Goal: Task Accomplishment & Management: Use online tool/utility

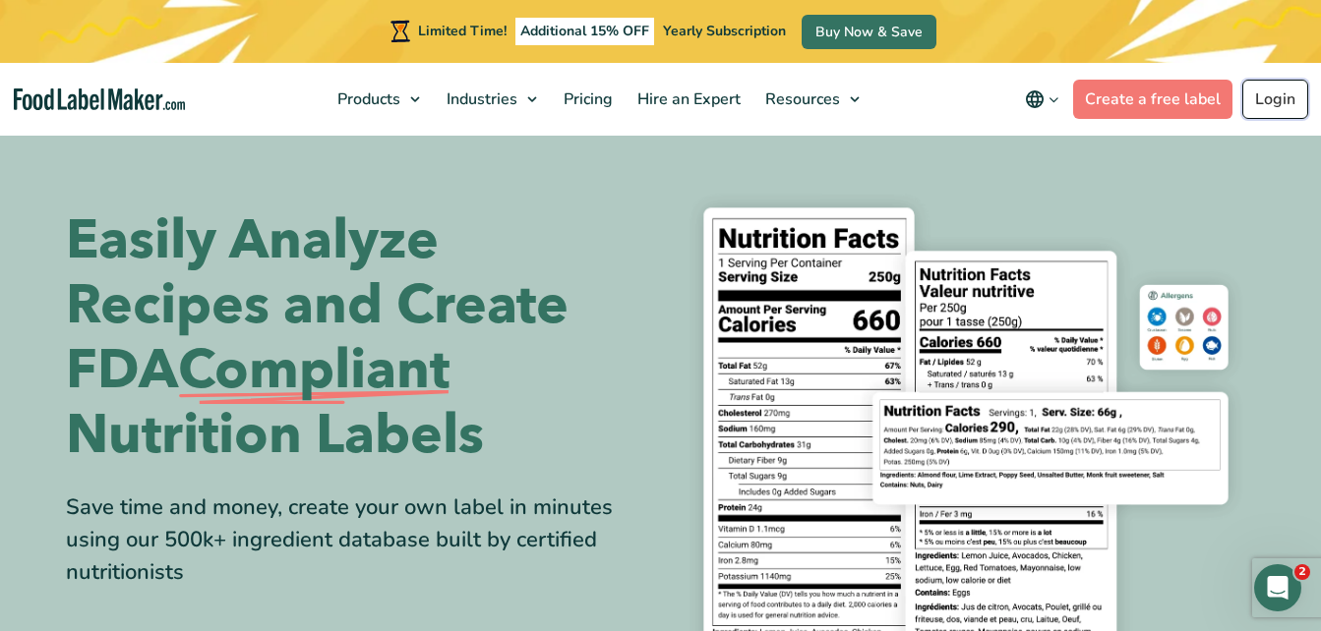
click at [1270, 104] on link "Login" at bounding box center [1275, 99] width 66 height 39
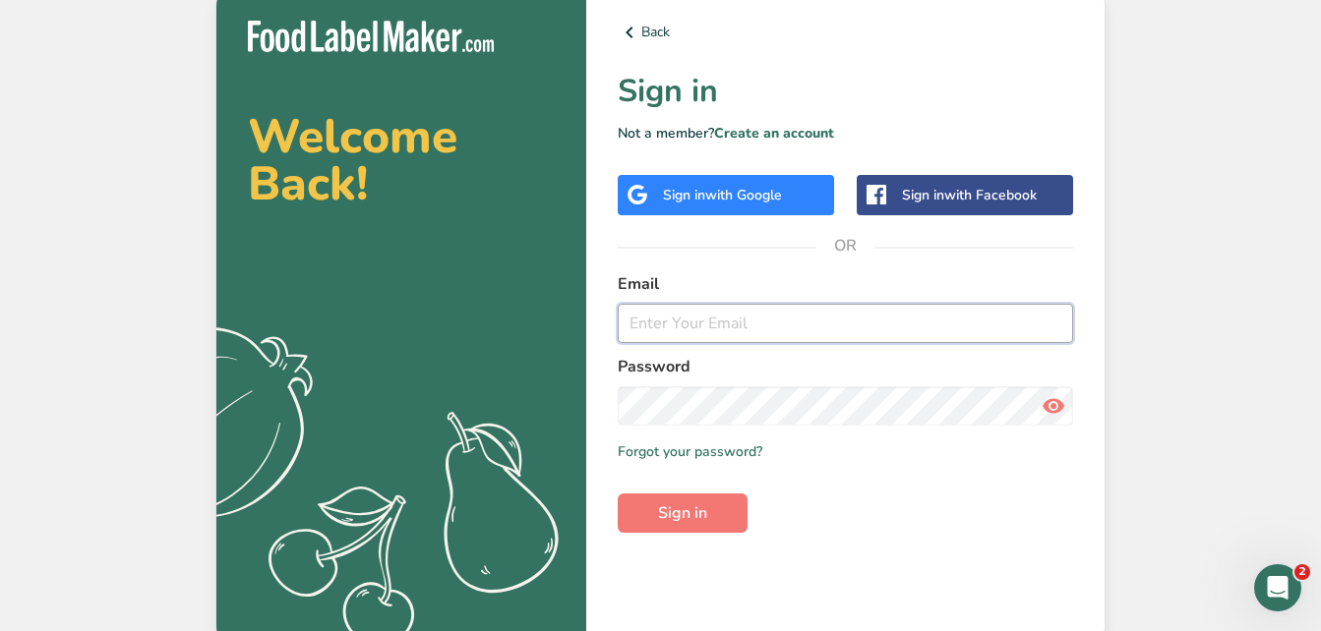
type input "alwaysthereenterprises@gmail.com"
click at [767, 499] on form "Email alwaysthereenterprises@gmail.com Password Remember me Forgot your passwor…" at bounding box center [845, 402] width 455 height 261
click at [673, 515] on span "Sign in" at bounding box center [682, 514] width 49 height 24
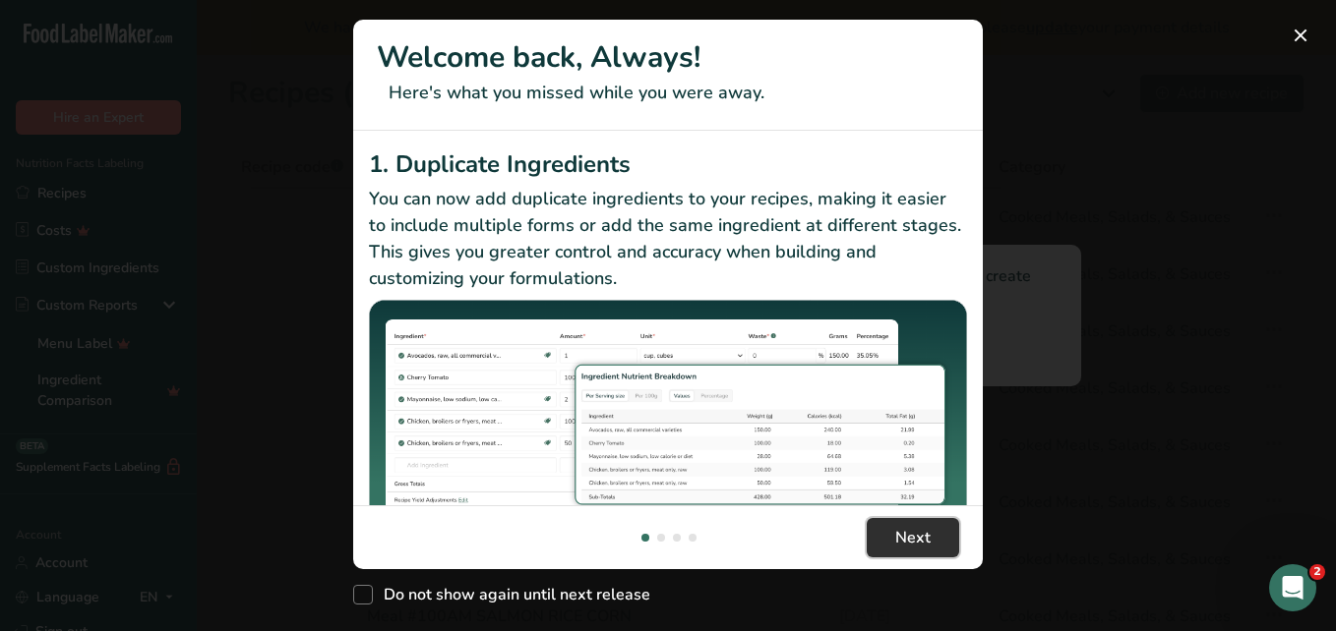
click at [913, 525] on button "Next" at bounding box center [912, 537] width 92 height 39
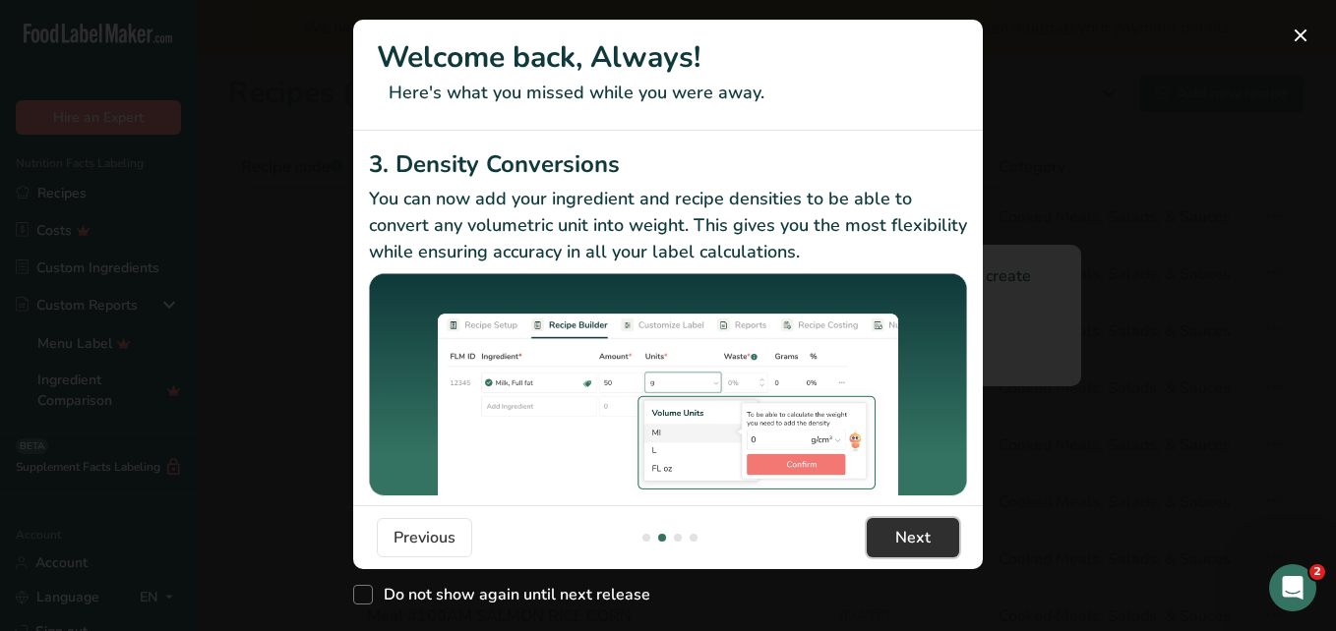
click at [913, 525] on button "Next" at bounding box center [912, 537] width 92 height 39
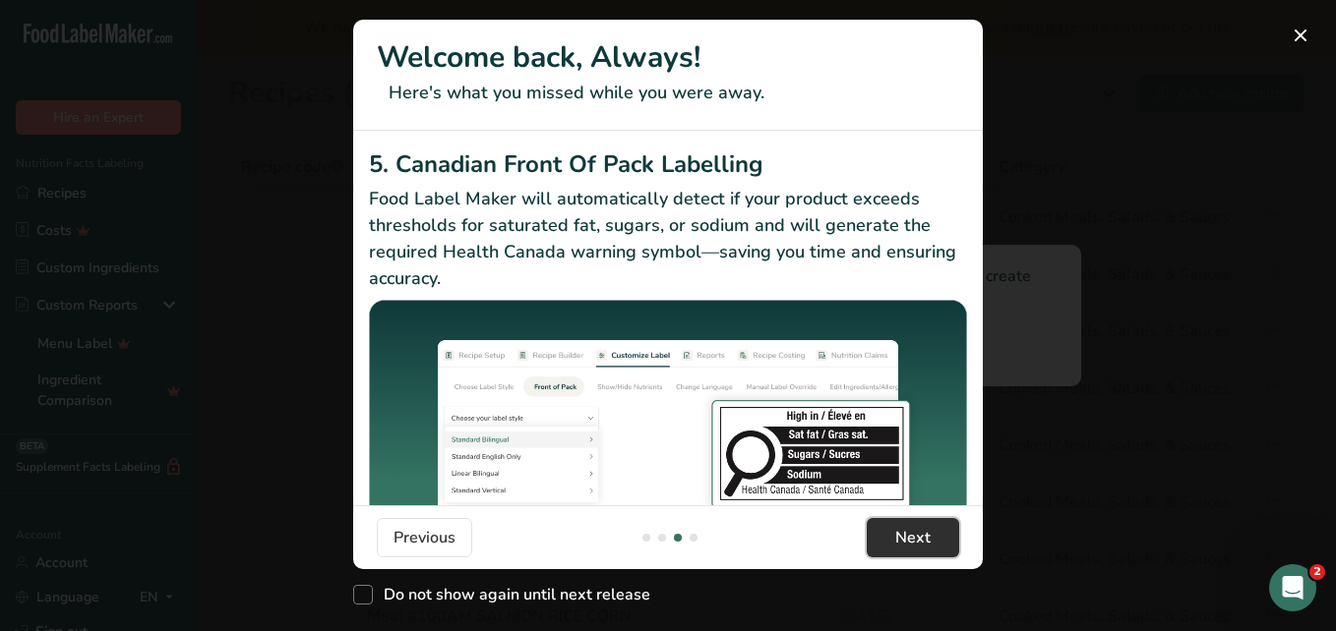
click at [913, 525] on button "Next" at bounding box center [912, 537] width 92 height 39
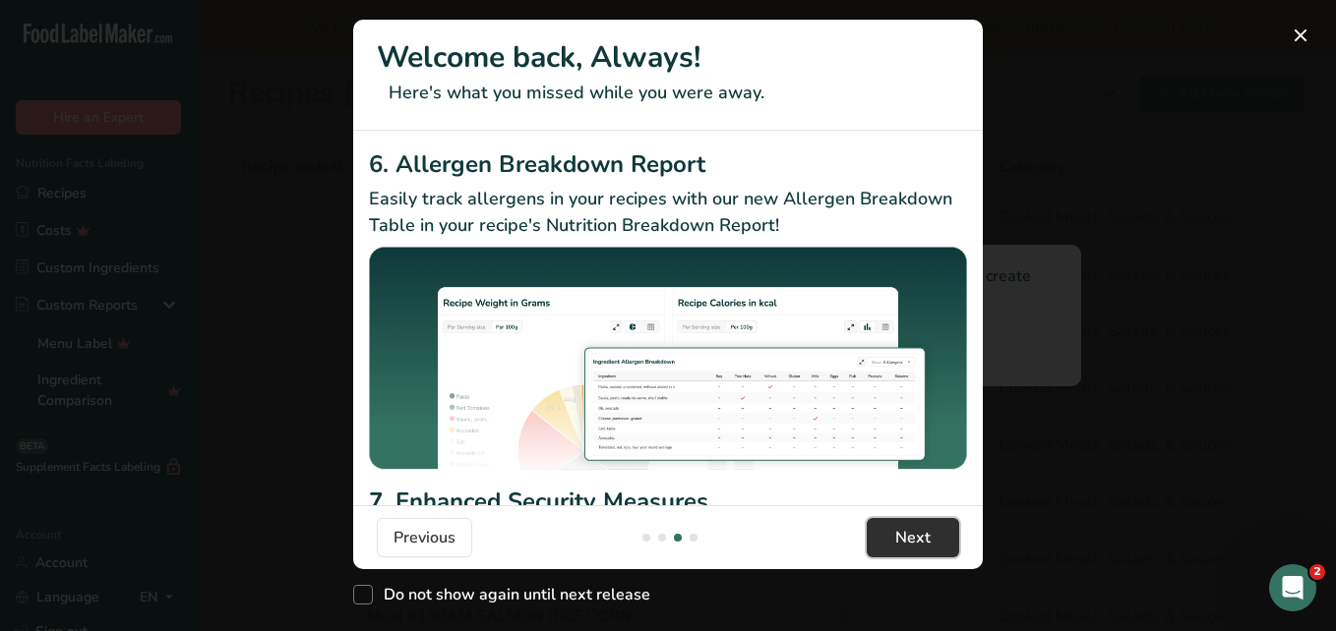
click at [913, 525] on button "Next" at bounding box center [912, 537] width 92 height 39
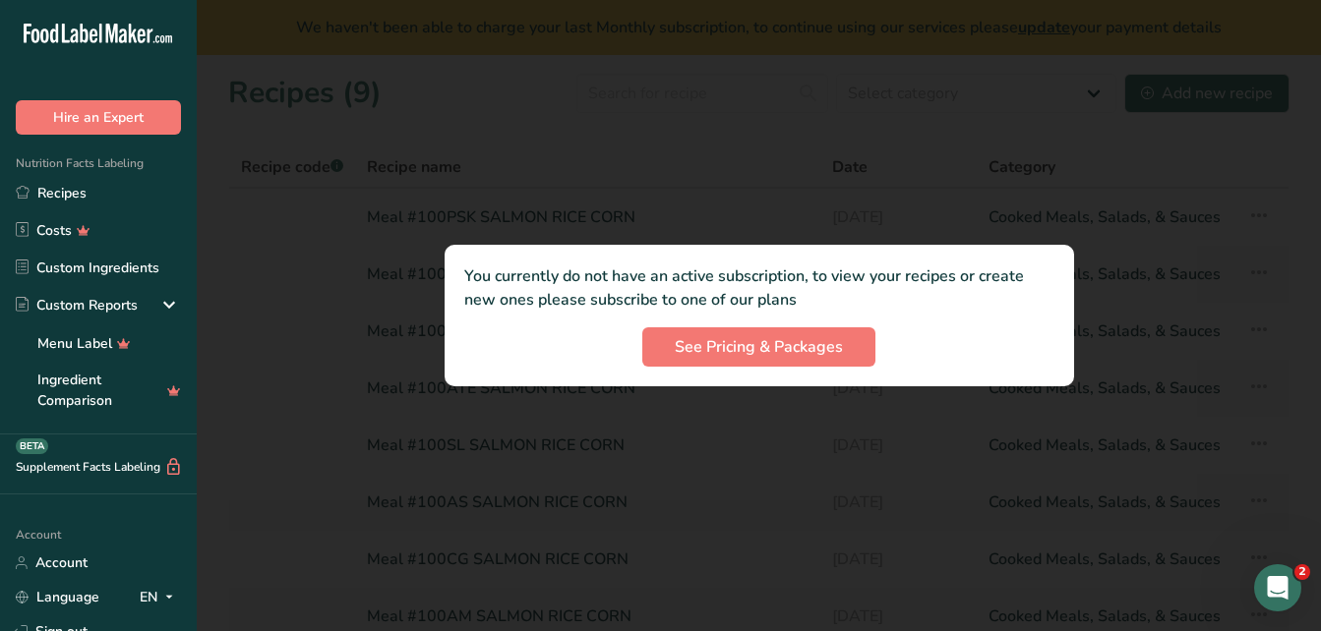
click at [913, 525] on footer "Previous Got it!" at bounding box center [660, 548] width 661 height 67
click at [913, 525] on div at bounding box center [759, 315] width 1124 height 631
click at [829, 358] on span "See Pricing & Packages" at bounding box center [759, 347] width 168 height 24
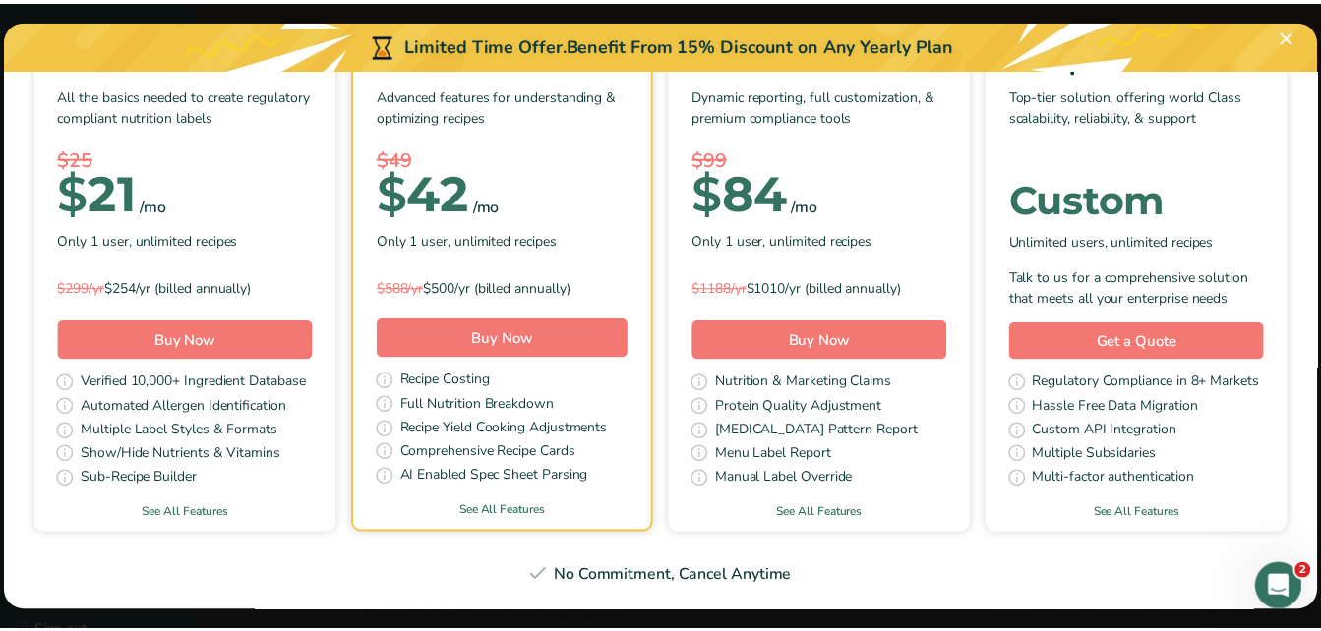
scroll to position [275, 0]
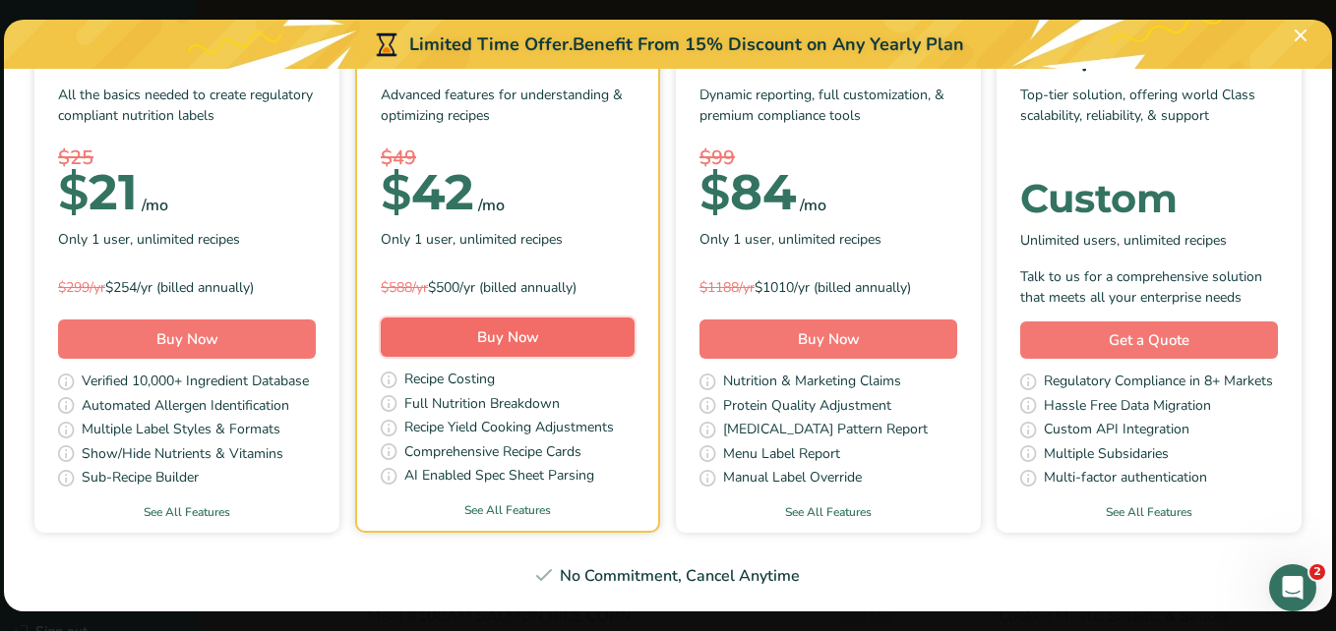
click at [539, 327] on span "Buy Now" at bounding box center [508, 337] width 62 height 20
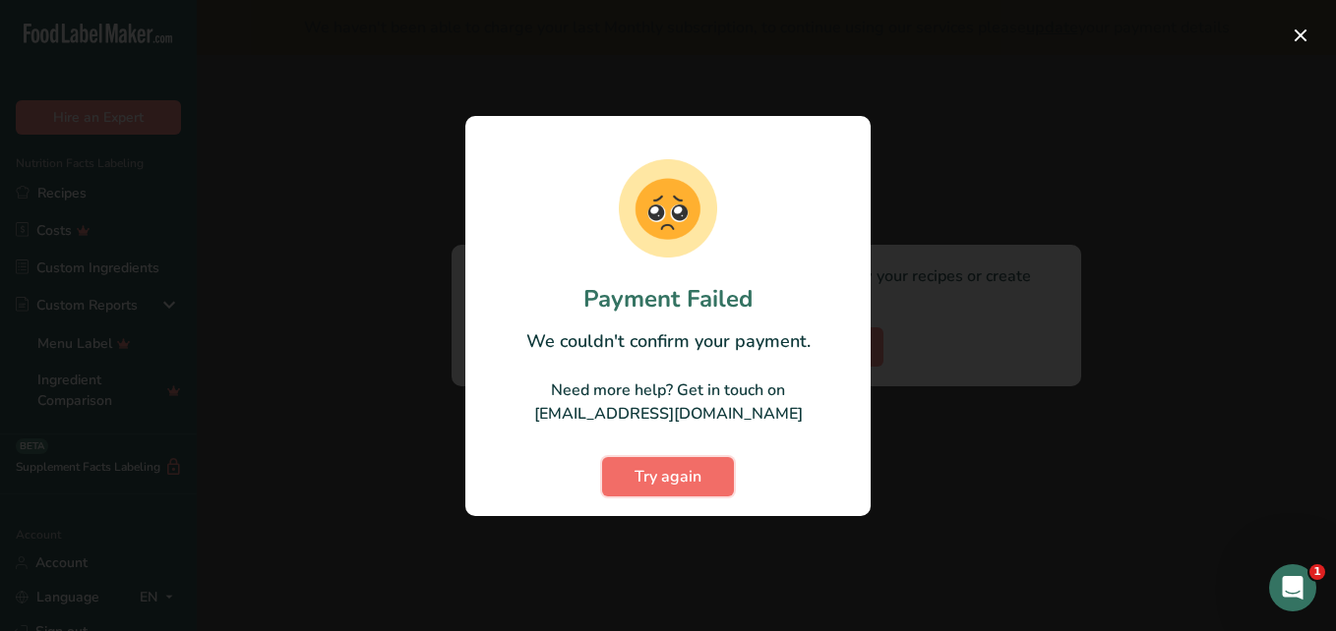
click at [651, 474] on span "Try again" at bounding box center [667, 477] width 67 height 24
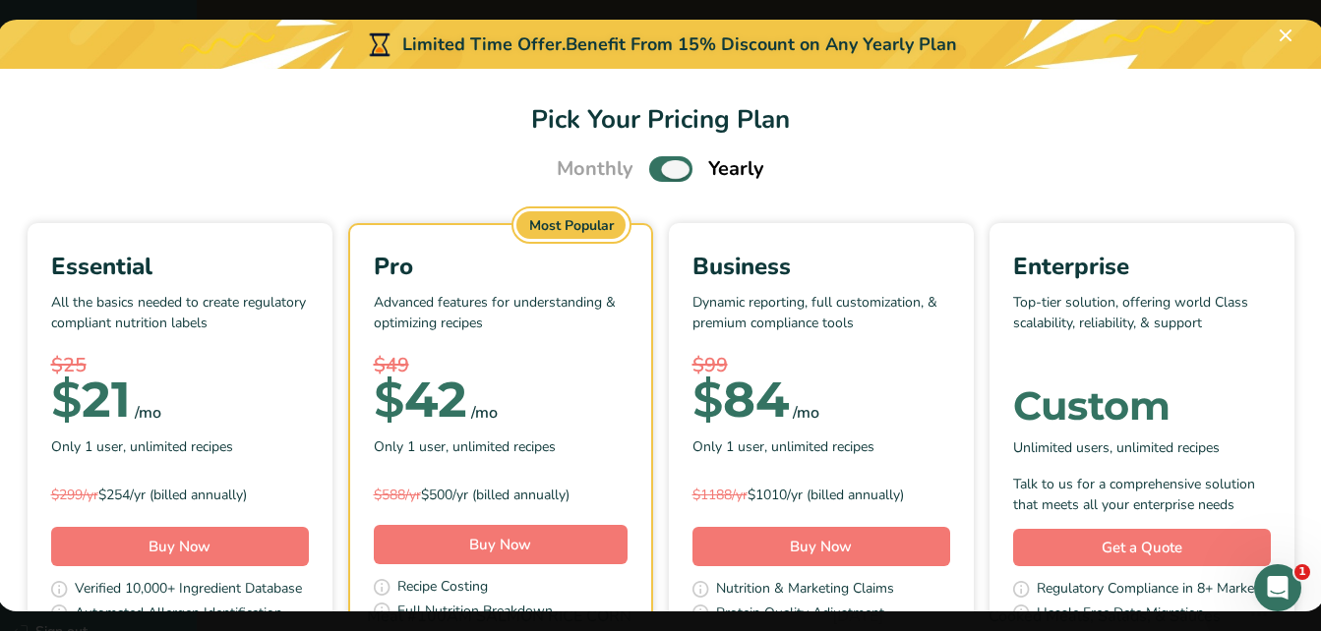
click at [669, 174] on span "Pick Your Pricing Plan Modal" at bounding box center [670, 168] width 43 height 25
click at [662, 174] on input "Pick Your Pricing Plan Modal" at bounding box center [655, 169] width 13 height 13
checkbox input "false"
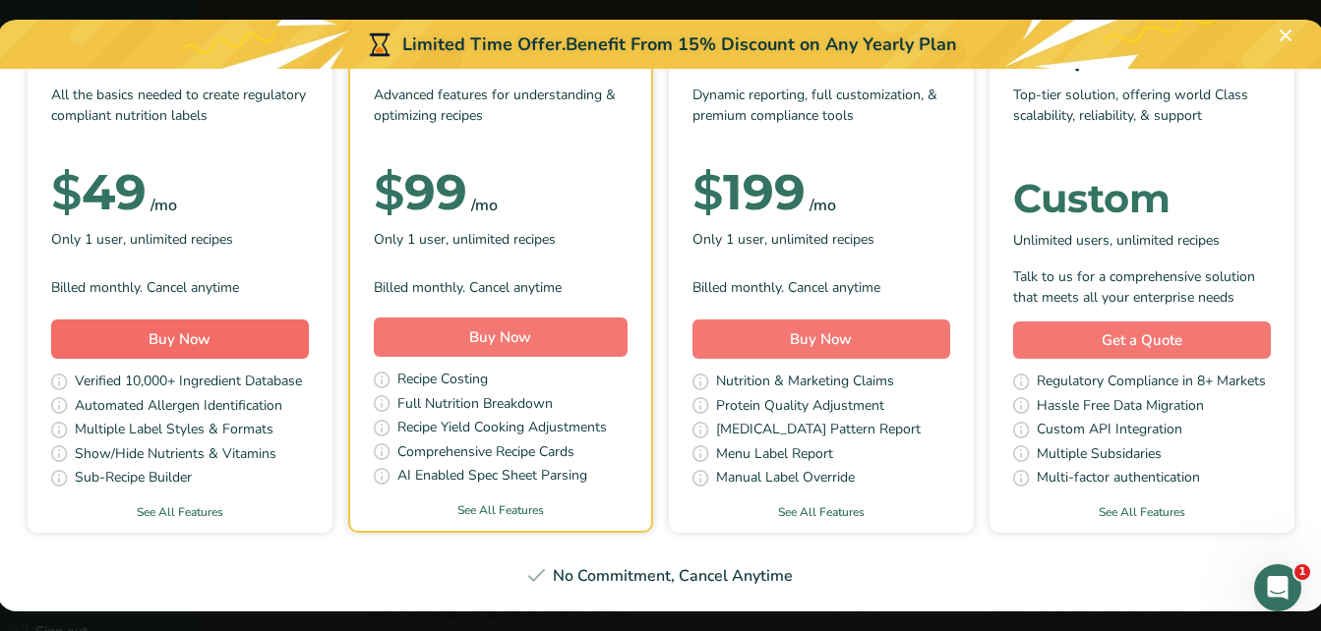
scroll to position [279, 0]
click at [837, 508] on div "Essential All the basics needed to create regulatory compliant nutrition labels…" at bounding box center [661, 274] width 1280 height 517
click at [210, 329] on span "Buy Now" at bounding box center [179, 339] width 62 height 20
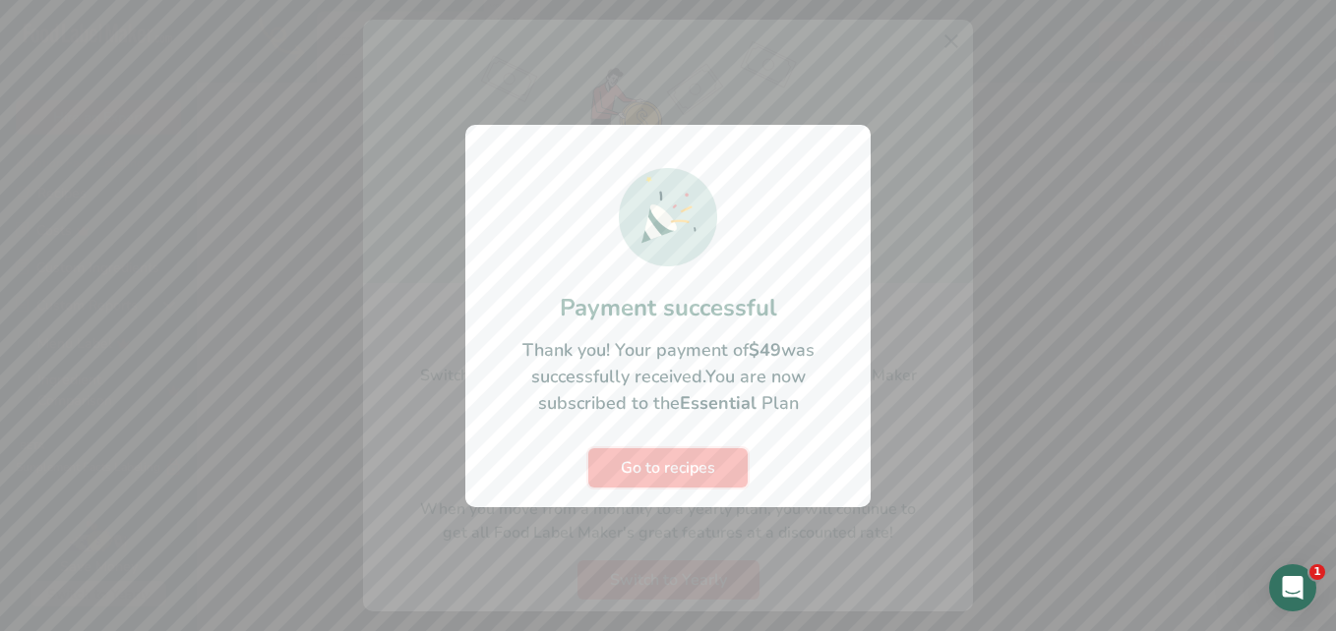
click at [702, 463] on span "Go to recipes" at bounding box center [668, 468] width 94 height 24
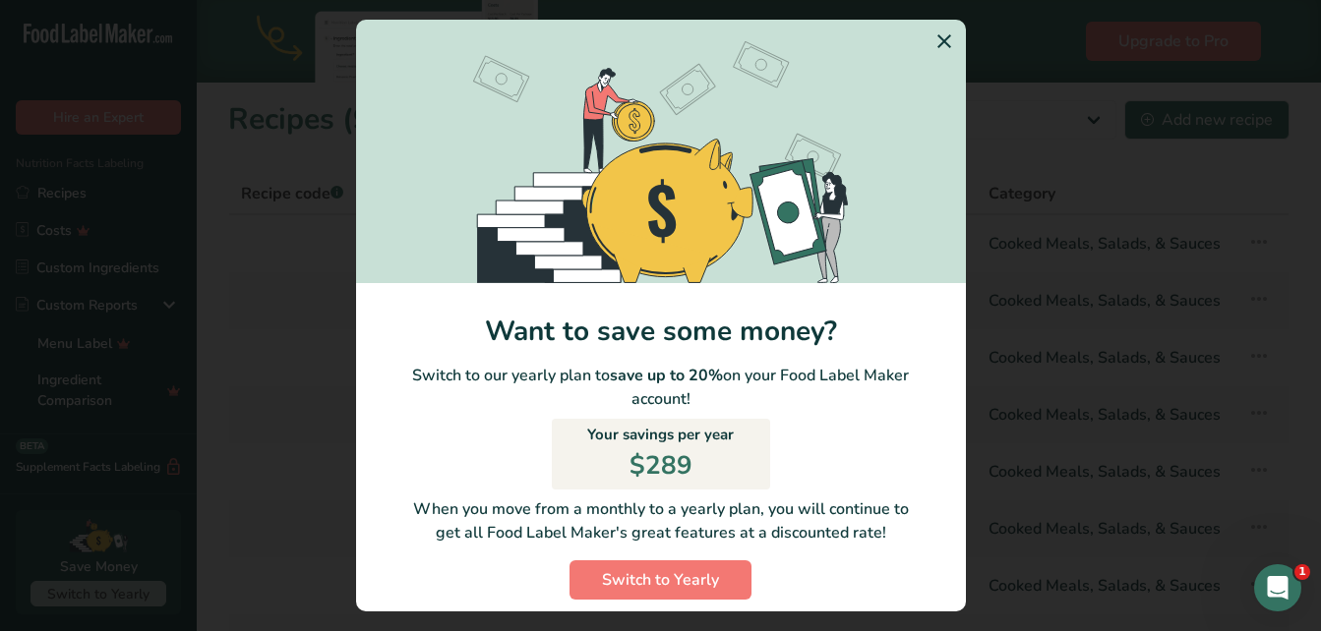
click at [932, 40] on icon "Switch to Yearly Modal" at bounding box center [944, 41] width 24 height 35
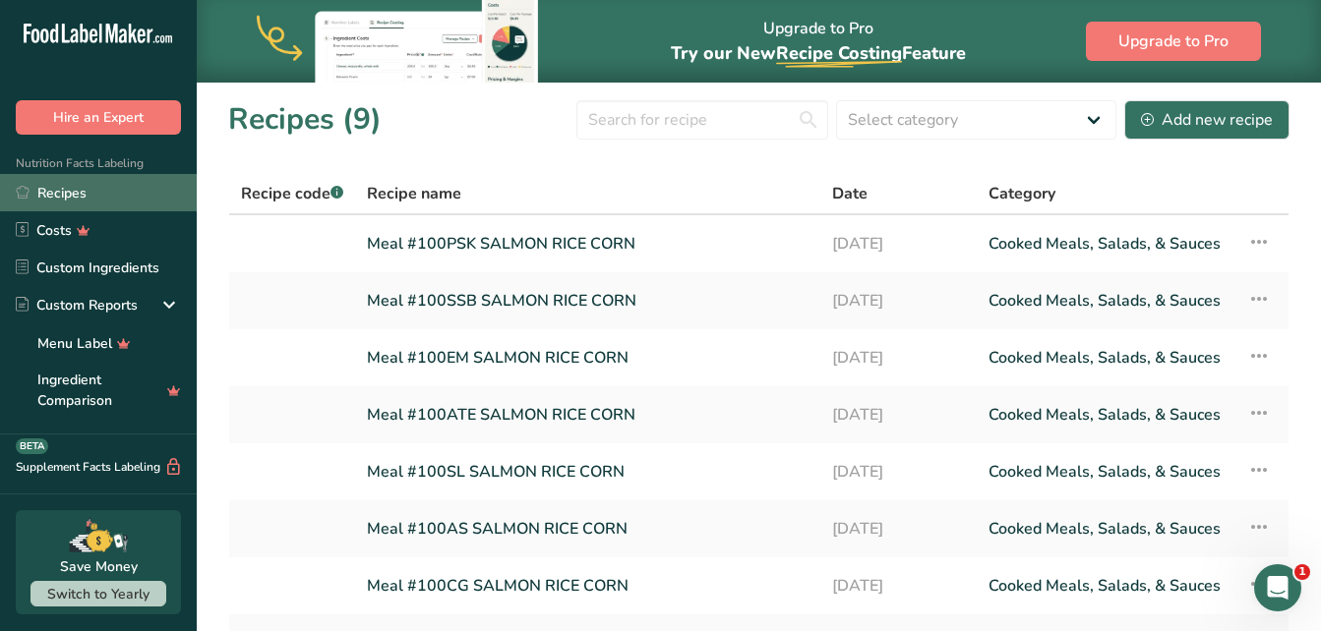
click at [87, 199] on link "Recipes" at bounding box center [98, 192] width 197 height 37
click at [87, 195] on link "Recipes" at bounding box center [98, 192] width 197 height 37
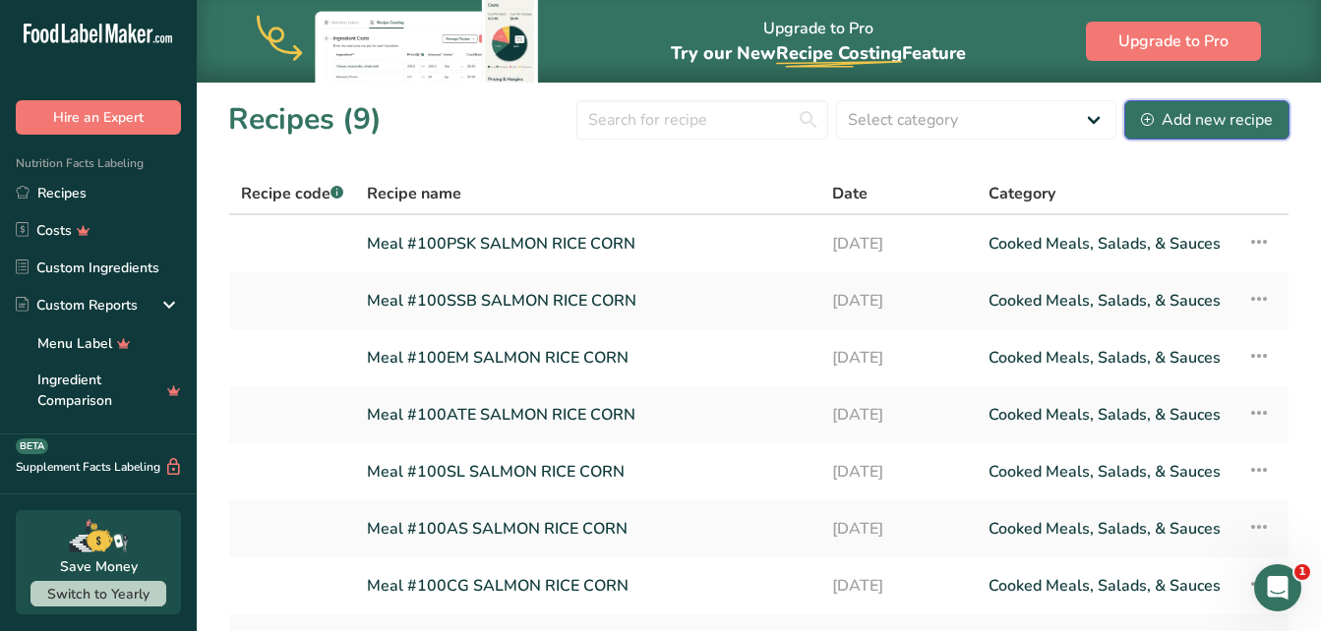
click at [1194, 116] on div "Add new recipe" at bounding box center [1207, 120] width 132 height 24
click at [576, 300] on link "Meal #100SSB SALMON RICE CORN" at bounding box center [588, 300] width 442 height 41
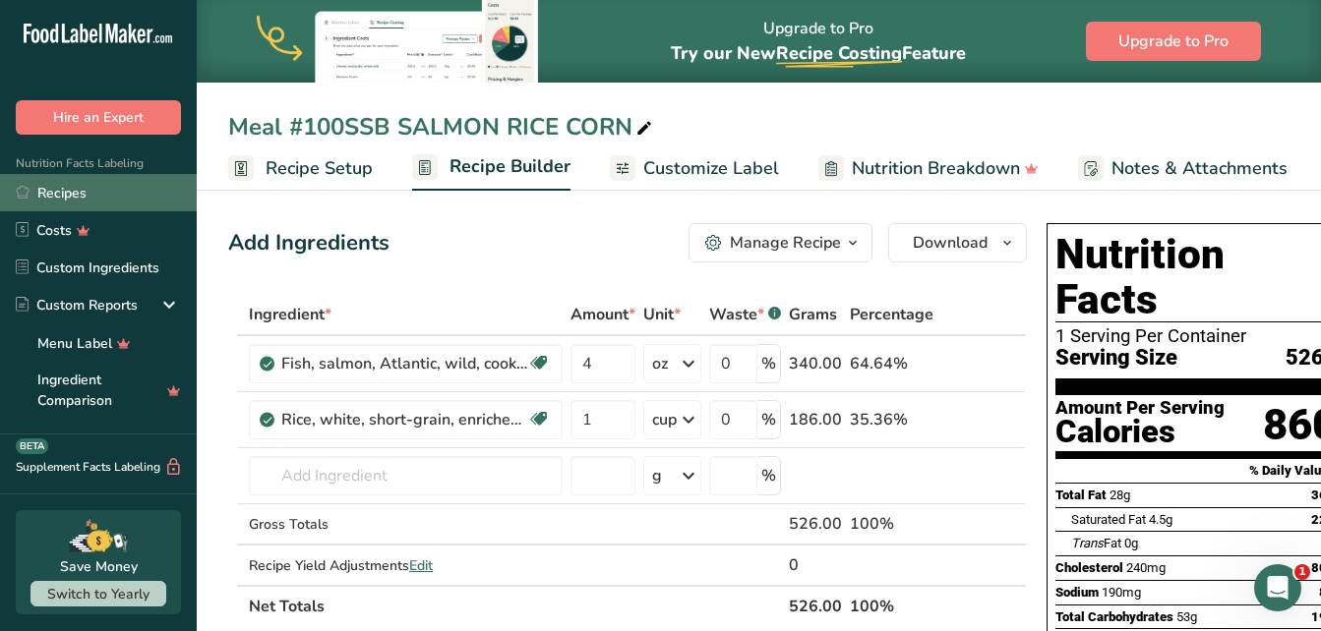
click at [66, 197] on link "Recipes" at bounding box center [98, 192] width 197 height 37
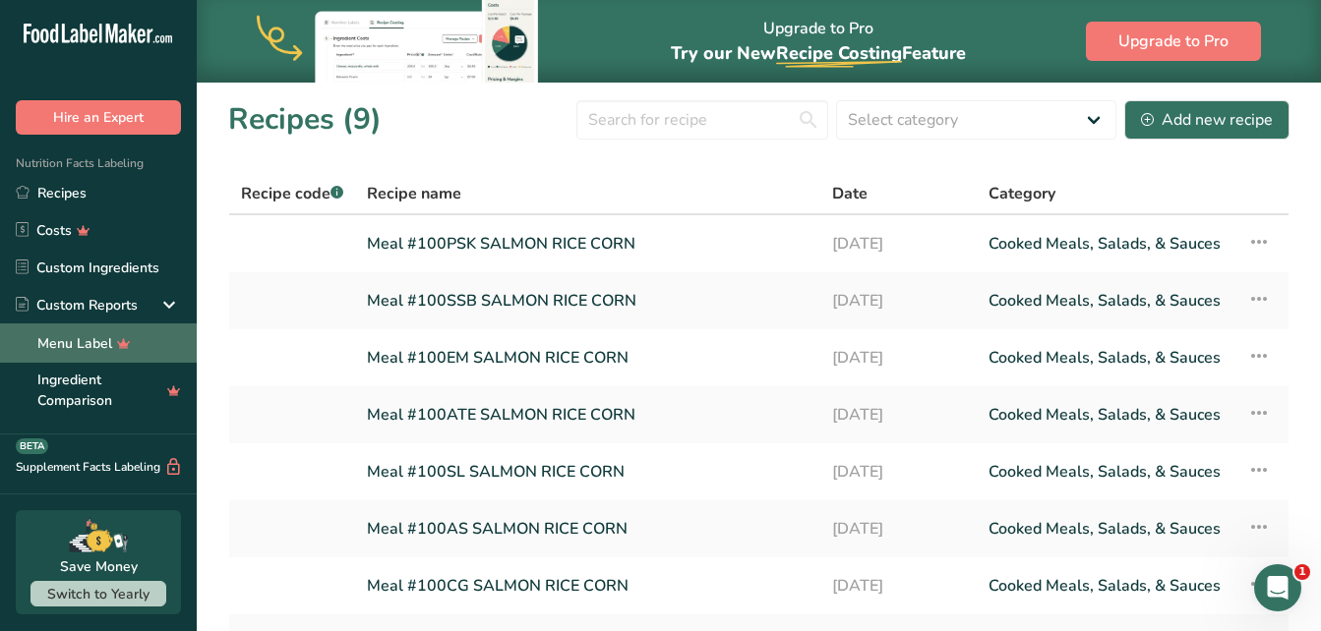
click at [104, 339] on link "Menu Label" at bounding box center [98, 343] width 197 height 39
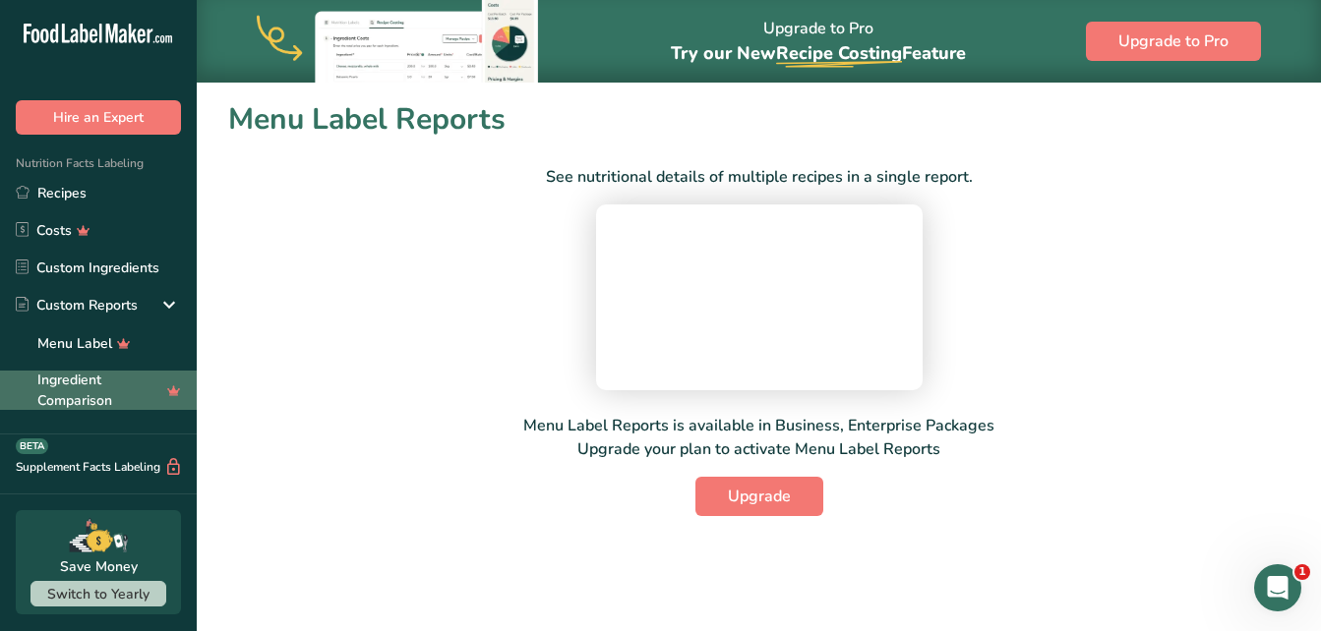
click at [53, 381] on link "Ingredient Comparison" at bounding box center [98, 390] width 197 height 39
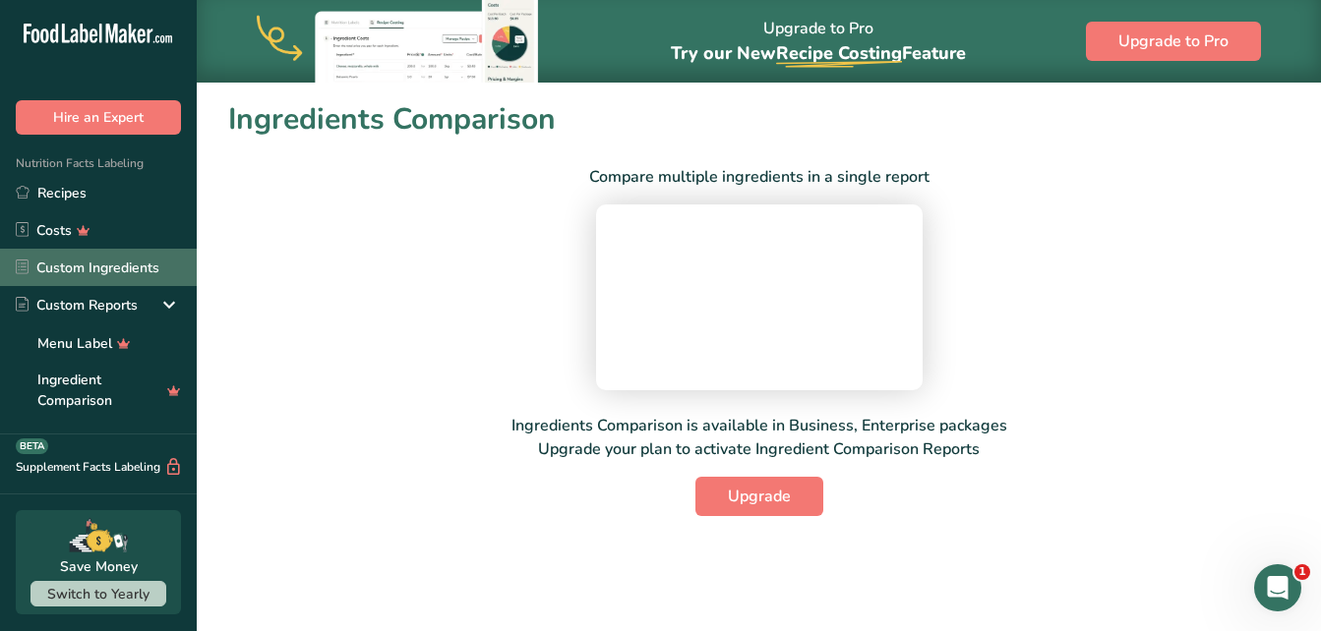
click at [56, 267] on link "Custom Ingredients" at bounding box center [98, 267] width 197 height 37
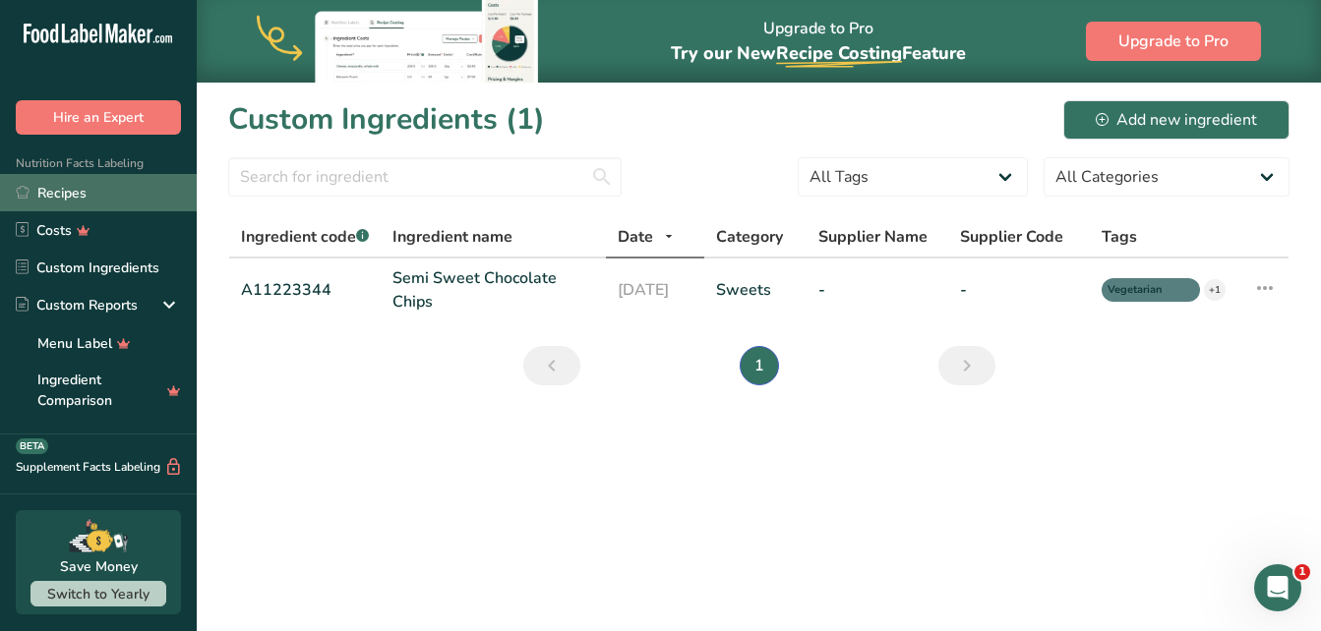
click at [127, 199] on link "Recipes" at bounding box center [98, 192] width 197 height 37
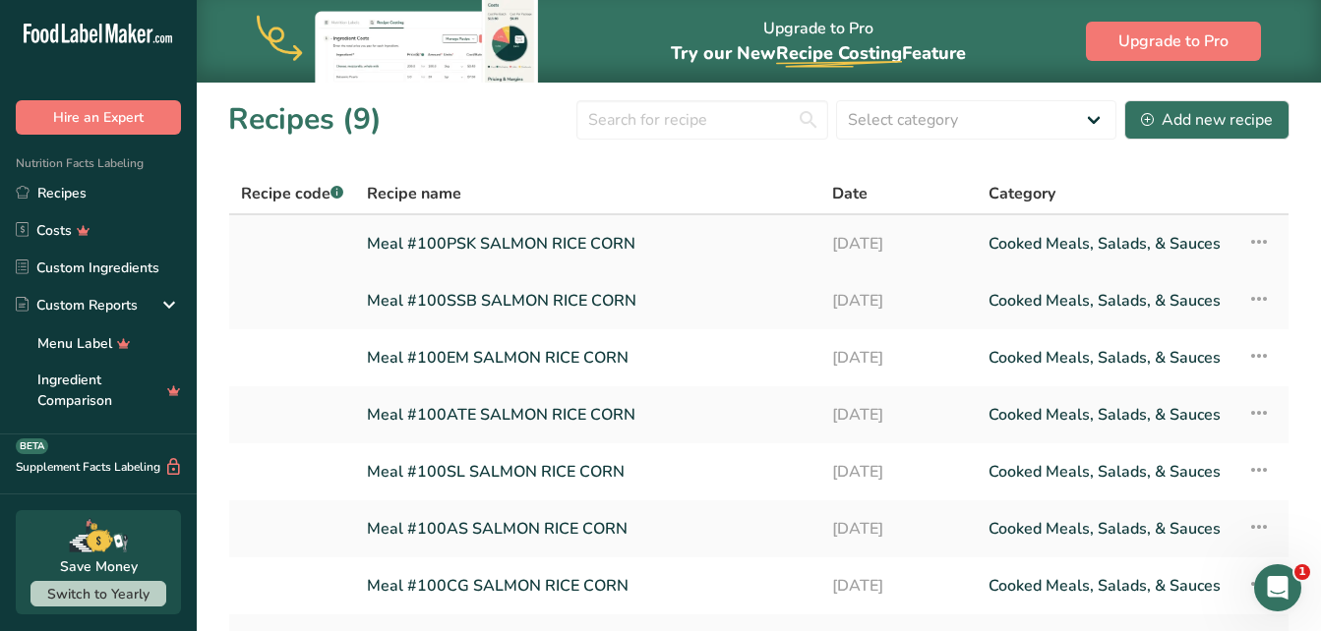
click at [1262, 239] on icon at bounding box center [1259, 241] width 24 height 35
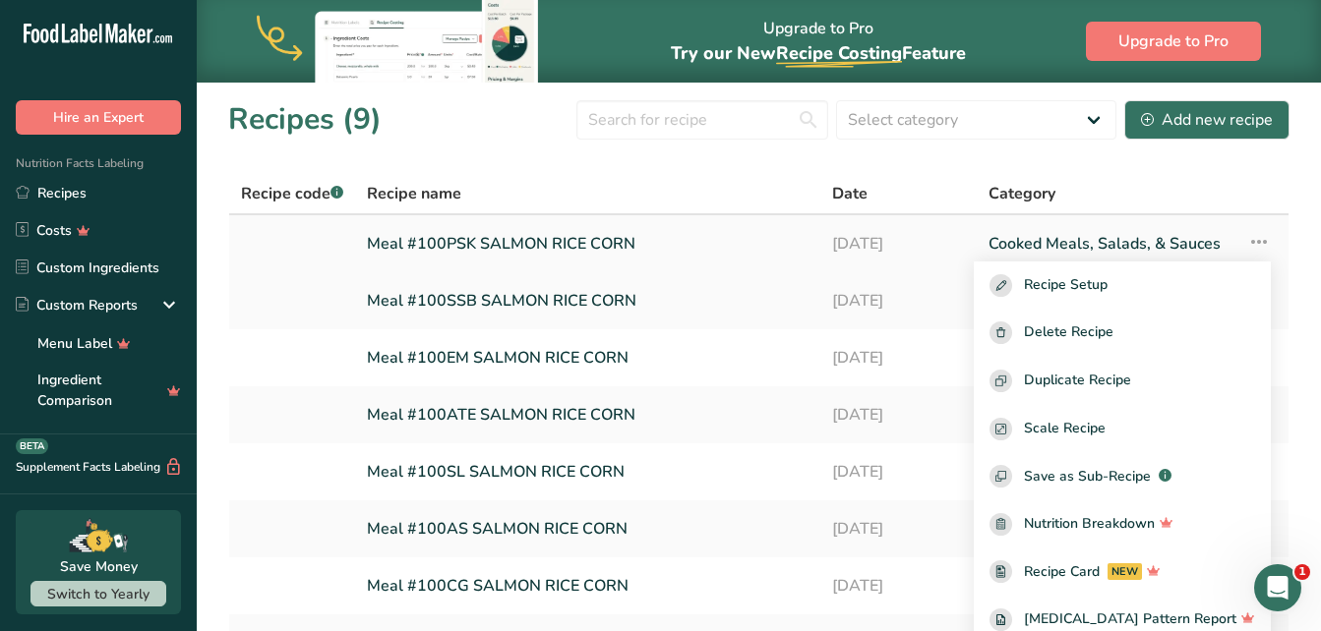
click at [1254, 231] on icon at bounding box center [1259, 241] width 24 height 35
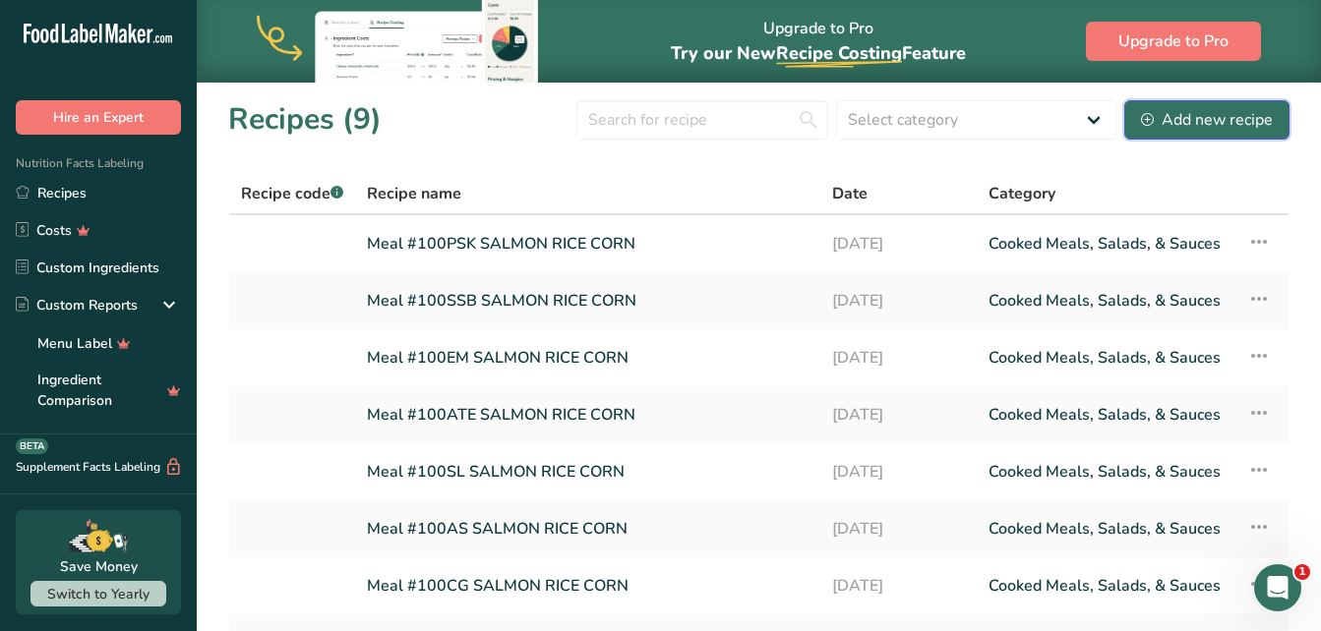
click at [1172, 112] on div "Add new recipe" at bounding box center [1207, 120] width 132 height 24
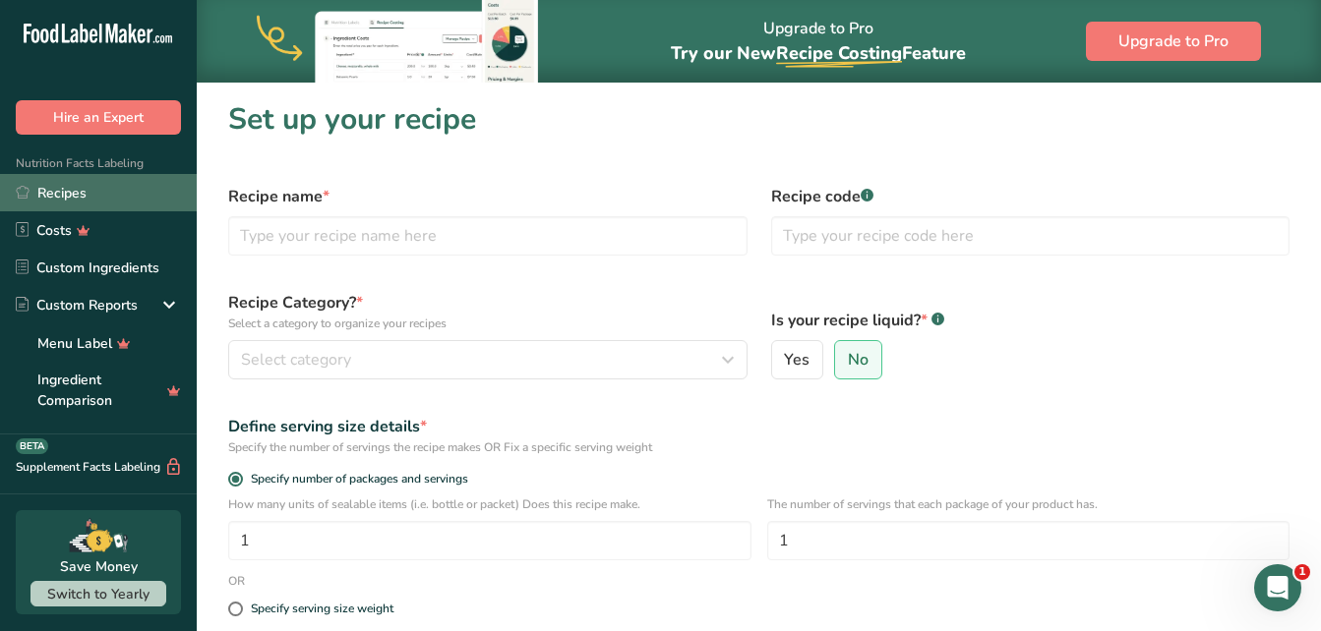
click at [93, 199] on link "Recipes" at bounding box center [98, 192] width 197 height 37
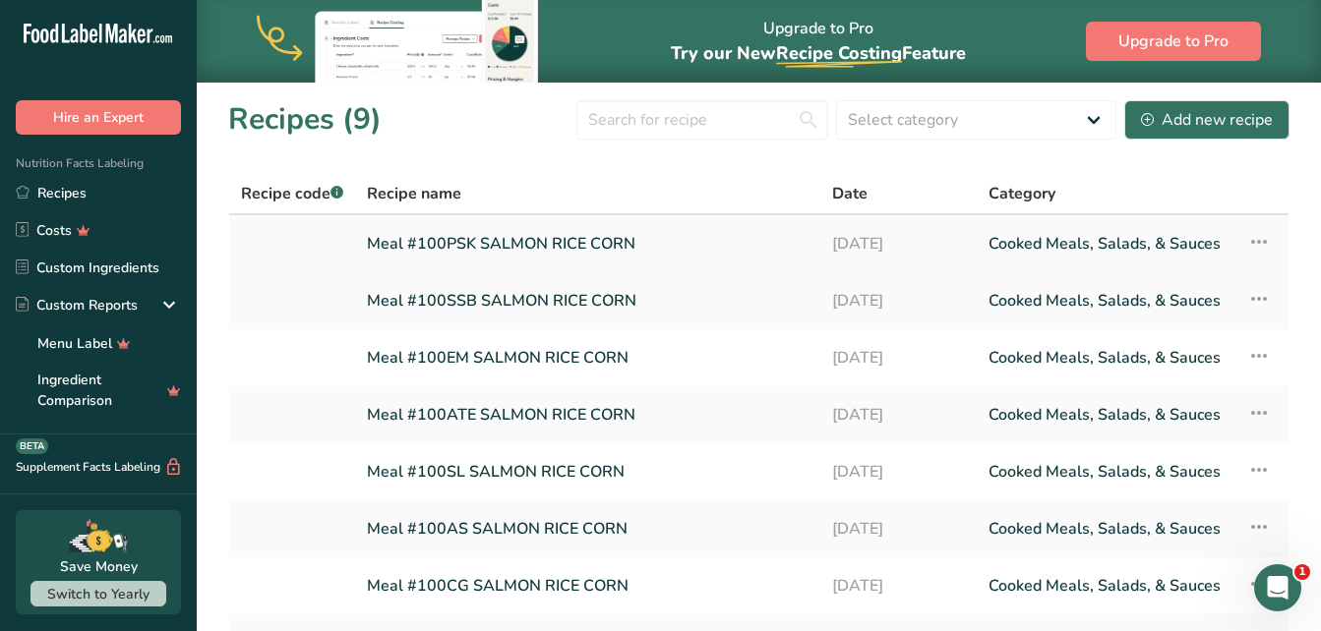
click at [515, 252] on link "Meal #100PSK SALMON RICE CORN" at bounding box center [588, 243] width 442 height 41
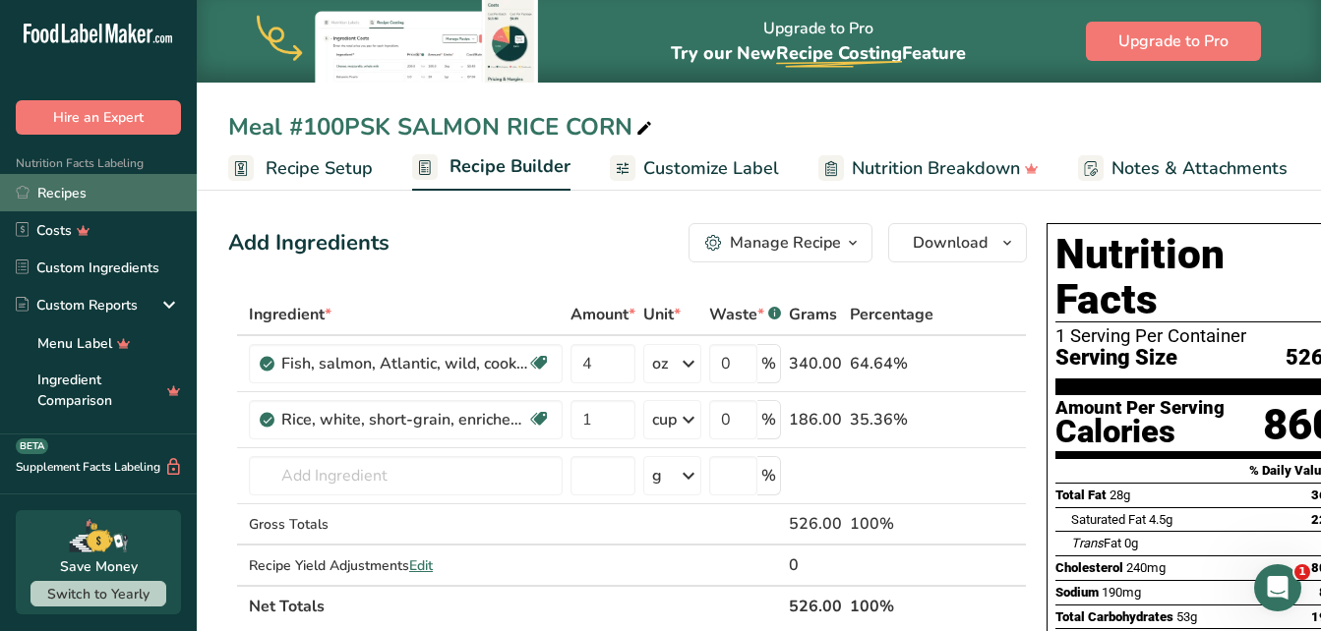
click at [66, 194] on link "Recipes" at bounding box center [98, 192] width 197 height 37
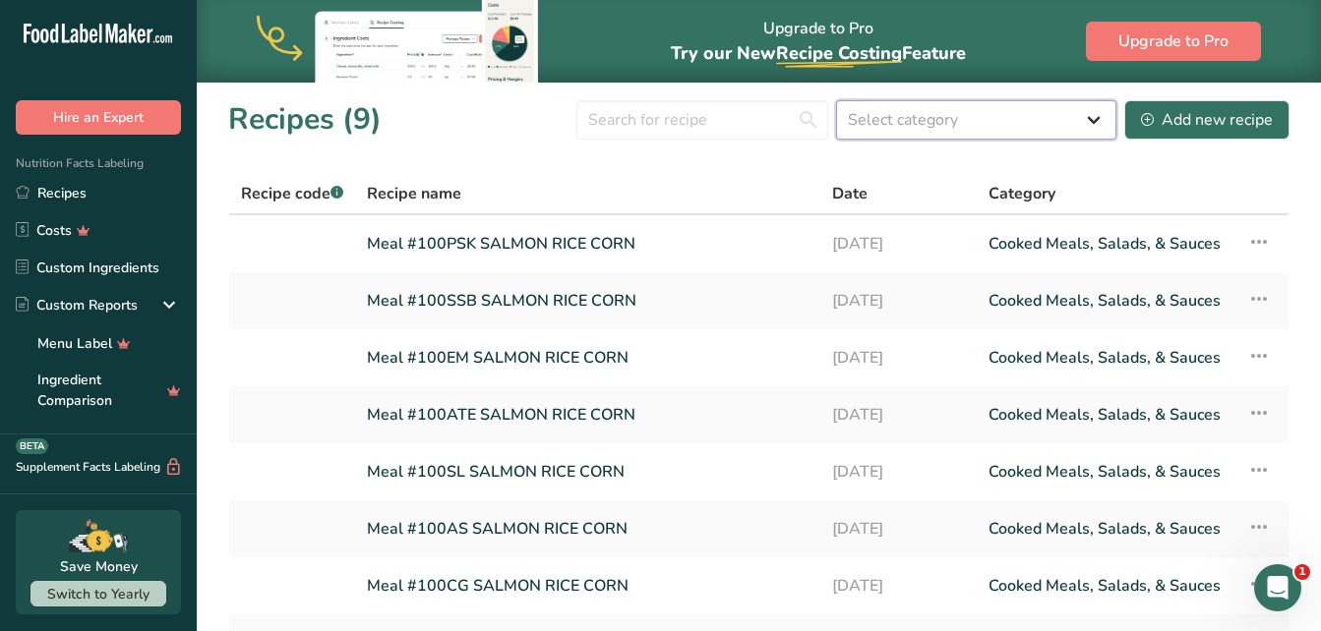
click at [943, 128] on select "Select category All Baked Goods Beverages Confectionery Cooked Meals, Salads, &…" at bounding box center [976, 119] width 280 height 39
select select "8"
click at [837, 100] on select "Select category All Baked Goods Beverages Confectionery Cooked Meals, Salads, &…" at bounding box center [976, 119] width 280 height 39
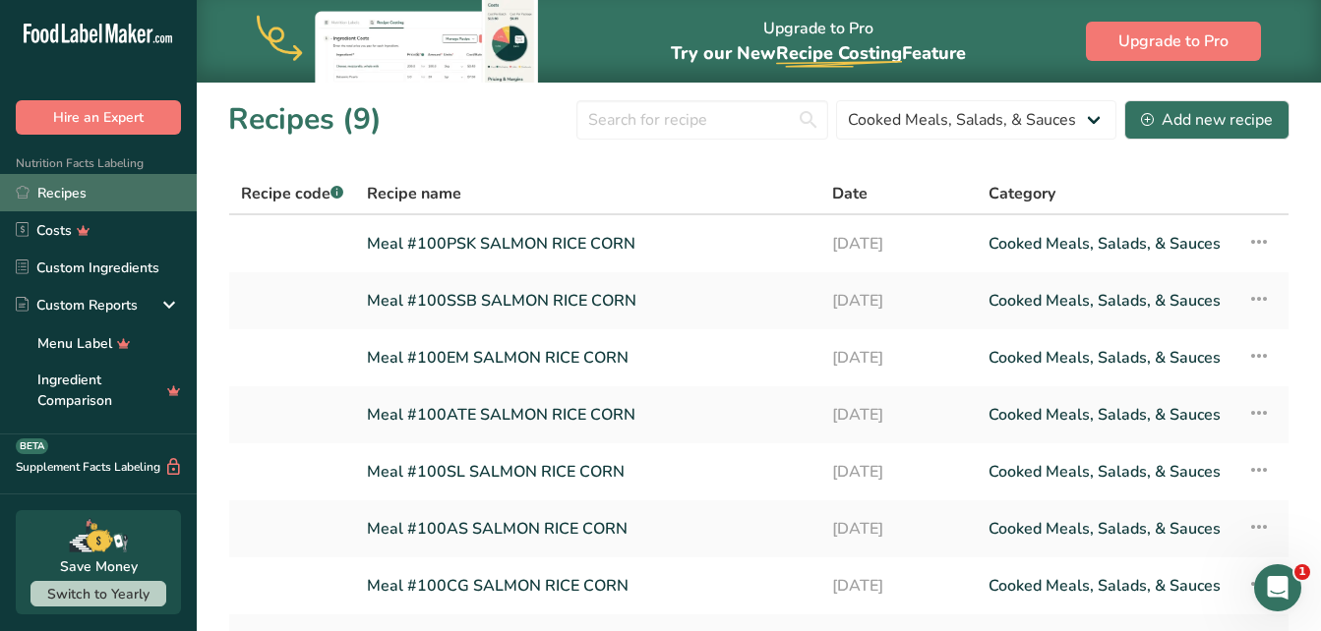
click at [100, 185] on link "Recipes" at bounding box center [98, 192] width 197 height 37
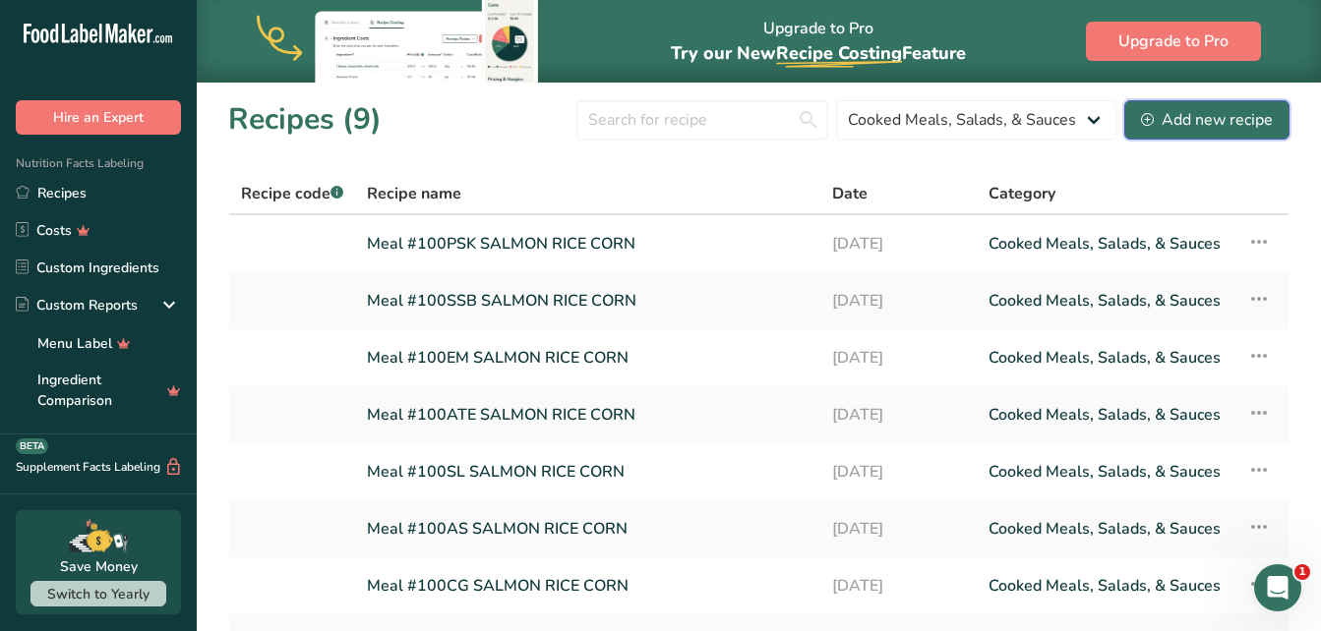
click at [1209, 131] on div "Add new recipe" at bounding box center [1207, 120] width 132 height 24
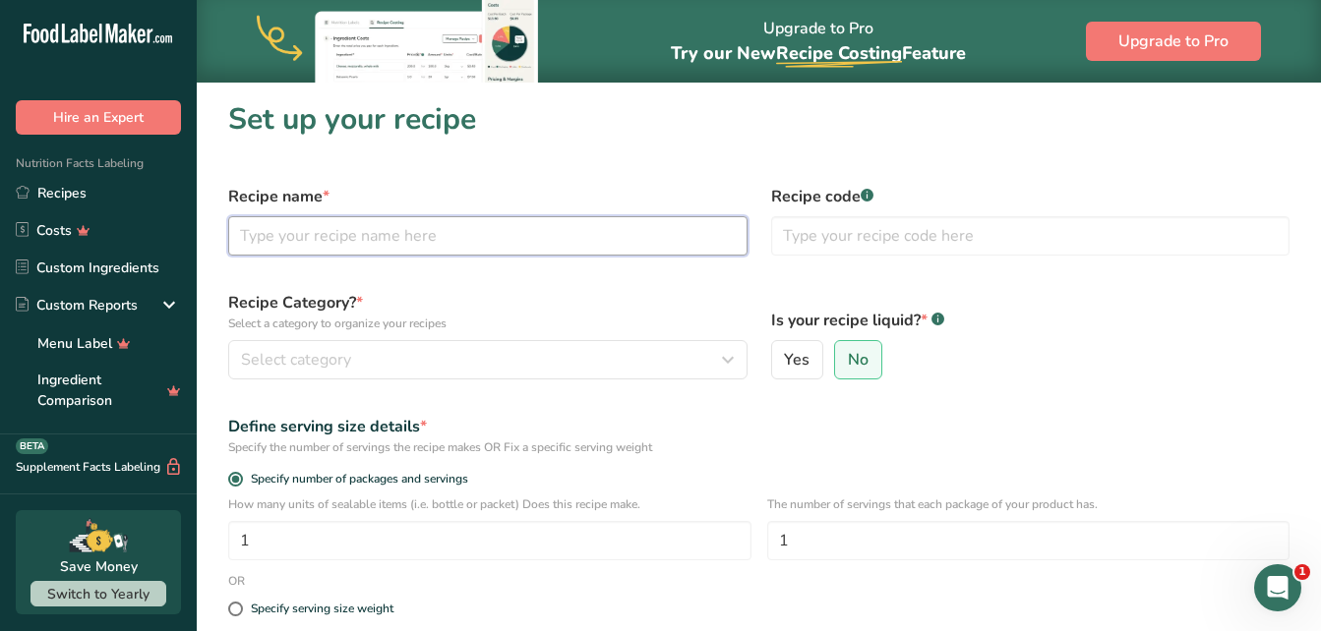
click at [360, 239] on input "text" at bounding box center [487, 235] width 519 height 39
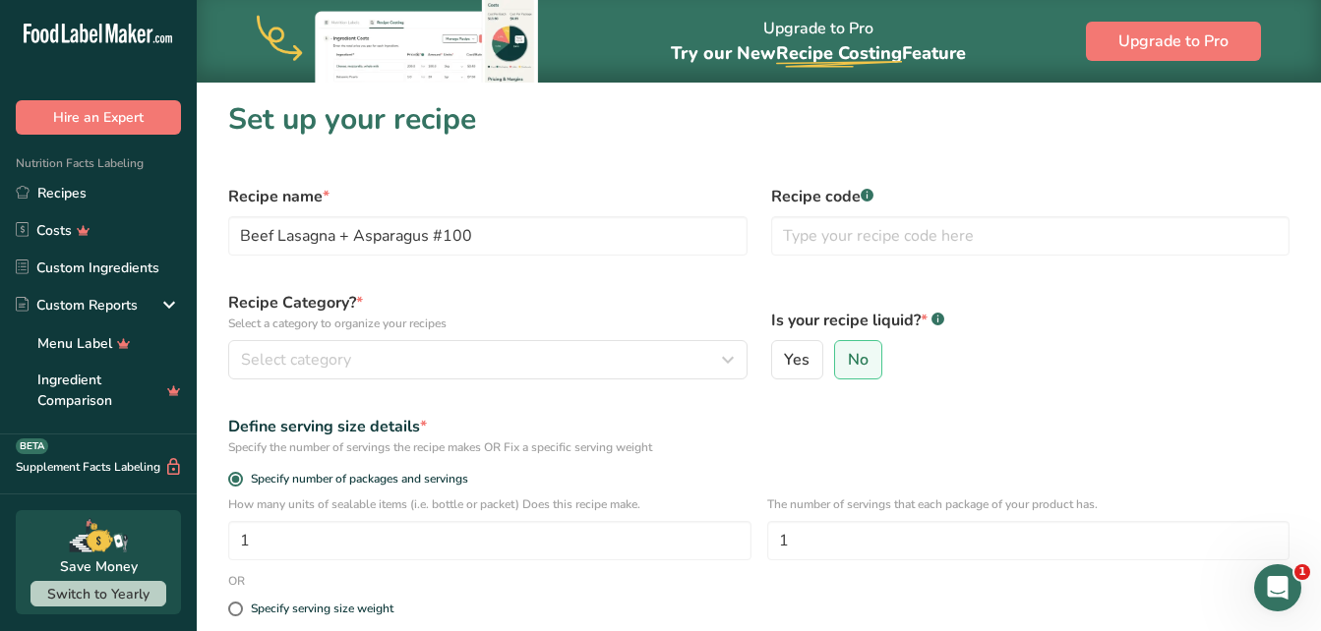
click at [1085, 149] on section "Set up your recipe Recipe name * Beef Lasagna + Asparagus #100 Recipe code .a-a…" at bounding box center [759, 503] width 1124 height 842
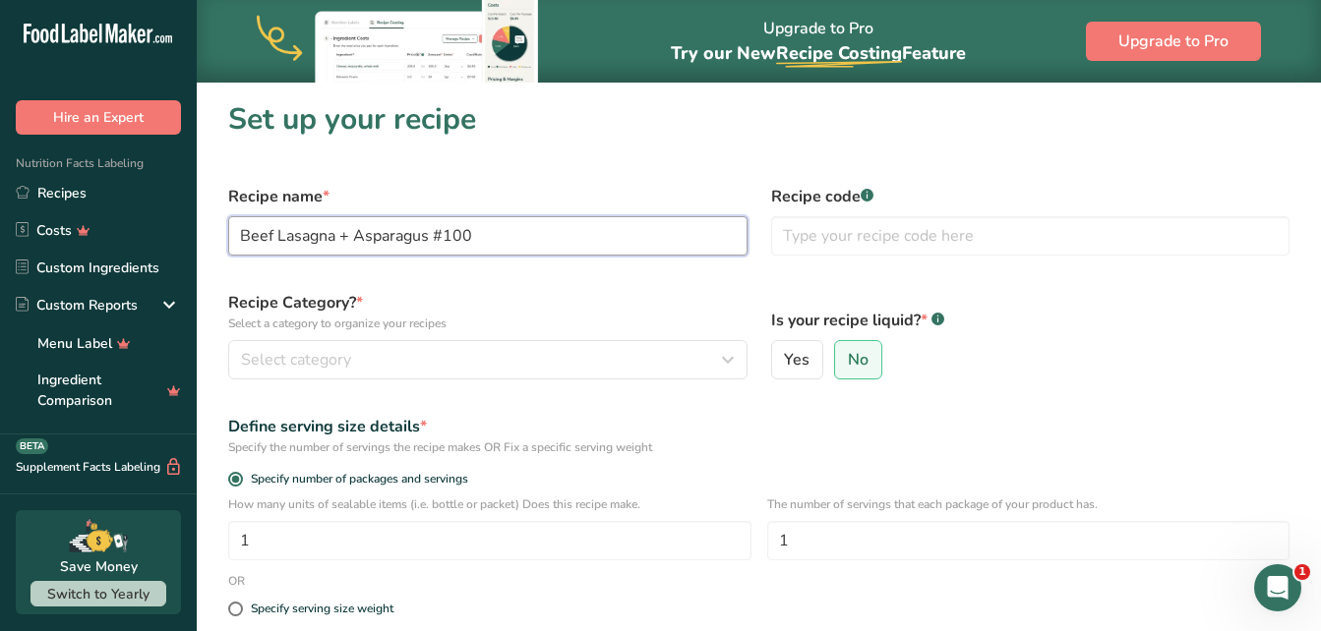
drag, startPoint x: 560, startPoint y: 249, endPoint x: 455, endPoint y: 238, distance: 104.8
click at [455, 238] on input "Beef Lasagna + Asparagus #100" at bounding box center [487, 235] width 519 height 39
type input "Beef Lasagna + Asparagus #120"
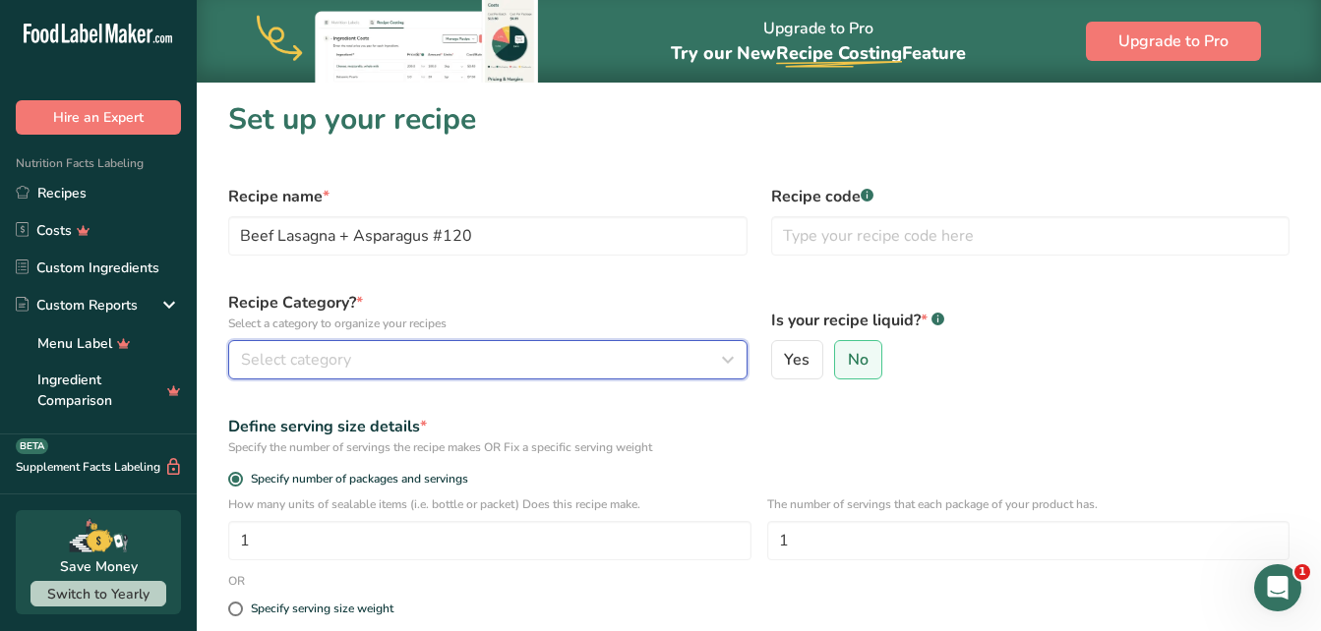
click at [350, 358] on span "Select category" at bounding box center [296, 360] width 110 height 24
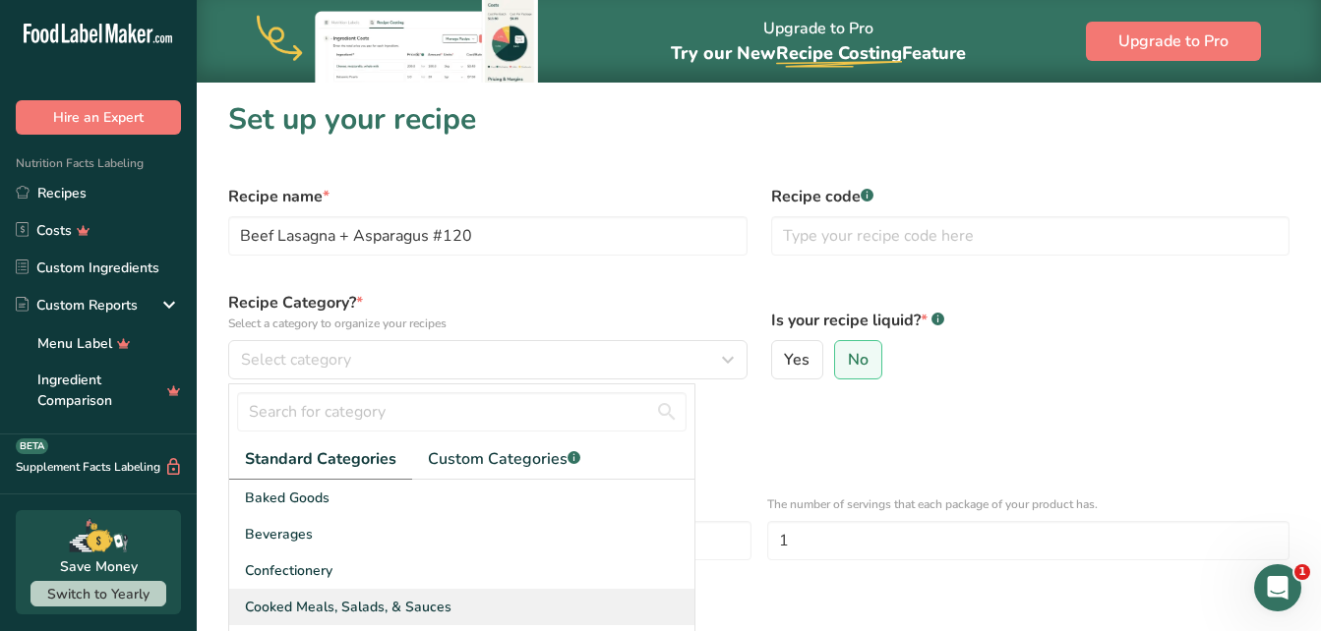
click at [301, 612] on span "Cooked Meals, Salads, & Sauces" at bounding box center [348, 607] width 207 height 21
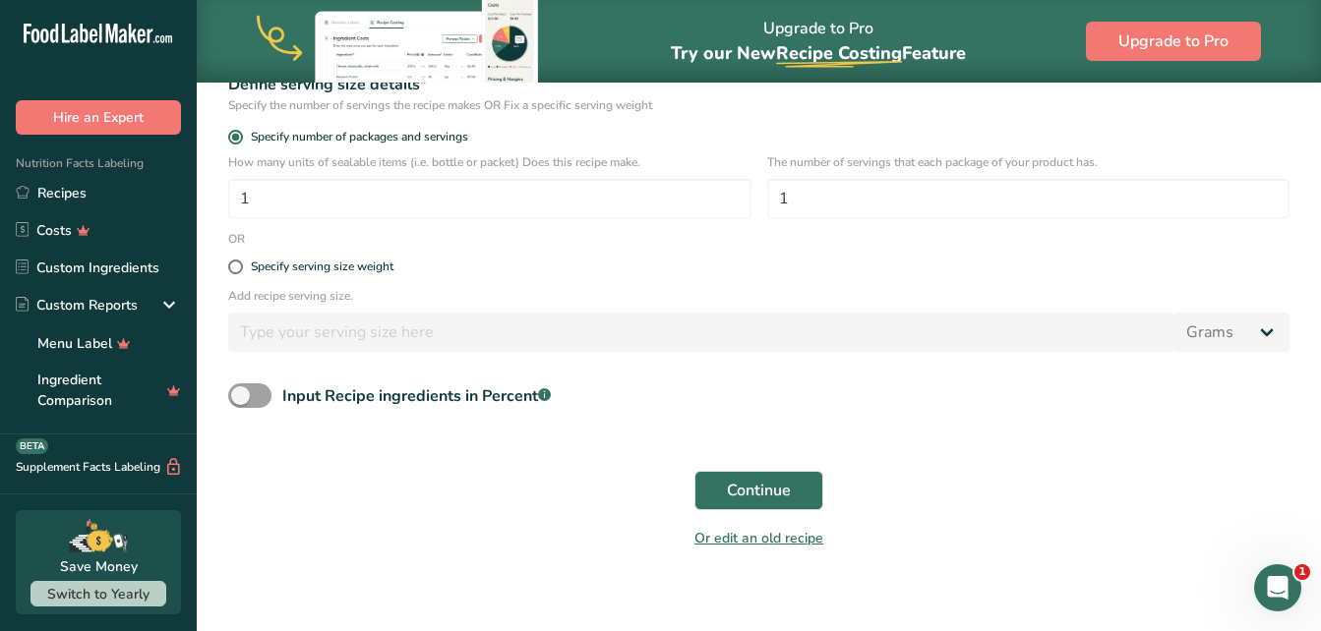
scroll to position [343, 0]
click at [742, 485] on span "Continue" at bounding box center [759, 490] width 64 height 24
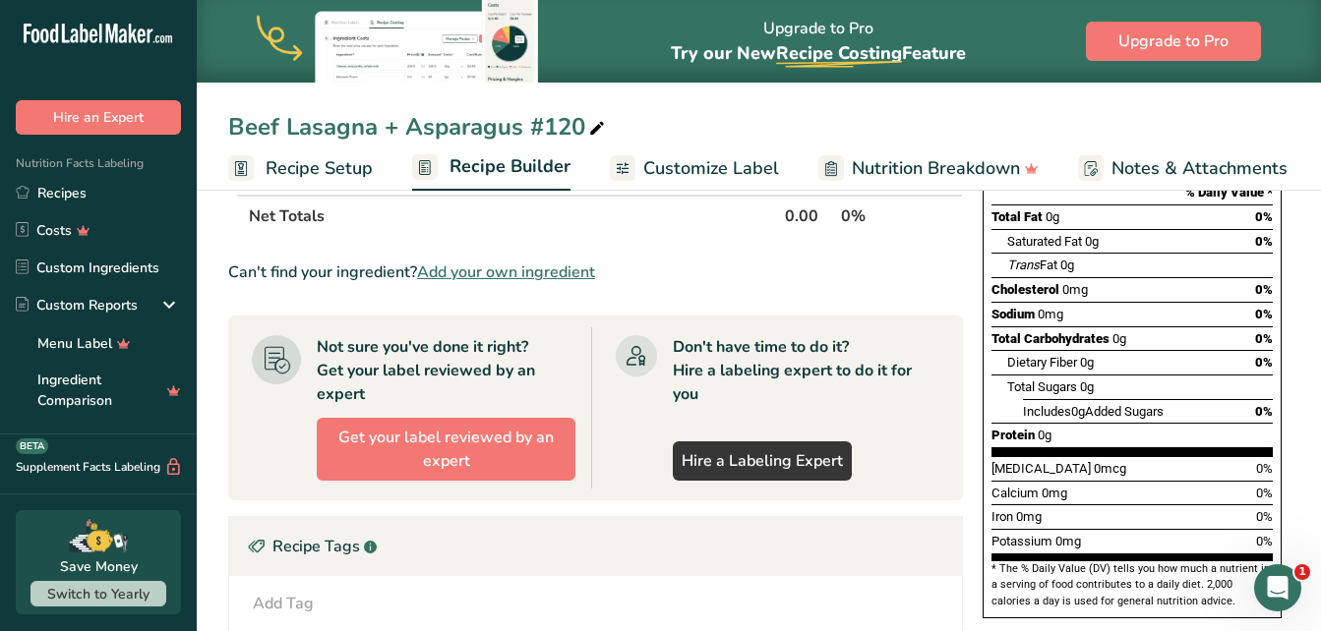
scroll to position [272, 0]
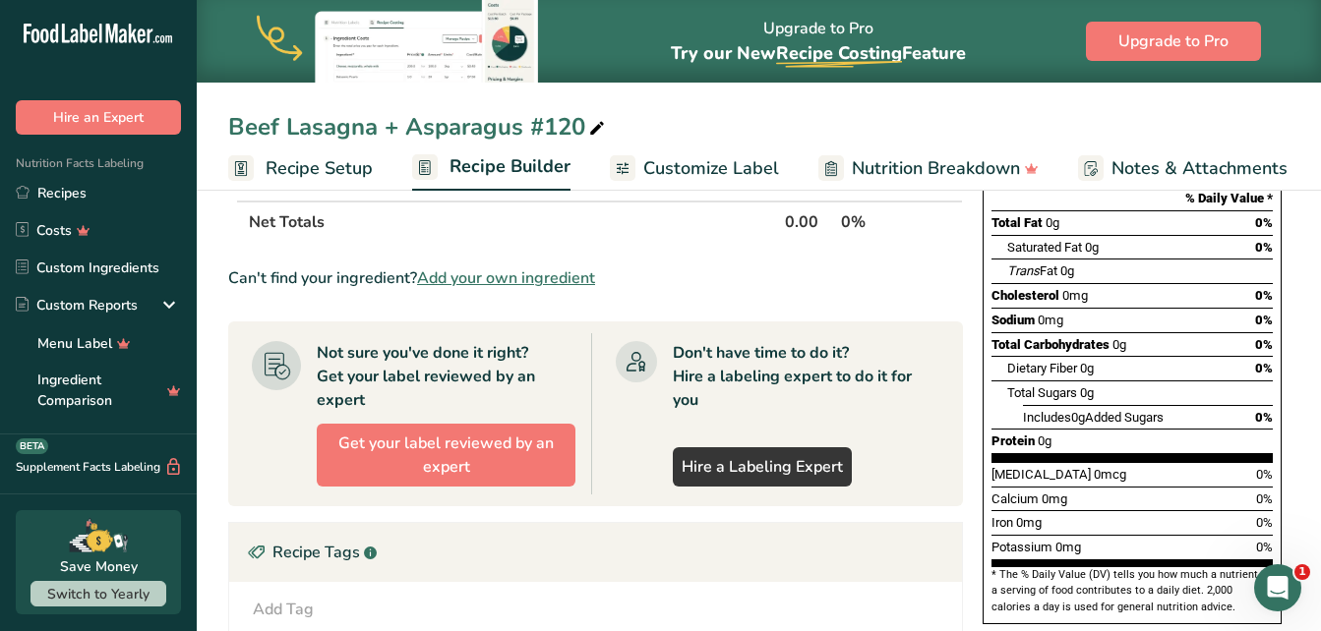
click at [678, 172] on span "Customize Label" at bounding box center [711, 168] width 136 height 27
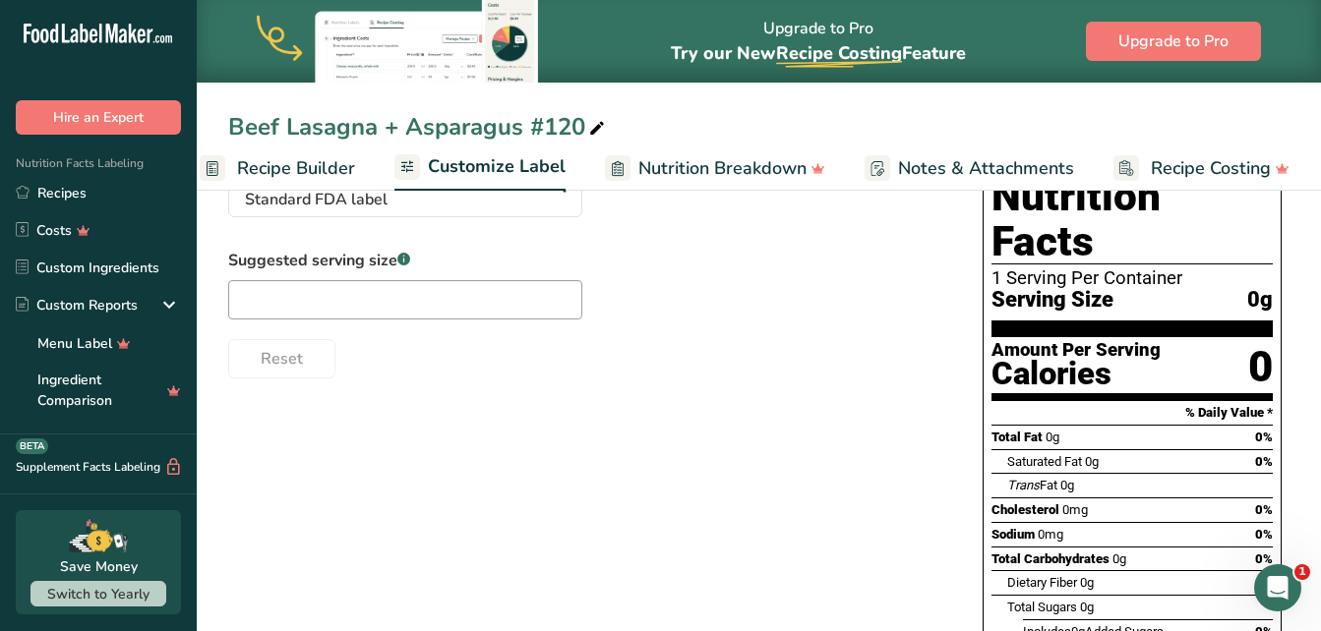
scroll to position [110, 0]
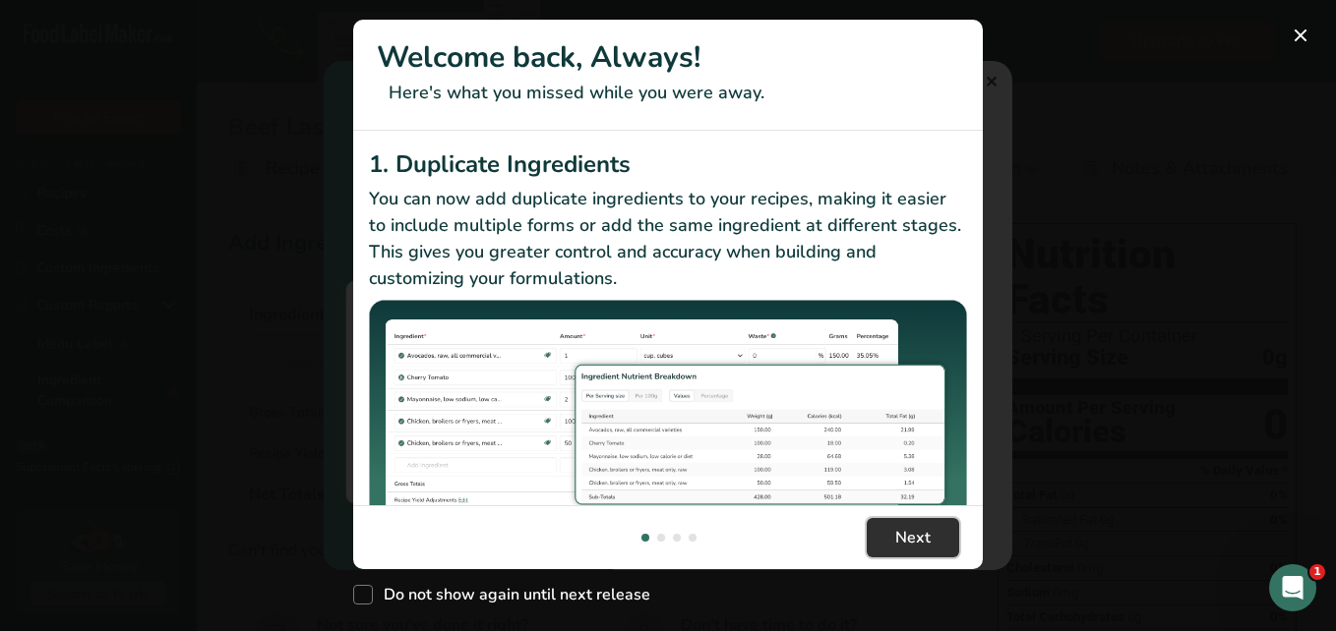
click at [923, 535] on span "Next" at bounding box center [912, 538] width 35 height 24
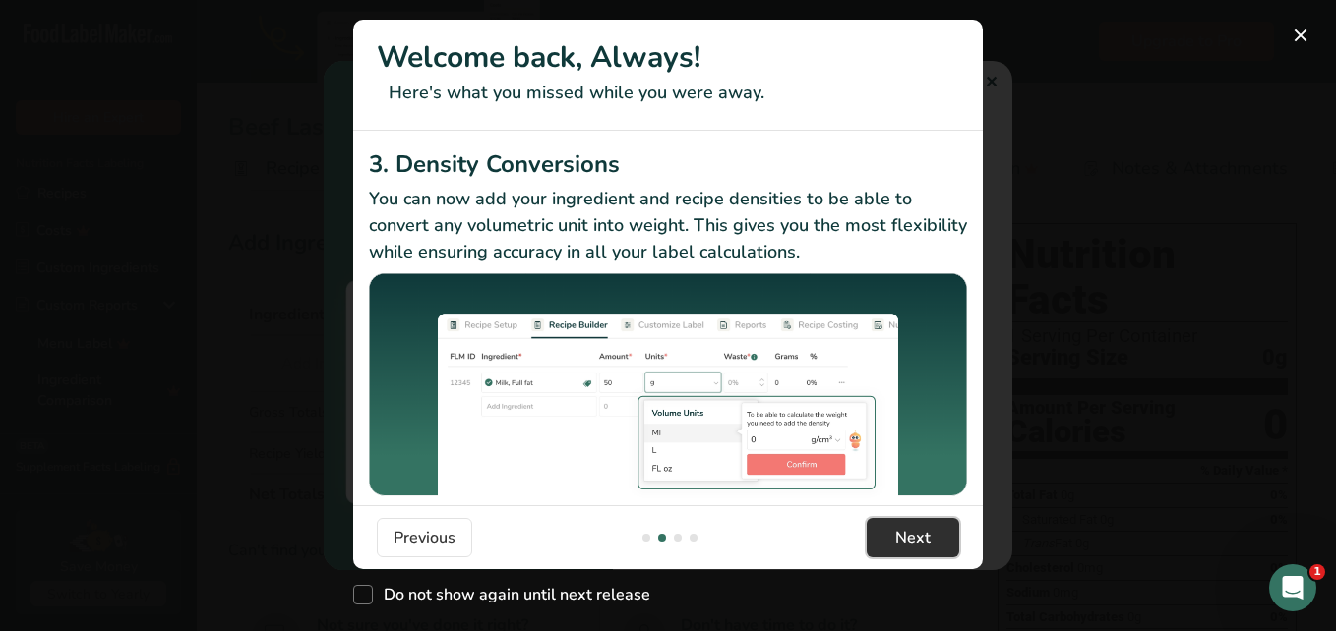
click at [923, 535] on span "Next" at bounding box center [912, 538] width 35 height 24
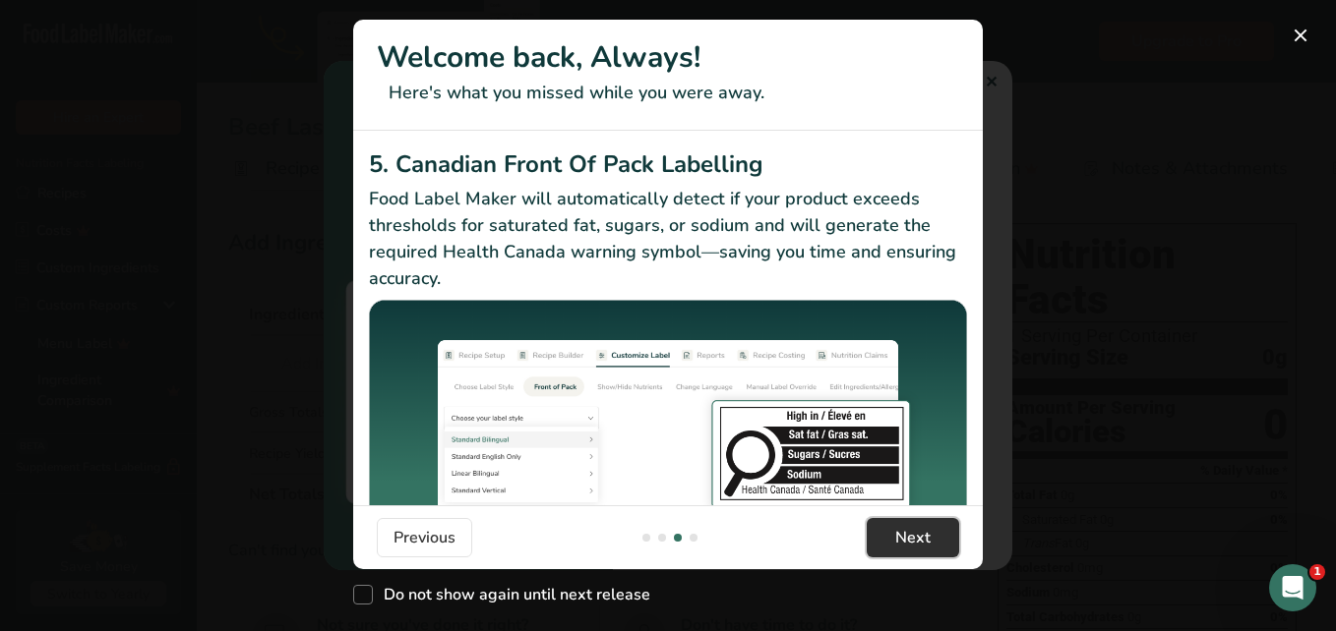
click at [923, 535] on span "Next" at bounding box center [912, 538] width 35 height 24
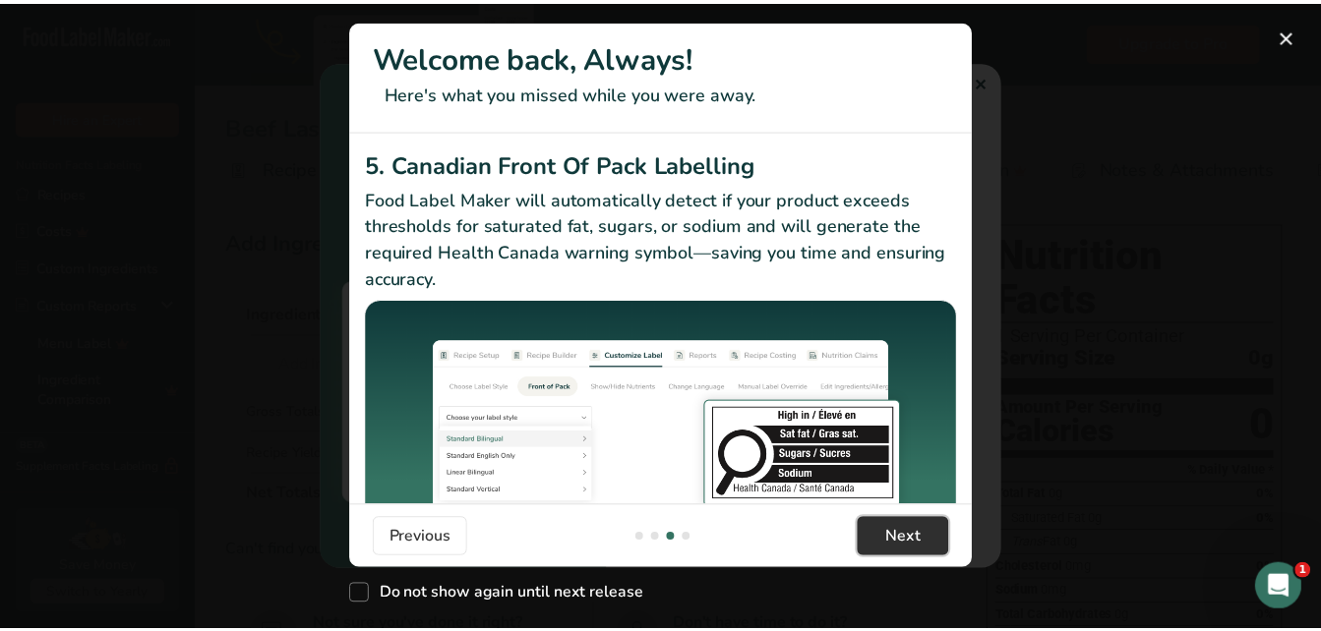
scroll to position [0, 1888]
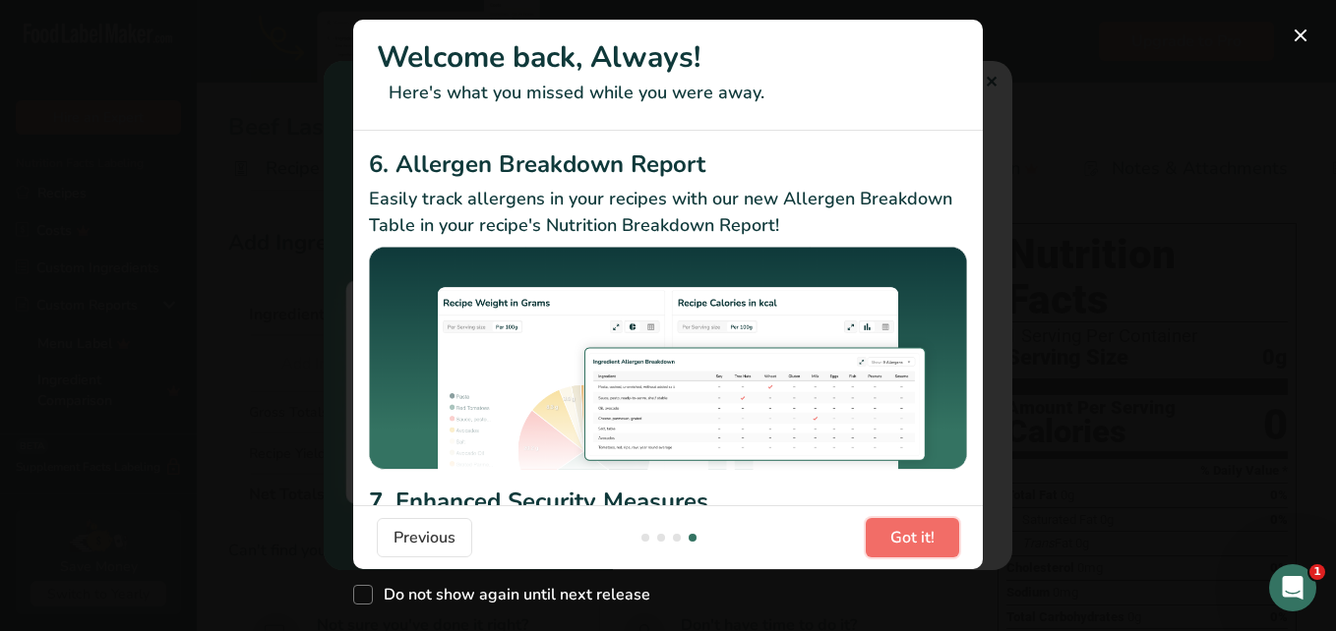
click at [923, 535] on span "Got it!" at bounding box center [912, 538] width 44 height 24
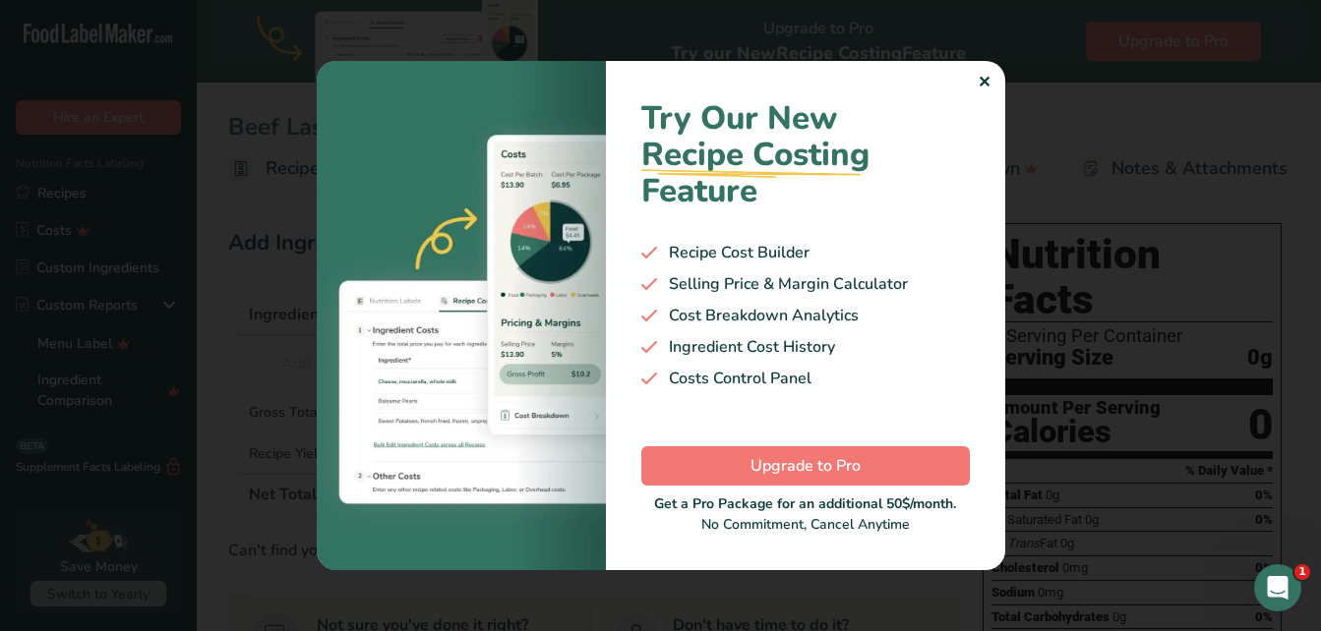
click at [923, 535] on div "Get a Pro Package for an additional 50$/month. No Commitment, Cancel Anytime" at bounding box center [805, 514] width 328 height 41
click at [982, 89] on div "✕" at bounding box center [984, 83] width 13 height 24
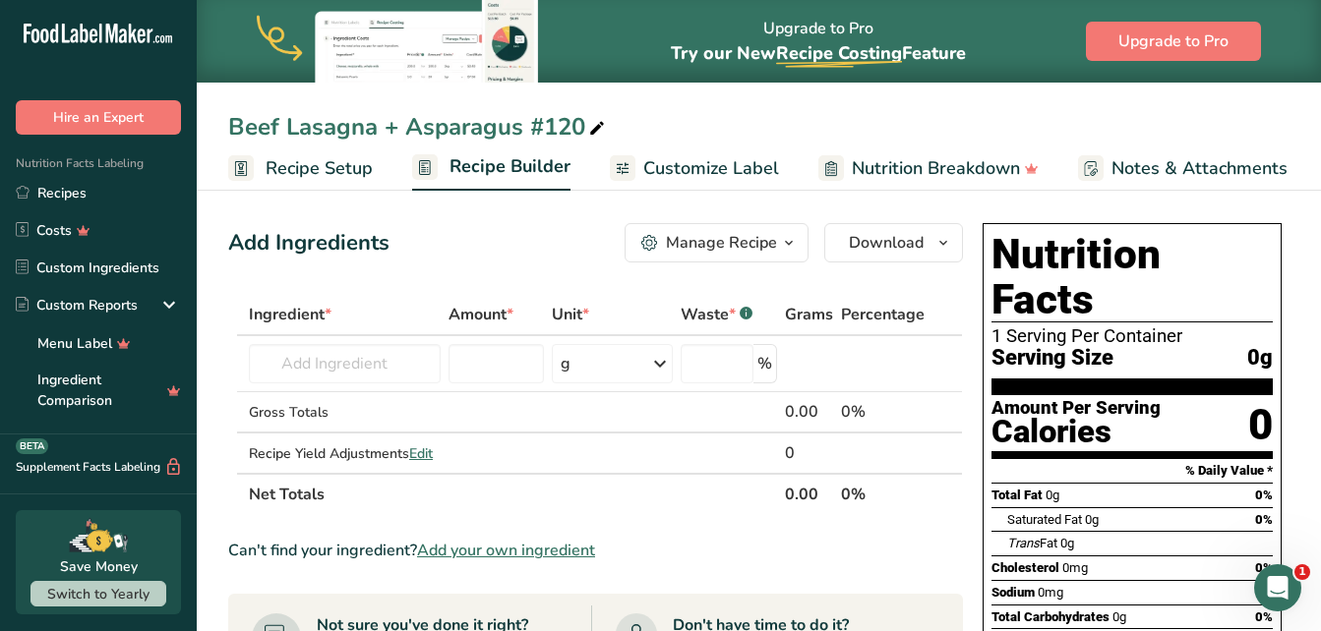
click at [691, 306] on div "Waste * .a-a{fill:#347362;}.b-a{fill:#fff;}" at bounding box center [717, 315] width 72 height 24
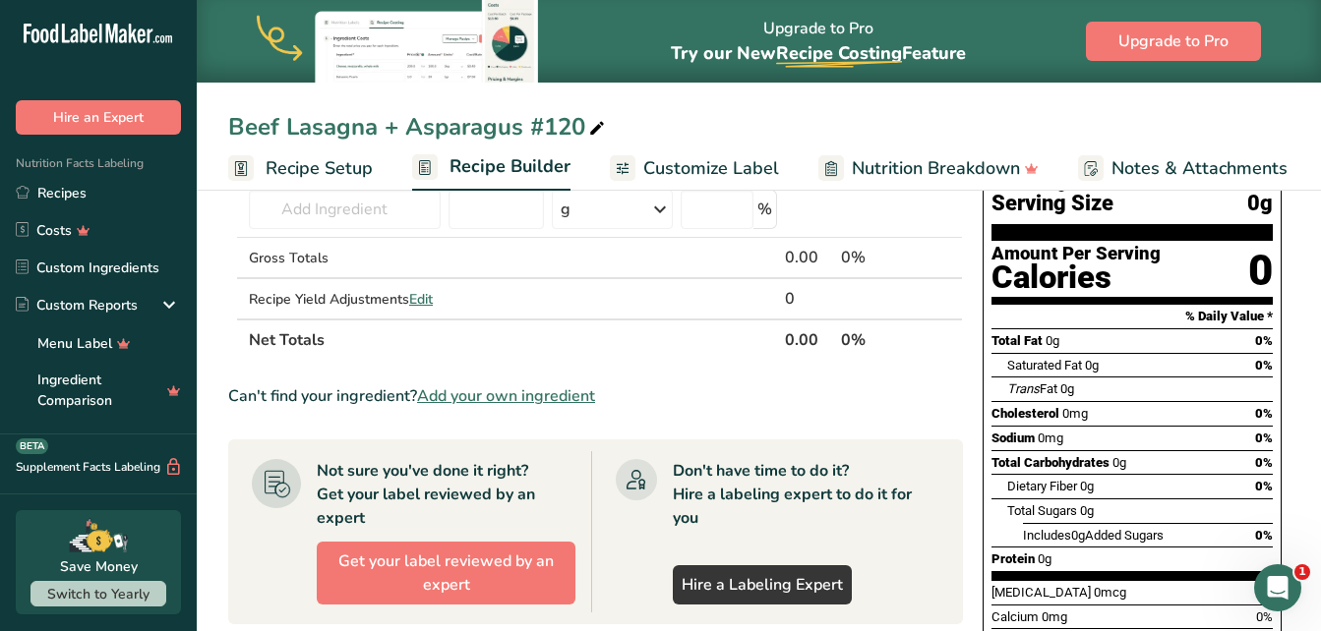
scroll to position [134, 0]
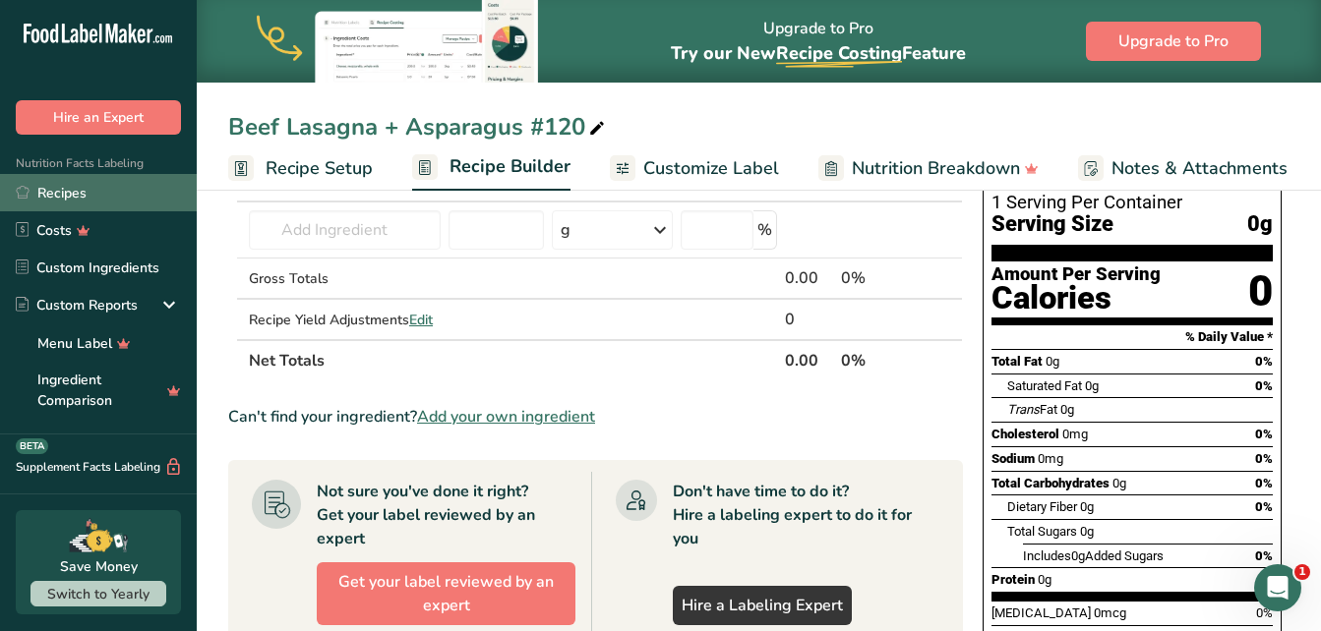
click at [52, 201] on link "Recipes" at bounding box center [98, 192] width 197 height 37
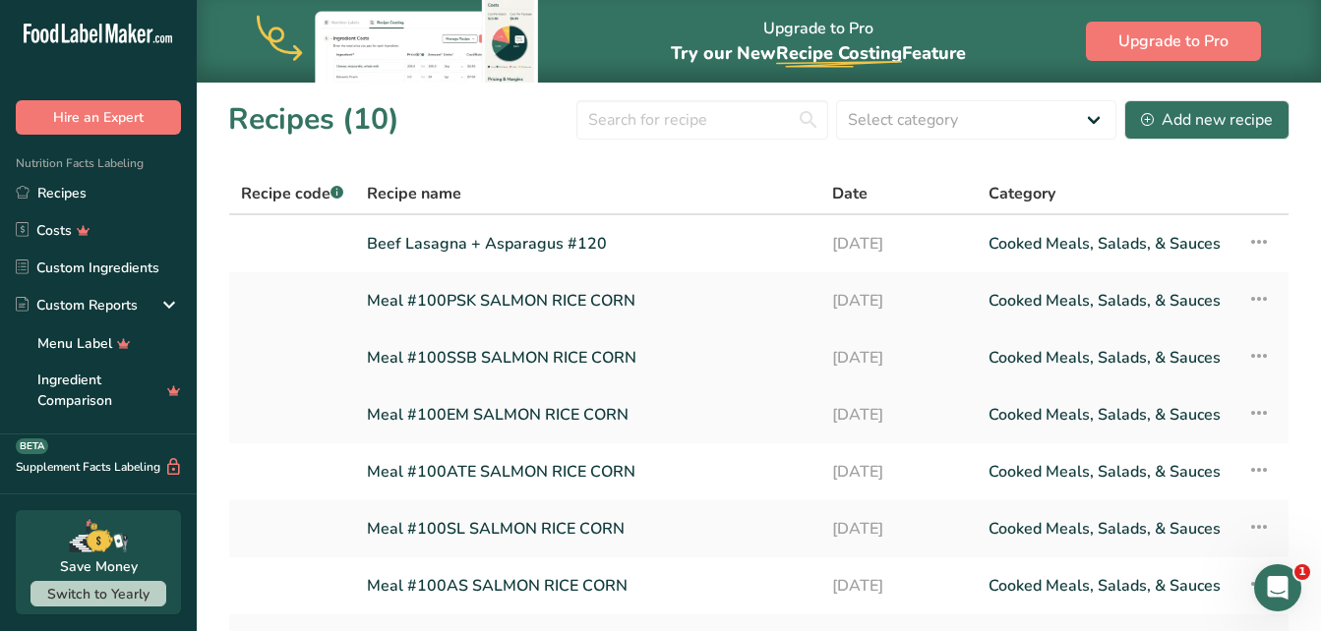
click at [487, 366] on link "Meal #100SSB SALMON RICE CORN" at bounding box center [588, 357] width 442 height 41
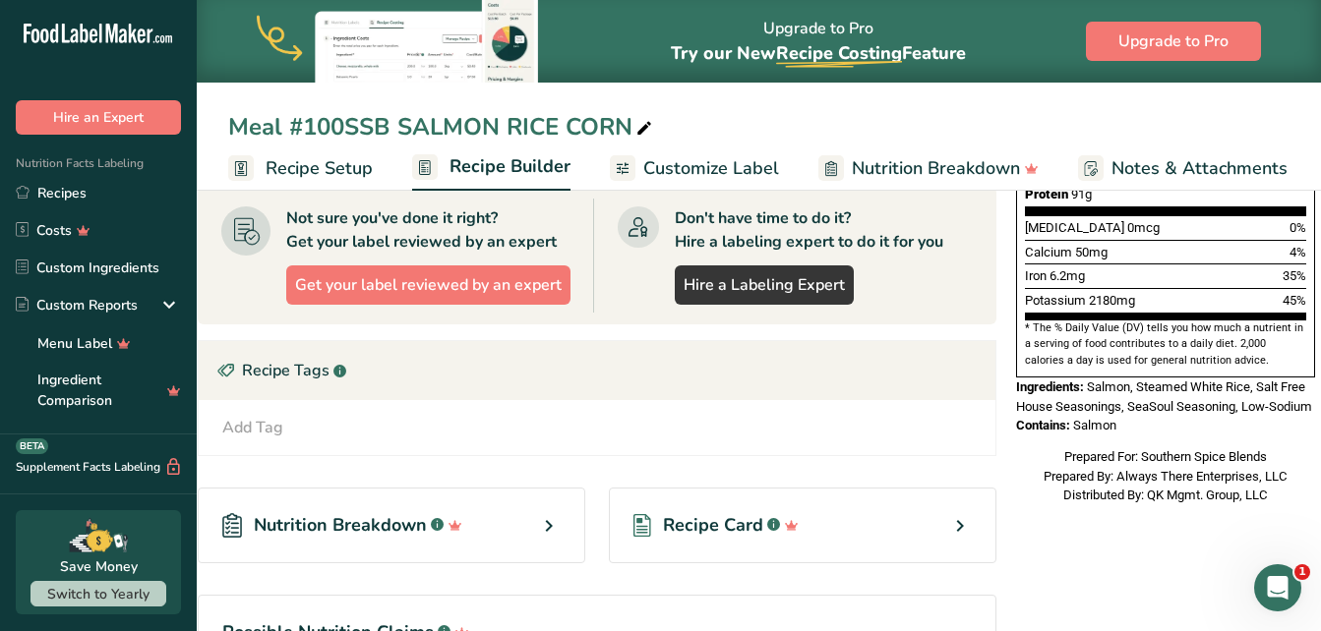
scroll to position [484, 0]
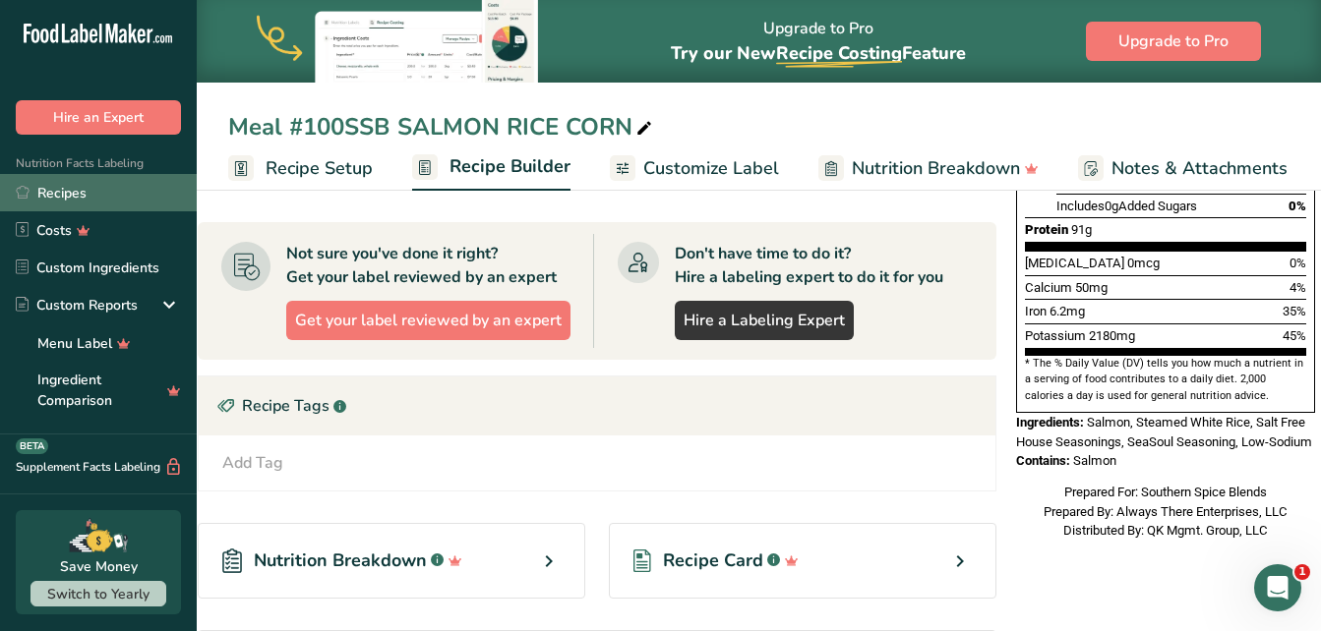
click at [95, 199] on link "Recipes" at bounding box center [98, 192] width 197 height 37
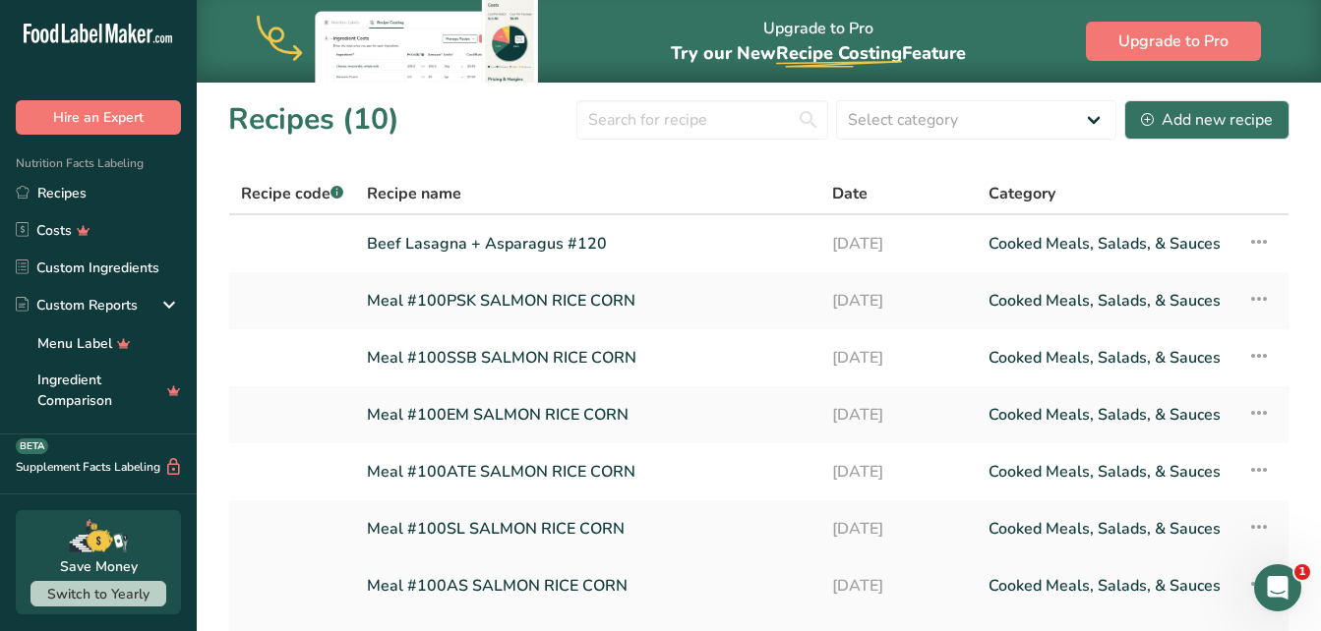
click at [760, 571] on link "Meal #100AS SALMON RICE CORN" at bounding box center [588, 585] width 442 height 41
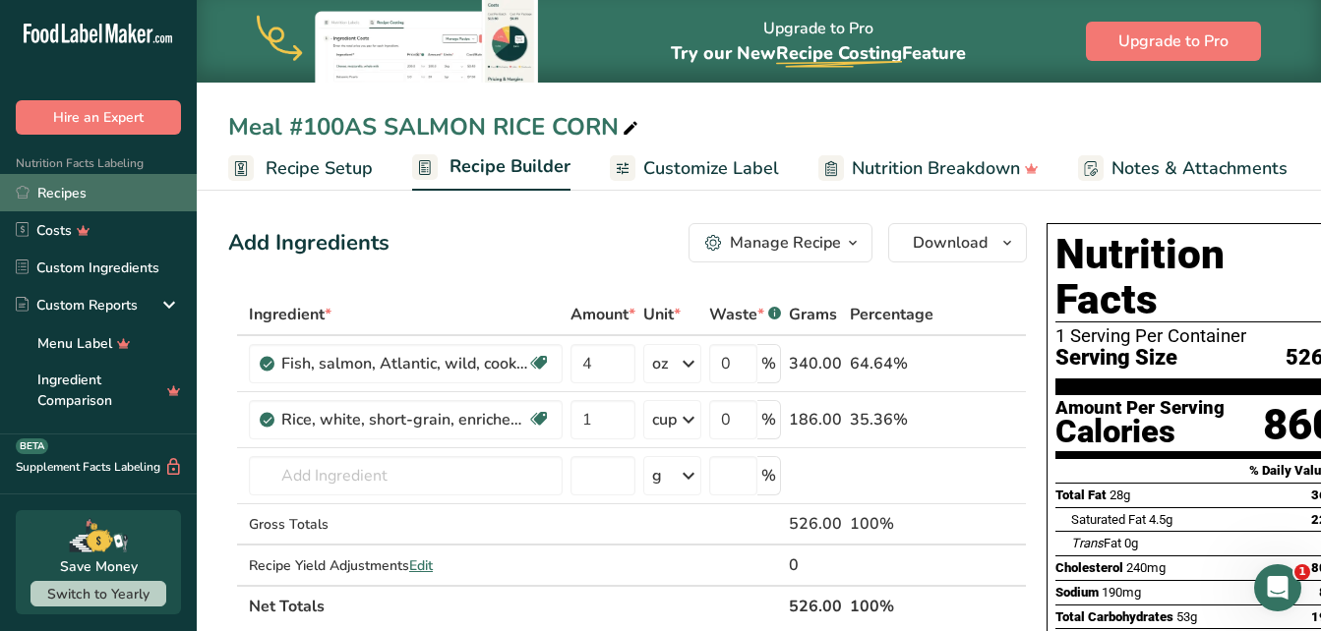
click at [55, 198] on link "Recipes" at bounding box center [98, 192] width 197 height 37
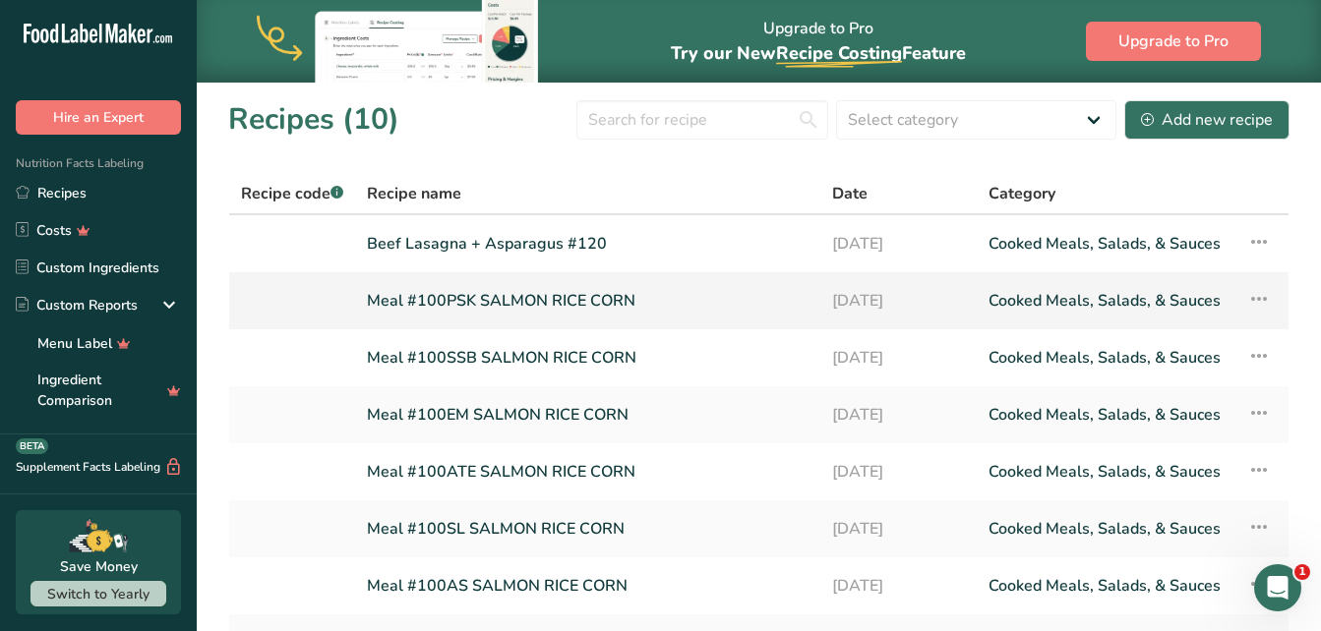
click at [470, 301] on link "Meal #100PSK SALMON RICE CORN" at bounding box center [588, 300] width 442 height 41
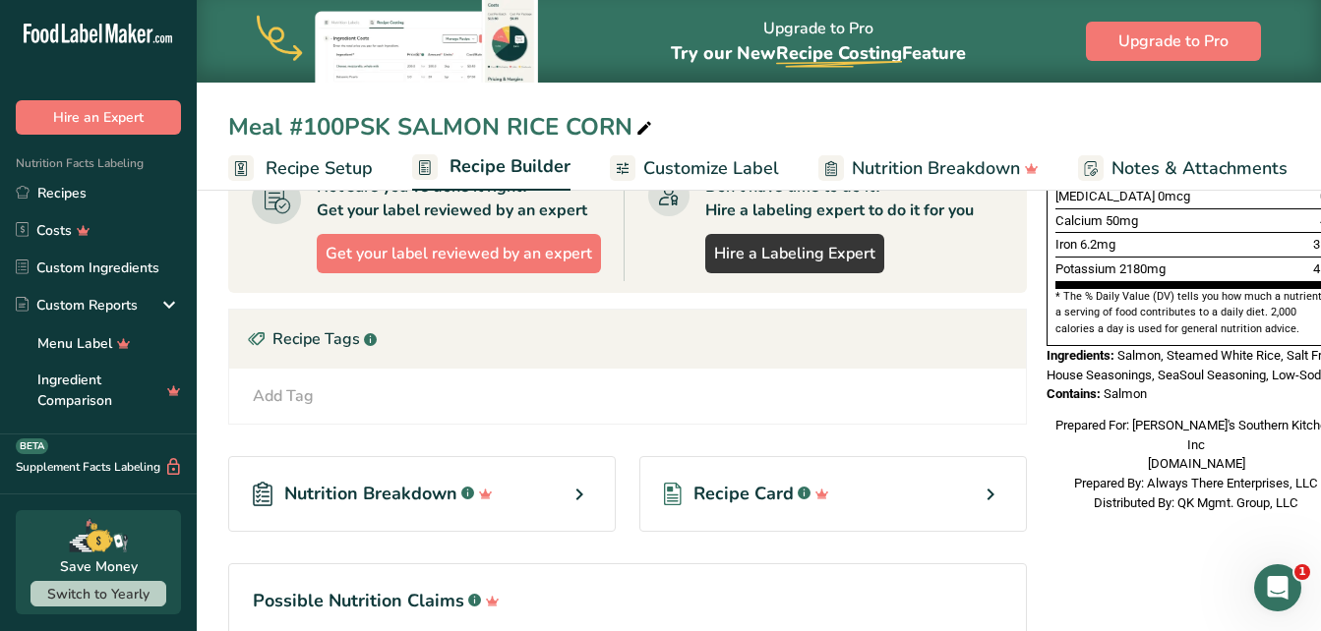
scroll to position [553, 0]
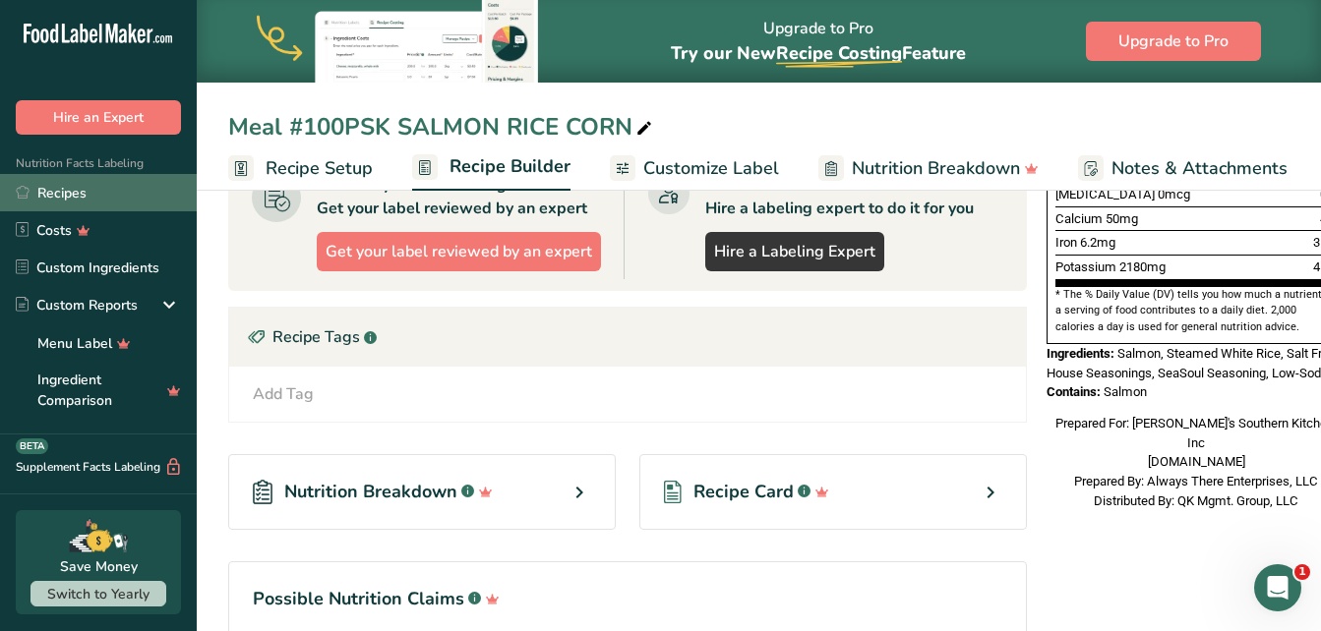
click at [84, 183] on link "Recipes" at bounding box center [98, 192] width 197 height 37
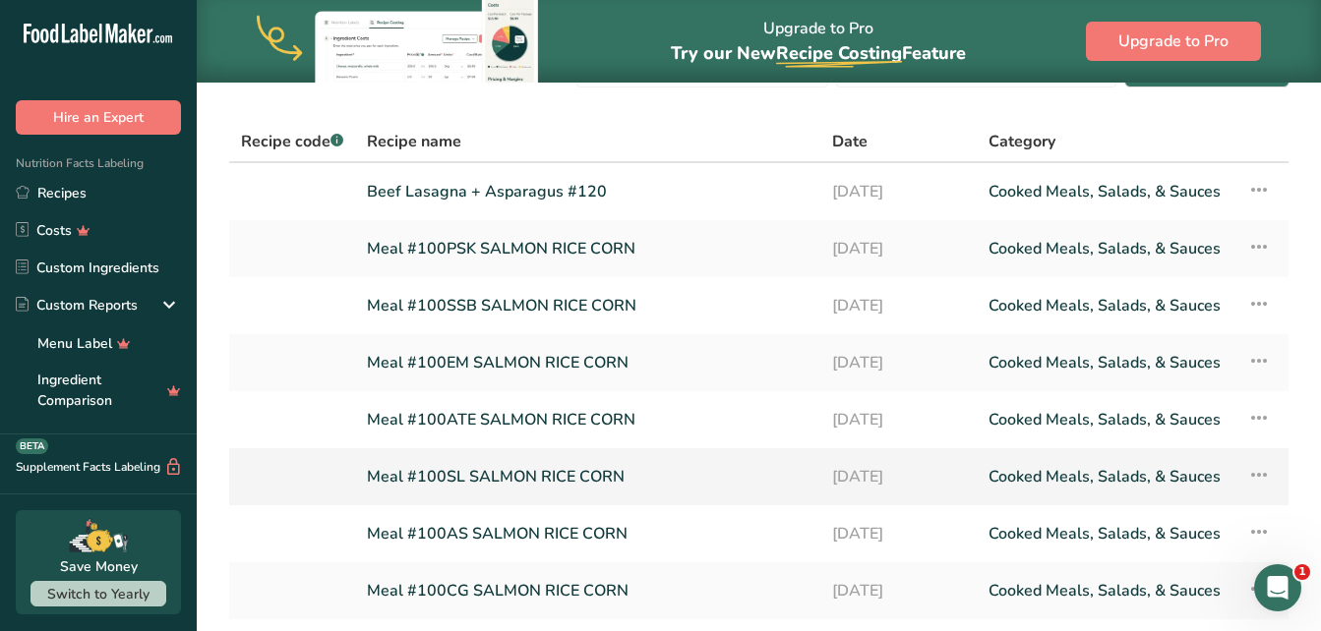
scroll to position [98, 0]
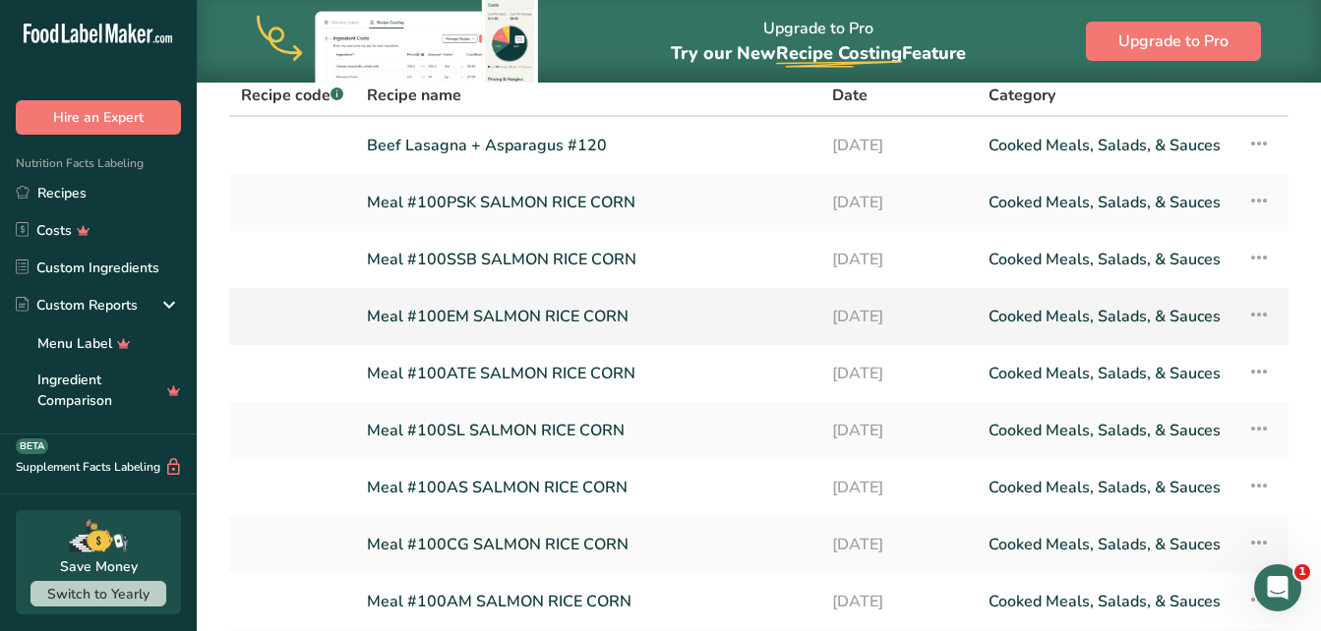
click at [505, 321] on link "Meal #100EM SALMON RICE CORN" at bounding box center [588, 316] width 442 height 41
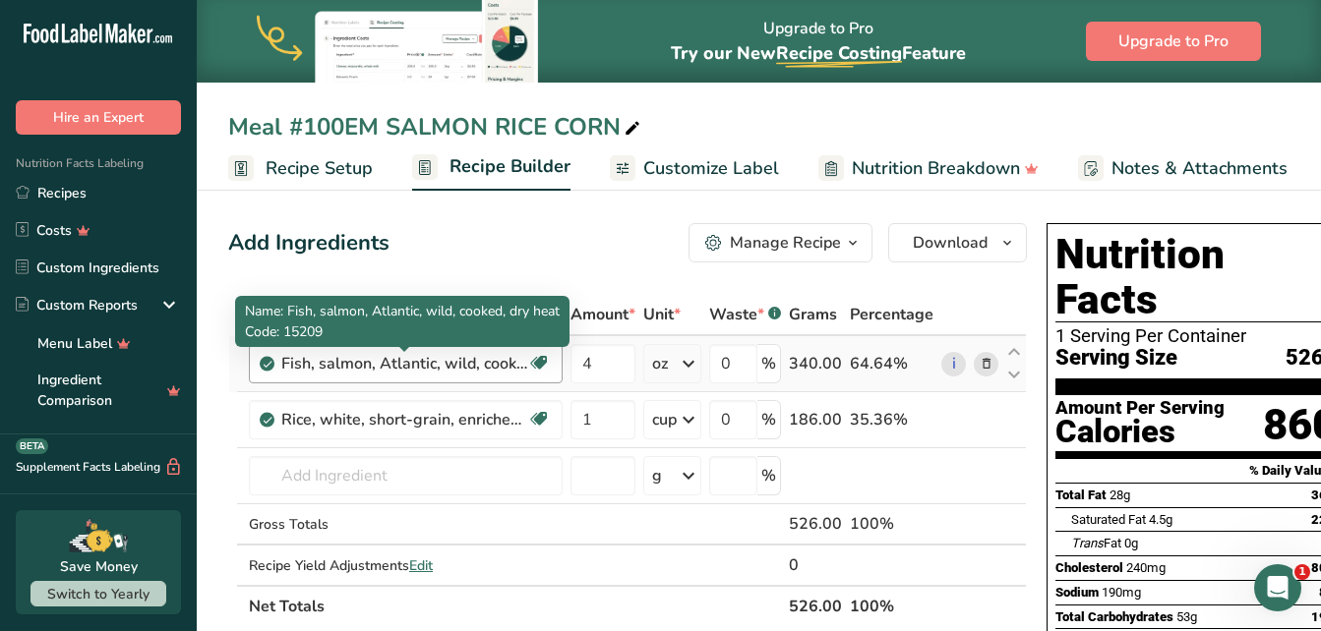
click at [472, 369] on div "Fish, salmon, Atlantic, wild, cooked, dry heat" at bounding box center [404, 364] width 246 height 24
click at [361, 371] on div "Fish, salmon, Atlantic, wild, cooked, dry heat" at bounding box center [404, 364] width 246 height 24
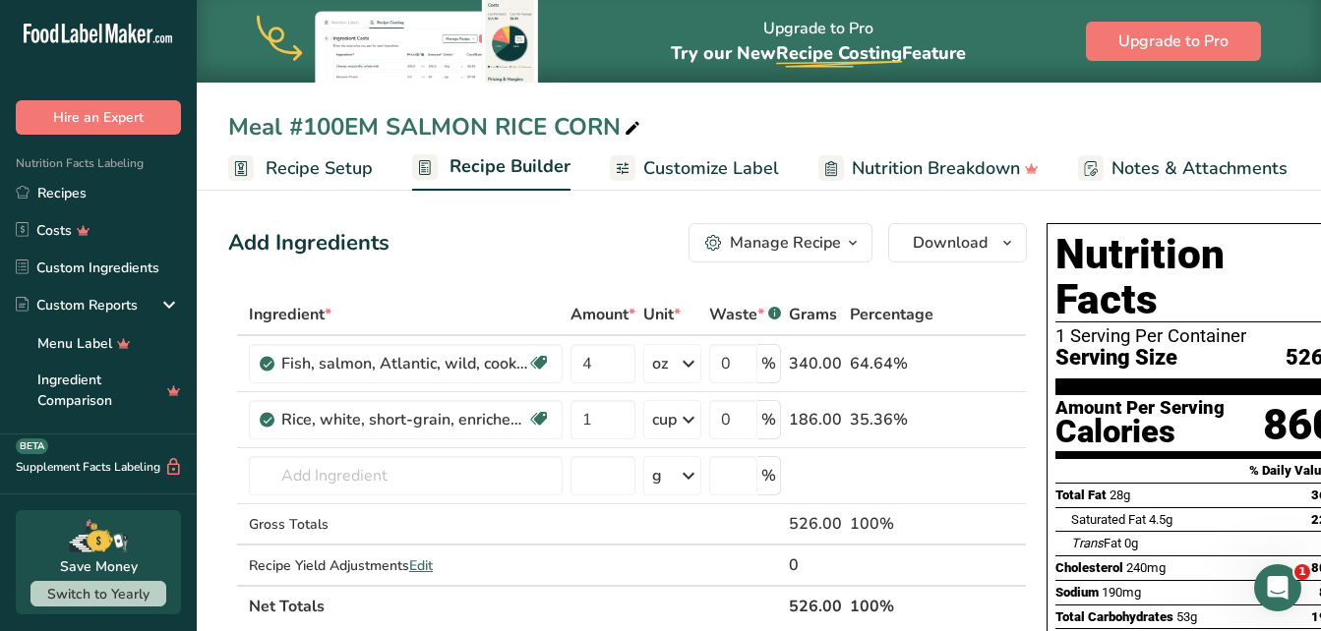
click at [627, 127] on icon at bounding box center [632, 129] width 18 height 28
click at [467, 135] on input "Meal #100EM SALMON RICE CORN" at bounding box center [758, 126] width 1061 height 35
click at [369, 128] on input "Meal #100EM SALMON RICE CORN" at bounding box center [758, 126] width 1061 height 35
click at [378, 128] on input "Meal #100EM SALMON RICE CORN" at bounding box center [758, 126] width 1061 height 35
click at [461, 127] on input "Meal #100 SALMON RICE CORN" at bounding box center [758, 126] width 1061 height 35
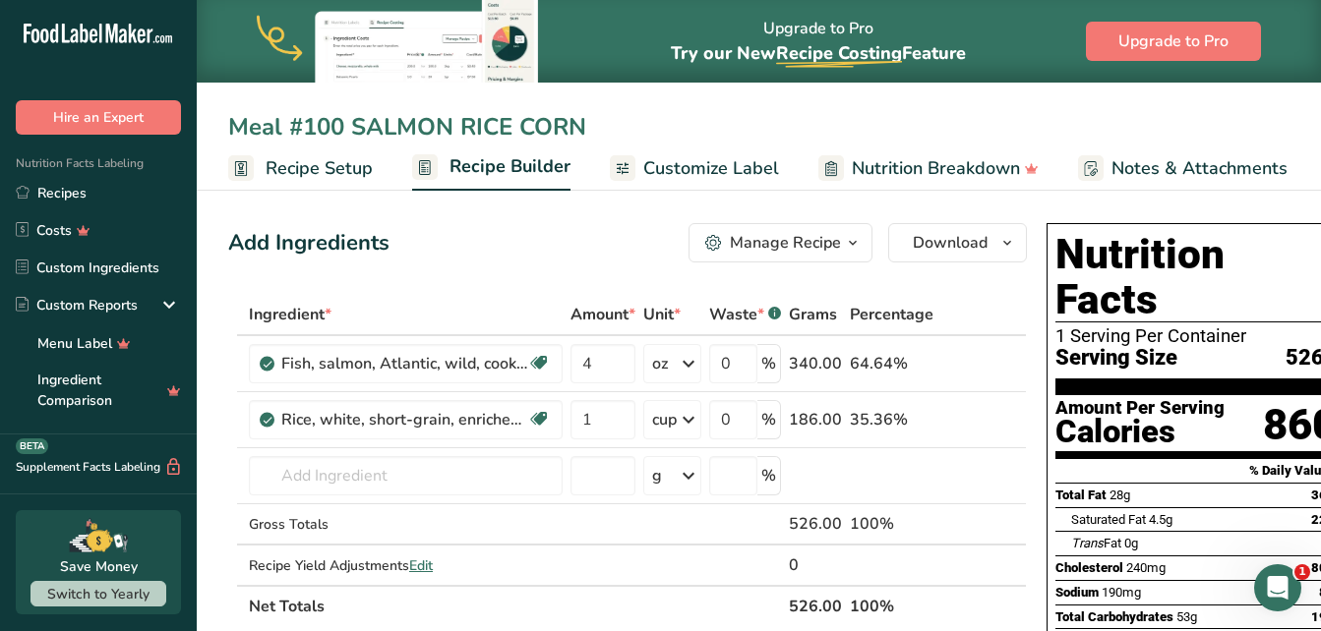
click at [509, 128] on input "Meal #100 SALMON RICE CORN" at bounding box center [758, 126] width 1061 height 35
type input "Meal #100 Carolina Catch & Corn"
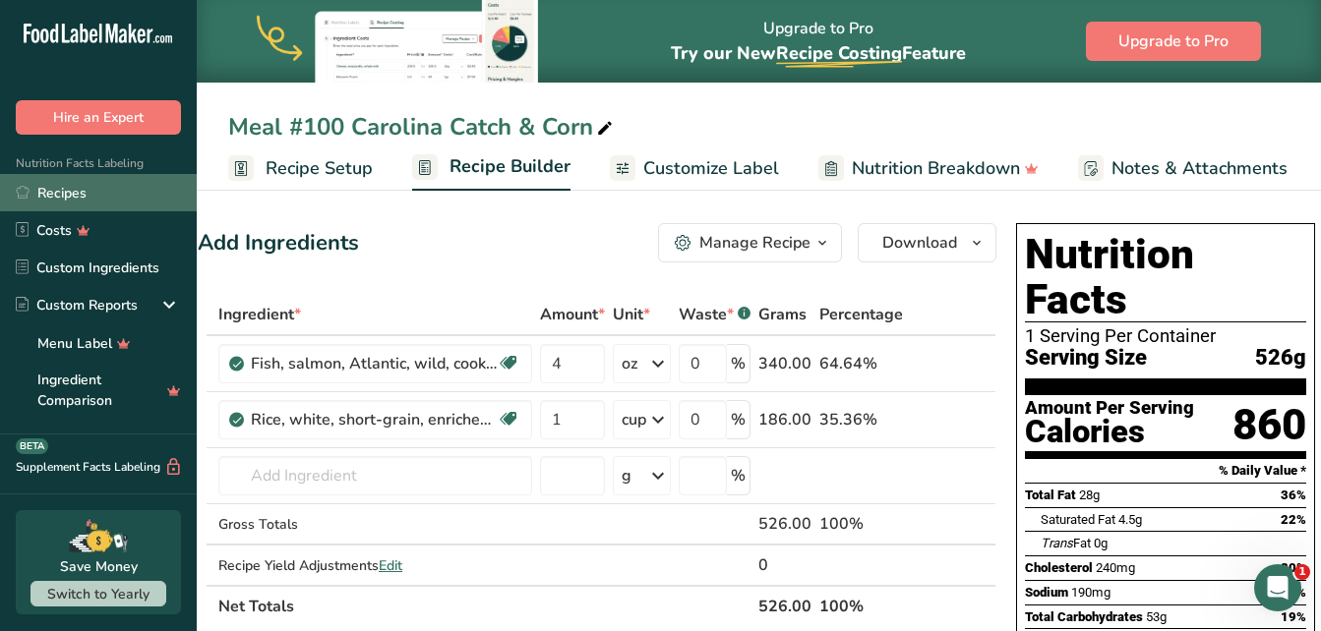
click at [82, 180] on link "Recipes" at bounding box center [98, 192] width 197 height 37
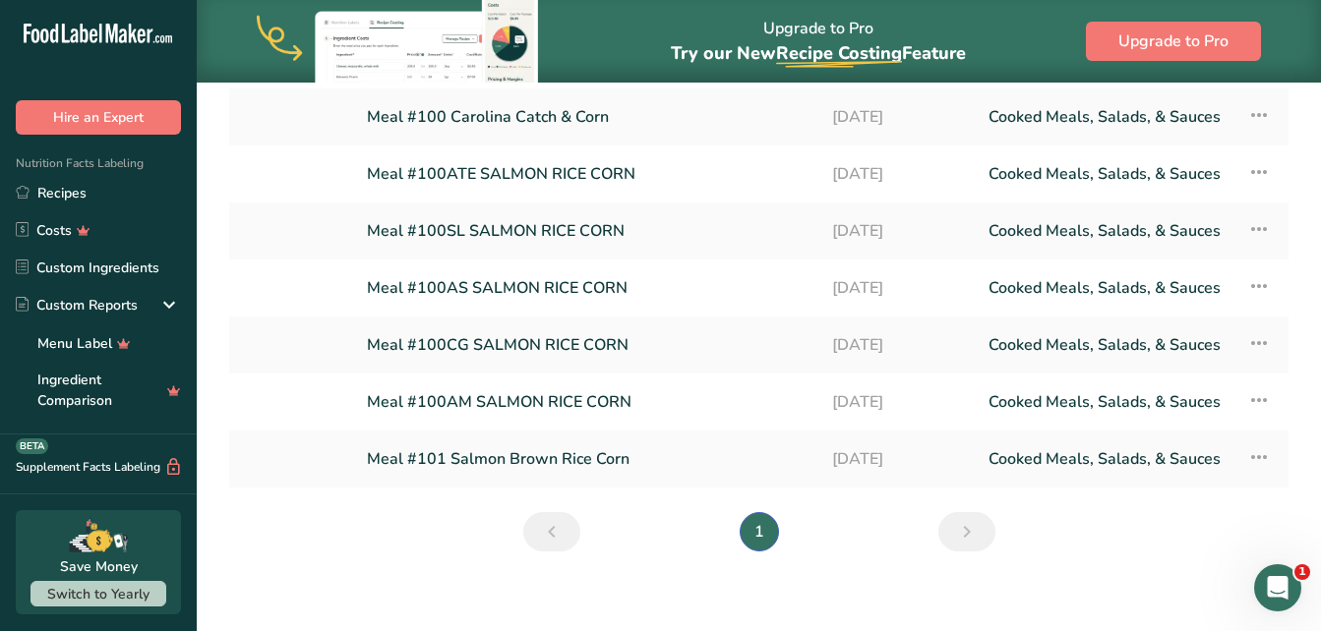
scroll to position [313, 0]
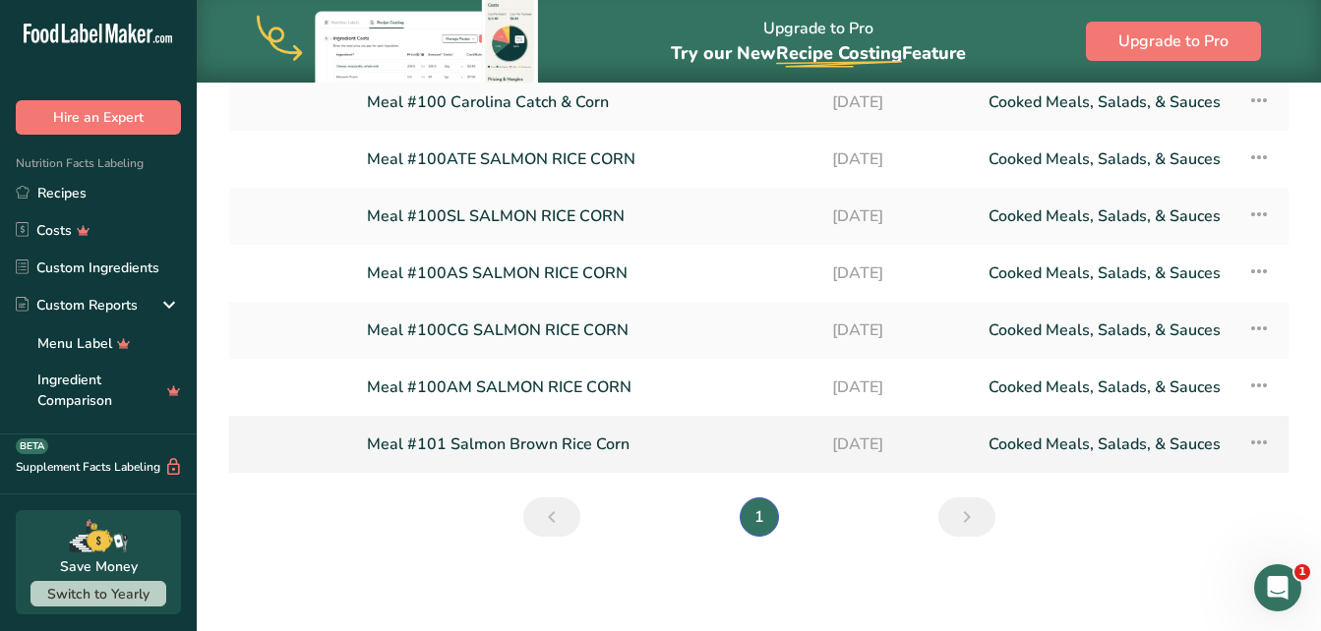
click at [552, 440] on link "Meal #101 Salmon Brown Rice Corn" at bounding box center [588, 444] width 442 height 41
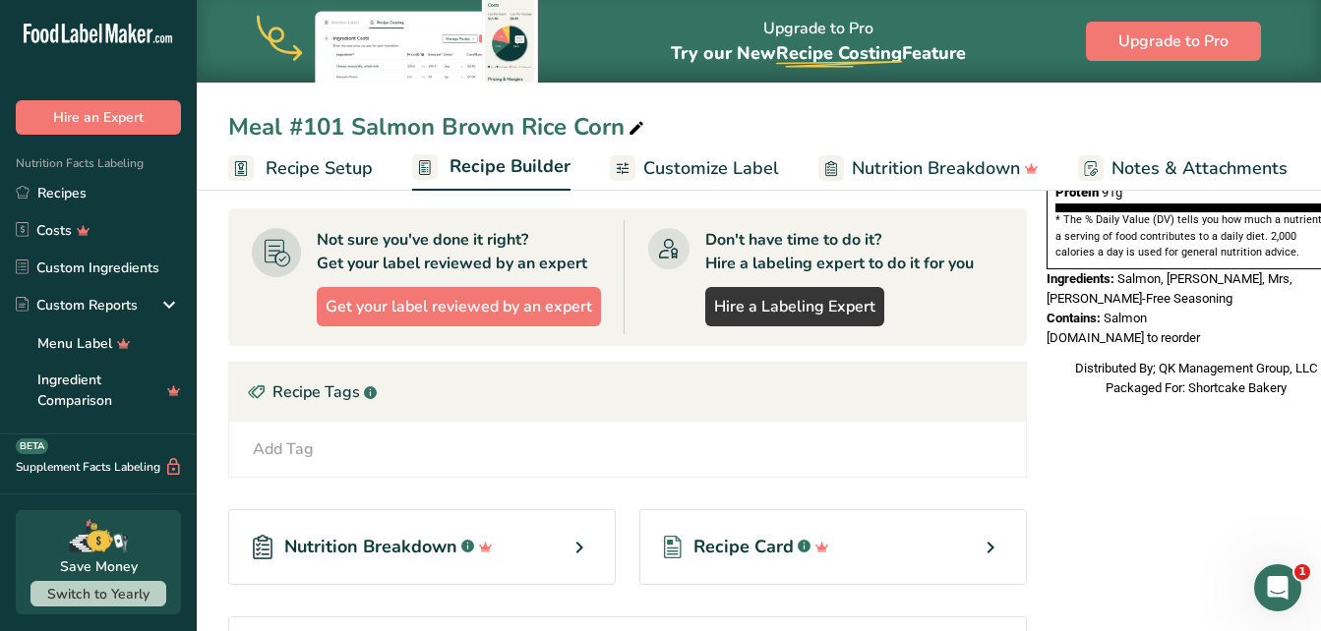
scroll to position [546, 0]
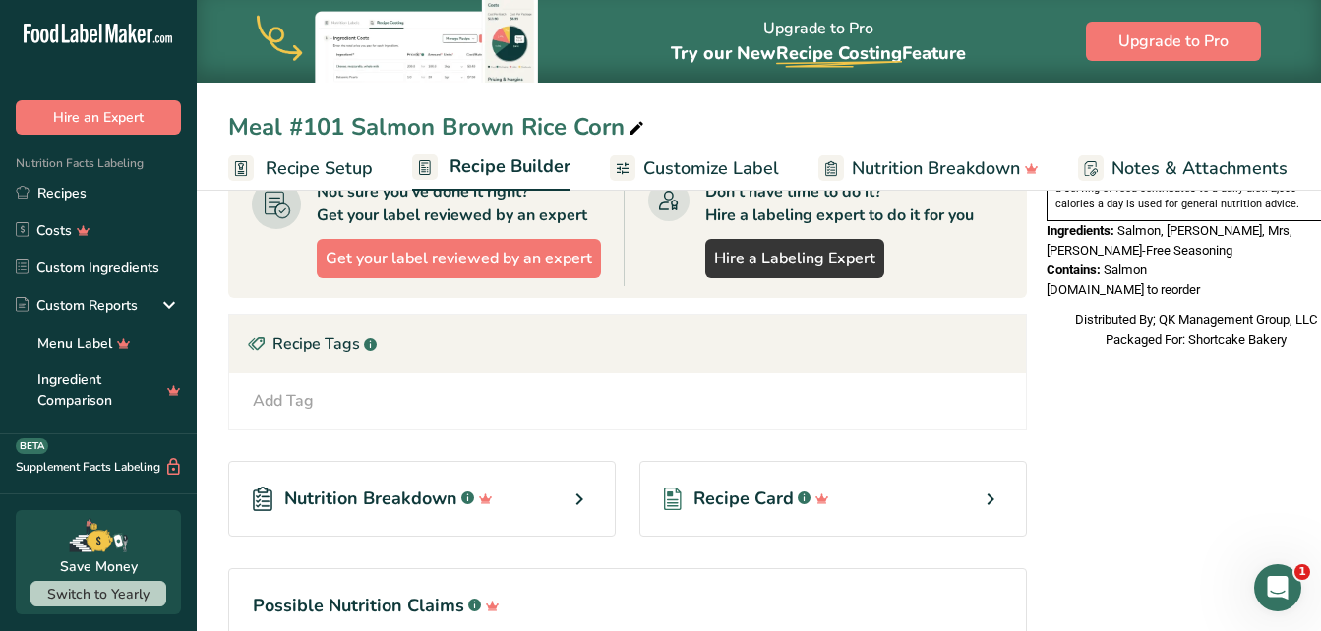
click at [726, 160] on span "Customize Label" at bounding box center [711, 168] width 136 height 27
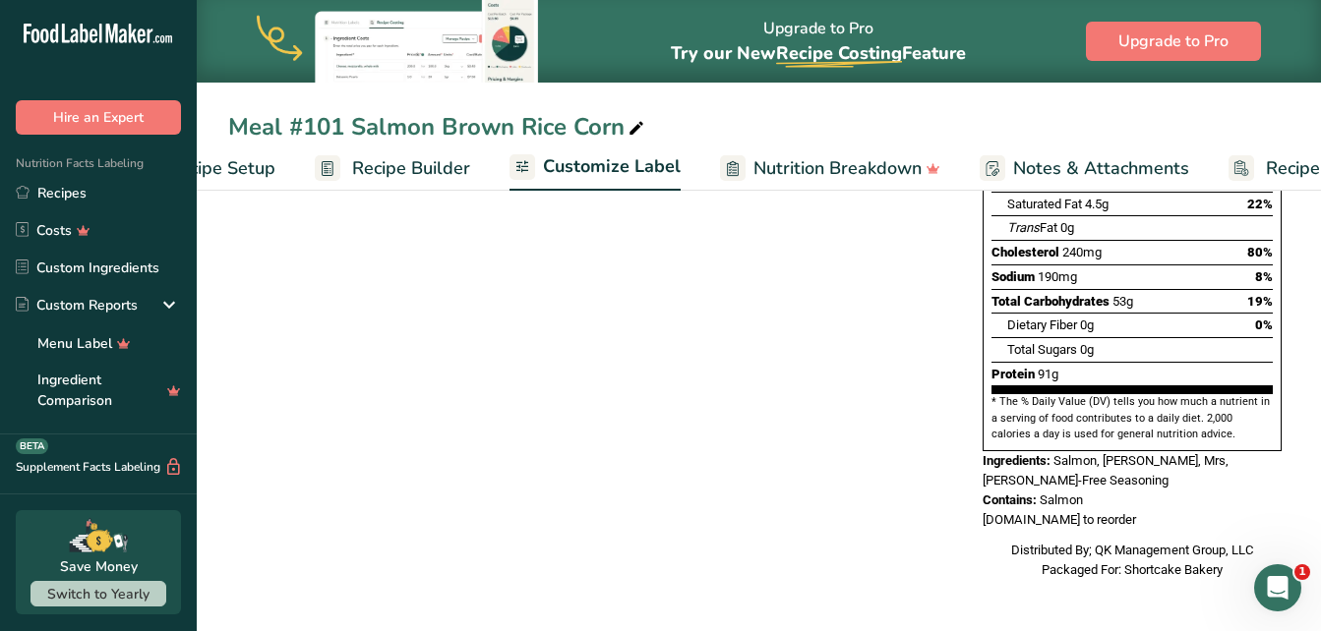
scroll to position [416, 0]
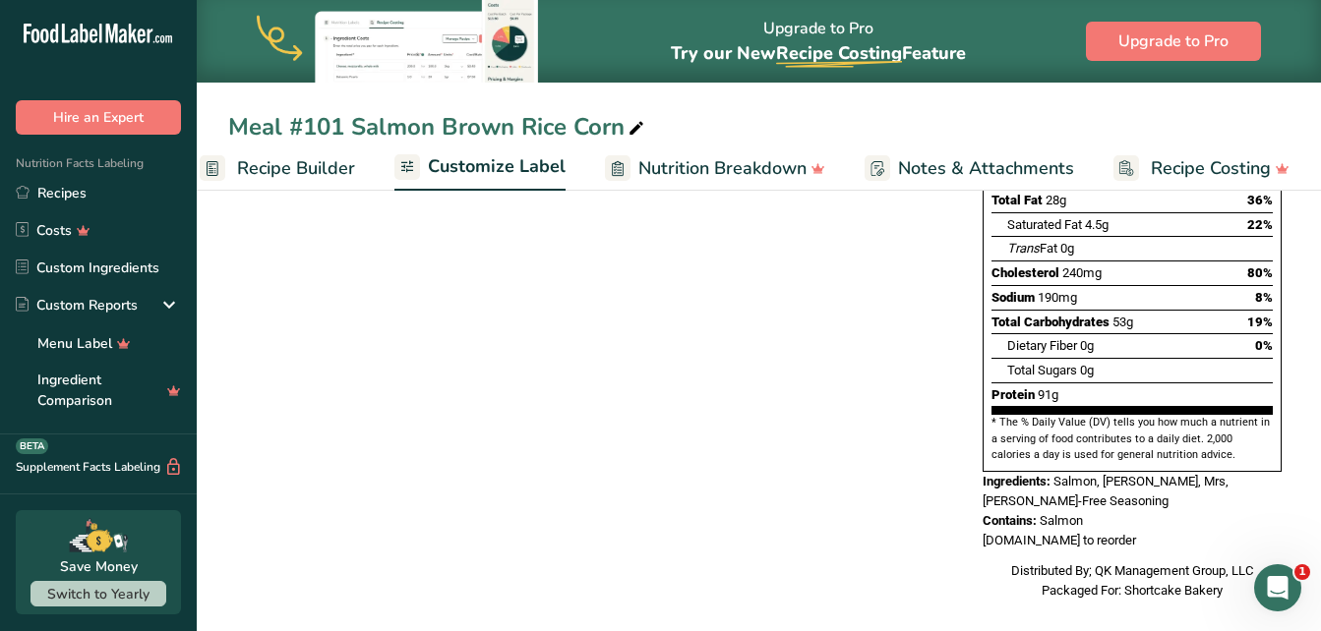
click at [1204, 575] on div "Distributed By; QK Management Group, LLC Packaged For: Shortcake Bakery" at bounding box center [1131, 581] width 299 height 38
click at [1226, 570] on div "Distributed By; QK Management Group, LLC Packaged For: Shortcake Bakery" at bounding box center [1131, 581] width 299 height 38
drag, startPoint x: 1319, startPoint y: 273, endPoint x: 1315, endPoint y: 349, distance: 75.8
click at [1315, 349] on section "Customize your label Save Download Choose what to show on your downloaded label…" at bounding box center [759, 210] width 1124 height 884
click at [673, 364] on div "Choose your label style Standard FDA label USA (FDA) Standard FDA label Tabular…" at bounding box center [758, 265] width 1061 height 712
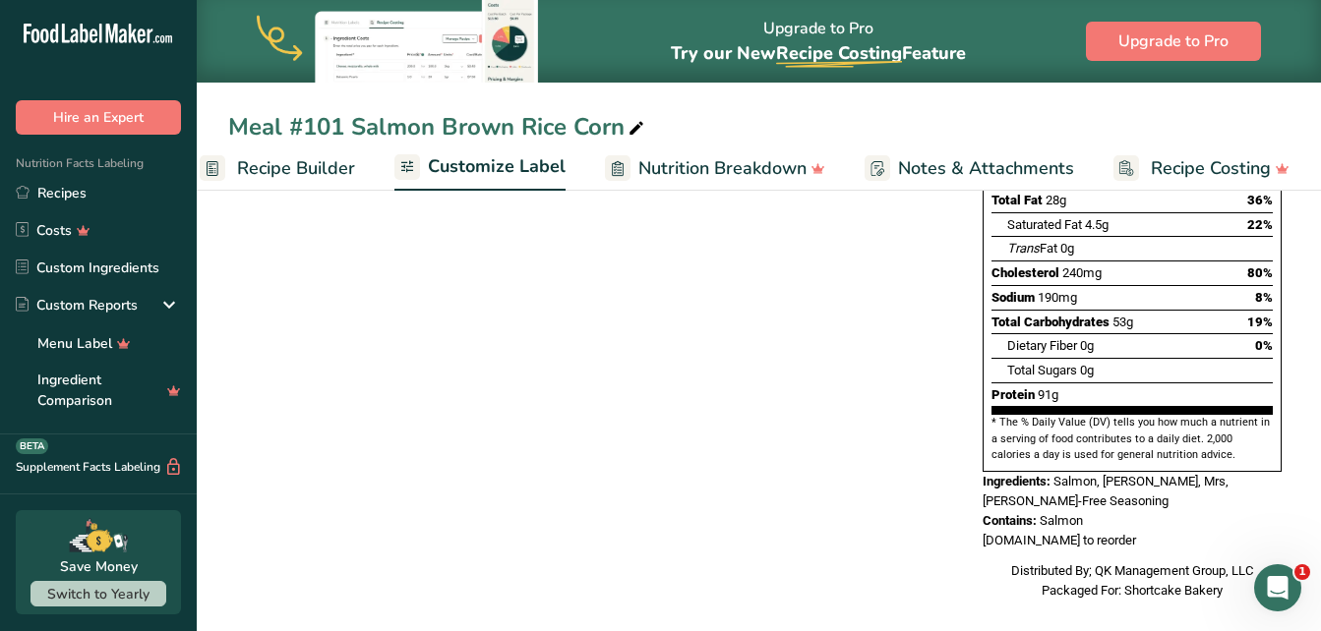
click at [502, 166] on span "Customize Label" at bounding box center [497, 166] width 138 height 27
click at [1222, 571] on div "Distributed By; QK Management Group, LLC Packaged For: Shortcake Bakery" at bounding box center [1131, 581] width 299 height 38
click at [1207, 571] on div "Distributed By; QK Management Group, LLC Packaged For: Shortcake Bakery" at bounding box center [1131, 581] width 299 height 38
click at [1204, 571] on div "Distributed By; QK Management Group, LLC Packaged For: Shortcake Bakery" at bounding box center [1131, 581] width 299 height 38
click at [1203, 571] on div "Distributed By; QK Management Group, LLC Packaged For: Shortcake Bakery" at bounding box center [1131, 581] width 299 height 38
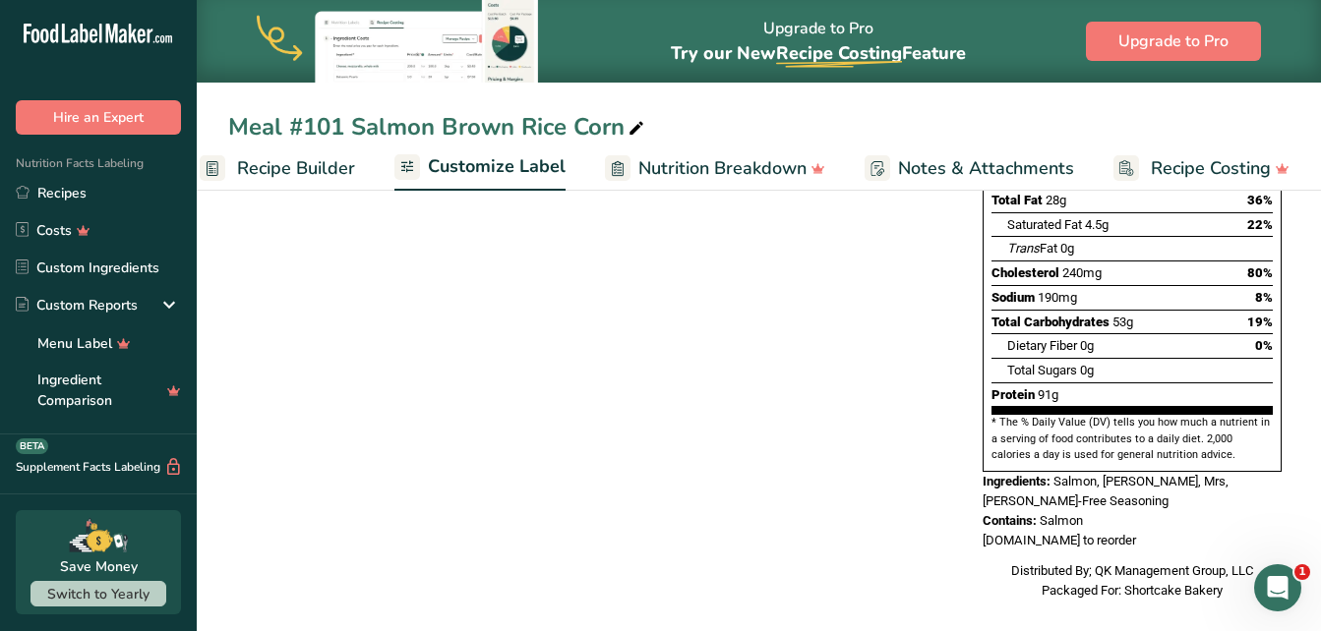
drag, startPoint x: 1203, startPoint y: 571, endPoint x: 1206, endPoint y: 560, distance: 12.2
click at [1206, 562] on div "Distributed By; QK Management Group, LLC Packaged For: Shortcake Bakery" at bounding box center [1131, 581] width 299 height 38
click at [1226, 571] on div "Distributed By; QK Management Group, LLC Packaged For: Shortcake Bakery" at bounding box center [1131, 581] width 299 height 38
click at [747, 167] on span "Nutrition Breakdown" at bounding box center [722, 168] width 168 height 27
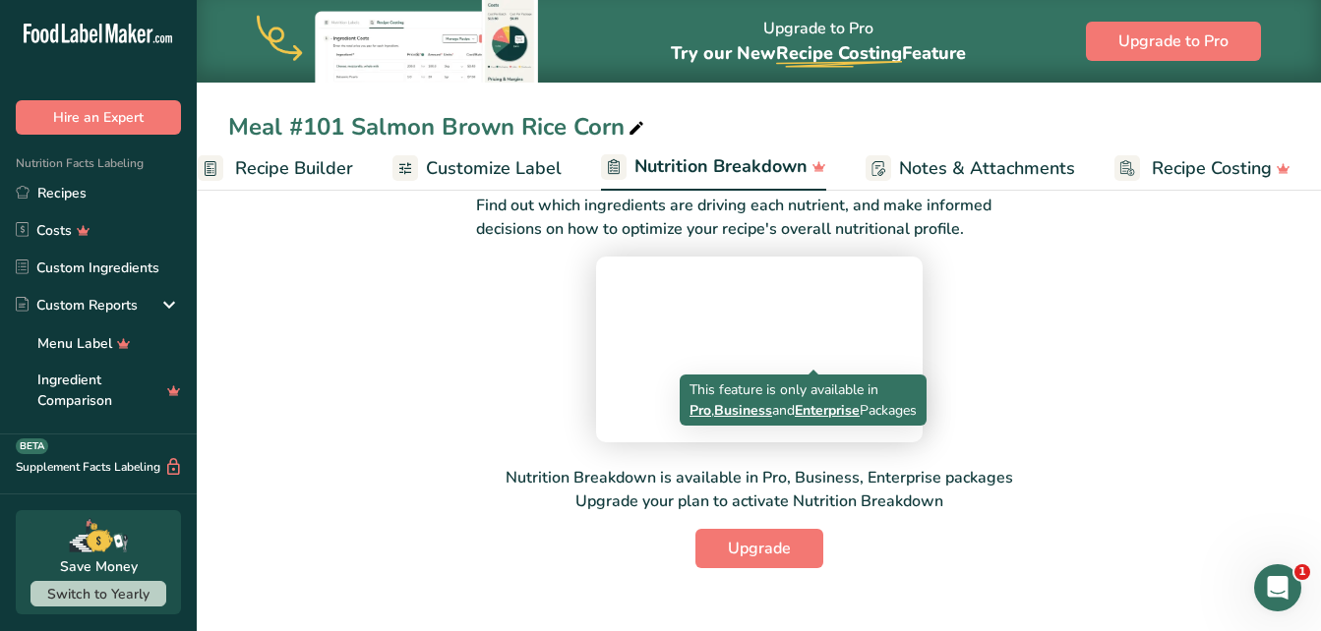
scroll to position [259, 0]
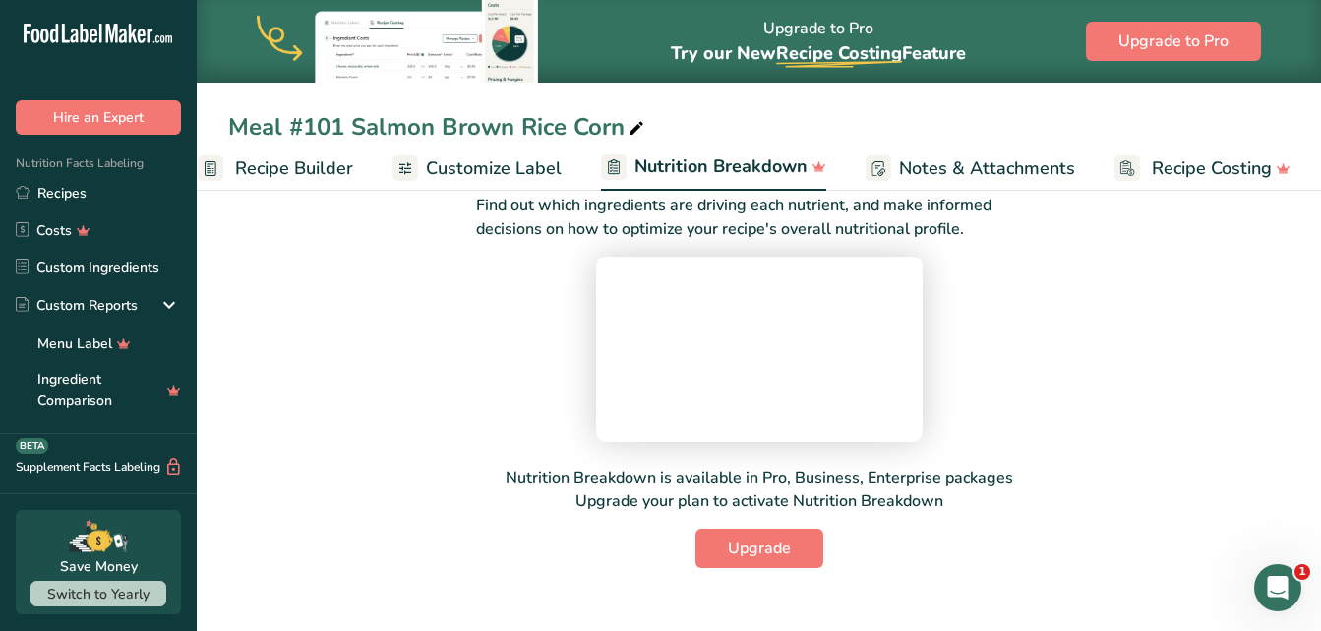
click at [987, 158] on span "Notes & Attachments" at bounding box center [987, 168] width 176 height 27
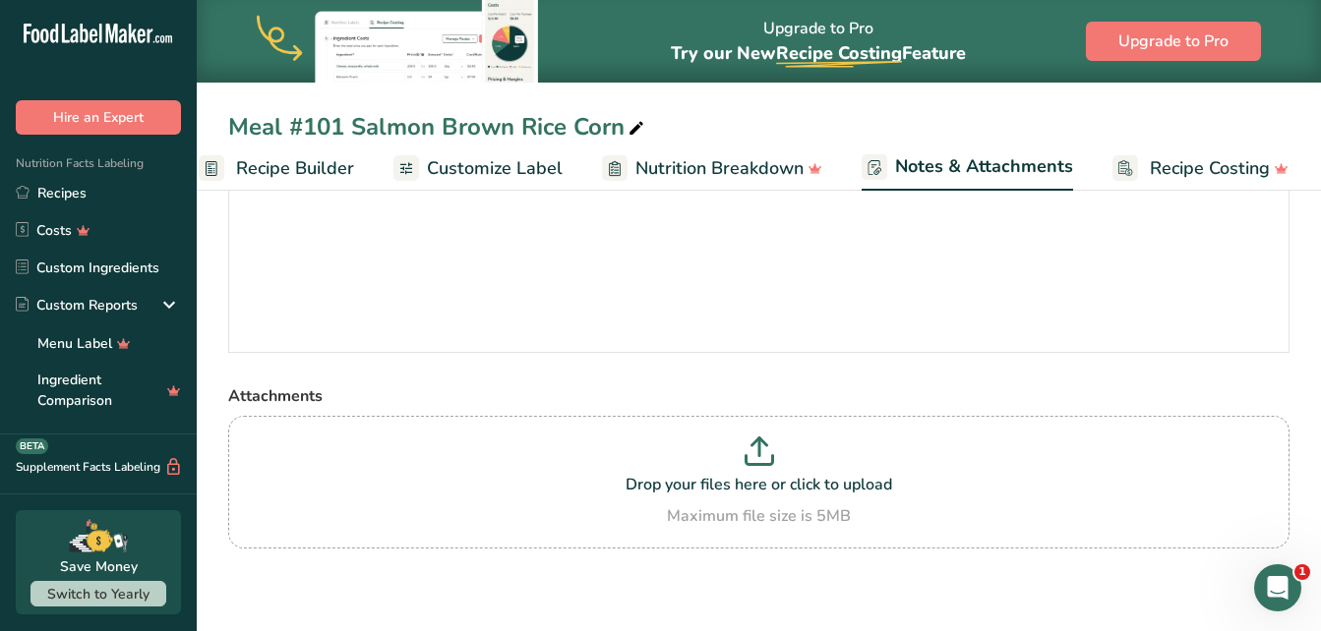
scroll to position [221, 0]
click at [442, 182] on link "Customize Label" at bounding box center [477, 169] width 169 height 44
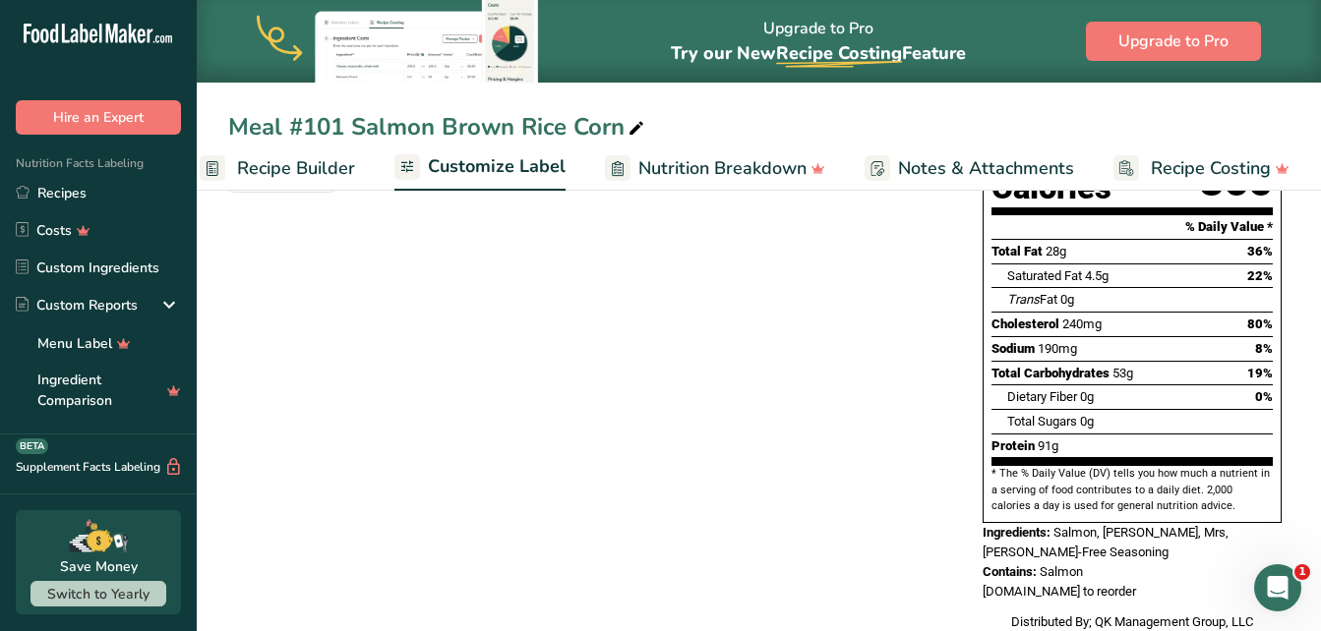
scroll to position [416, 0]
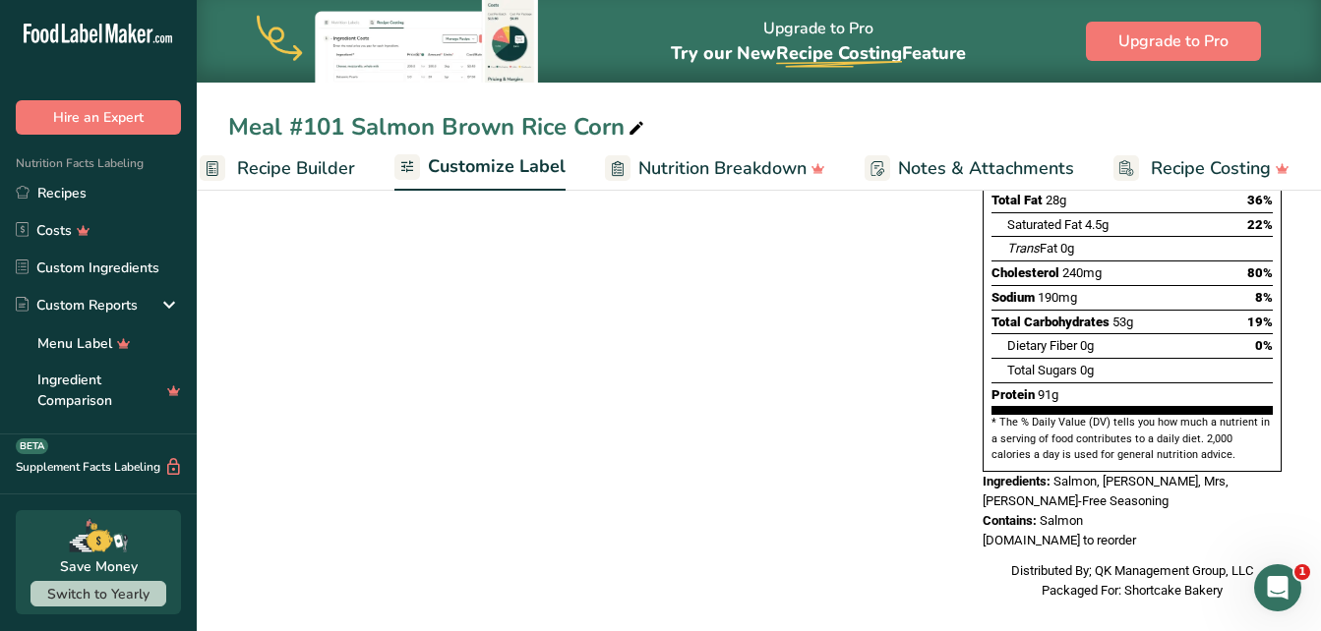
click at [538, 171] on span "Customize Label" at bounding box center [497, 166] width 138 height 27
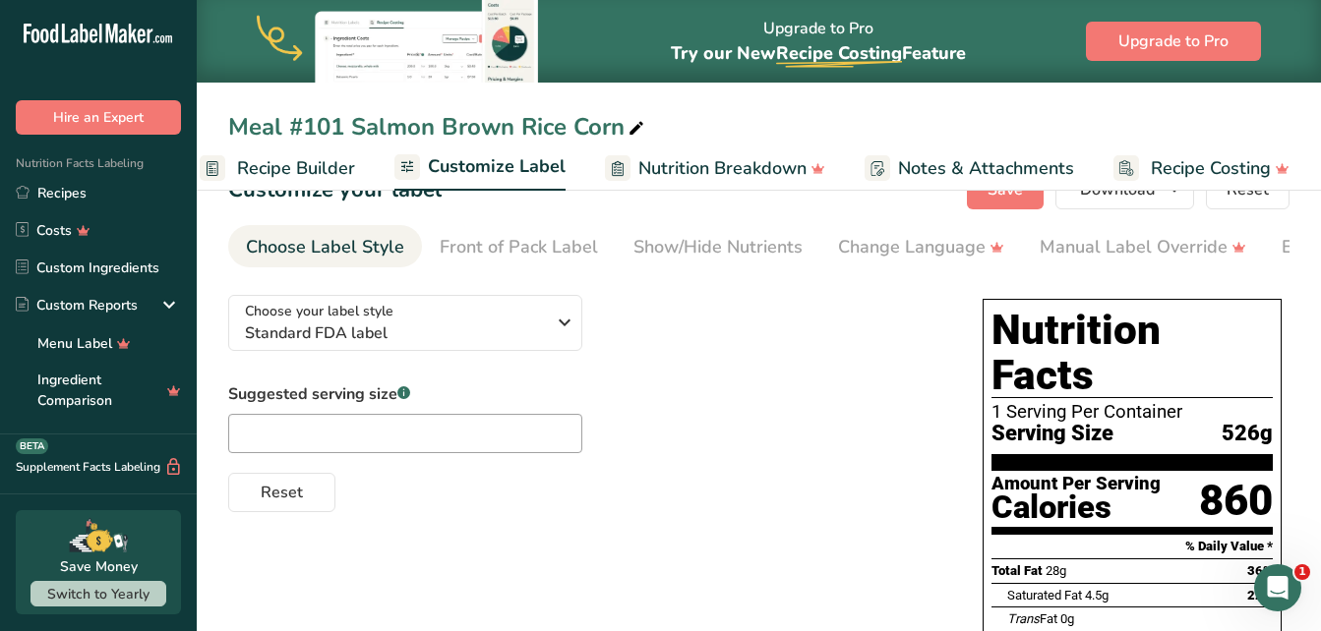
scroll to position [61, 0]
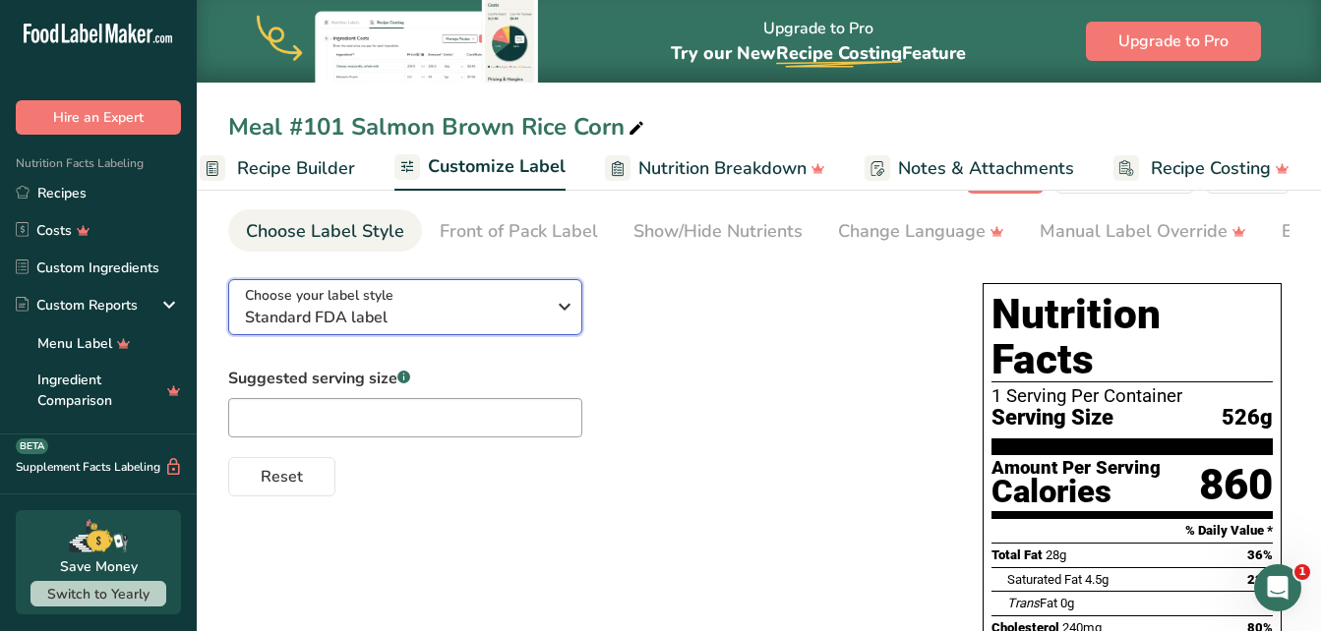
click at [558, 317] on icon "button" at bounding box center [565, 306] width 24 height 35
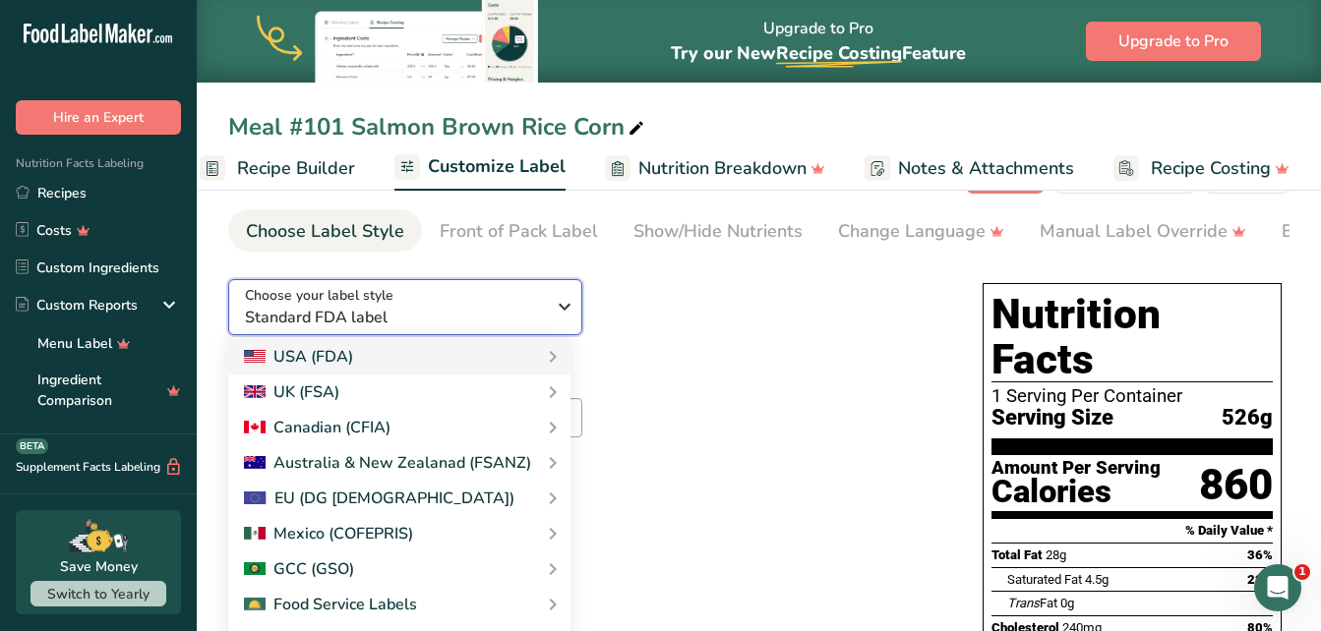
click at [559, 316] on icon "button" at bounding box center [565, 306] width 24 height 35
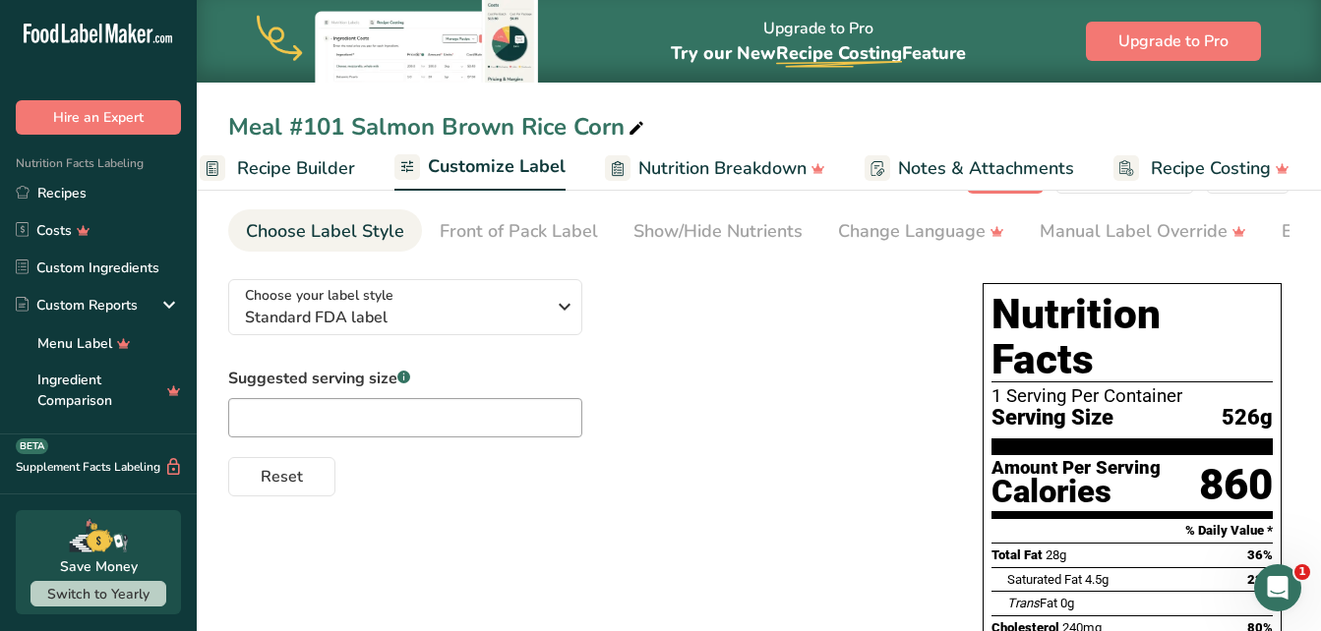
drag, startPoint x: 808, startPoint y: 251, endPoint x: 960, endPoint y: 261, distance: 151.8
click at [960, 261] on section "Customize your label Save Download Choose what to show on your downloaded label…" at bounding box center [759, 565] width 1124 height 884
drag, startPoint x: 964, startPoint y: 260, endPoint x: 1016, endPoint y: 250, distance: 53.0
click at [1016, 250] on section "Customize your label Save Download Choose what to show on your downloaded label…" at bounding box center [759, 565] width 1124 height 884
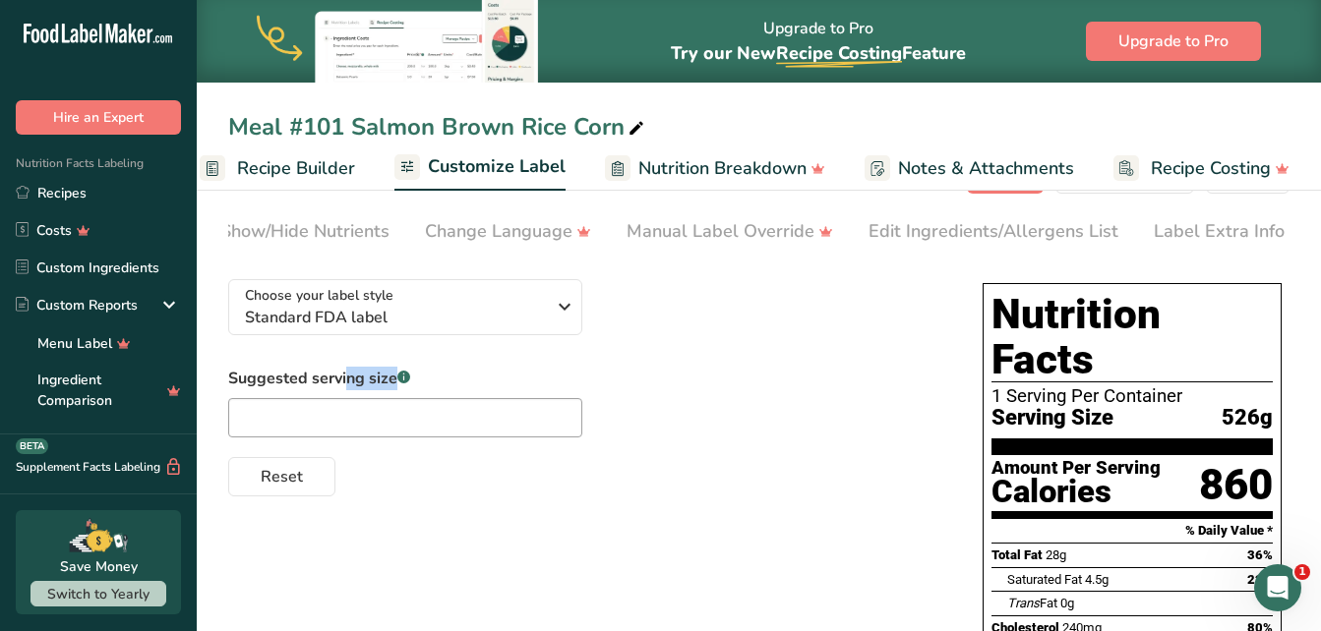
scroll to position [0, 415]
click at [1238, 231] on div "Label Extra Info" at bounding box center [1217, 231] width 131 height 27
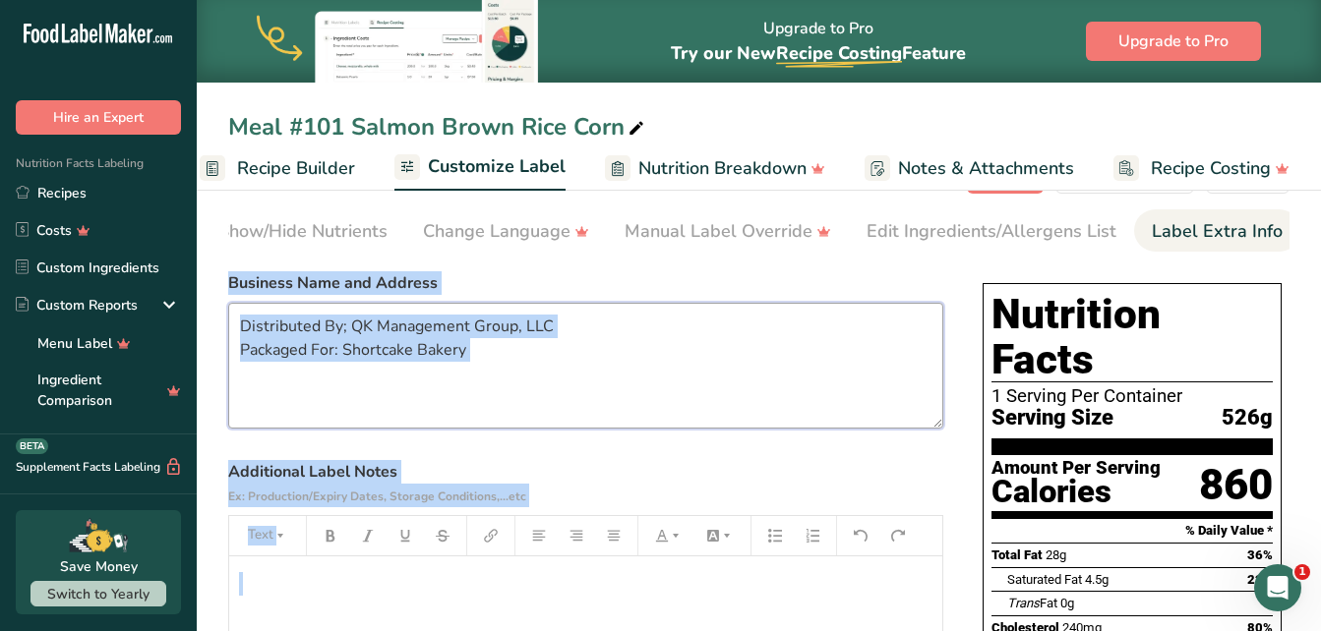
click at [698, 370] on textarea "Distributed By; QK Management Group, LLC Packaged For: Shortcake Bakery" at bounding box center [585, 366] width 715 height 126
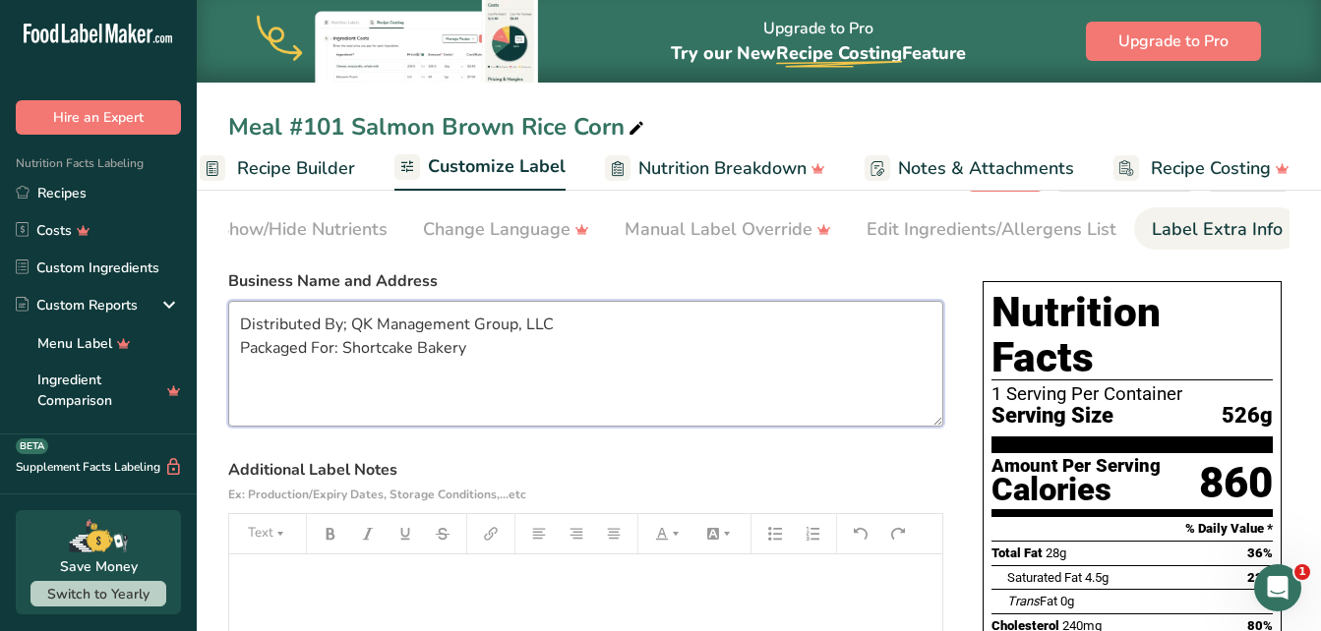
scroll to position [54, 0]
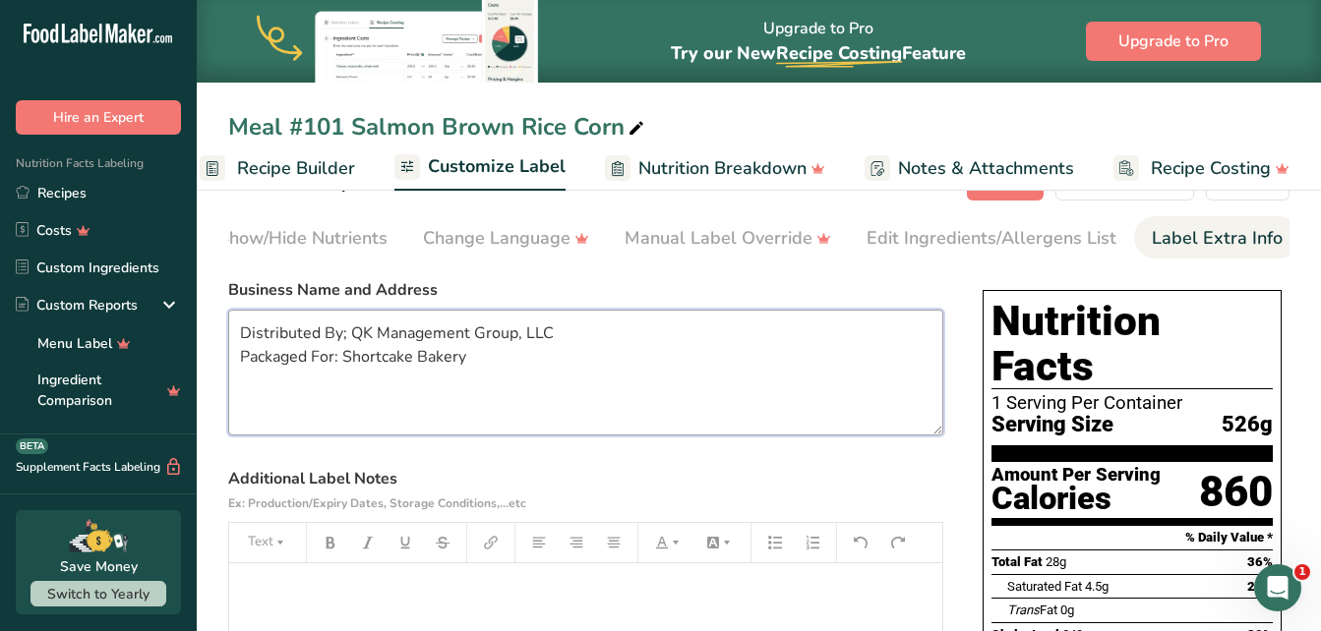
drag, startPoint x: 552, startPoint y: 332, endPoint x: 351, endPoint y: 336, distance: 200.7
click at [351, 336] on textarea "Distributed By; QK Management Group, LLC Packaged For: Shortcake Bakery" at bounding box center [585, 373] width 715 height 126
click at [453, 333] on textarea "Distributed By; Always There Enterprises Packaged For: Shortcake Bakery" at bounding box center [585, 373] width 715 height 126
click at [557, 342] on textarea "Distributed By; Always There Enterprises Packaged For: Shortcake Bakery" at bounding box center [585, 373] width 715 height 126
click at [505, 385] on textarea "Distributed By; Always There Enterprises Packaged For: Shortcake Bakery" at bounding box center [585, 373] width 715 height 126
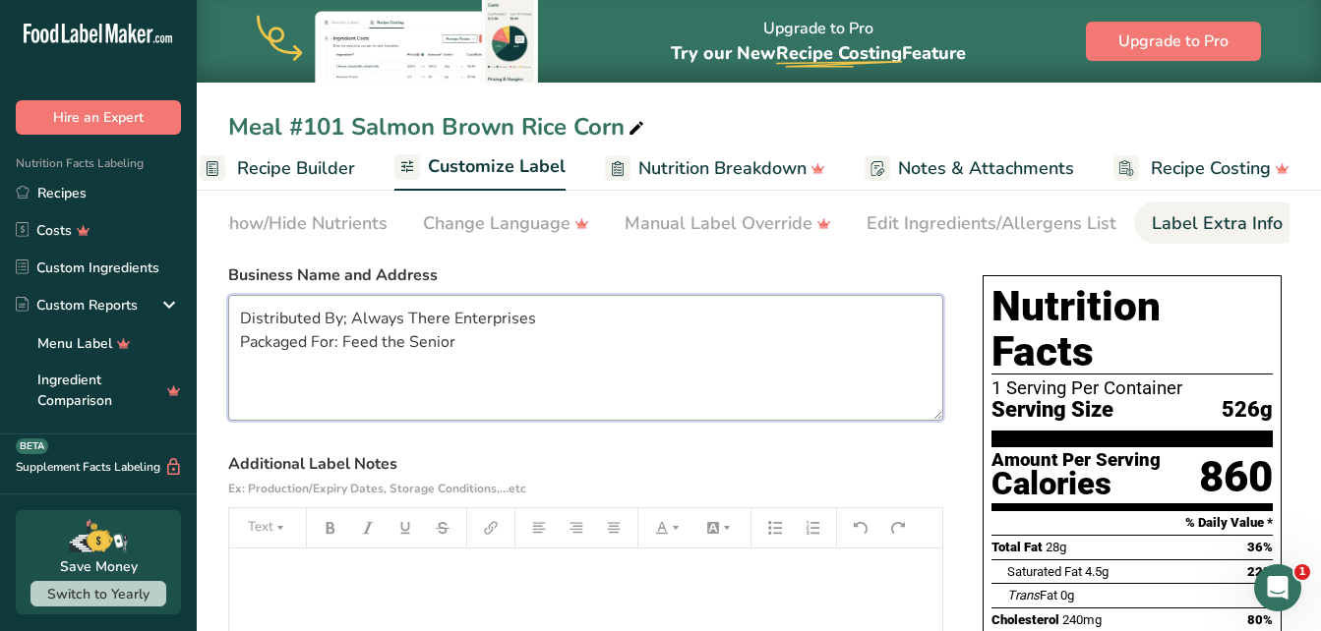
scroll to position [67, 0]
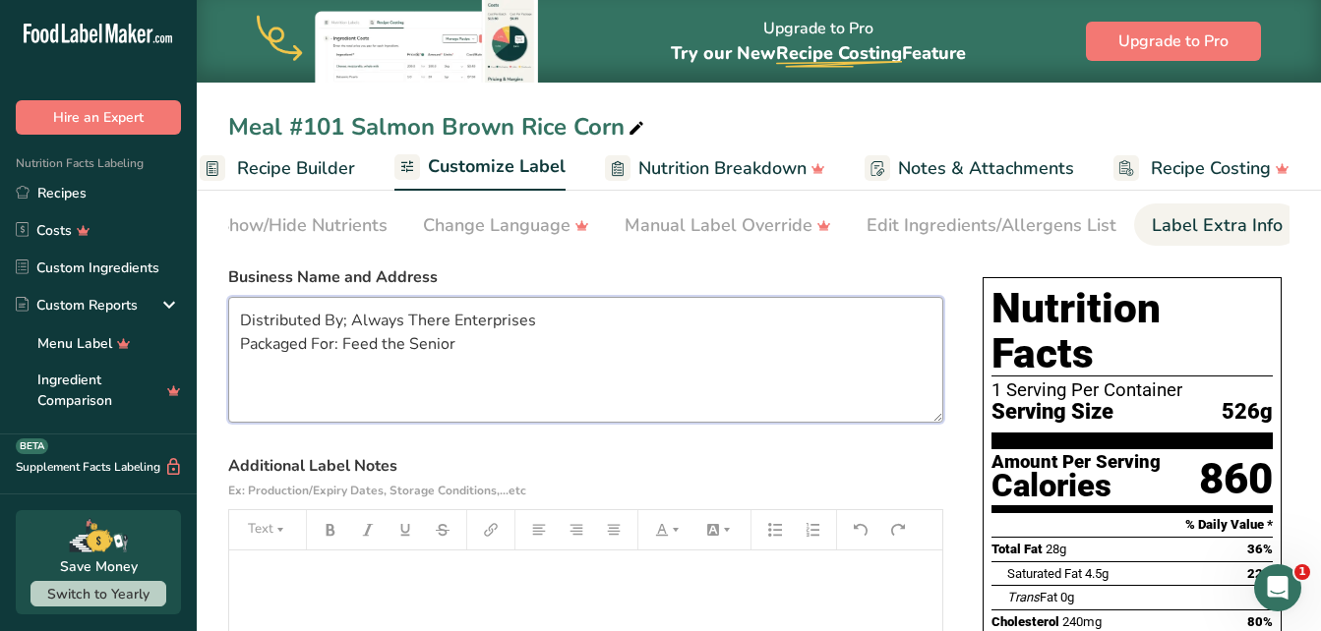
click at [403, 371] on textarea "Distributed By; Always There Enterprises Packaged For: Feed the Senior" at bounding box center [585, 360] width 715 height 126
type textarea "Distributed By; Always There Enterprises Packaged For: FeedTheSenior.com"
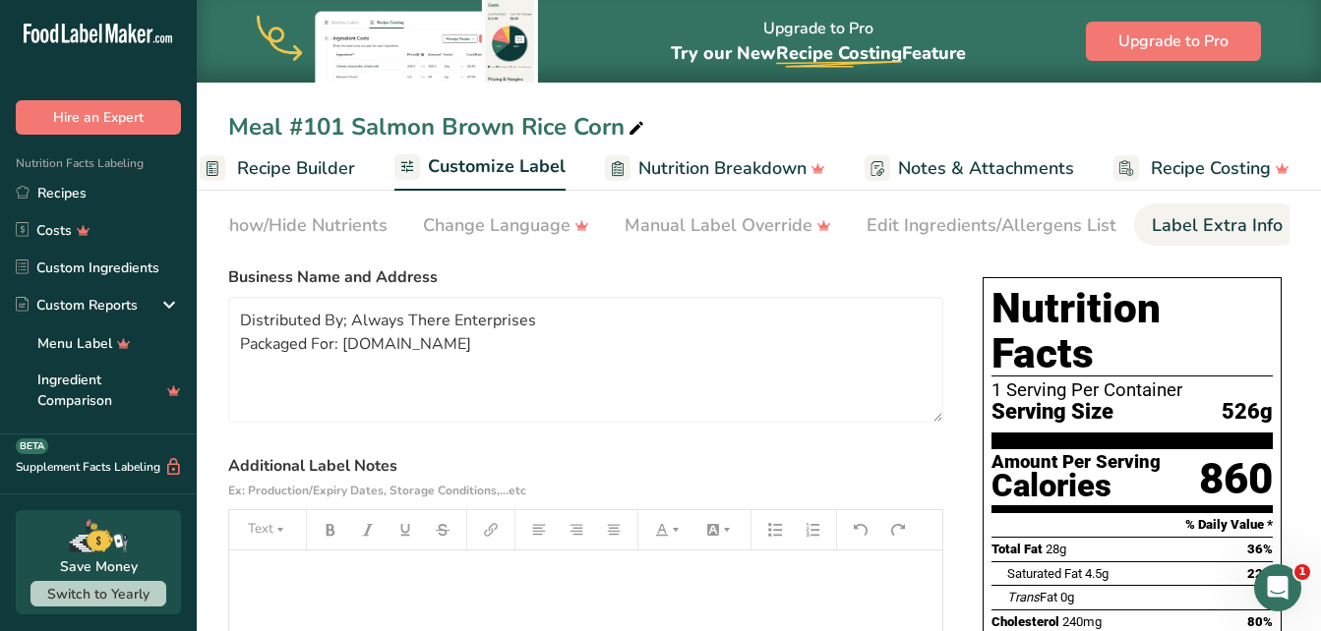
drag, startPoint x: 1313, startPoint y: 267, endPoint x: 1302, endPoint y: 275, distance: 14.0
click at [1311, 270] on section "Customize your label Save Download Choose what to show on your downloaded label…" at bounding box center [759, 559] width 1124 height 884
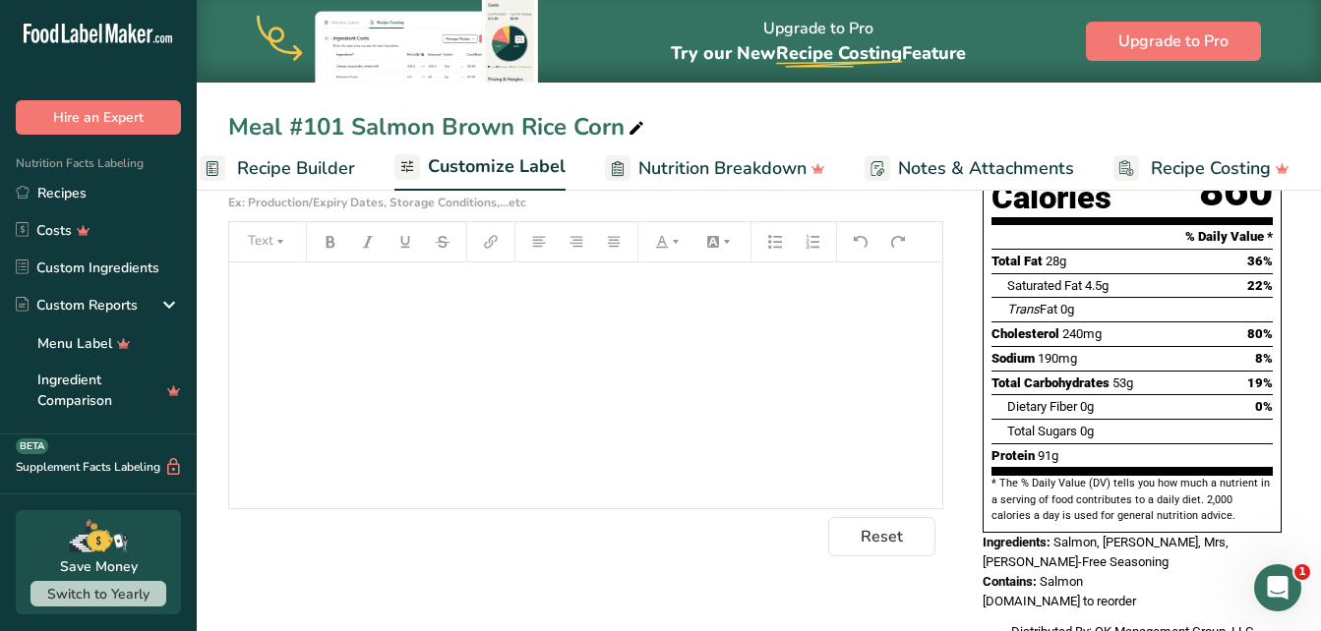
scroll to position [416, 0]
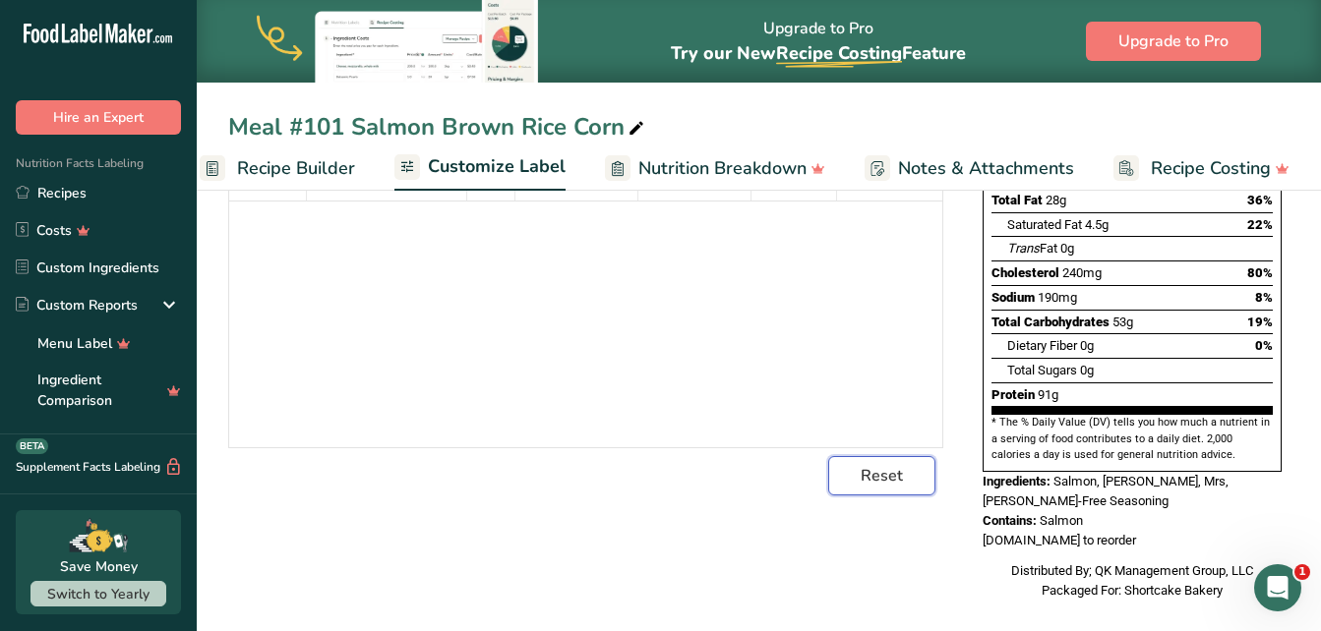
click at [874, 485] on span "Reset" at bounding box center [882, 476] width 42 height 24
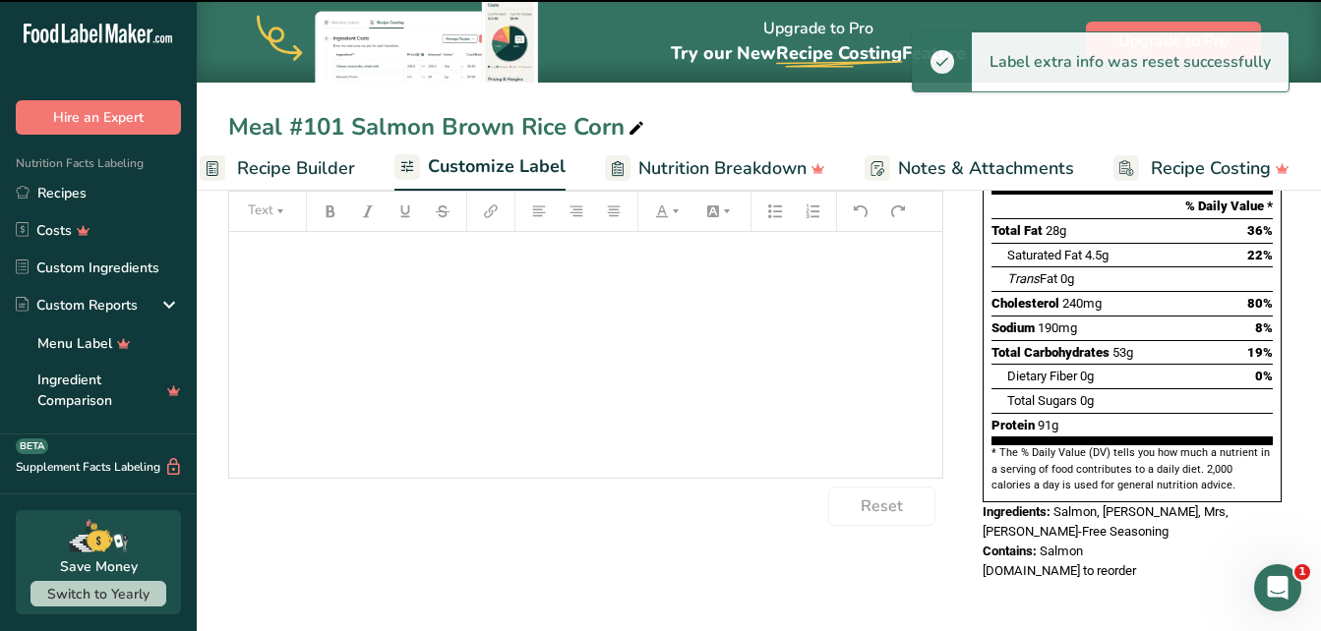
scroll to position [346, 0]
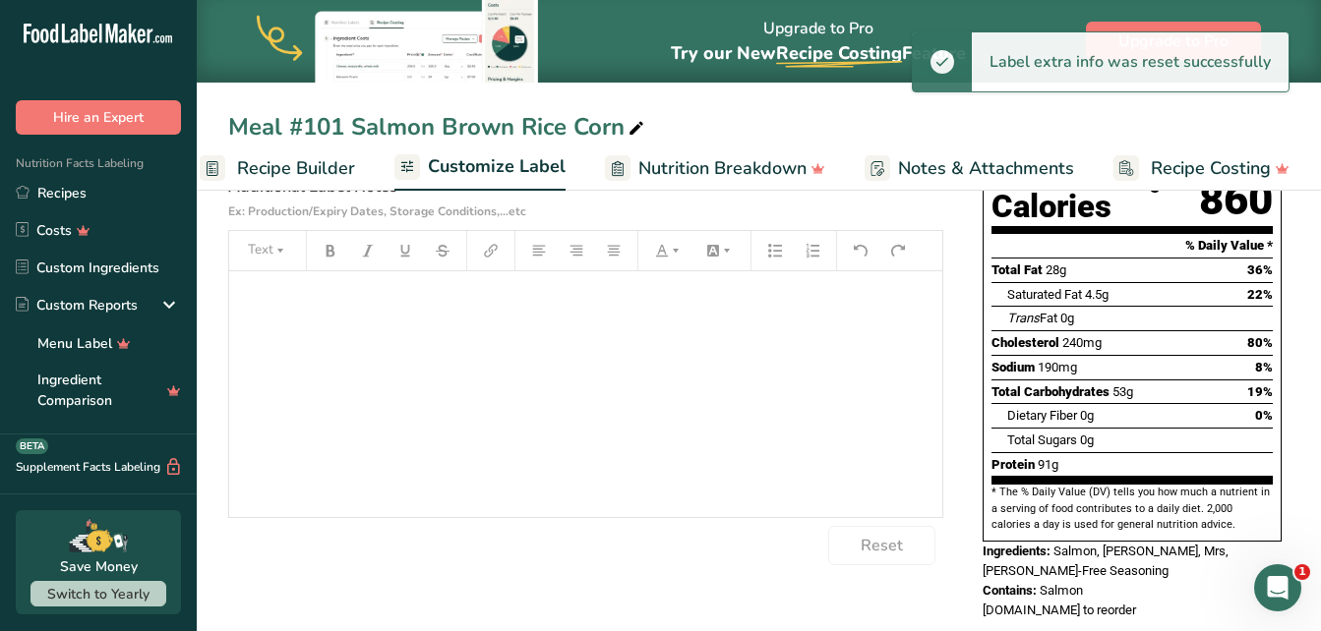
click at [1316, 472] on section "Customize your label Save Download Choose what to show on your downloaded label…" at bounding box center [759, 254] width 1124 height 833
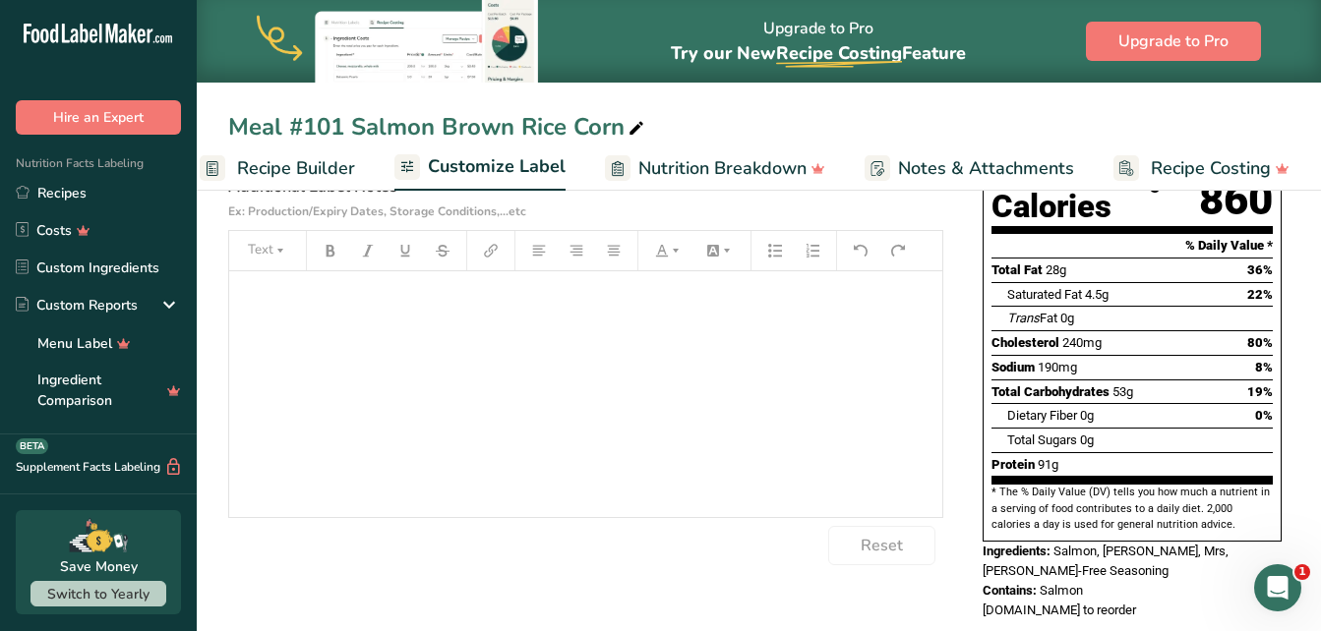
click at [464, 163] on span "Customize Label" at bounding box center [497, 166] width 138 height 27
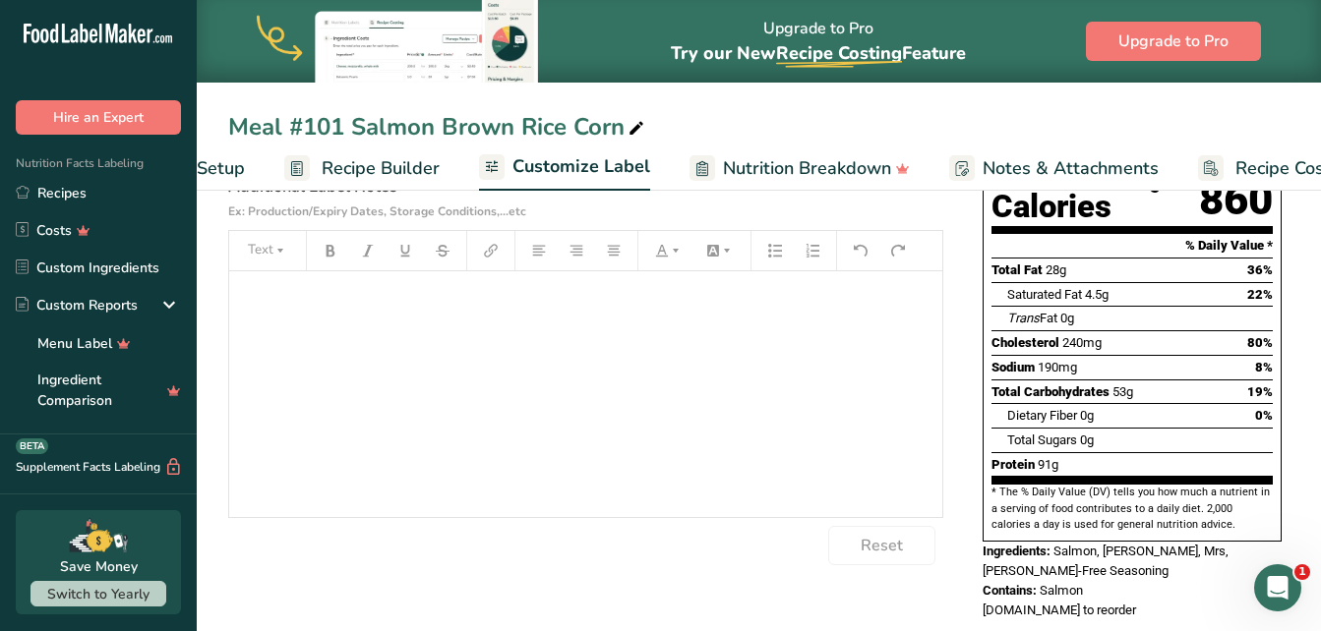
scroll to position [0, 212]
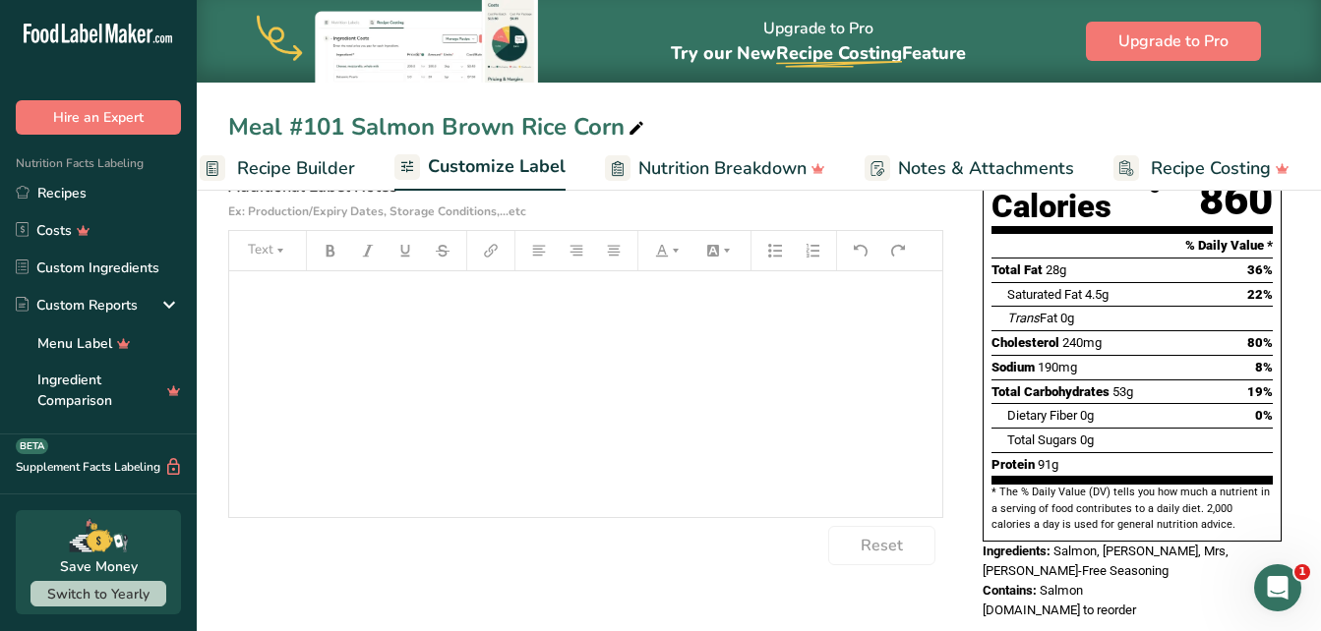
click at [519, 176] on span "Customize Label" at bounding box center [497, 166] width 138 height 27
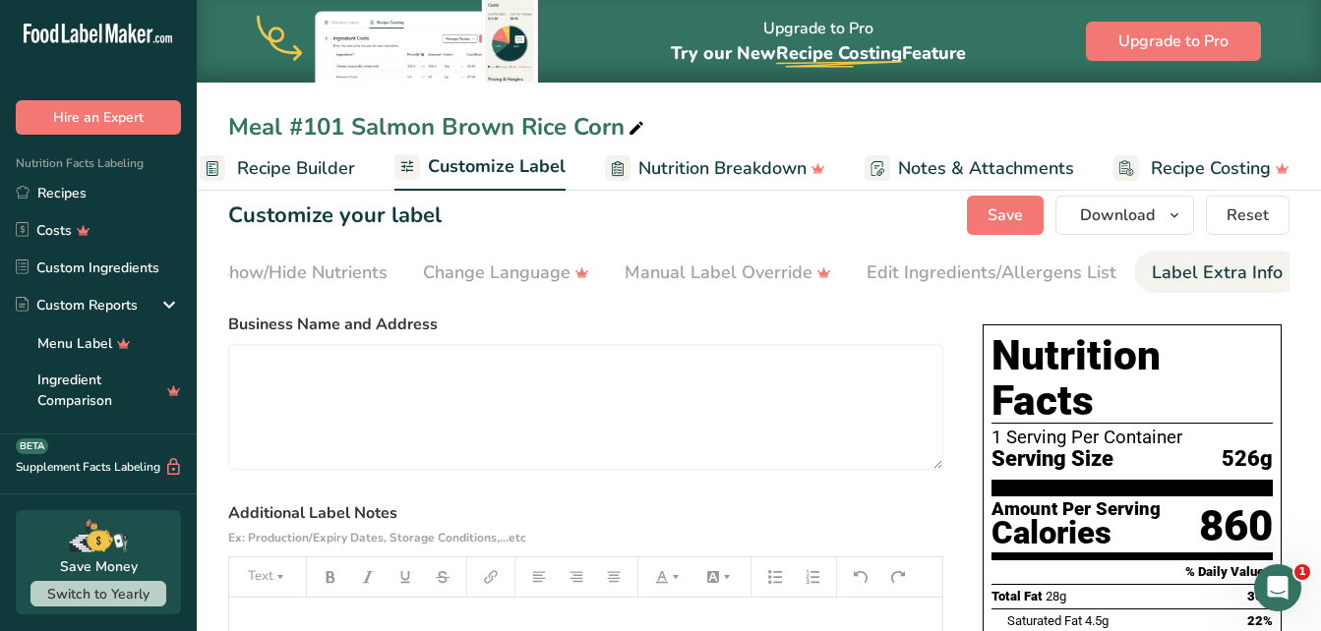
scroll to position [0, 0]
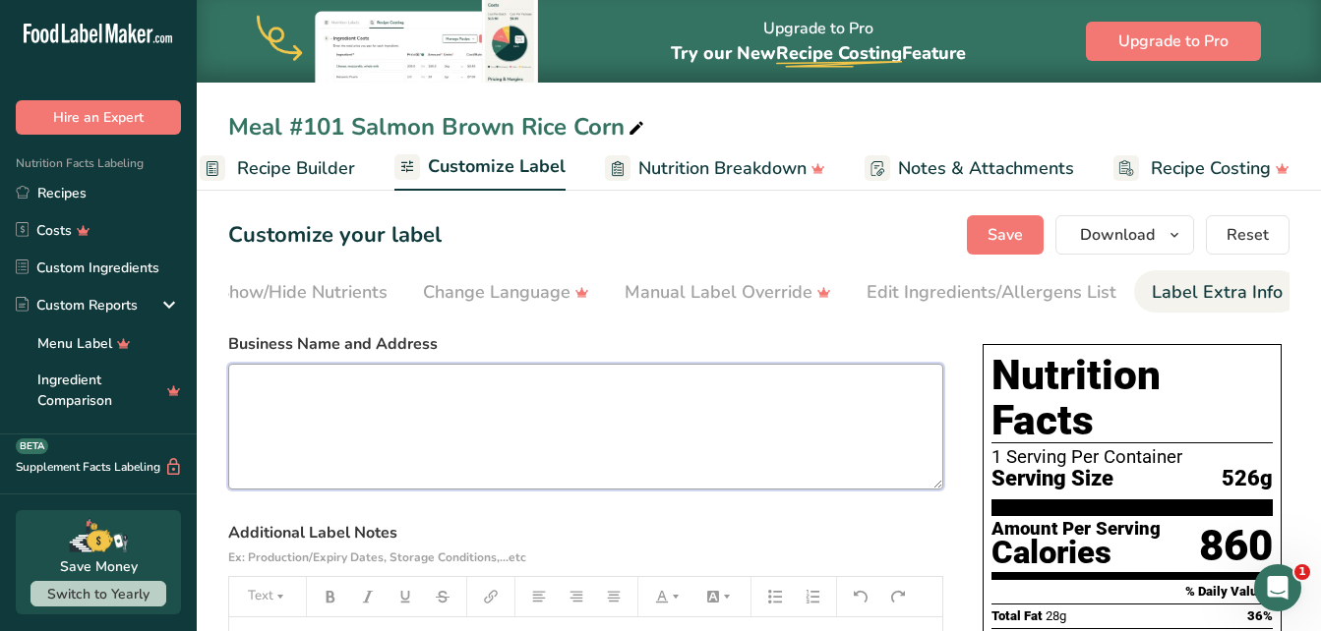
click at [322, 413] on textarea at bounding box center [585, 427] width 715 height 126
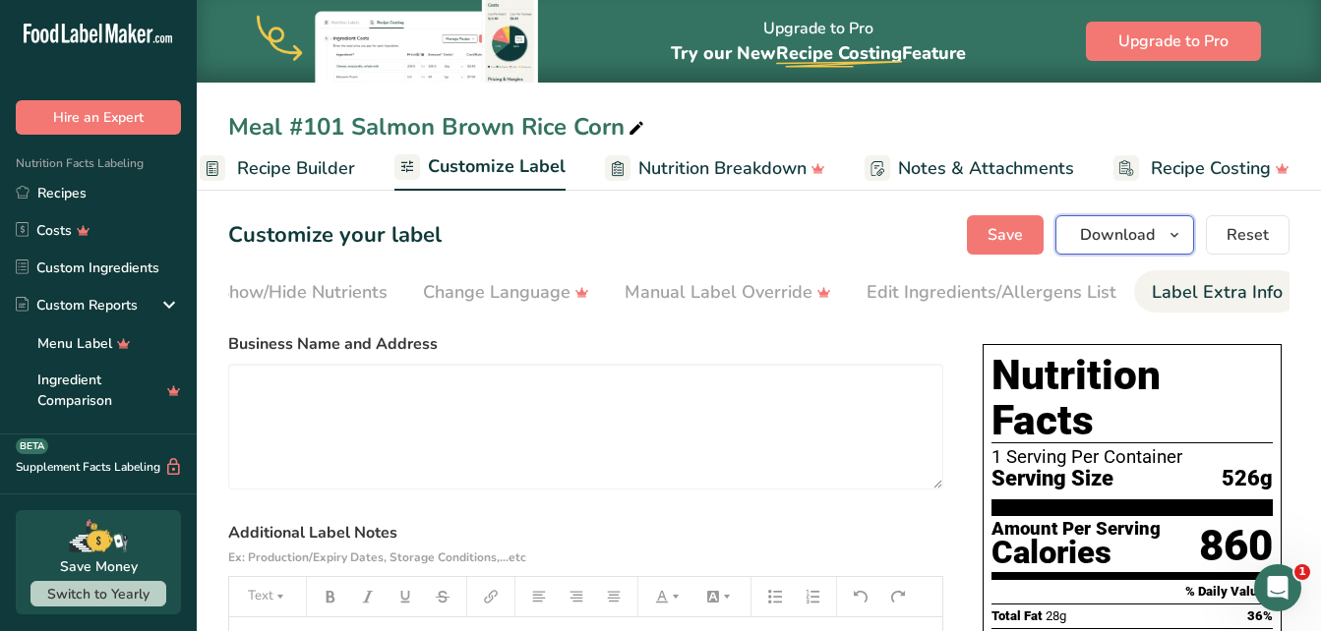
click at [1171, 237] on icon "button" at bounding box center [1174, 235] width 16 height 25
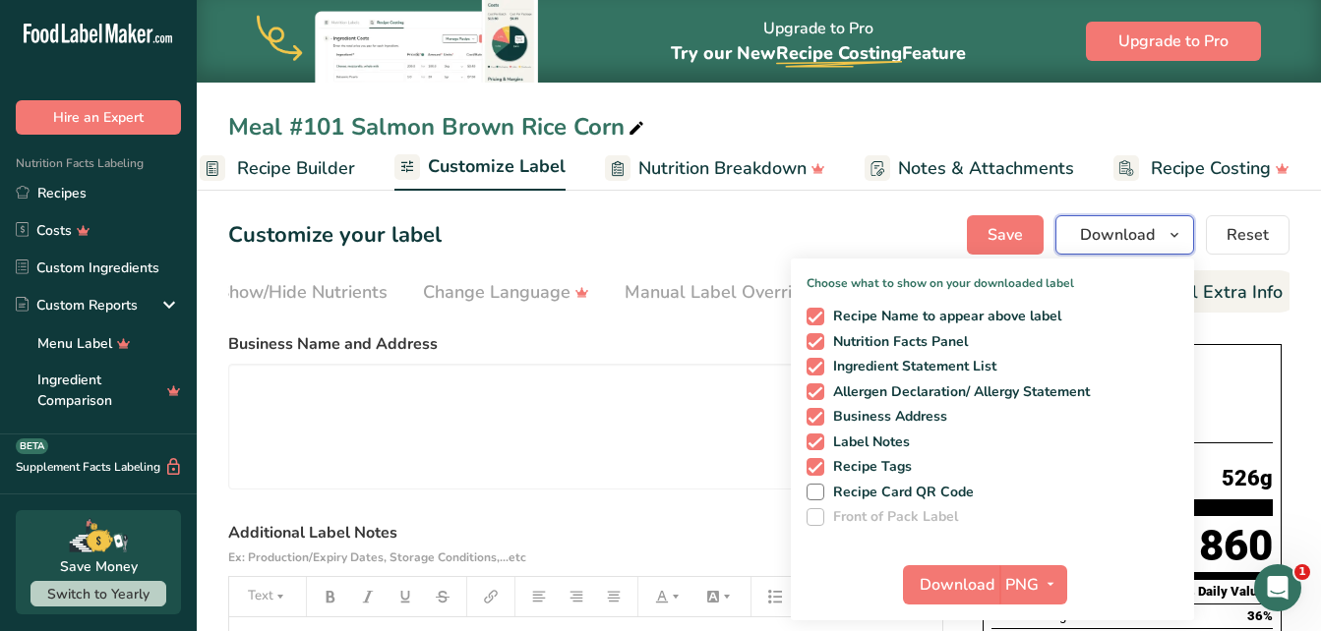
click at [1177, 235] on icon "button" at bounding box center [1174, 235] width 16 height 25
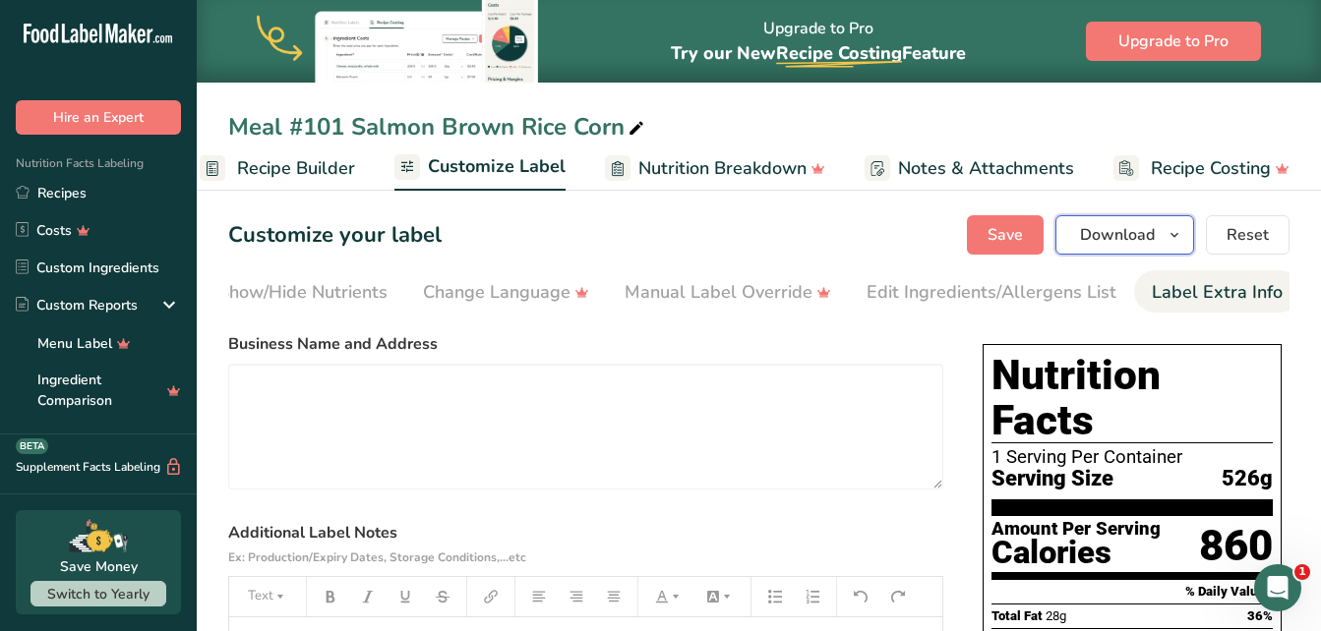
click at [1188, 226] on button "Download" at bounding box center [1124, 234] width 139 height 39
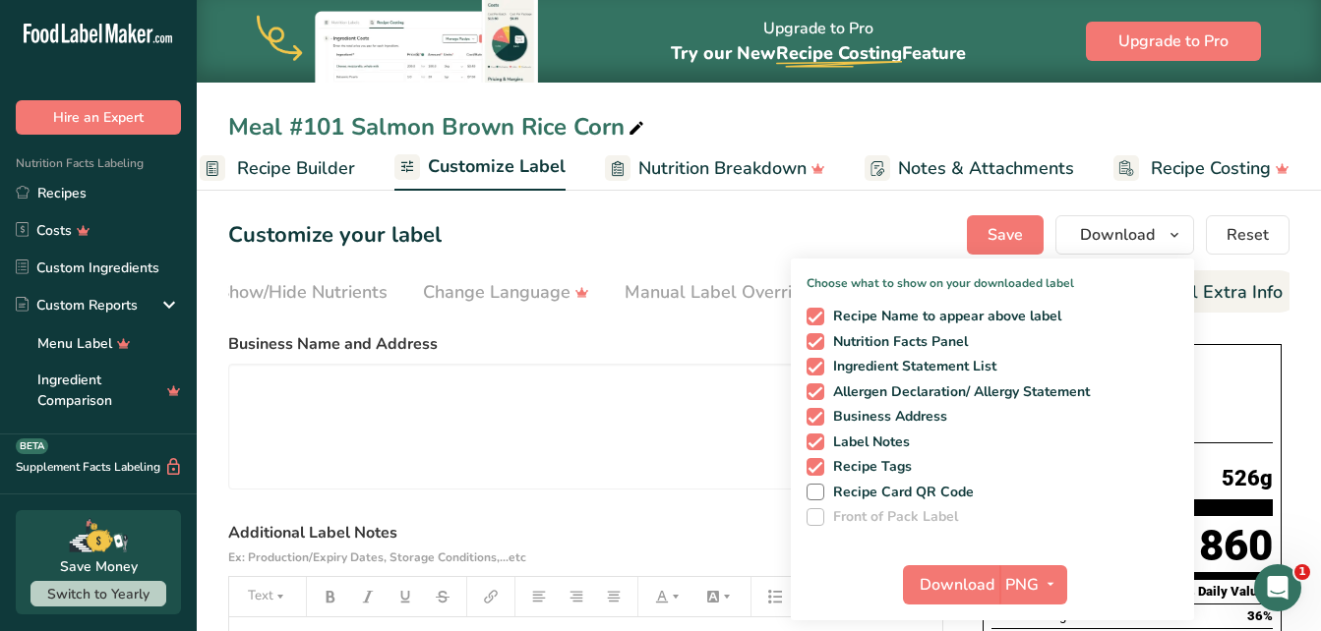
click at [1288, 126] on div "Meal #101 Salmon Brown Rice Corn" at bounding box center [759, 126] width 1124 height 35
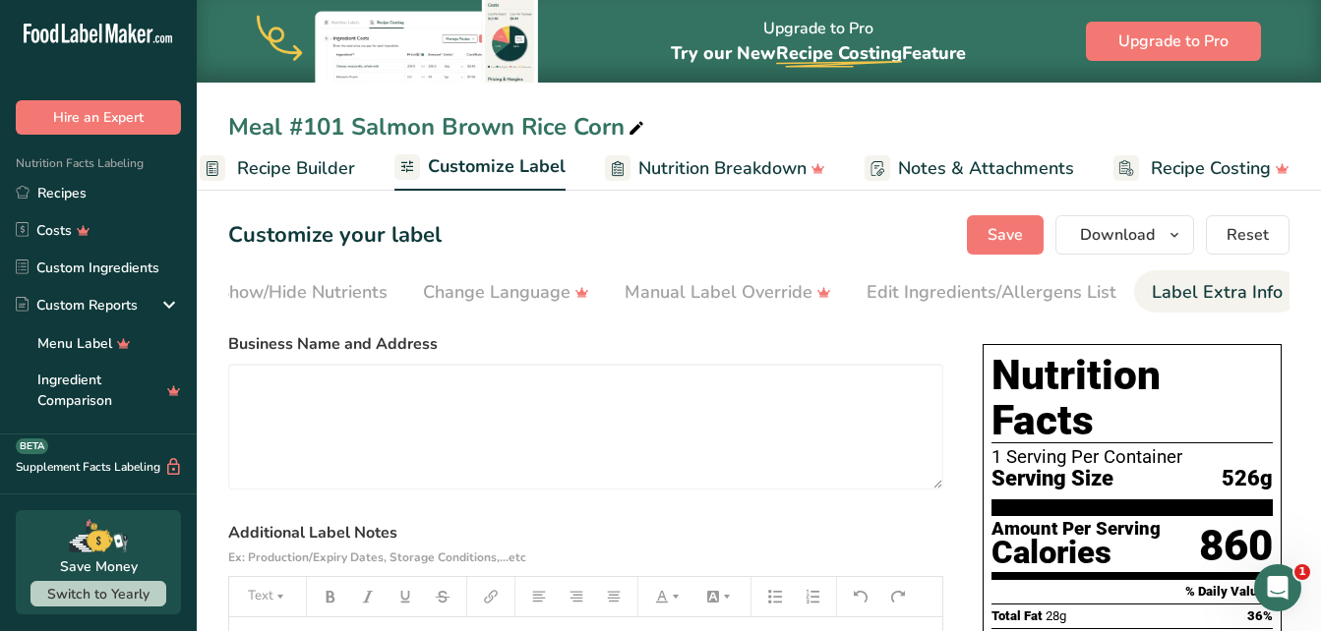
click at [1139, 293] on li "Label Extra Info" at bounding box center [1217, 291] width 166 height 42
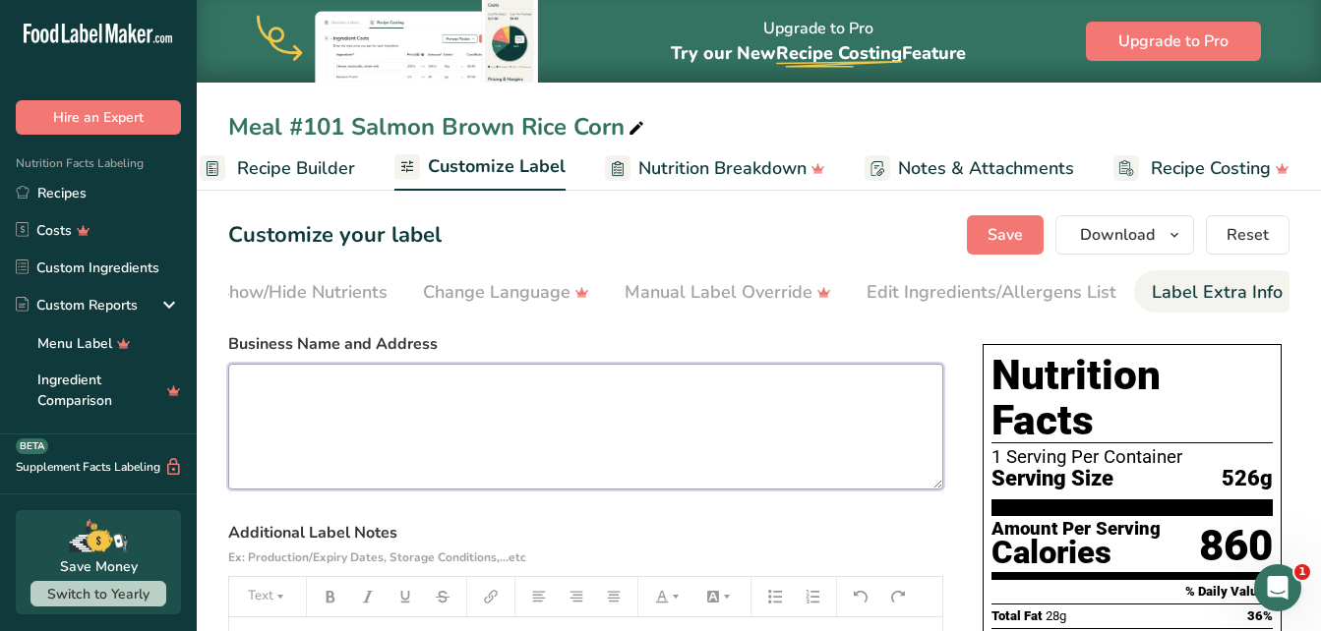
click at [317, 428] on textarea at bounding box center [585, 427] width 715 height 126
click at [240, 415] on textarea "FeedTheSeniors.com 843-742-5252" at bounding box center [585, 427] width 715 height 126
click at [359, 442] on textarea "FeedTheSeniors.com (843)-742-5252" at bounding box center [585, 427] width 715 height 126
click at [237, 417] on textarea "FeedTheSeniors.com (843)-742-5252" at bounding box center [585, 427] width 715 height 126
click at [368, 453] on textarea "[DOMAIN_NAME] Call for Reorder [PHONE_NUMBER]" at bounding box center [585, 427] width 715 height 126
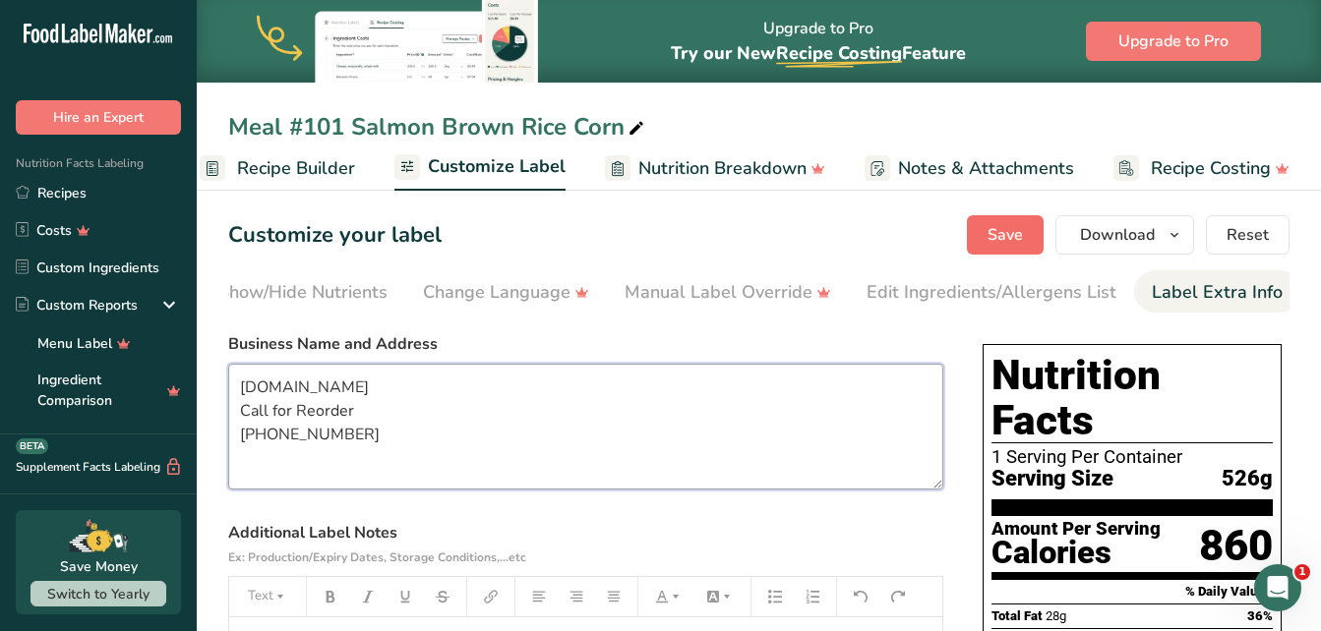
type textarea "[DOMAIN_NAME] Call for Reorder [PHONE_NUMBER]"
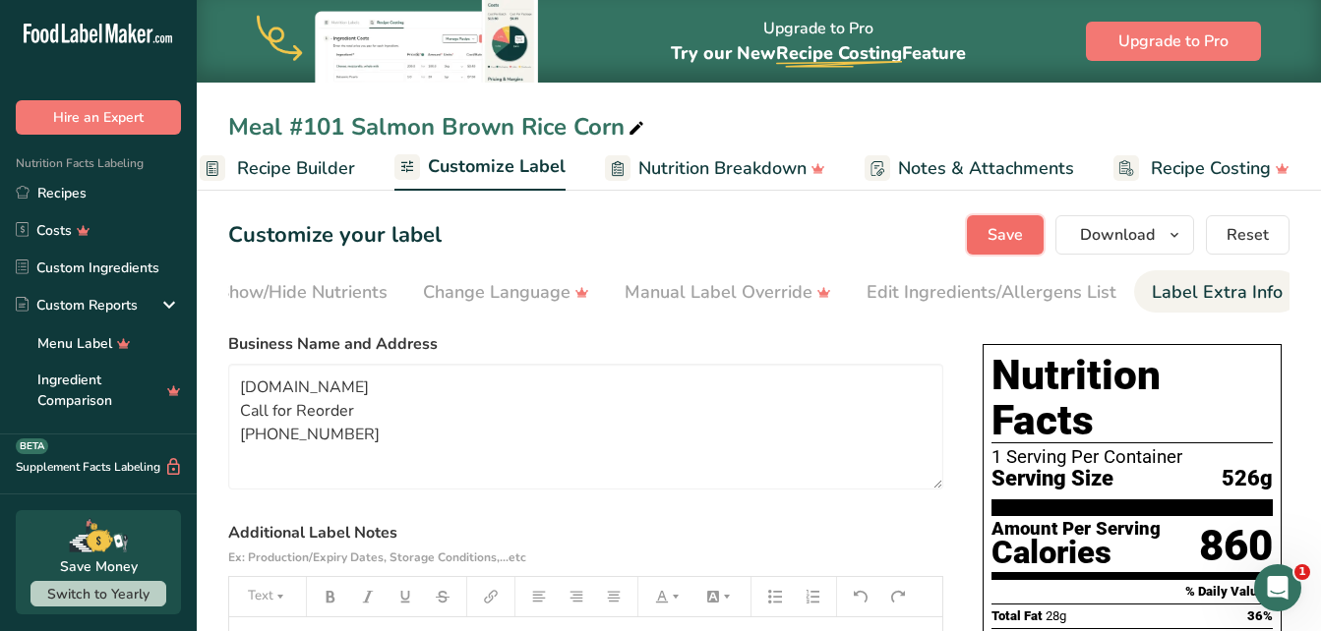
click at [1040, 222] on button "Save" at bounding box center [1005, 234] width 77 height 39
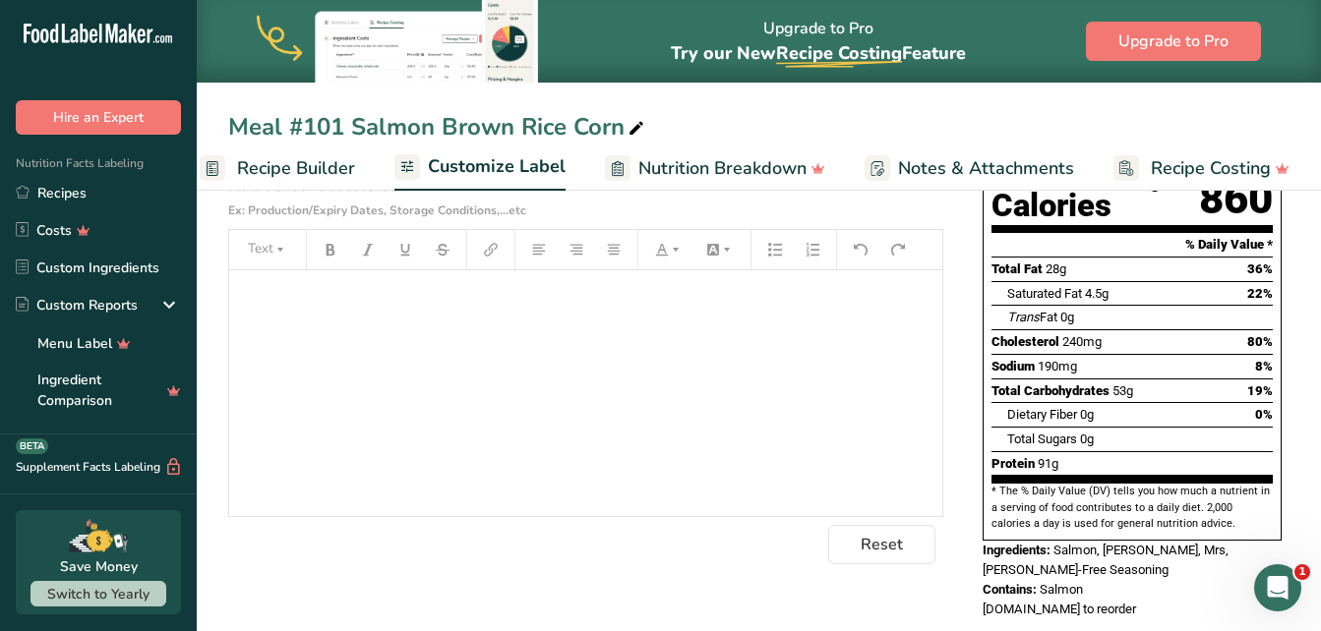
scroll to position [435, 0]
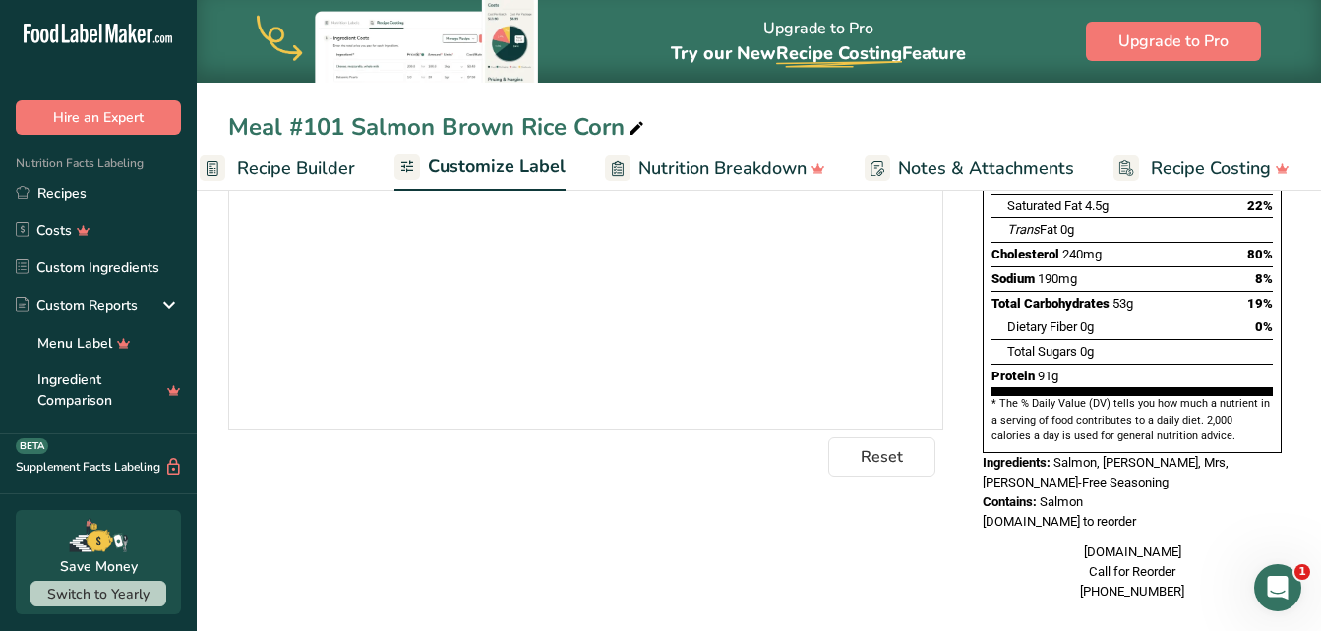
click at [948, 177] on span "Notes & Attachments" at bounding box center [986, 168] width 176 height 27
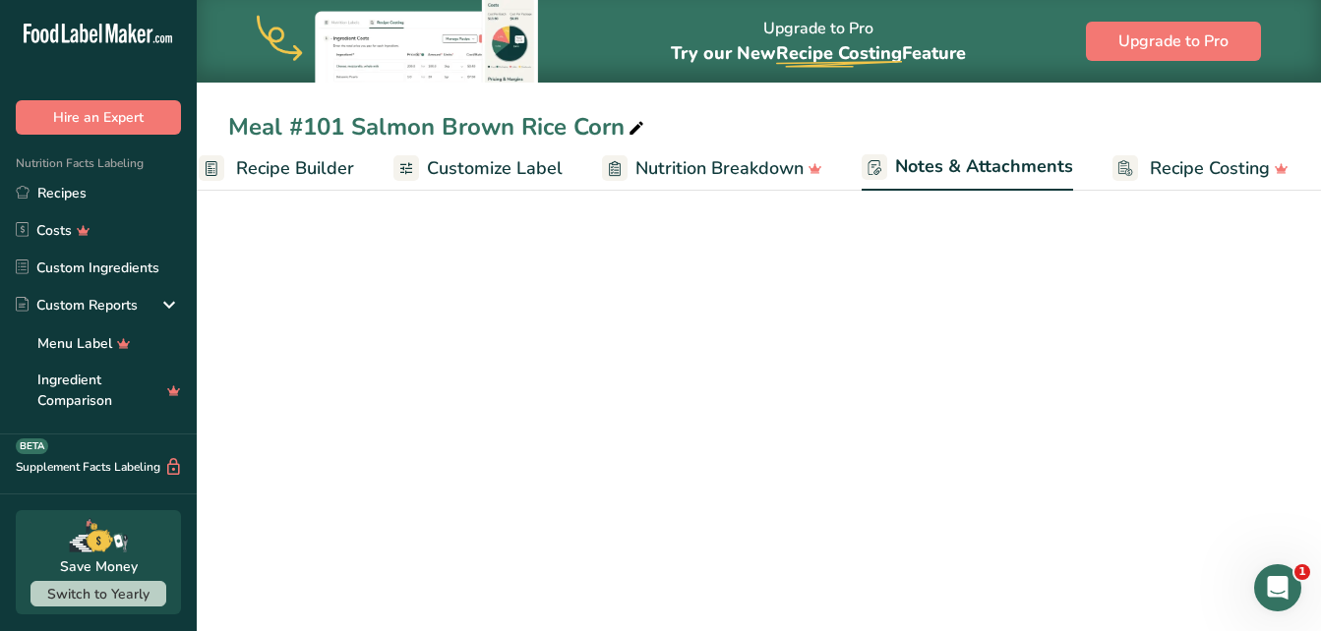
scroll to position [221, 0]
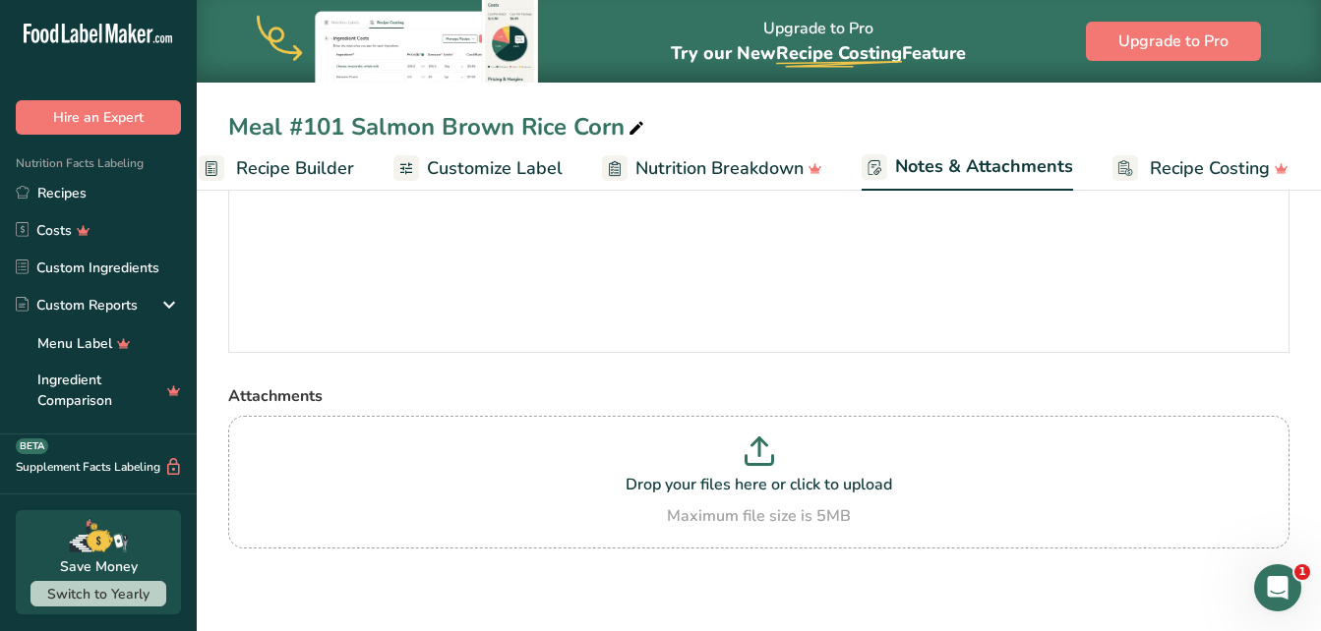
click at [1025, 161] on span "Notes & Attachments" at bounding box center [984, 166] width 178 height 27
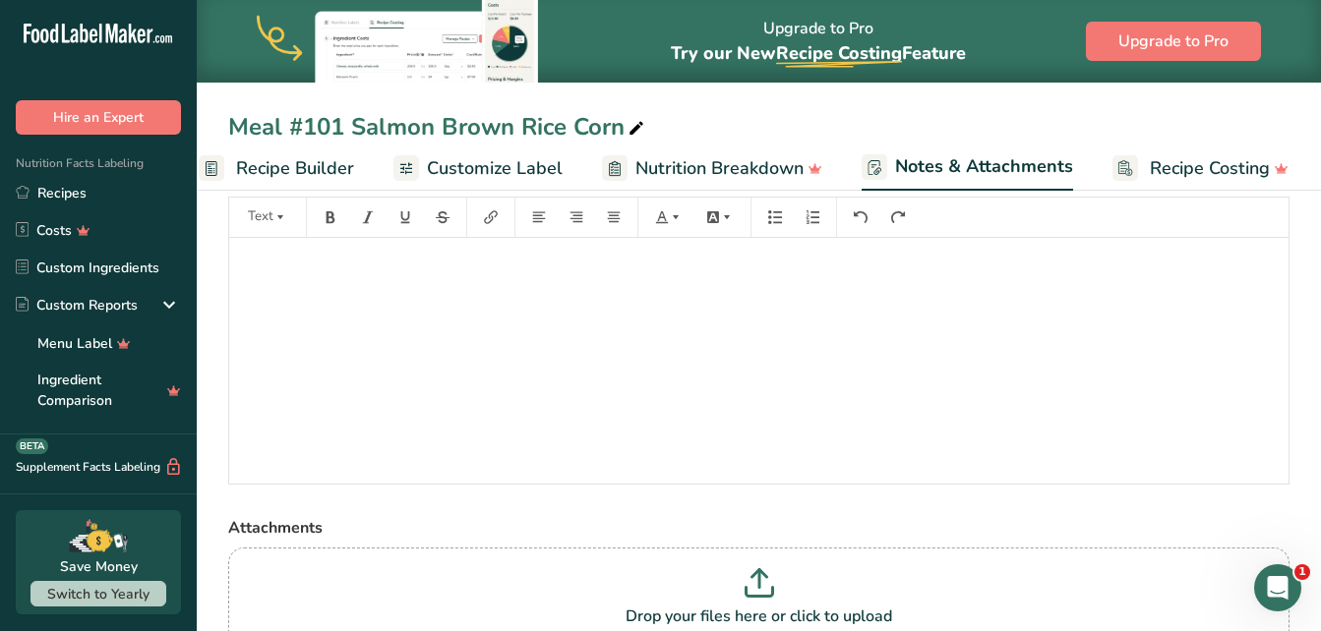
scroll to position [0, 0]
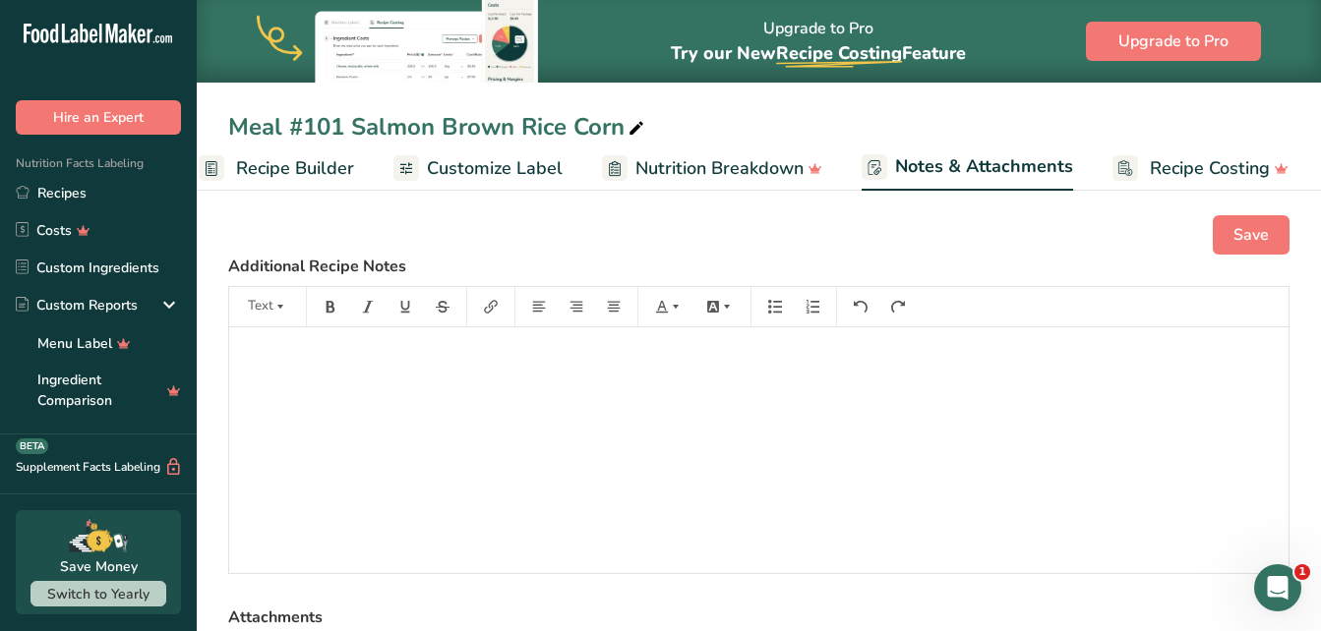
click at [671, 172] on span "Nutrition Breakdown" at bounding box center [719, 168] width 168 height 27
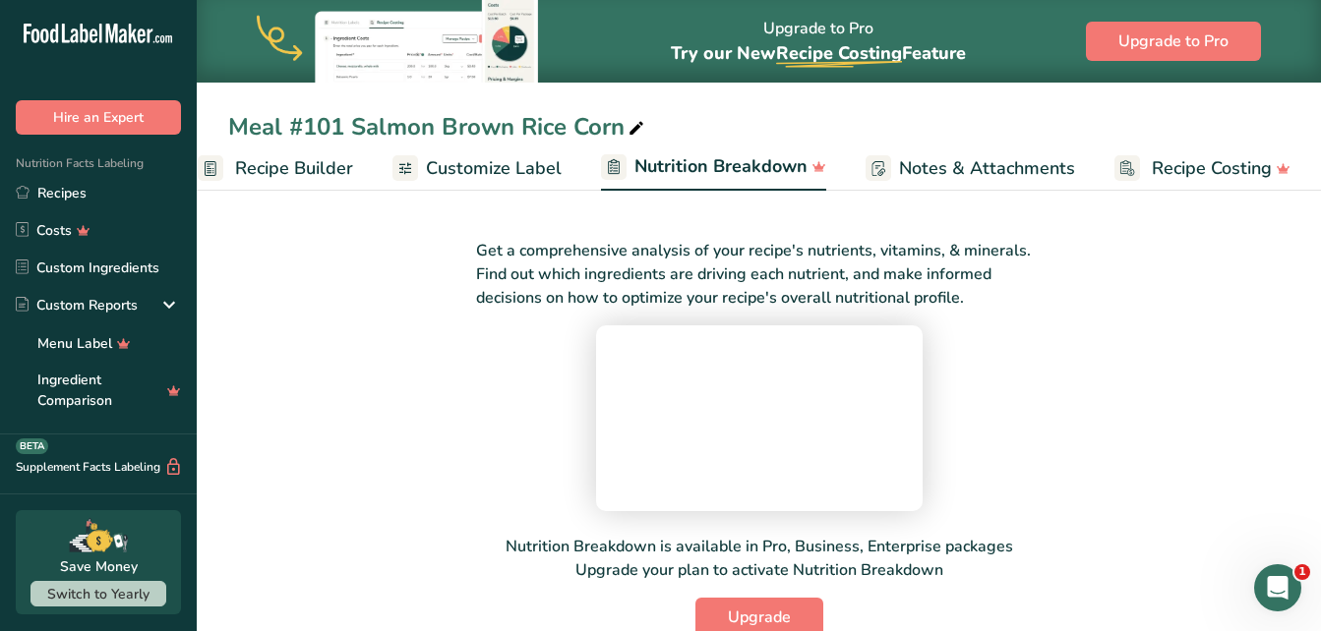
click at [477, 174] on span "Customize Label" at bounding box center [494, 168] width 136 height 27
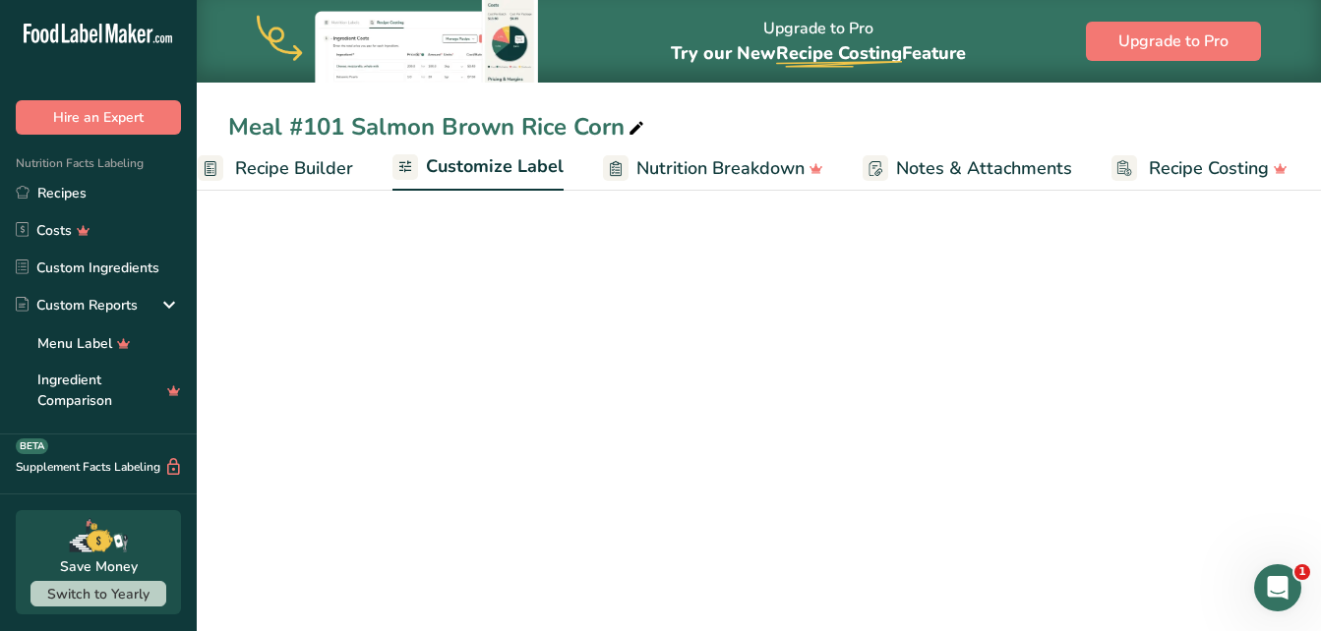
scroll to position [0, 212]
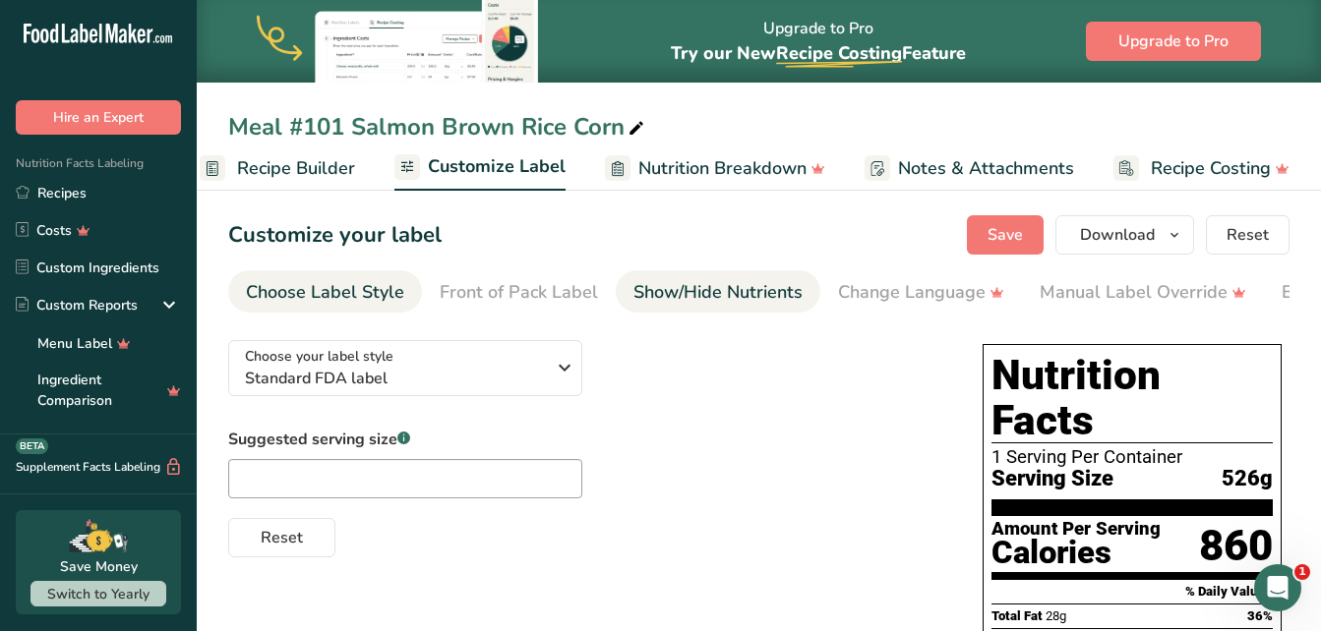
click at [708, 307] on link "Show/Hide Nutrients" at bounding box center [717, 292] width 169 height 44
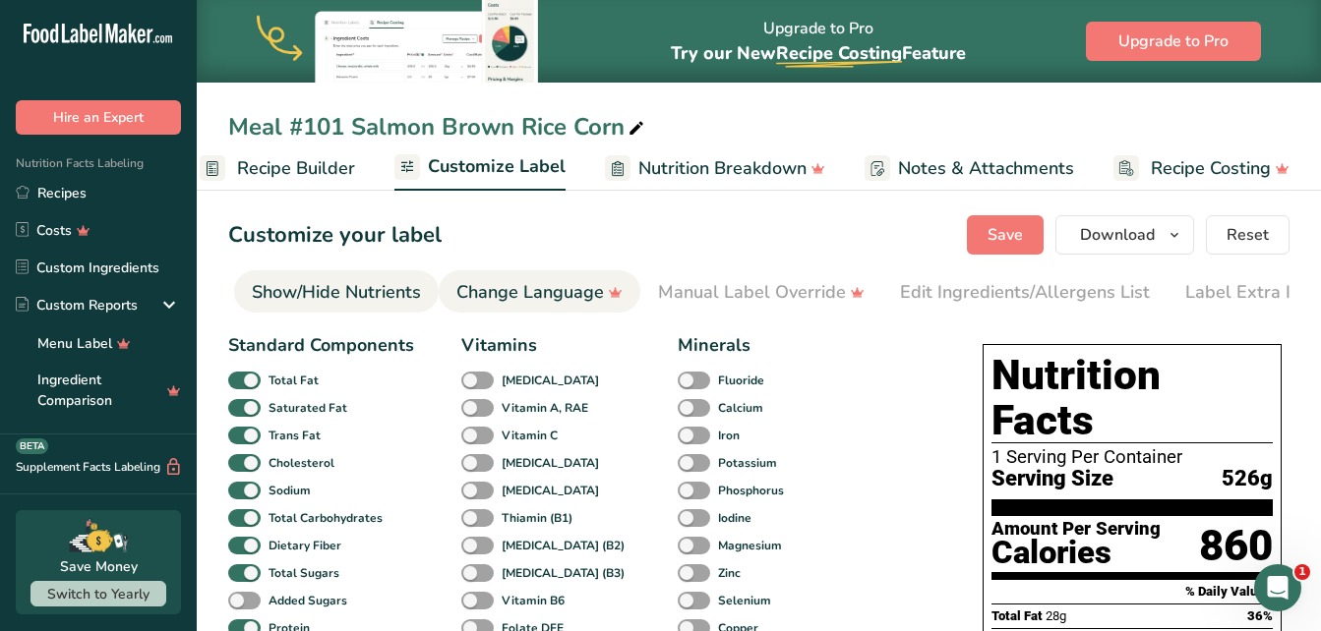
click at [494, 293] on div "Change Language" at bounding box center [539, 292] width 166 height 27
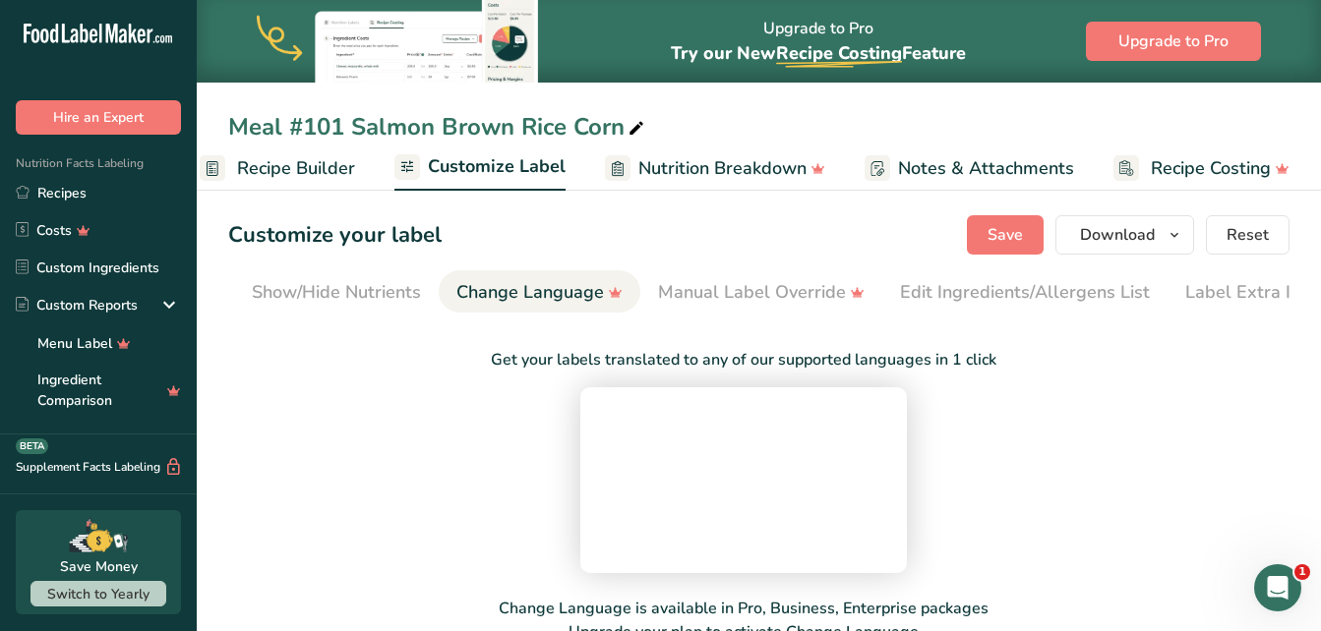
scroll to position [0, 415]
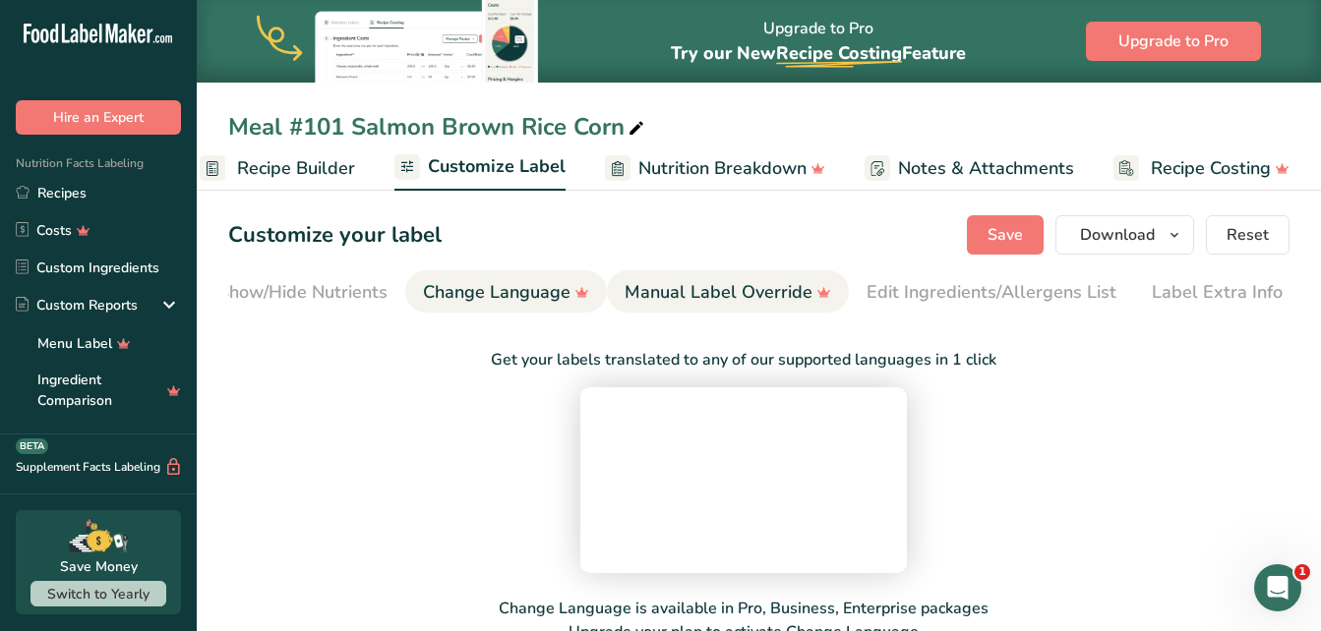
click at [693, 284] on div "Manual Label Override" at bounding box center [727, 292] width 207 height 27
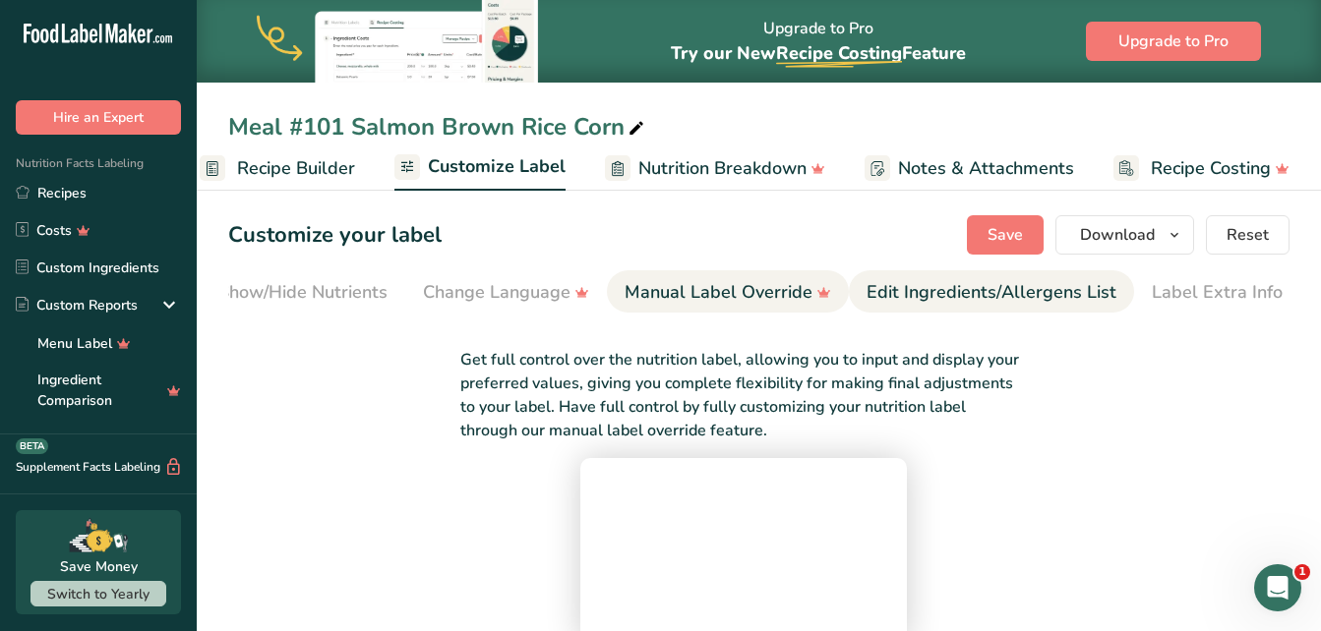
click at [916, 289] on div "Edit Ingredients/Allergens List" at bounding box center [991, 292] width 250 height 27
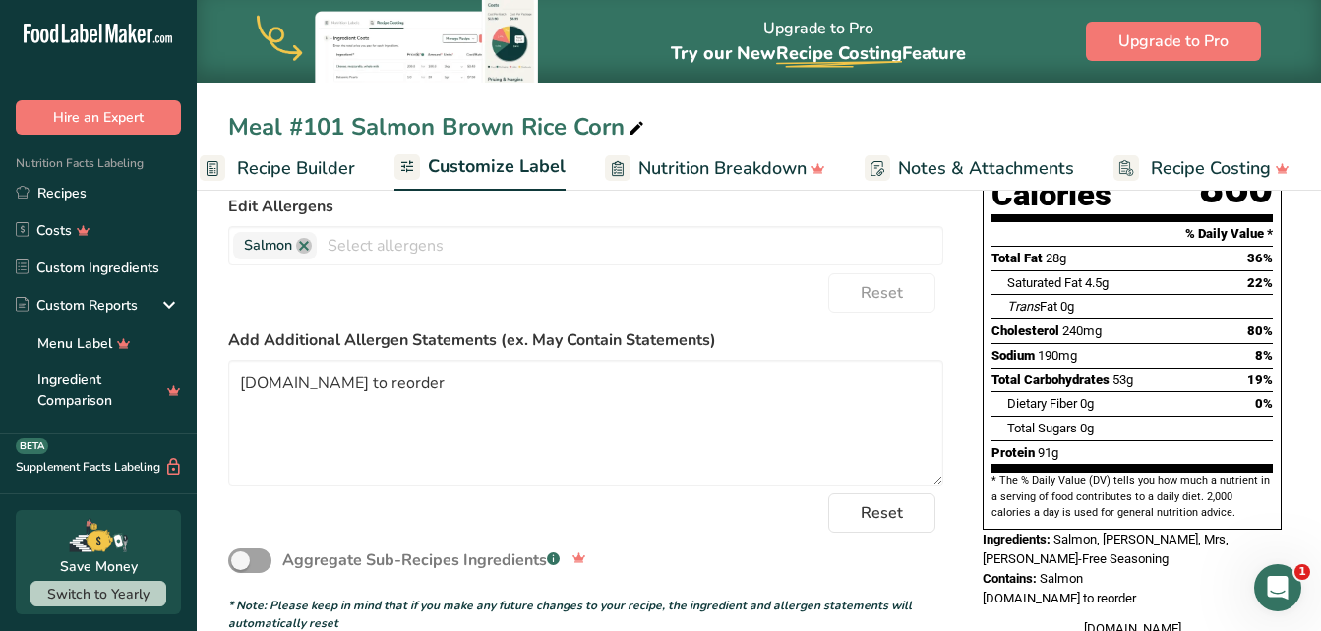
scroll to position [363, 0]
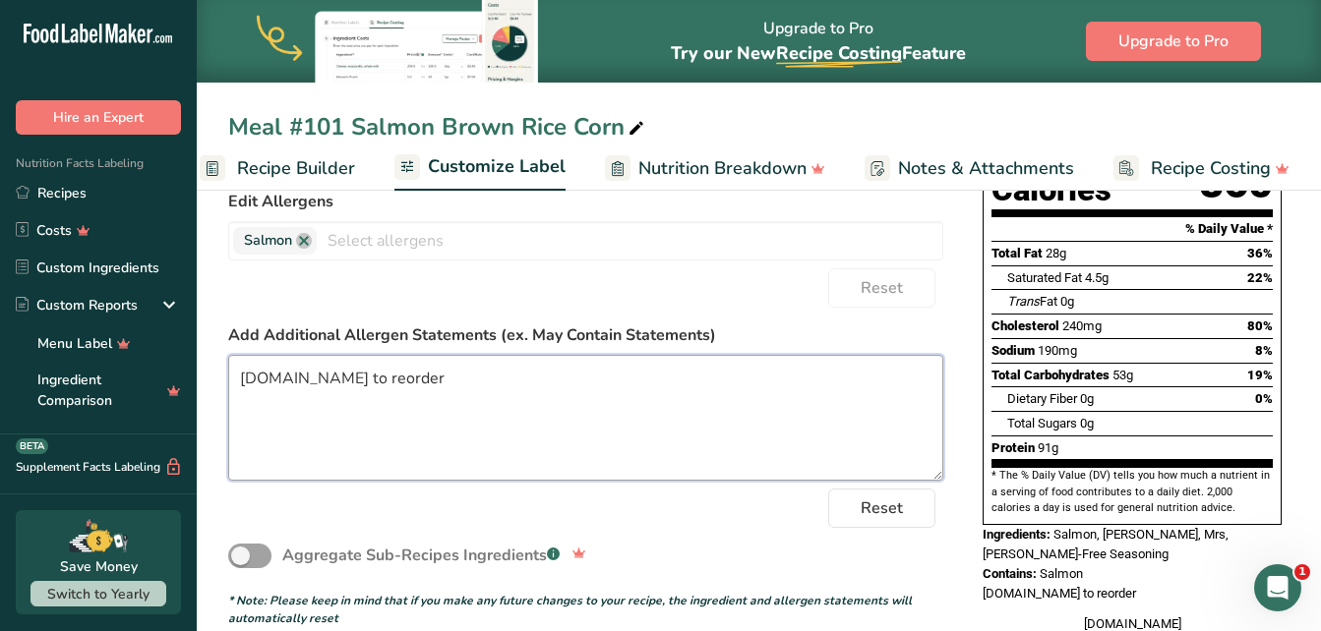
drag, startPoint x: 554, startPoint y: 386, endPoint x: 227, endPoint y: 437, distance: 330.3
click at [227, 437] on section "Customize your label Save Download Choose what to show on your downloaded label…" at bounding box center [759, 272] width 1124 height 903
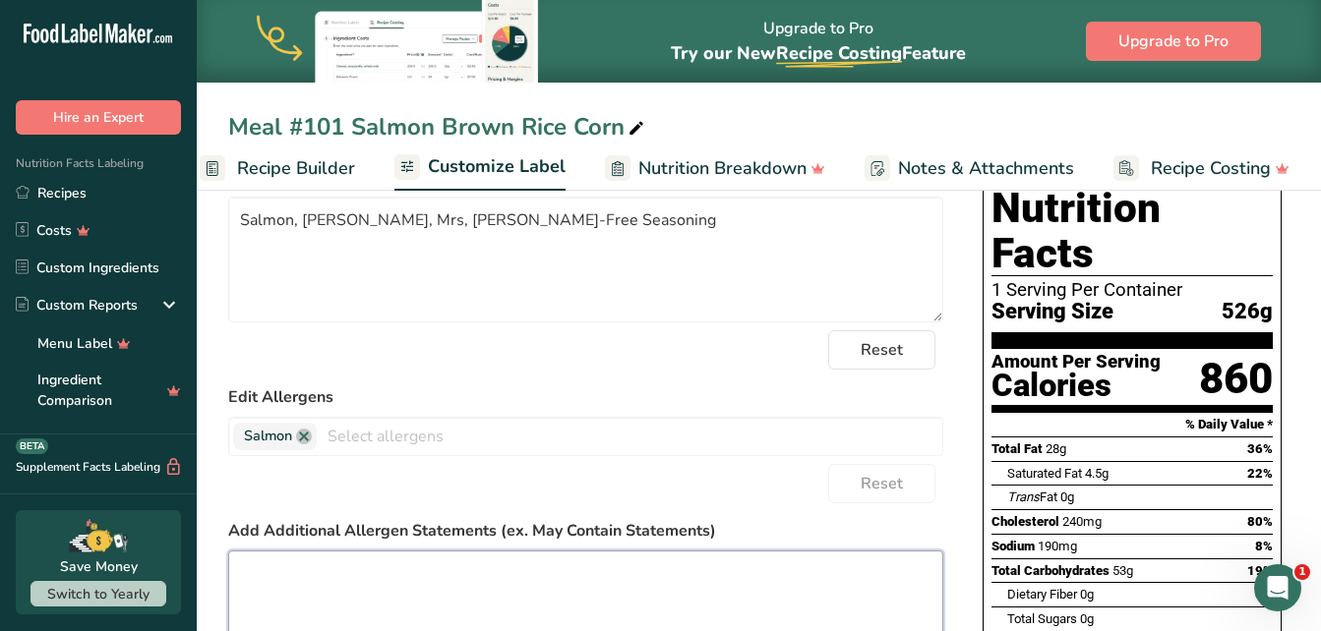
scroll to position [0, 0]
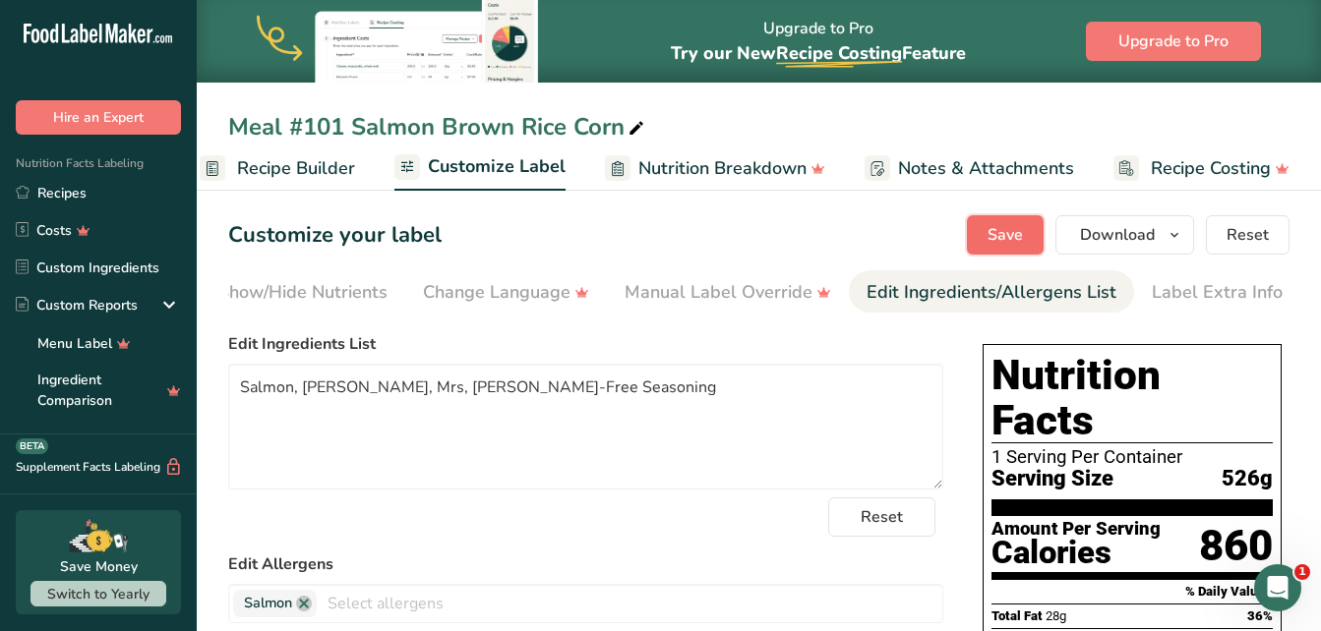
click at [1005, 250] on button "Save" at bounding box center [1005, 234] width 77 height 39
click at [961, 285] on div "Edit Ingredients/Allergens List" at bounding box center [991, 292] width 250 height 27
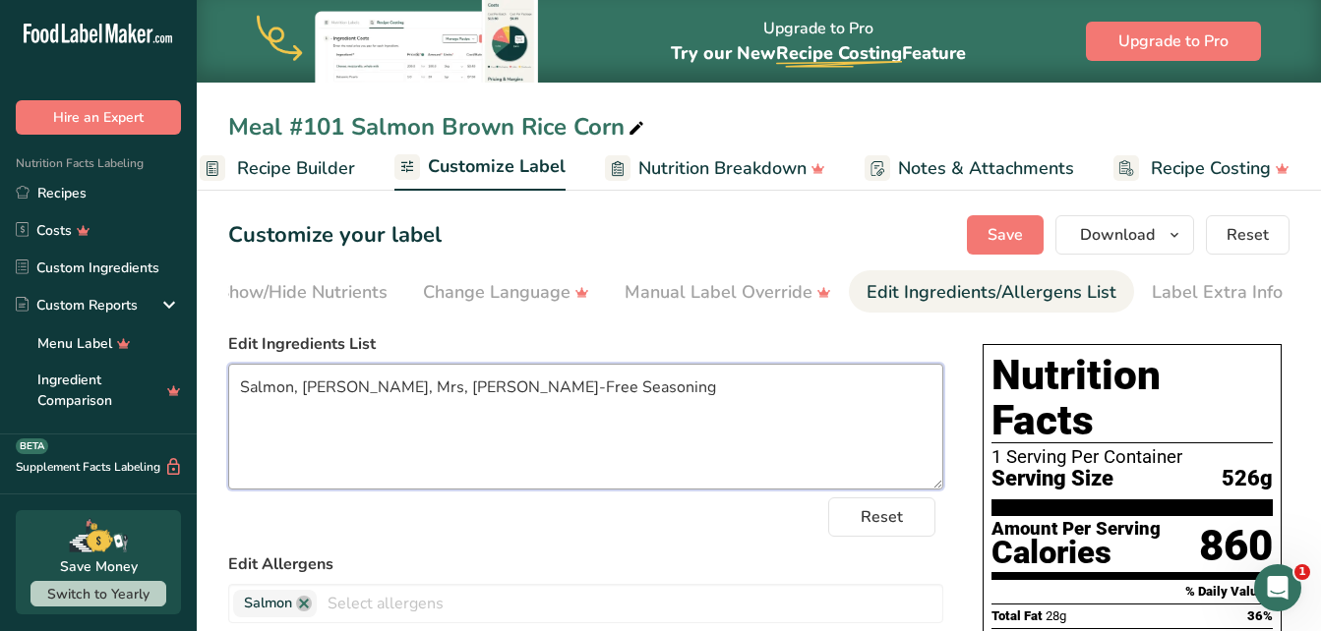
drag, startPoint x: 384, startPoint y: 387, endPoint x: 524, endPoint y: 394, distance: 140.8
click at [524, 394] on textarea "Salmon, White Rice, Mrs, Dash Salt-Free Seasoning" at bounding box center [585, 427] width 715 height 126
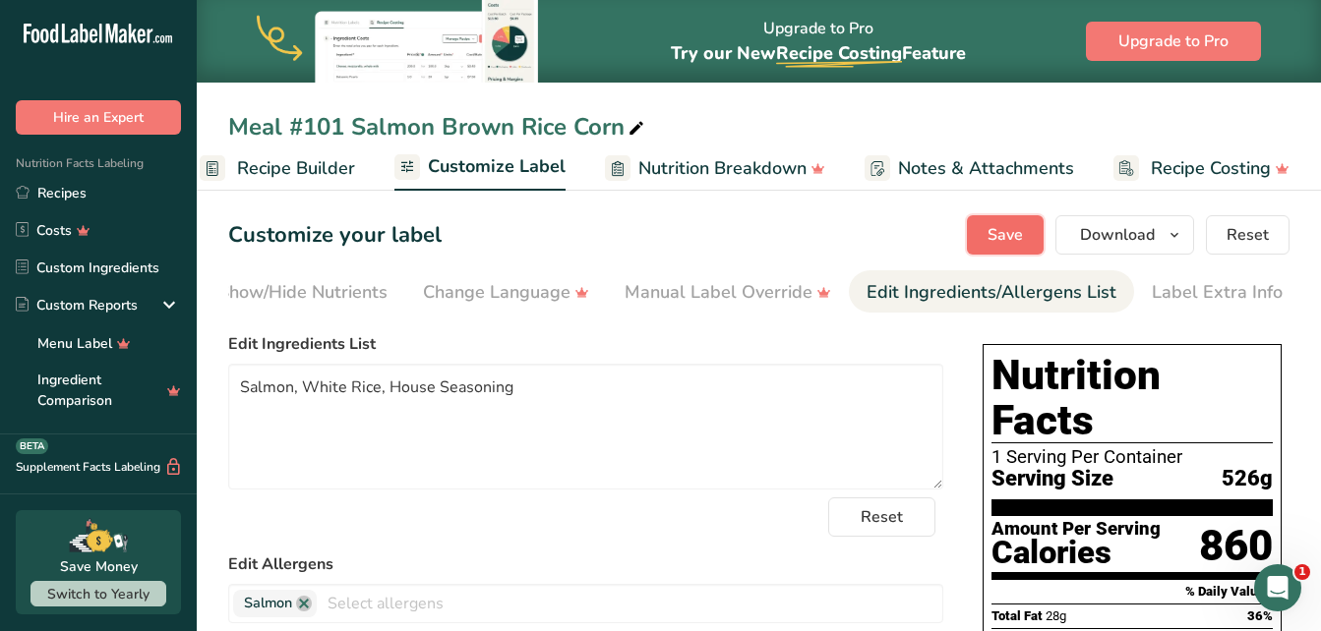
click at [998, 247] on button "Save" at bounding box center [1005, 234] width 77 height 39
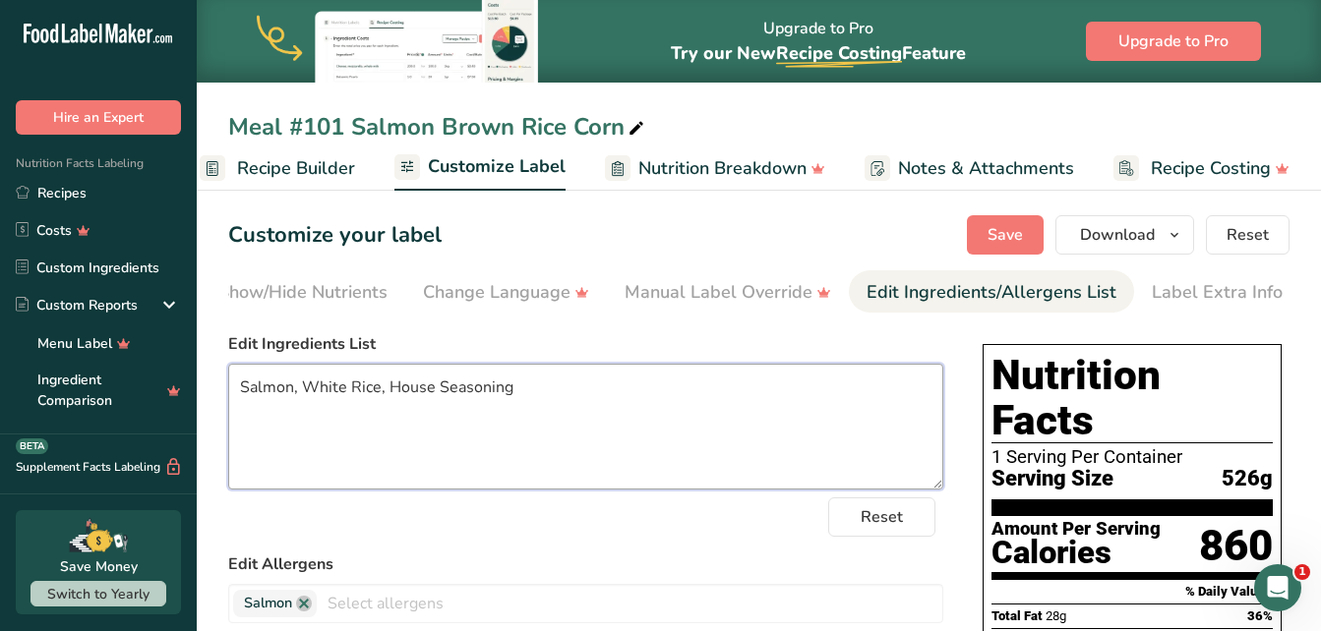
drag, startPoint x: 373, startPoint y: 393, endPoint x: 360, endPoint y: 396, distance: 13.1
click at [360, 396] on textarea "Salmon, White Rice, House Seasoning" at bounding box center [585, 427] width 715 height 126
drag, startPoint x: 377, startPoint y: 393, endPoint x: 303, endPoint y: 384, distance: 74.4
click at [303, 384] on textarea "Salmon, White Rice, House Seasoning" at bounding box center [585, 427] width 715 height 126
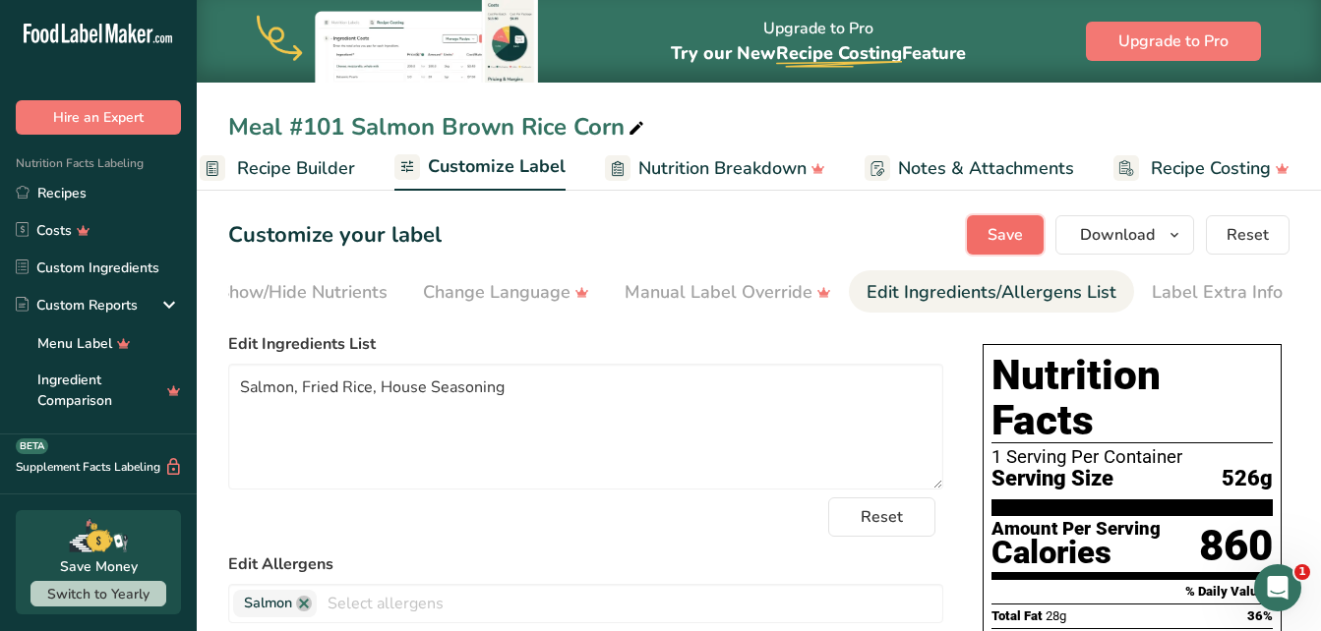
click at [1010, 234] on span "Save" at bounding box center [1004, 235] width 35 height 24
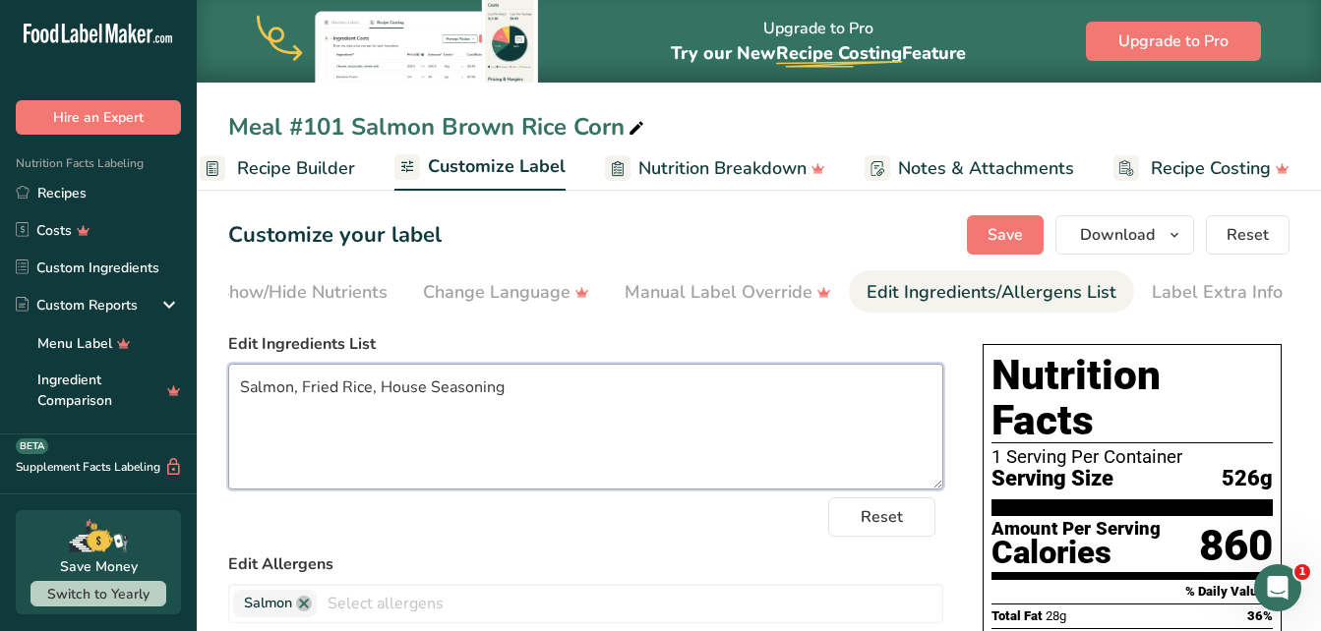
click at [366, 390] on textarea "Salmon, Fried Rice, House Seasoning" at bounding box center [585, 427] width 715 height 126
click at [374, 390] on textarea "Salmon, Fried Rice, House Seasoning" at bounding box center [585, 427] width 715 height 126
type textarea "Salmon, Fried Rice, Sweet corn, and House Seasoning"
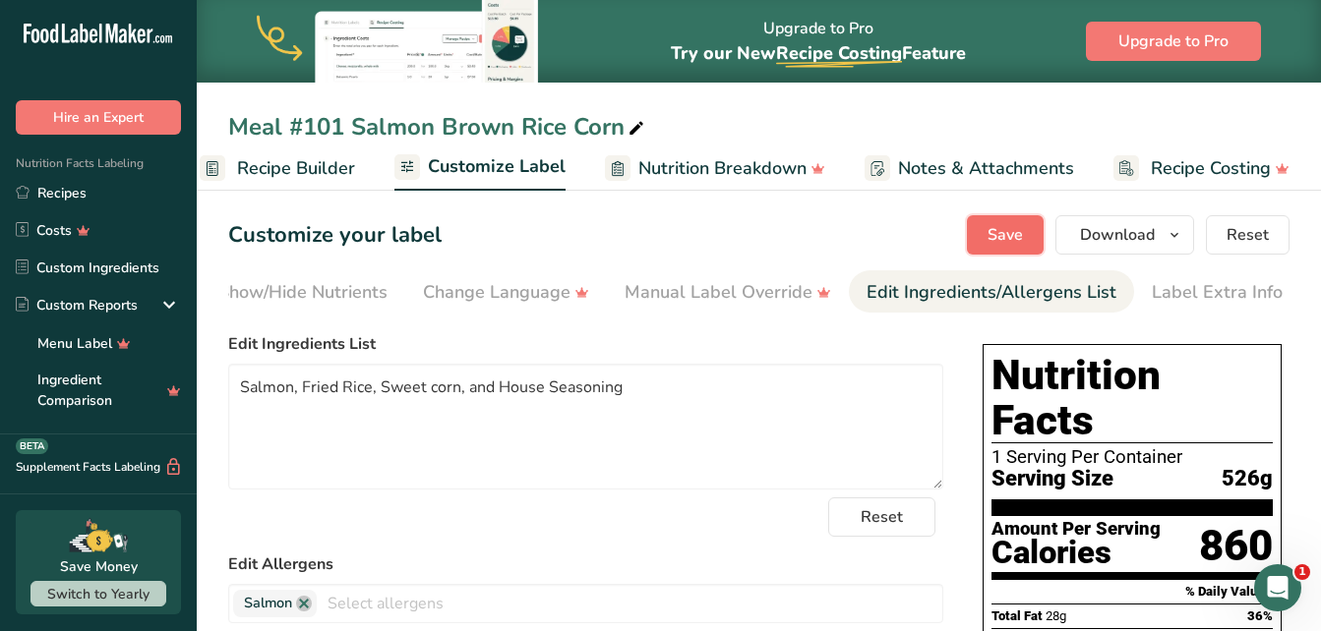
click at [1011, 240] on span "Save" at bounding box center [1004, 235] width 35 height 24
click at [1178, 287] on div "Label Extra Info" at bounding box center [1217, 292] width 131 height 27
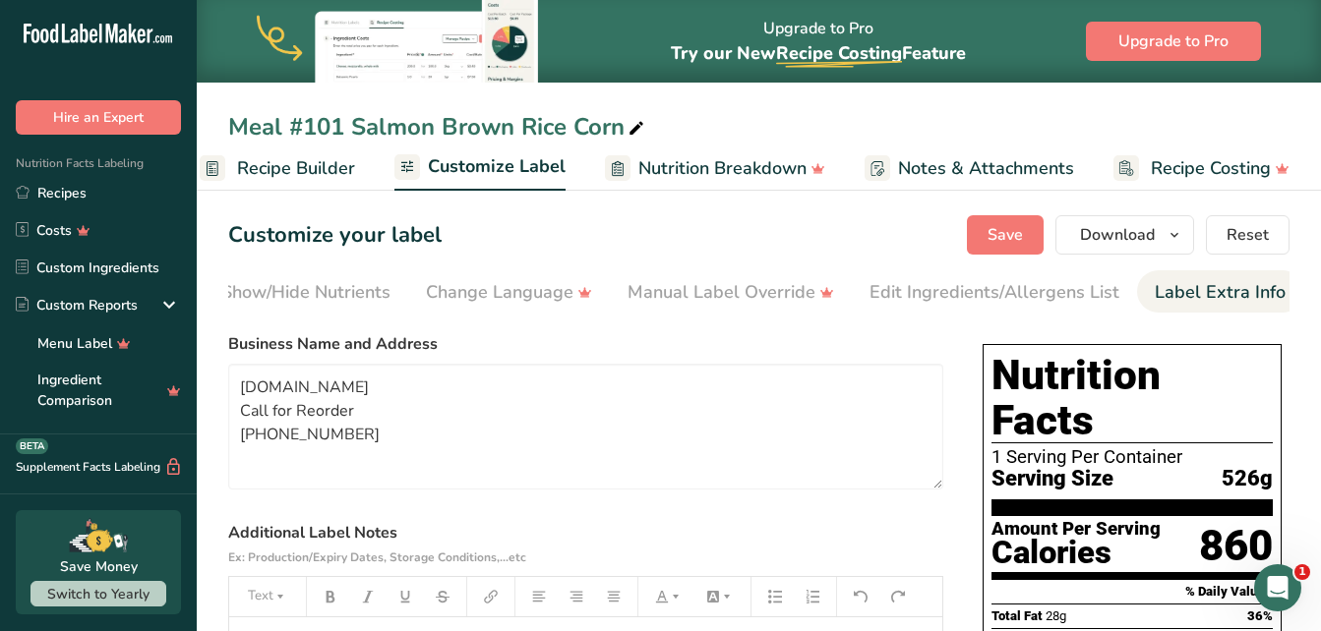
click at [257, 172] on span "Recipe Builder" at bounding box center [296, 168] width 118 height 27
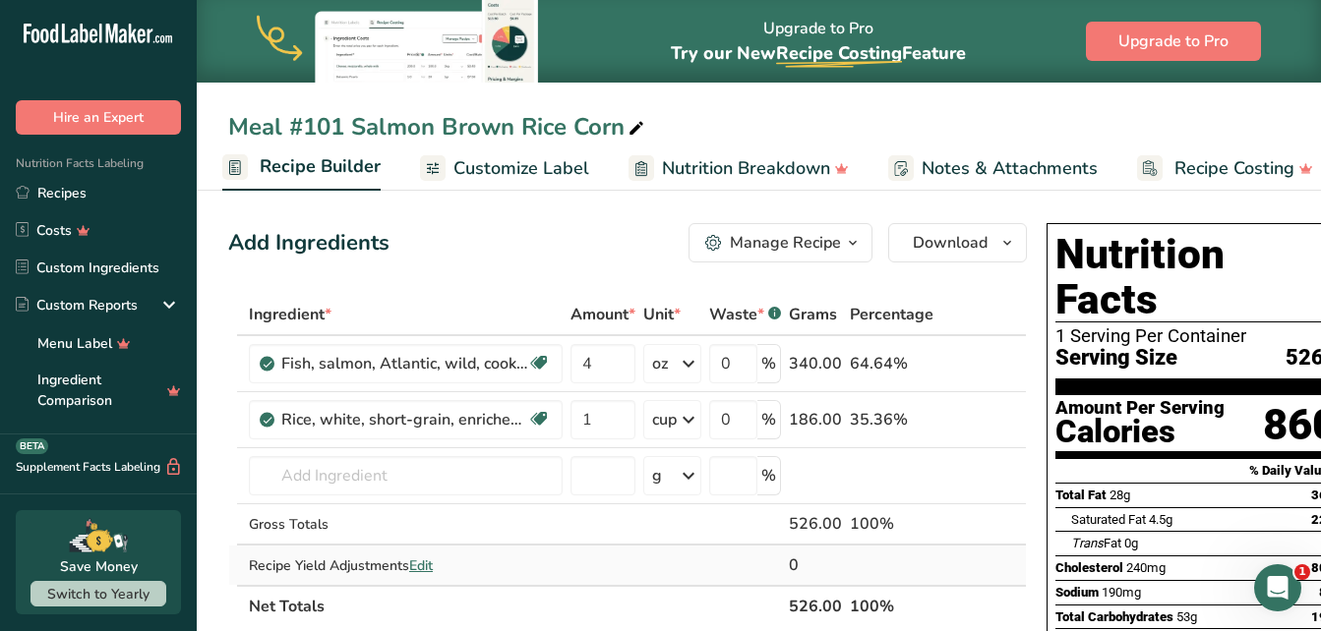
scroll to position [0, 30]
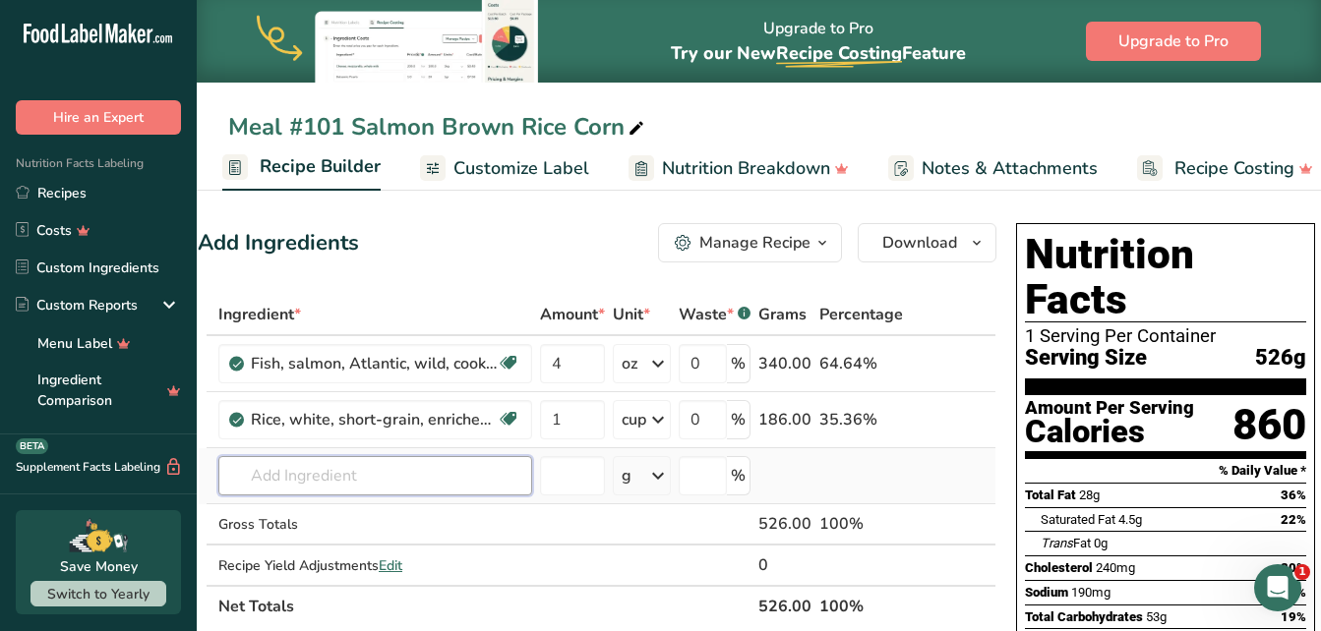
click at [376, 474] on input "text" at bounding box center [375, 475] width 314 height 39
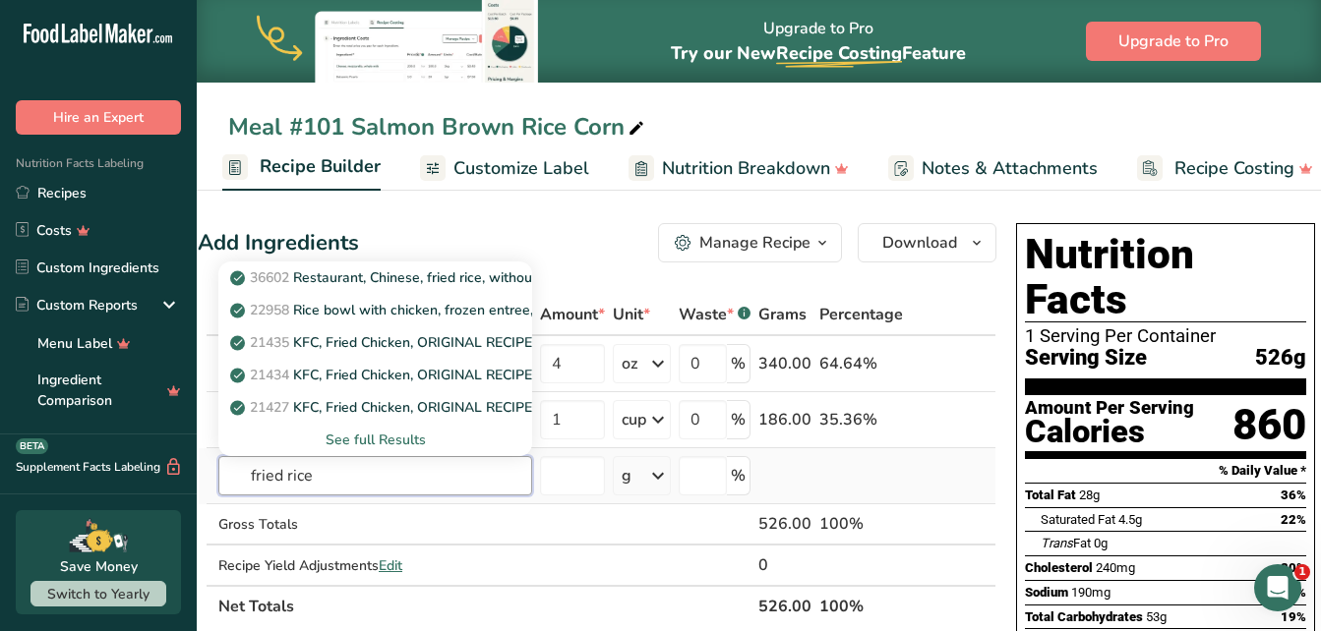
type input "fried rice"
click at [369, 444] on div "See full Results" at bounding box center [375, 440] width 282 height 21
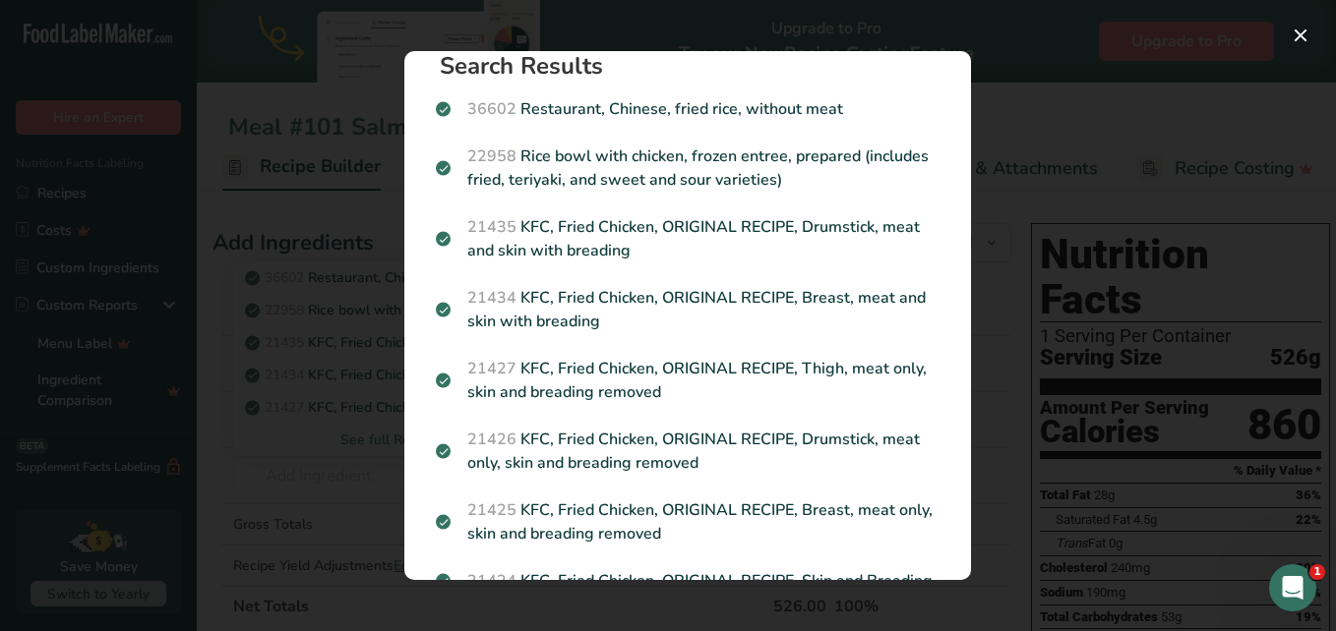
scroll to position [0, 0]
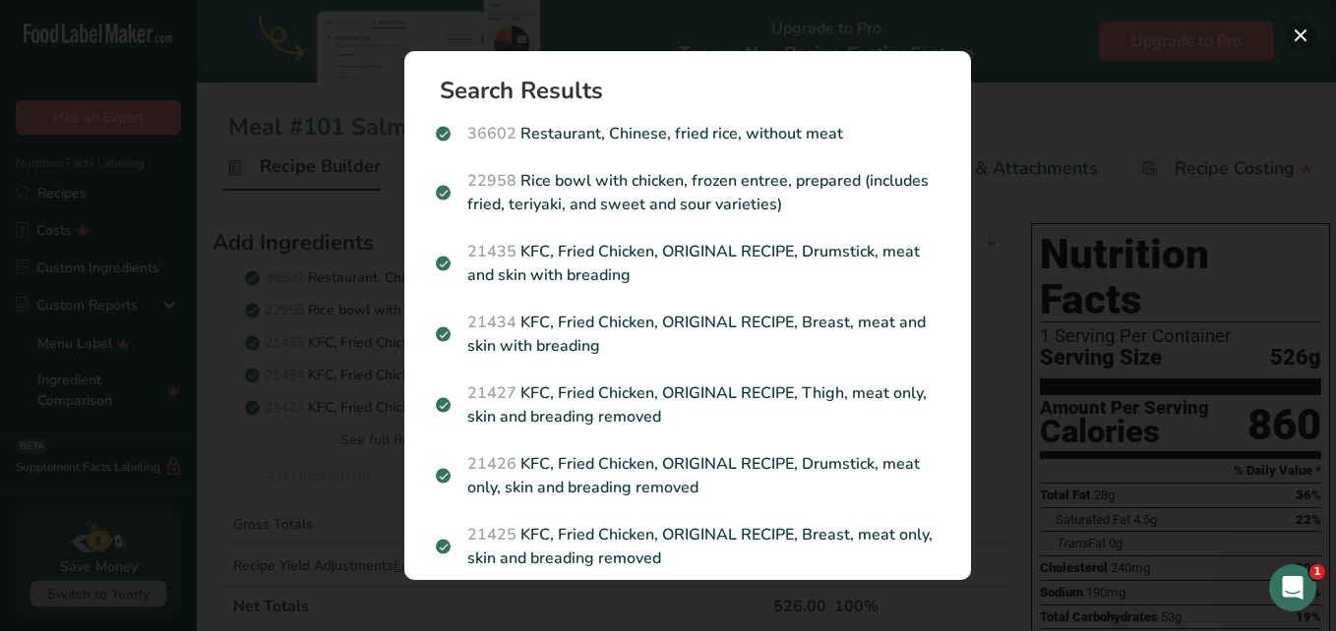
click at [1283, 35] on div "Search Results 36602 Restaurant, Chinese, fried rice, without meat 22958 Rice b…" at bounding box center [668, 315] width 1336 height 631
click at [1055, 74] on div "Search results modal" at bounding box center [668, 315] width 1336 height 631
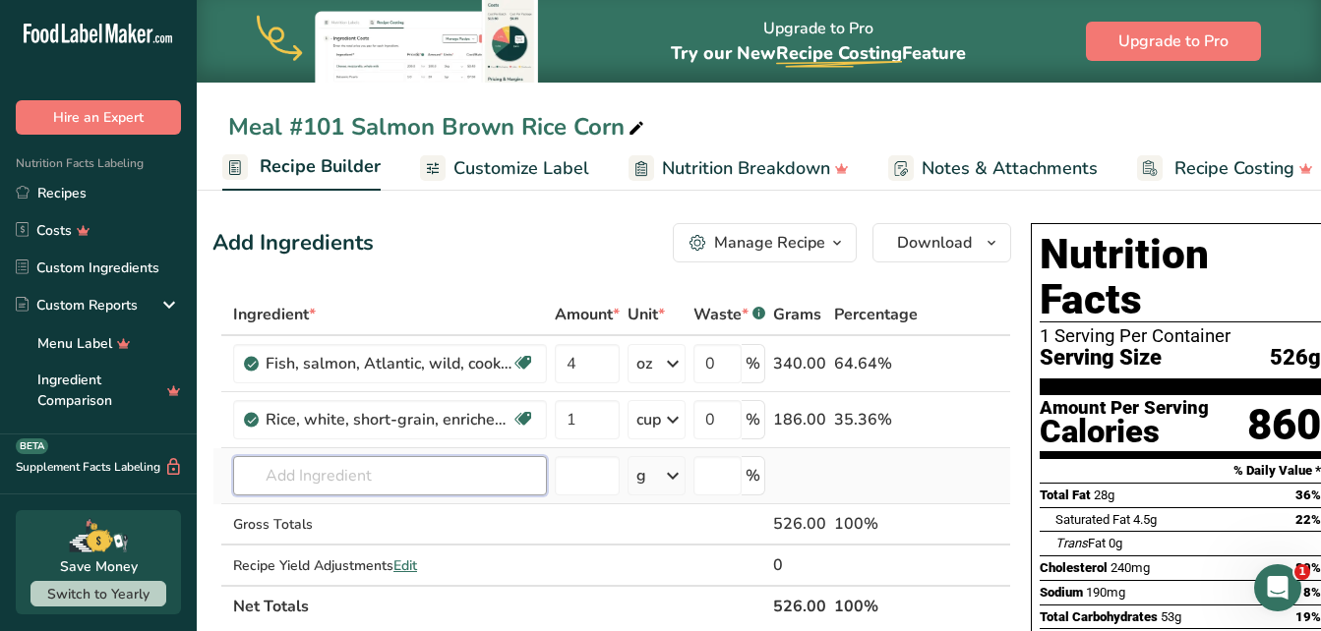
click at [330, 484] on input "text" at bounding box center [390, 475] width 314 height 39
click at [465, 484] on input "fried salmon rice" at bounding box center [390, 475] width 314 height 39
drag, startPoint x: 400, startPoint y: 476, endPoint x: 303, endPoint y: 488, distance: 98.1
click at [303, 488] on input "fried salmon rice" at bounding box center [390, 475] width 314 height 39
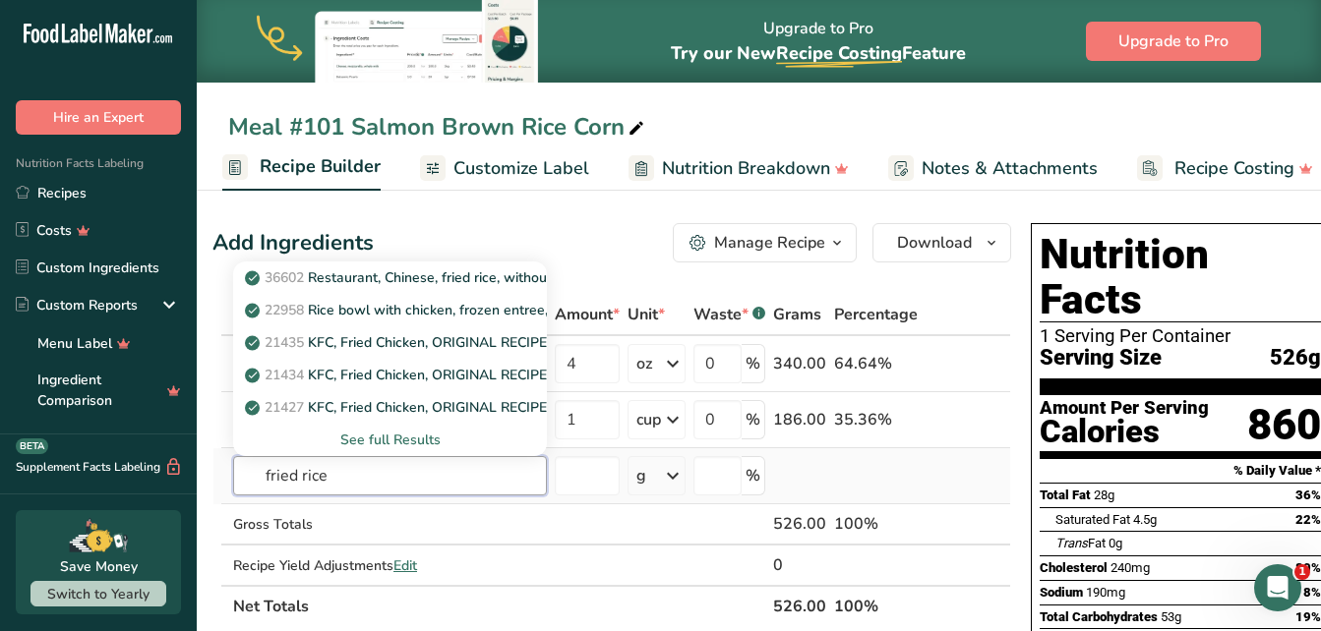
type input "fried rice"
click at [346, 442] on div "See full Results" at bounding box center [390, 440] width 282 height 21
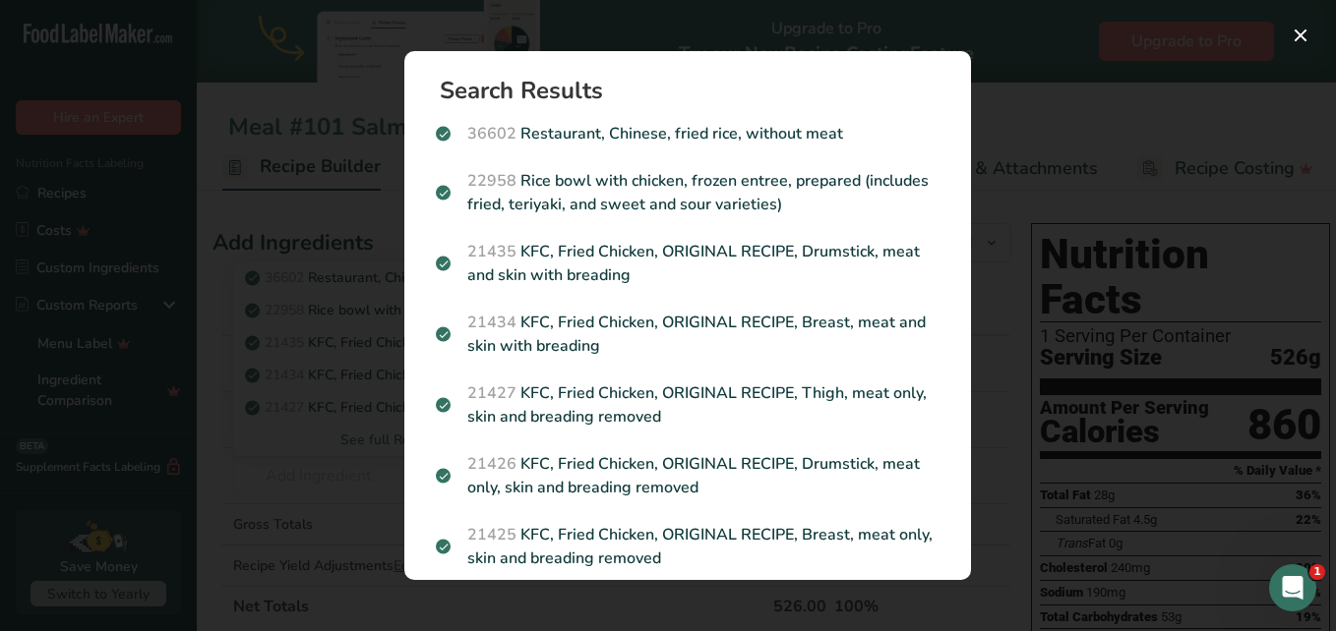
click at [1107, 39] on div "Search results modal" at bounding box center [668, 315] width 1336 height 631
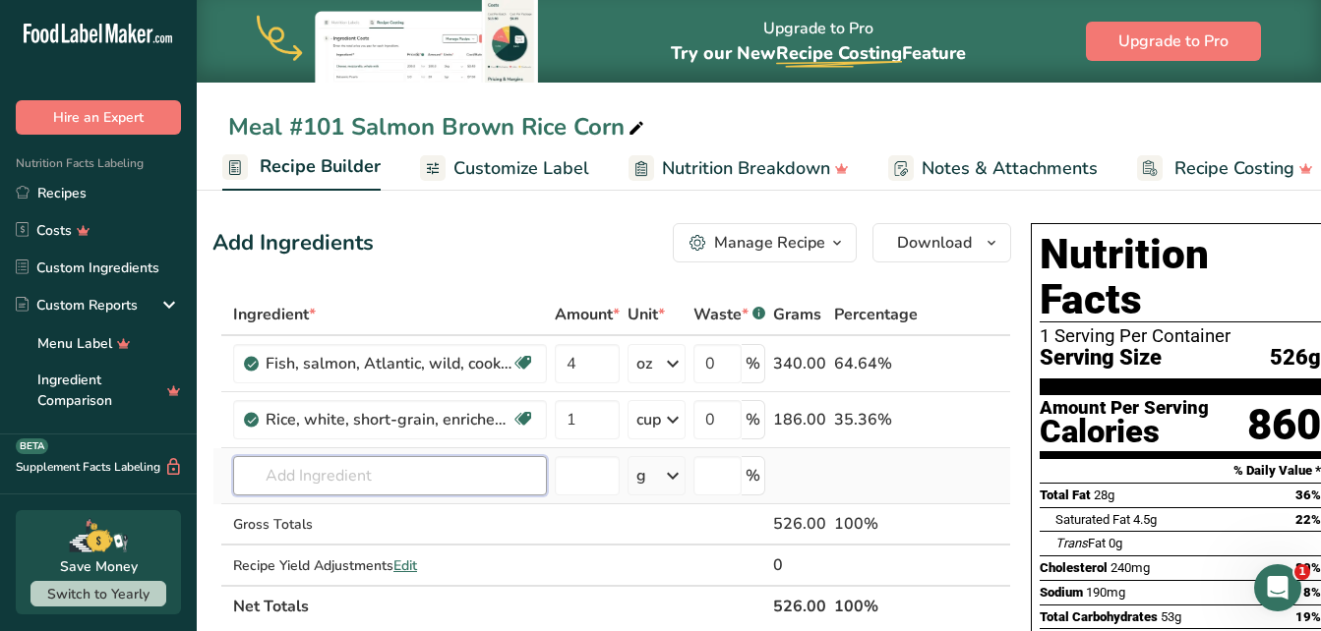
click at [286, 484] on input "text" at bounding box center [390, 475] width 314 height 39
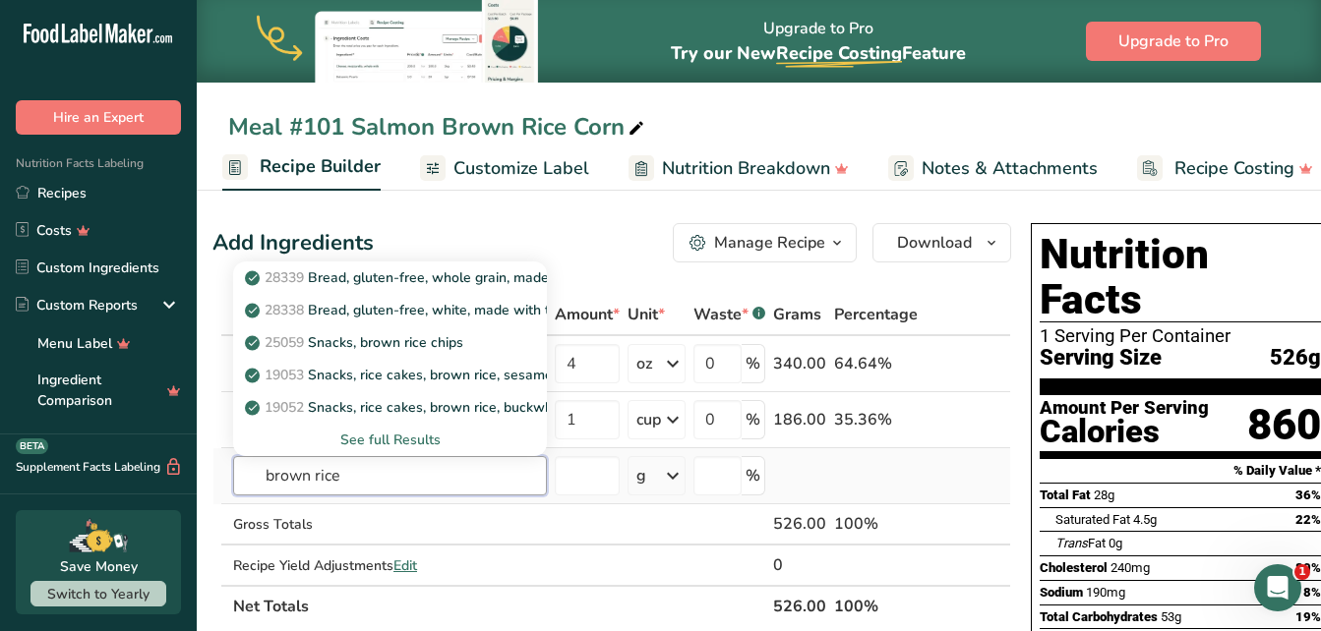
type input "brown rice"
click at [393, 439] on div "See full Results" at bounding box center [390, 440] width 282 height 21
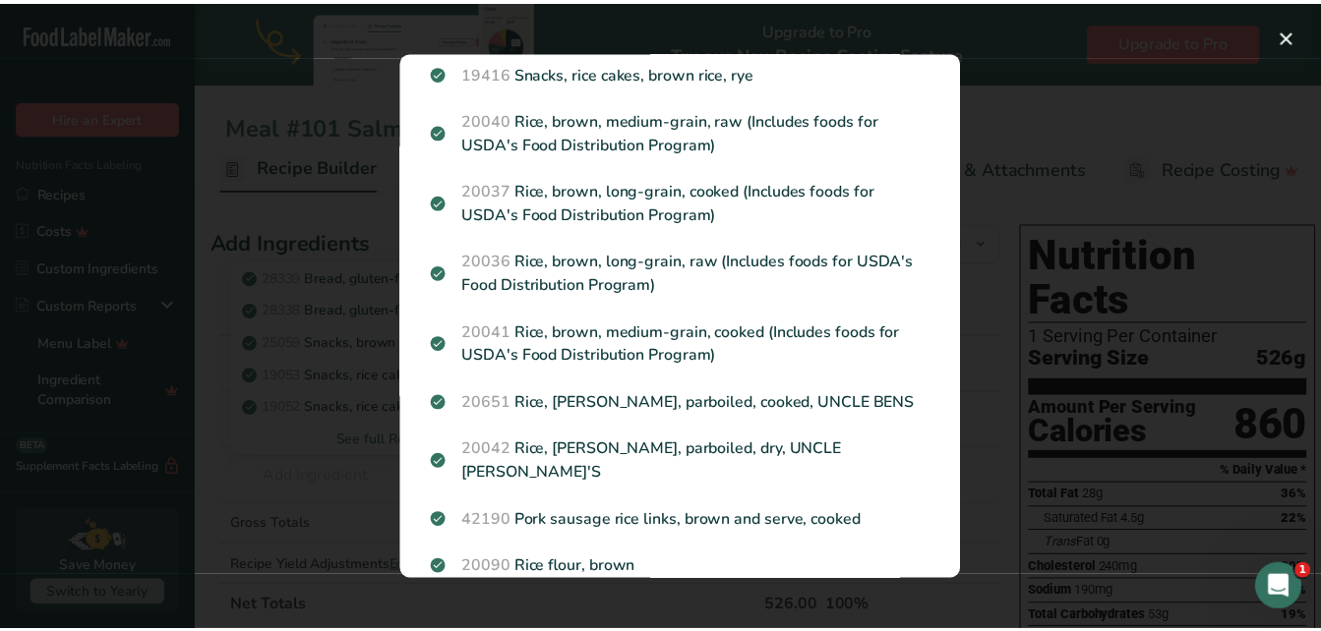
scroll to position [1178, 0]
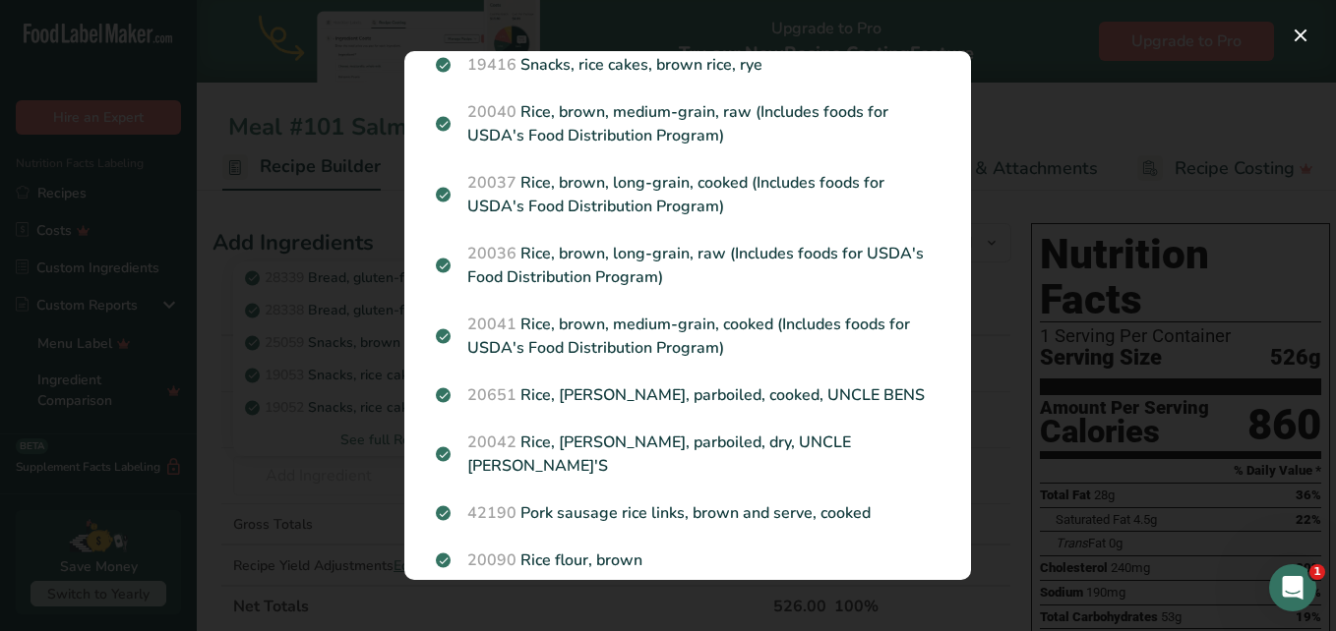
click at [1058, 55] on div "Search results modal" at bounding box center [668, 315] width 1336 height 631
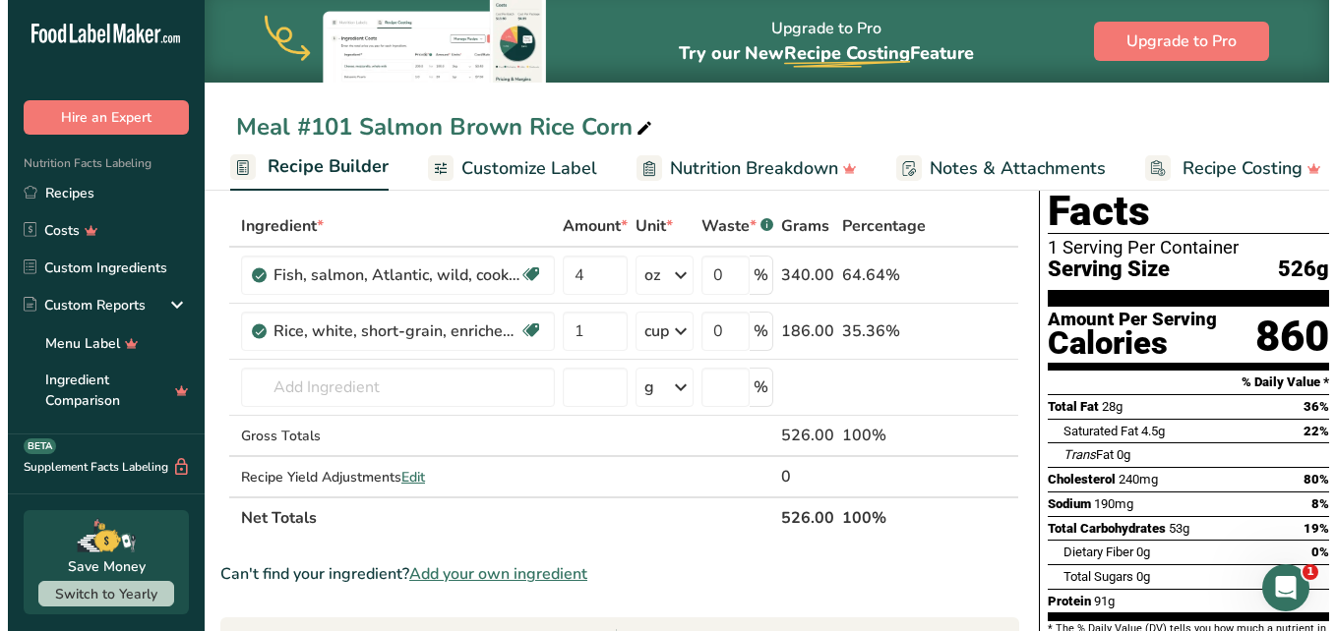
scroll to position [0, 0]
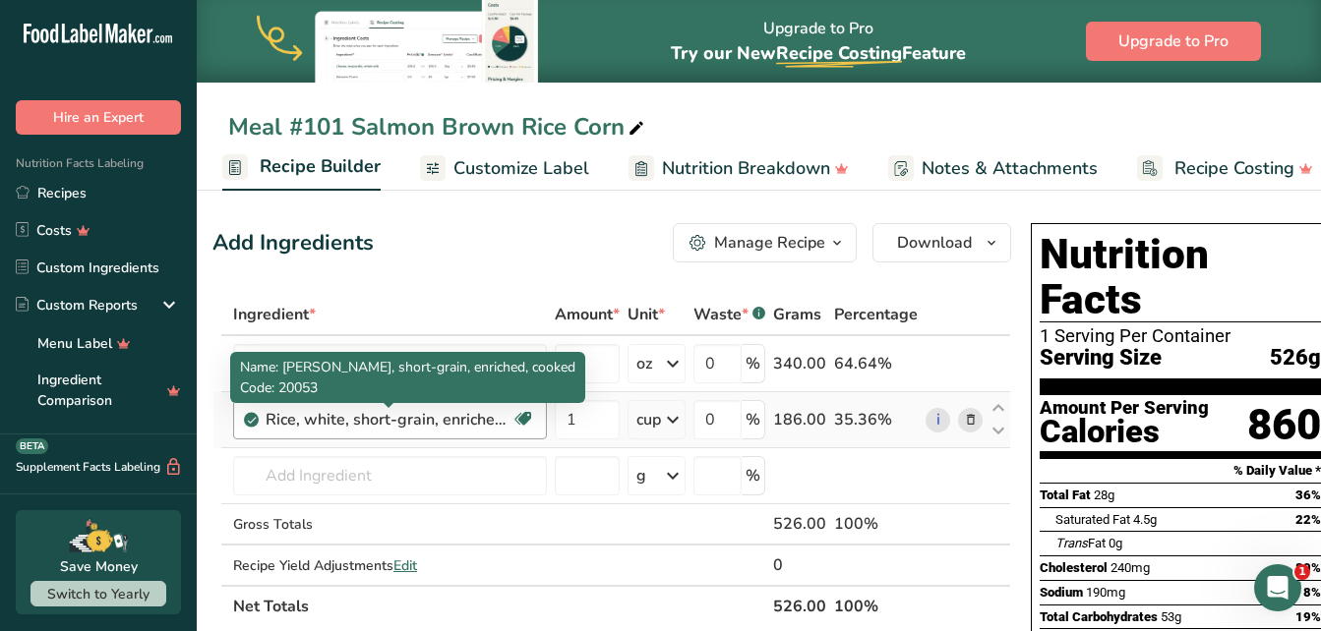
click at [303, 429] on div "Rice, white, short-grain, enriched, cooked" at bounding box center [389, 420] width 246 height 24
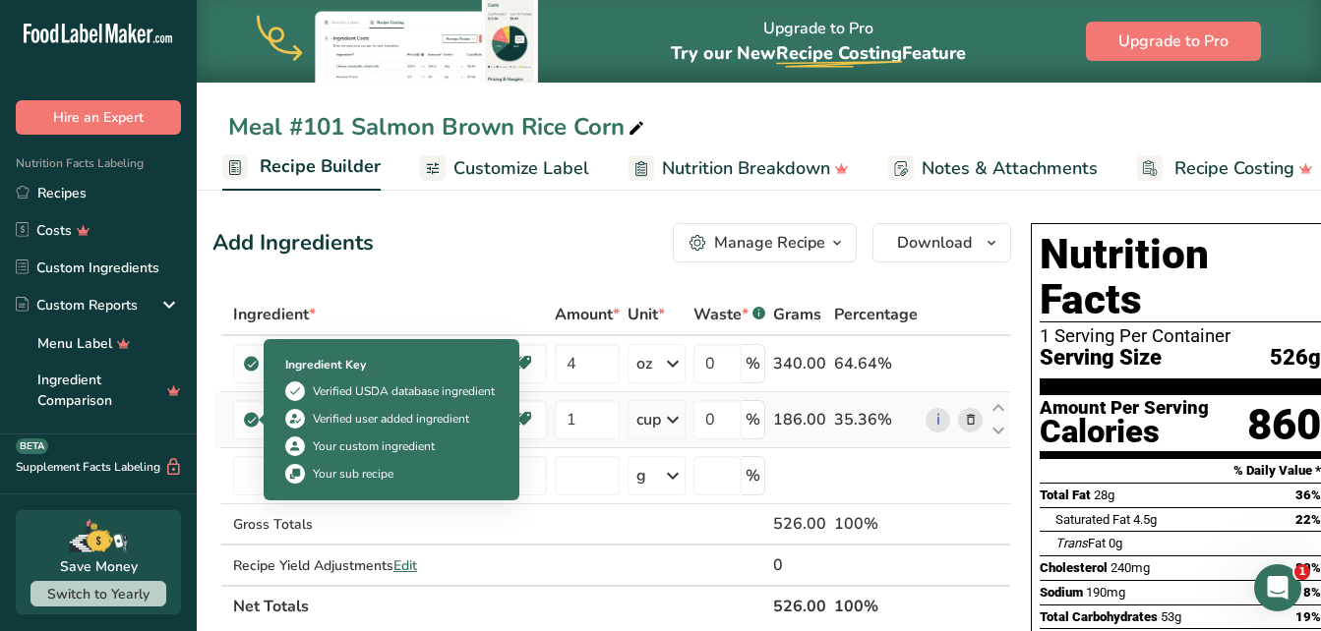
click at [247, 422] on icon at bounding box center [252, 420] width 12 height 18
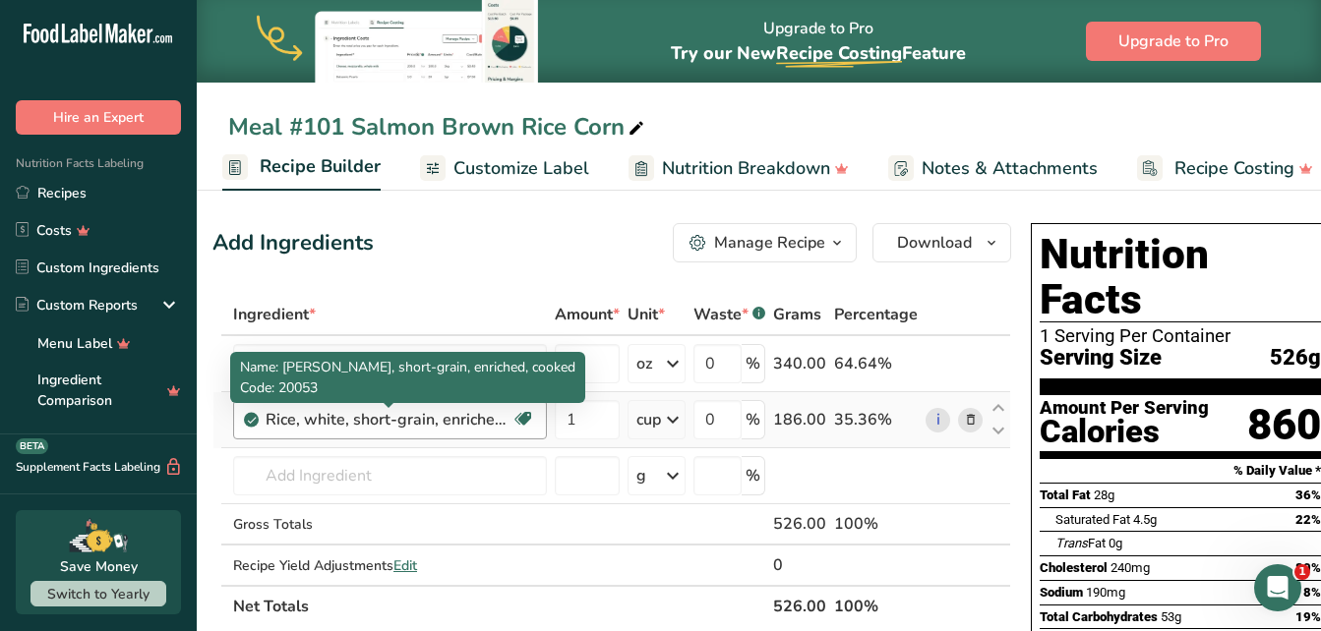
click at [294, 421] on div "Rice, white, short-grain, enriched, cooked" at bounding box center [389, 420] width 246 height 24
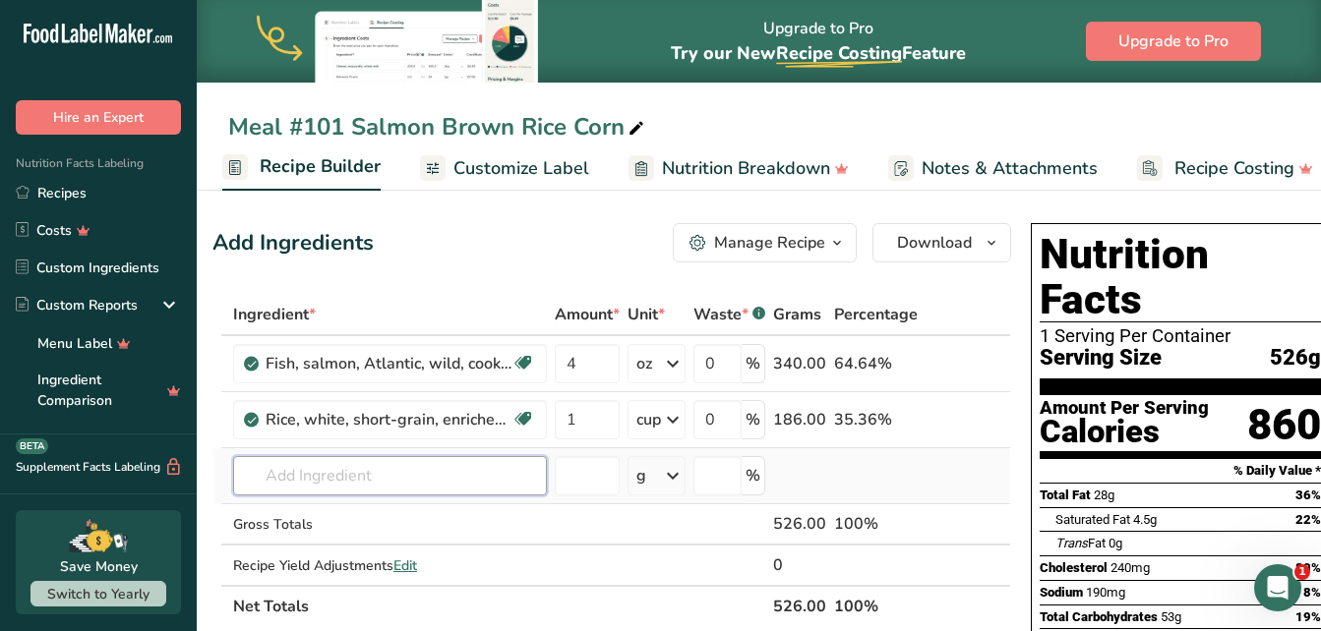
click at [314, 473] on input "text" at bounding box center [390, 475] width 314 height 39
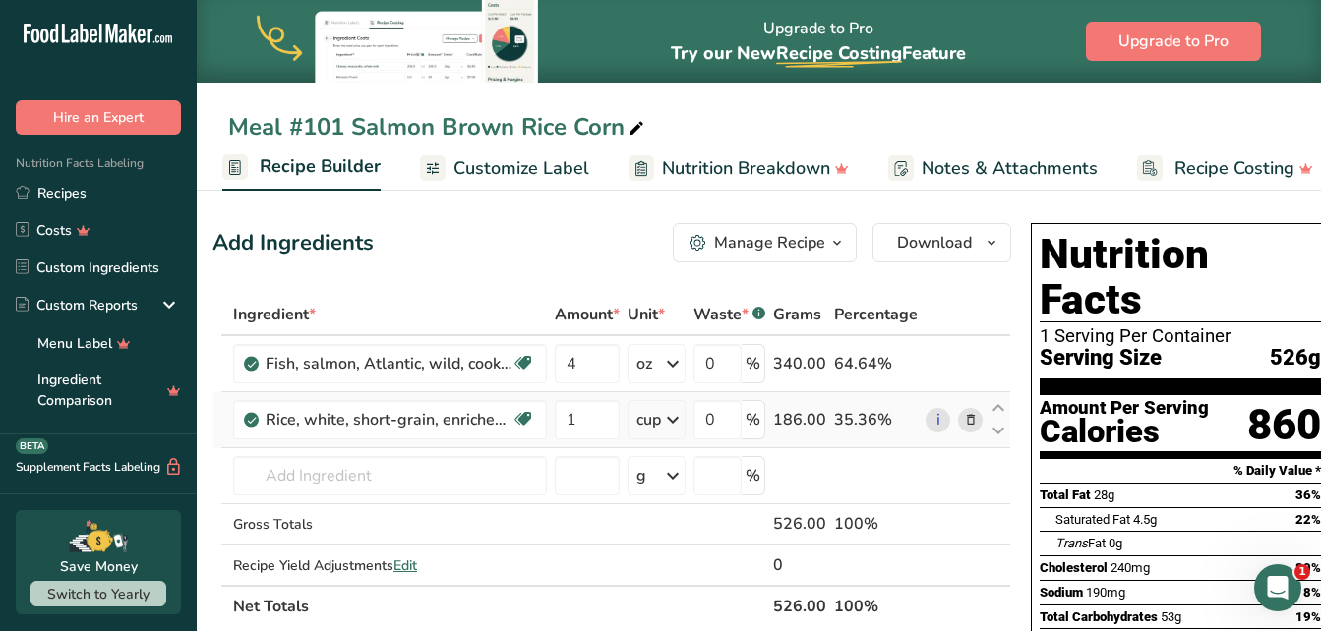
click at [970, 414] on icon at bounding box center [971, 420] width 14 height 21
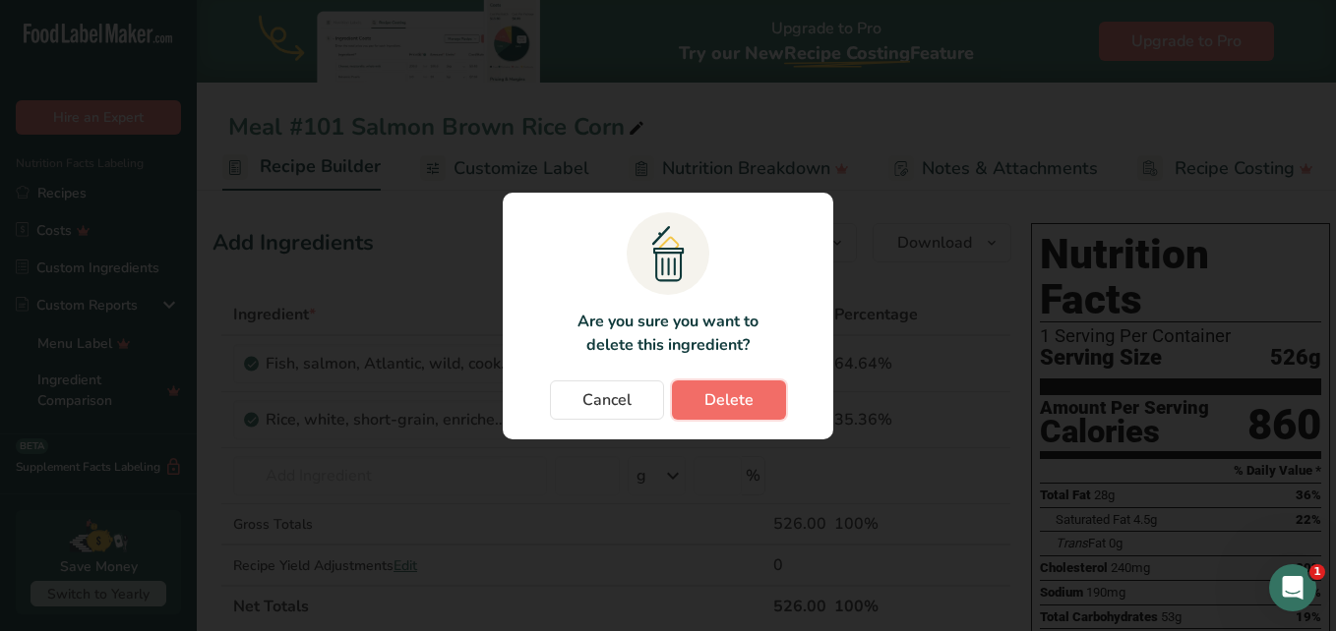
click at [748, 406] on span "Delete" at bounding box center [728, 400] width 49 height 24
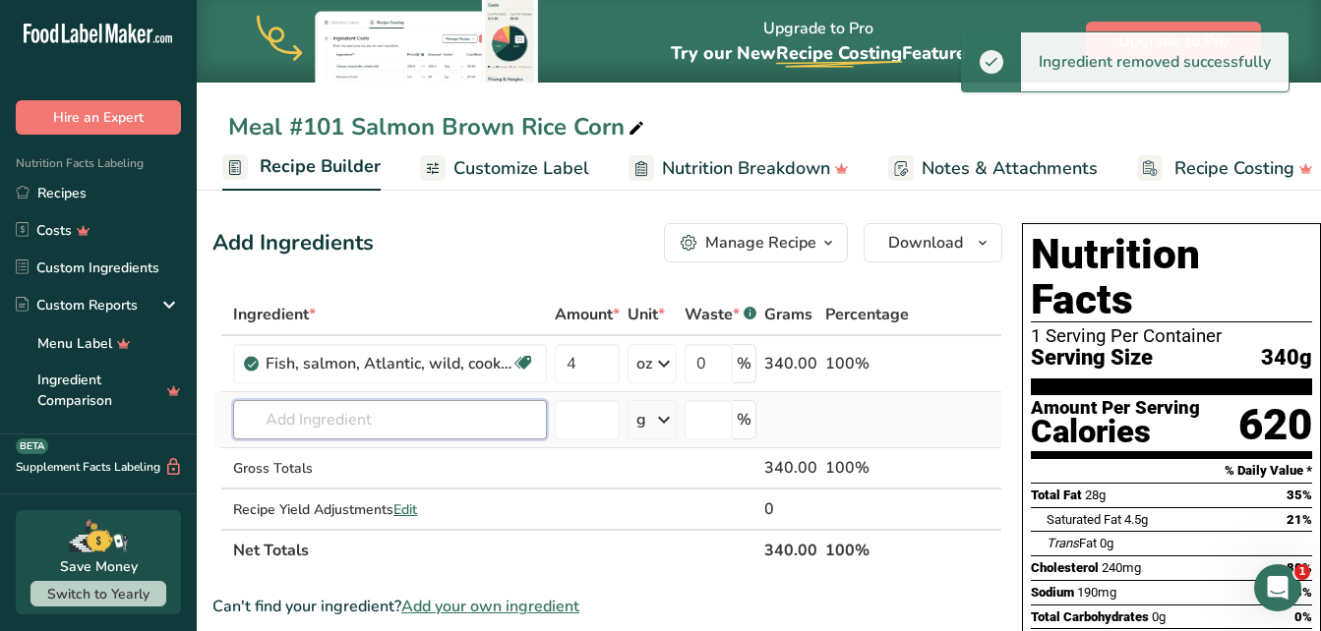
click at [478, 410] on input "text" at bounding box center [390, 419] width 314 height 39
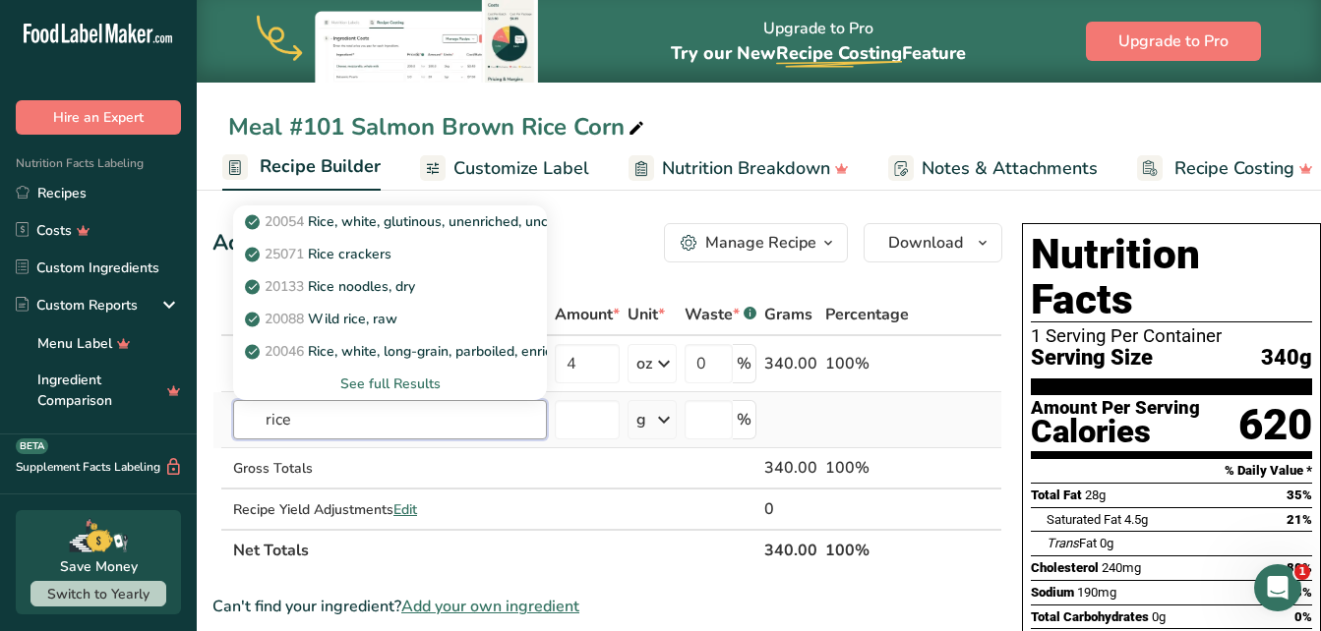
type input "rice"
click at [404, 381] on div "See full Results" at bounding box center [390, 384] width 282 height 21
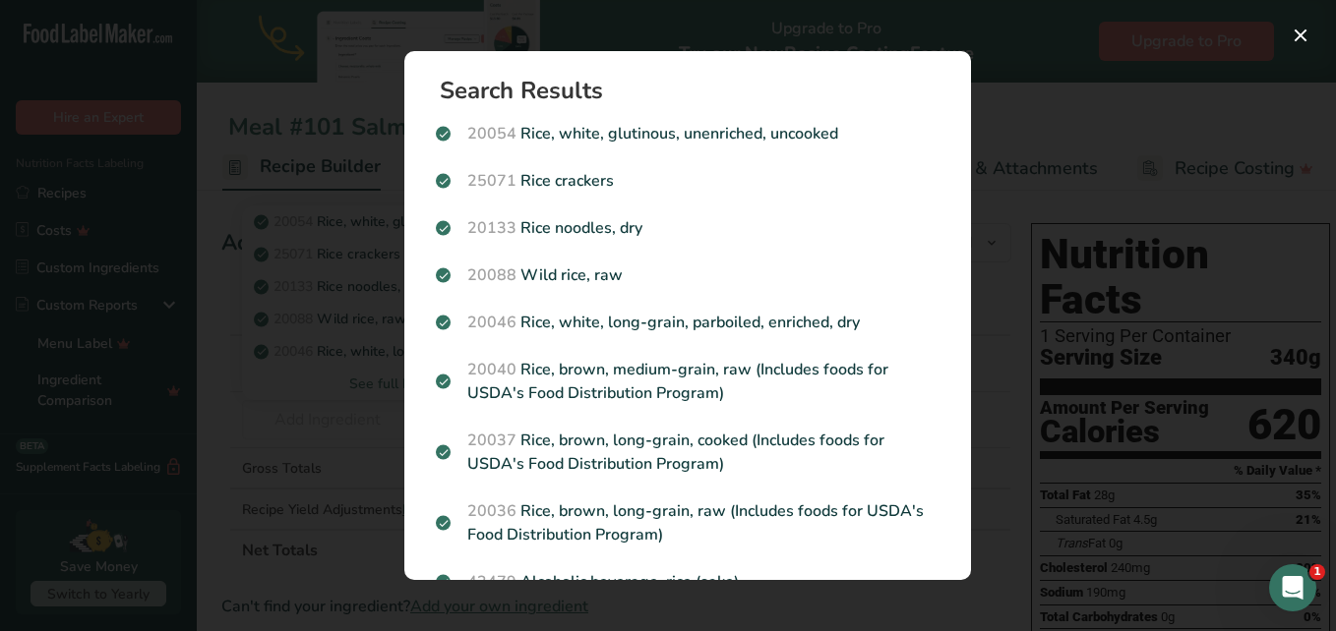
scroll to position [12, 0]
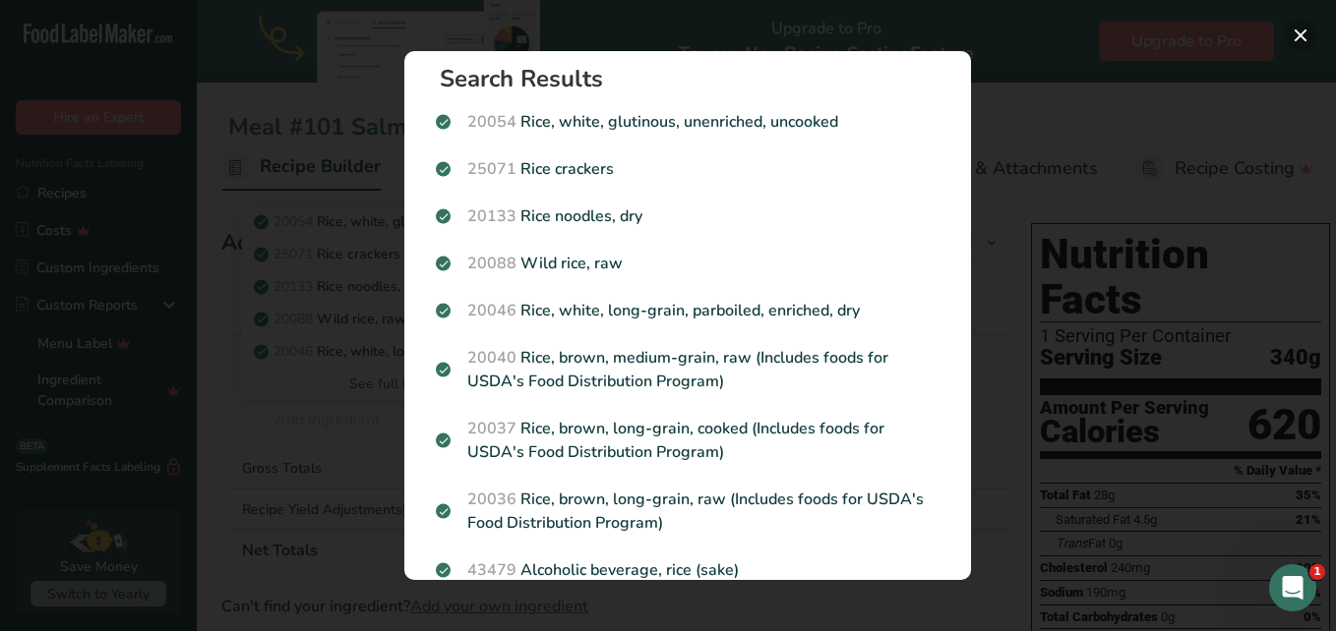
click at [1301, 36] on button "Search results modal" at bounding box center [1299, 35] width 31 height 31
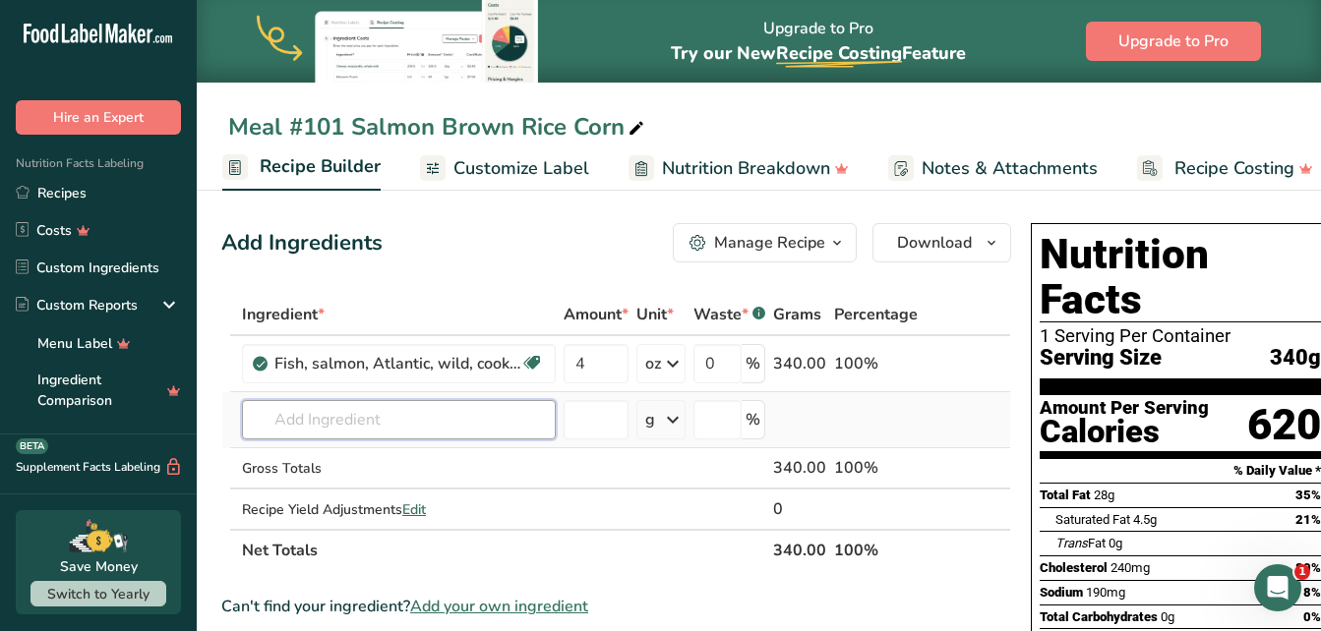
click at [351, 406] on input "text" at bounding box center [399, 419] width 314 height 39
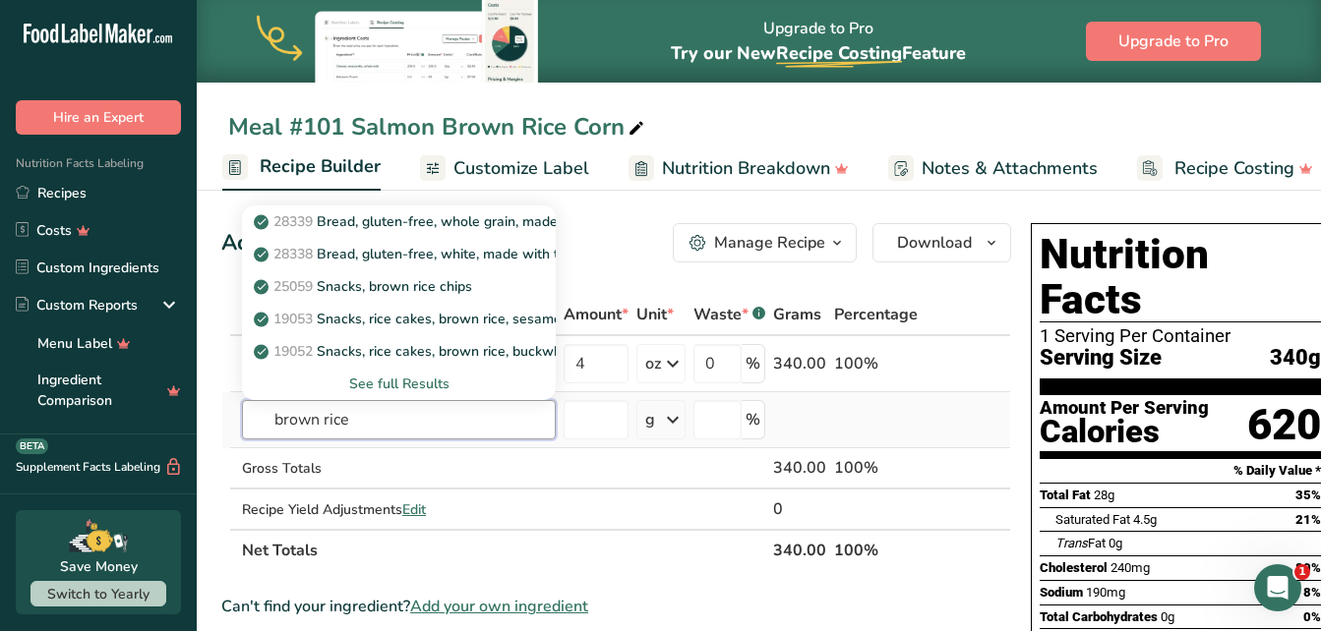
type input "brown rice"
click at [422, 387] on div "See full Results" at bounding box center [399, 384] width 282 height 21
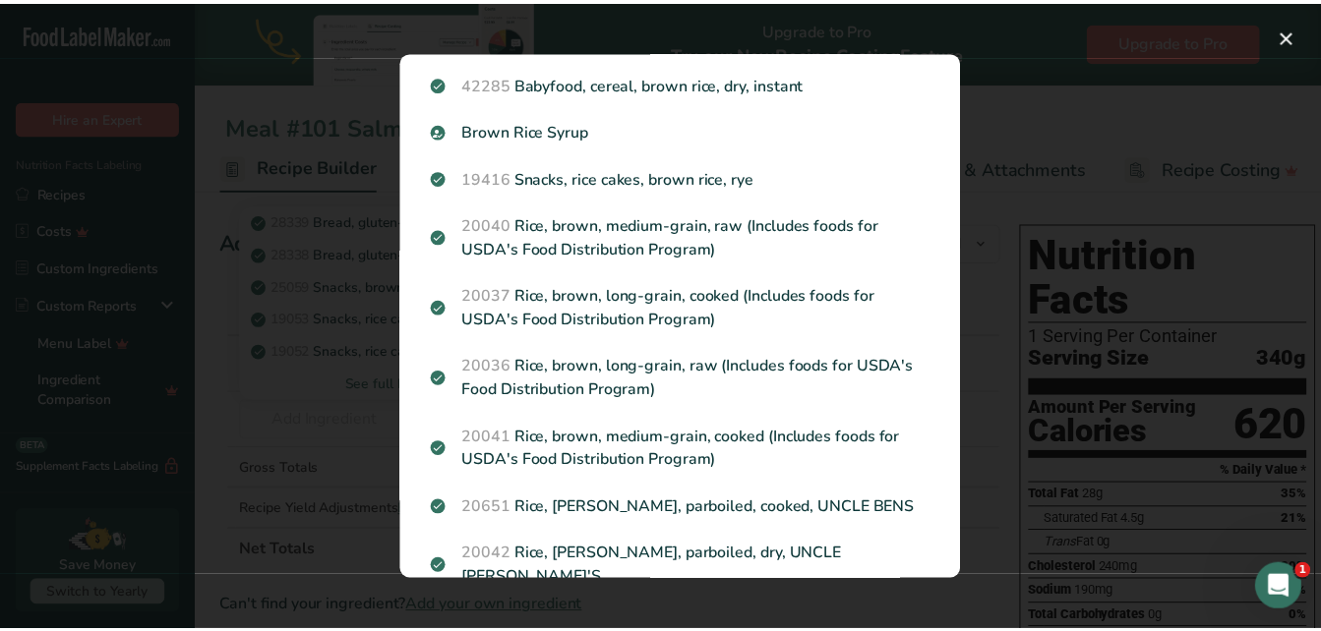
scroll to position [1038, 0]
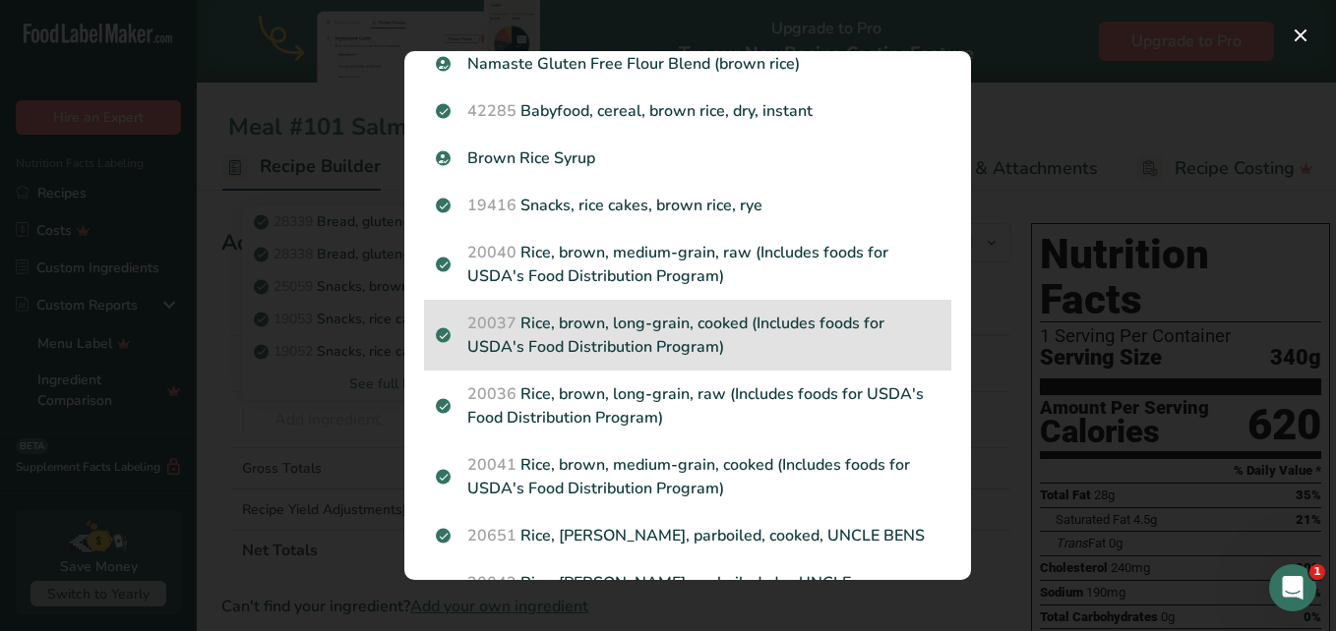
click at [685, 341] on p "20037 Rice, brown, long-grain, cooked (Includes foods for USDA's Food Distribut…" at bounding box center [688, 335] width 504 height 47
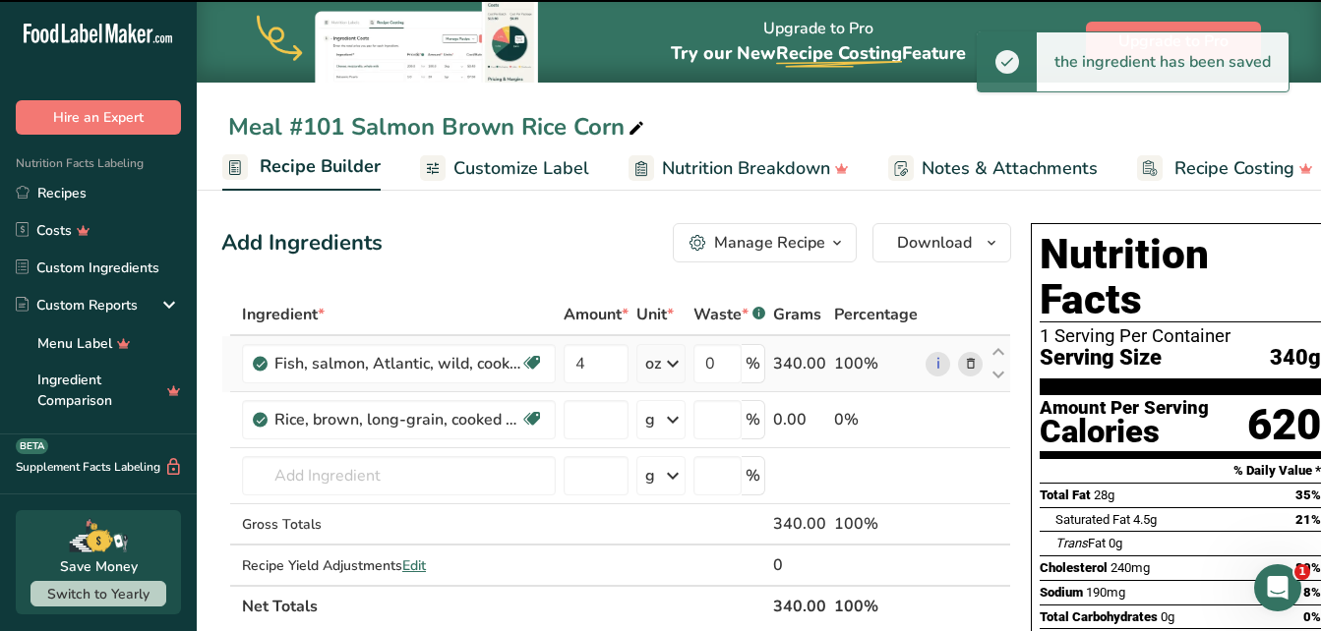
type input "0"
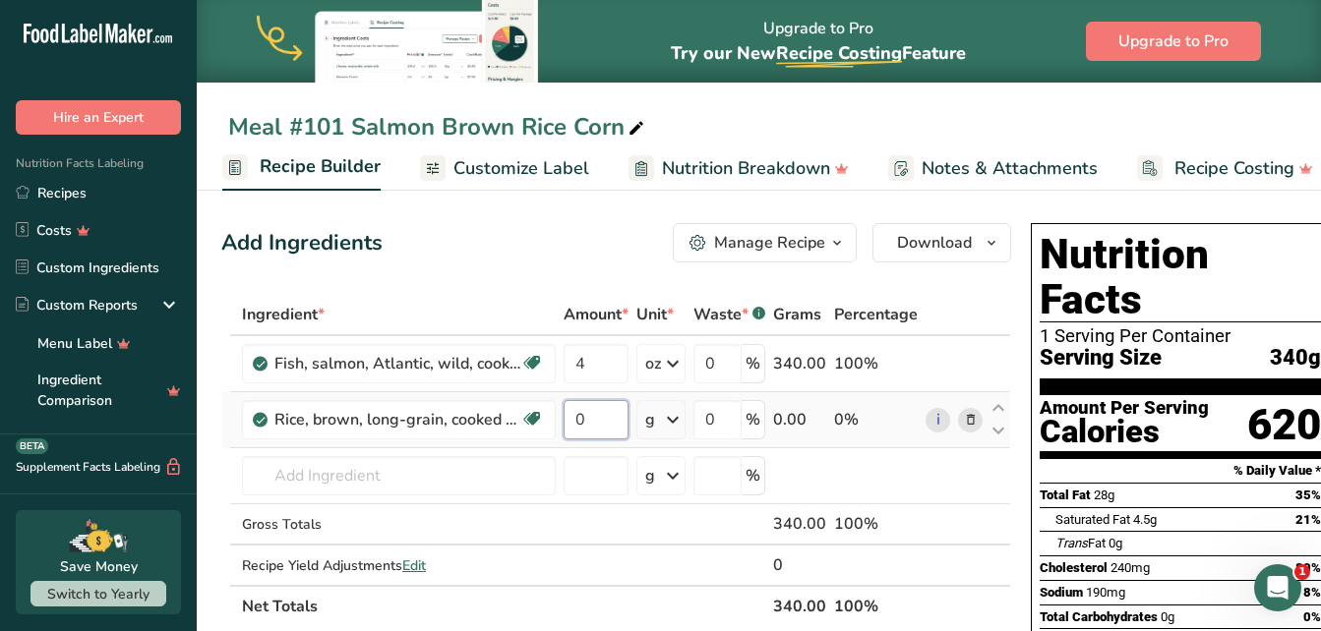
click at [605, 421] on input "0" at bounding box center [596, 419] width 65 height 39
drag, startPoint x: 596, startPoint y: 421, endPoint x: 556, endPoint y: 410, distance: 41.7
click at [556, 410] on tr "Rice, brown, long-grain, cooked (Includes foods for USDA's Food Distribution Pr…" at bounding box center [616, 420] width 788 height 56
type input "1"
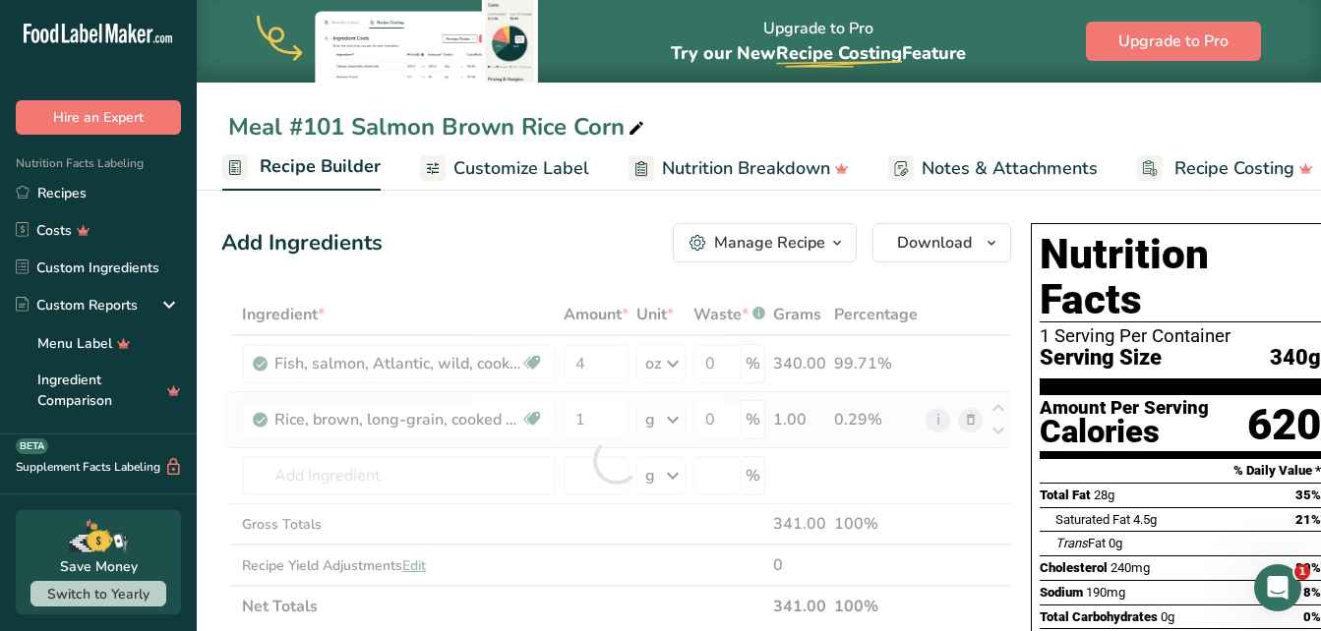
click at [677, 419] on div "Ingredient * Amount * Unit * Waste * .a-a{fill:#347362;}.b-a{fill:#fff;} Grams …" at bounding box center [616, 460] width 790 height 333
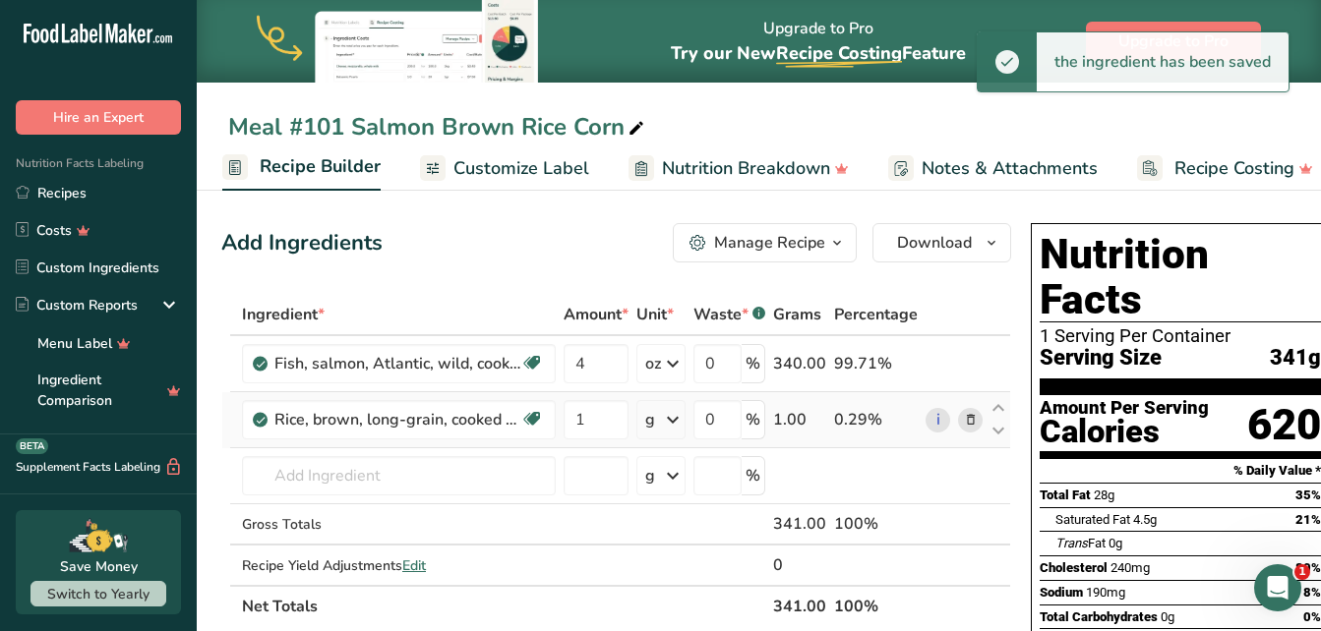
click at [677, 419] on icon at bounding box center [673, 419] width 24 height 35
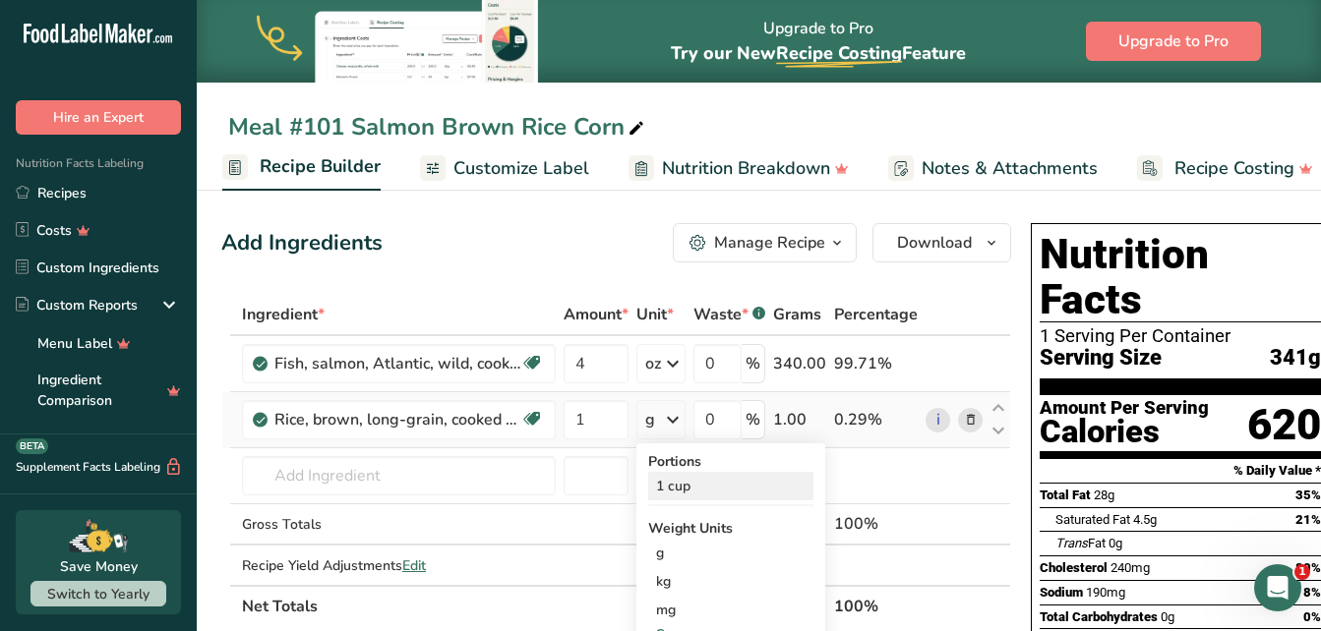
click at [683, 489] on div "1 cup" at bounding box center [730, 486] width 165 height 29
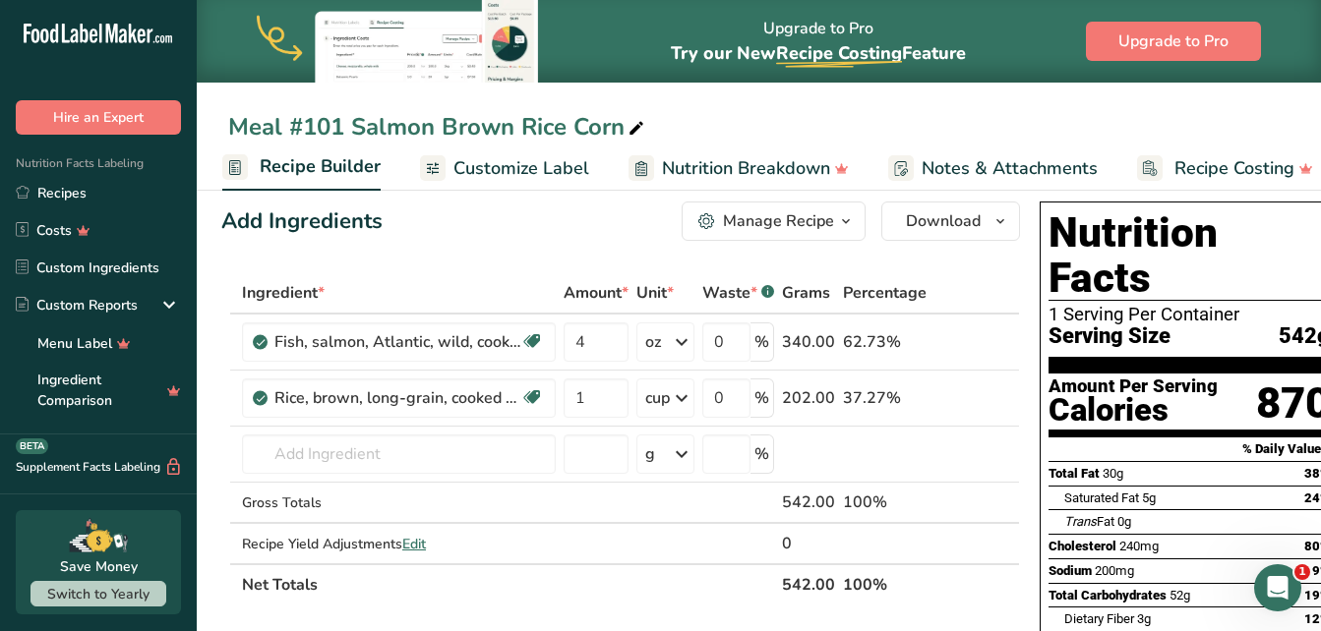
scroll to position [0, 0]
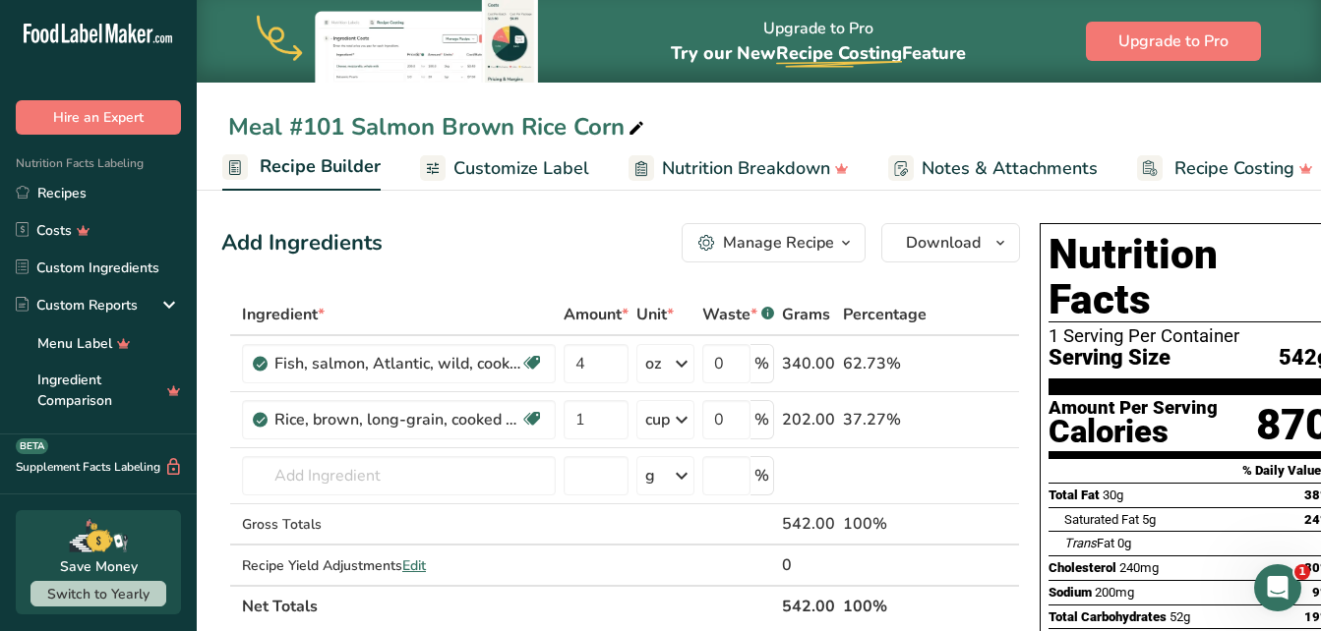
click at [551, 176] on span "Customize Label" at bounding box center [521, 168] width 136 height 27
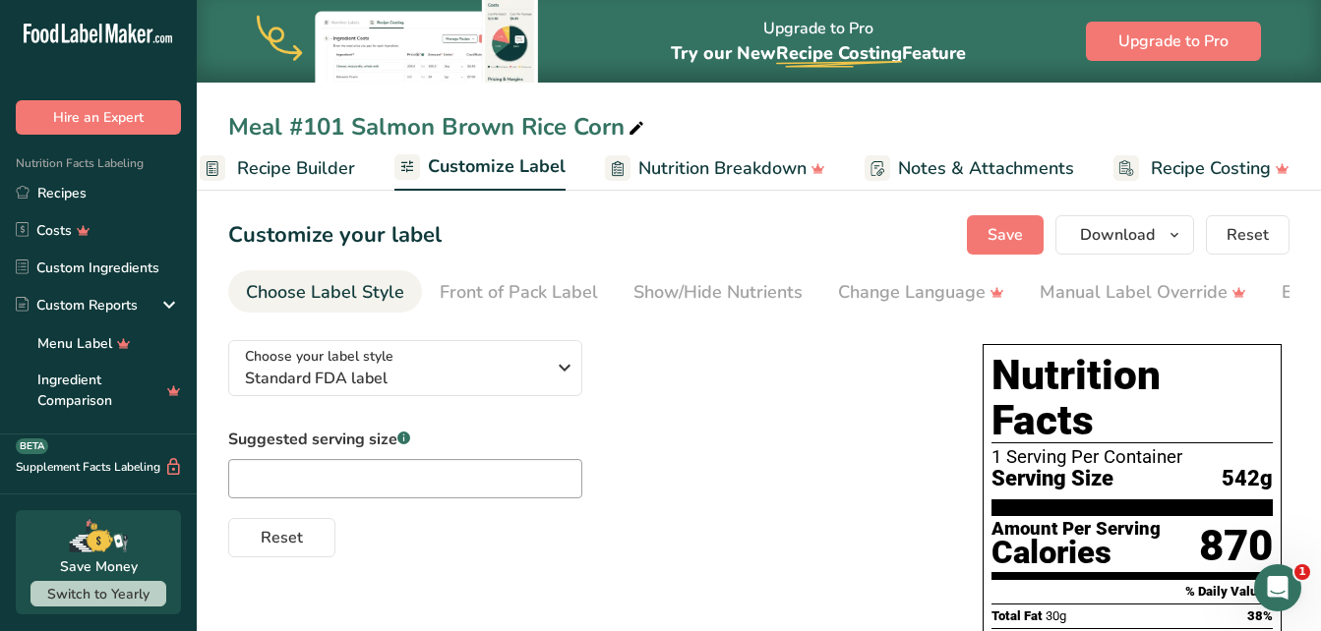
click at [723, 178] on span "Nutrition Breakdown" at bounding box center [722, 168] width 168 height 27
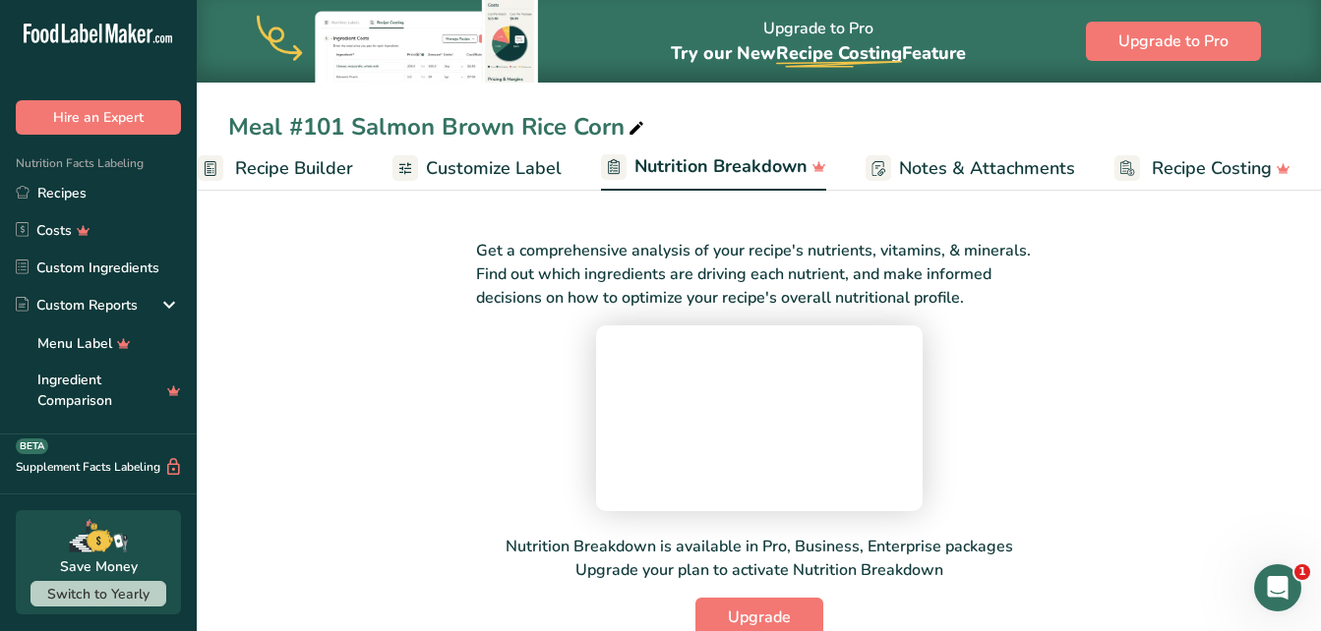
click at [445, 167] on span "Customize Label" at bounding box center [494, 168] width 136 height 27
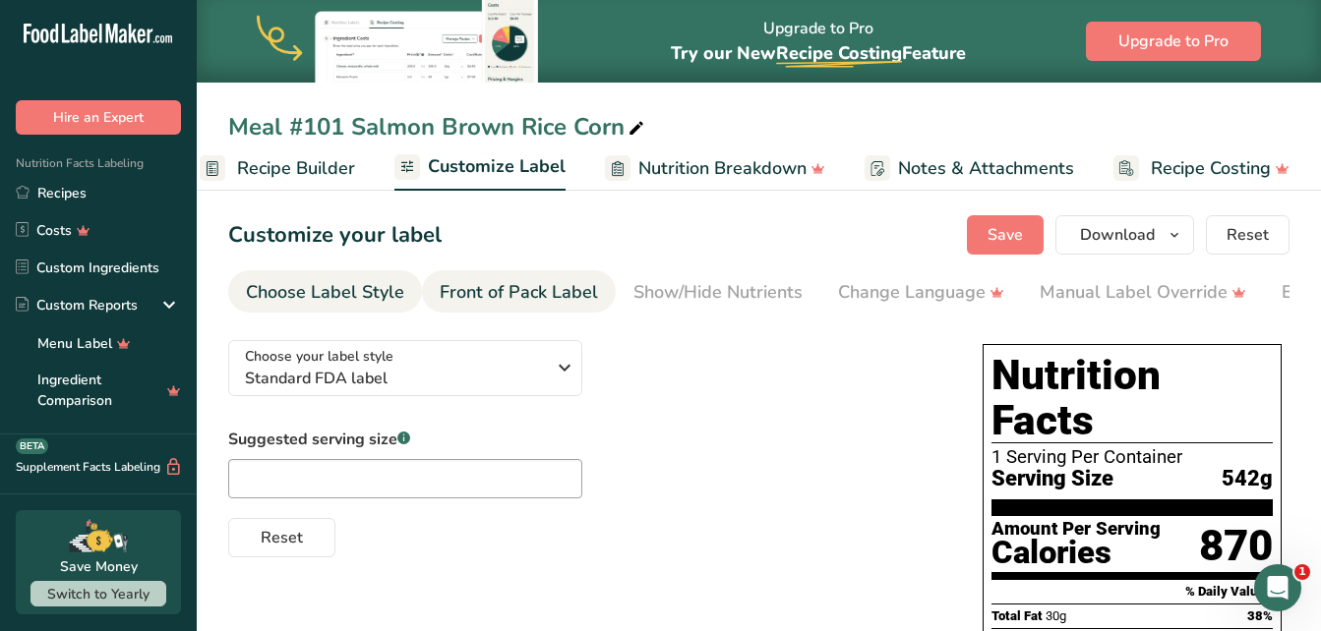
click at [492, 294] on div "Front of Pack Label" at bounding box center [519, 292] width 158 height 27
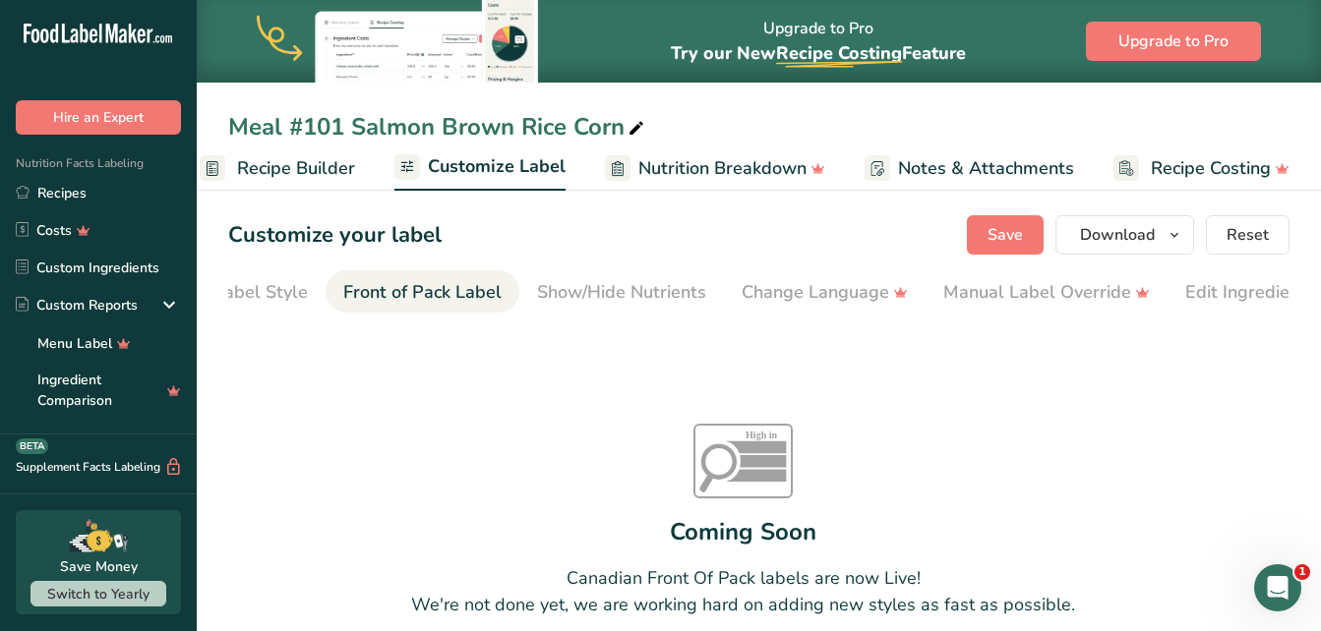
scroll to position [0, 191]
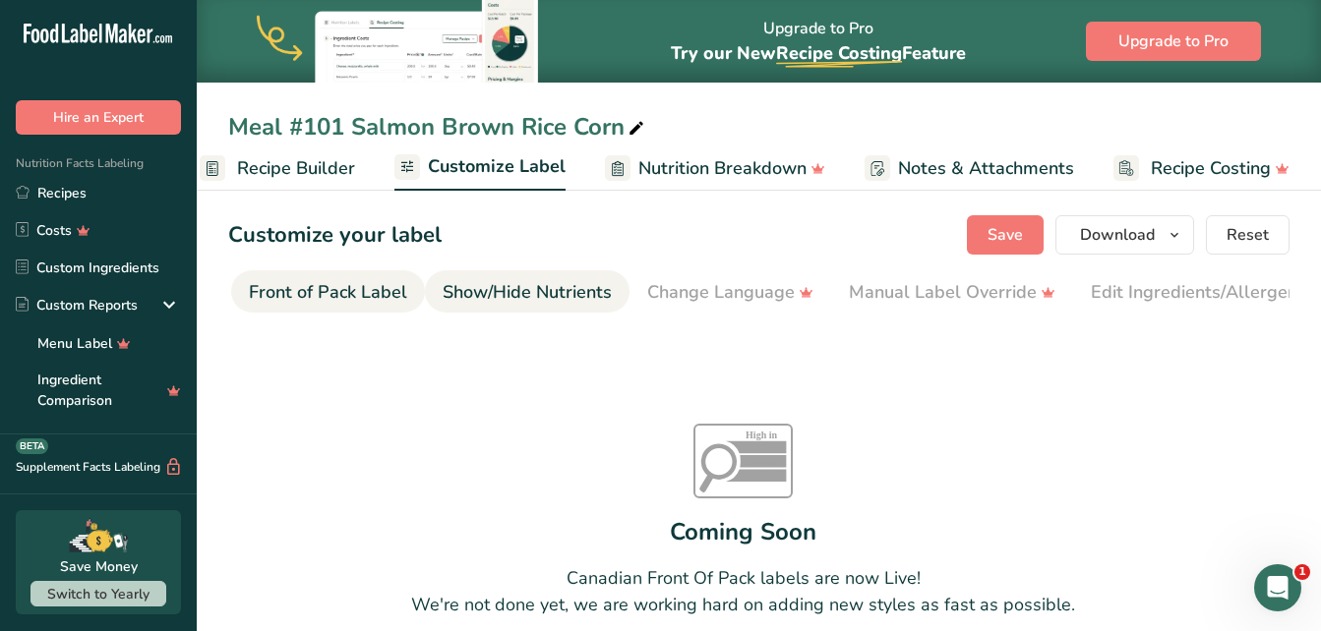
click at [562, 295] on div "Show/Hide Nutrients" at bounding box center [527, 292] width 169 height 27
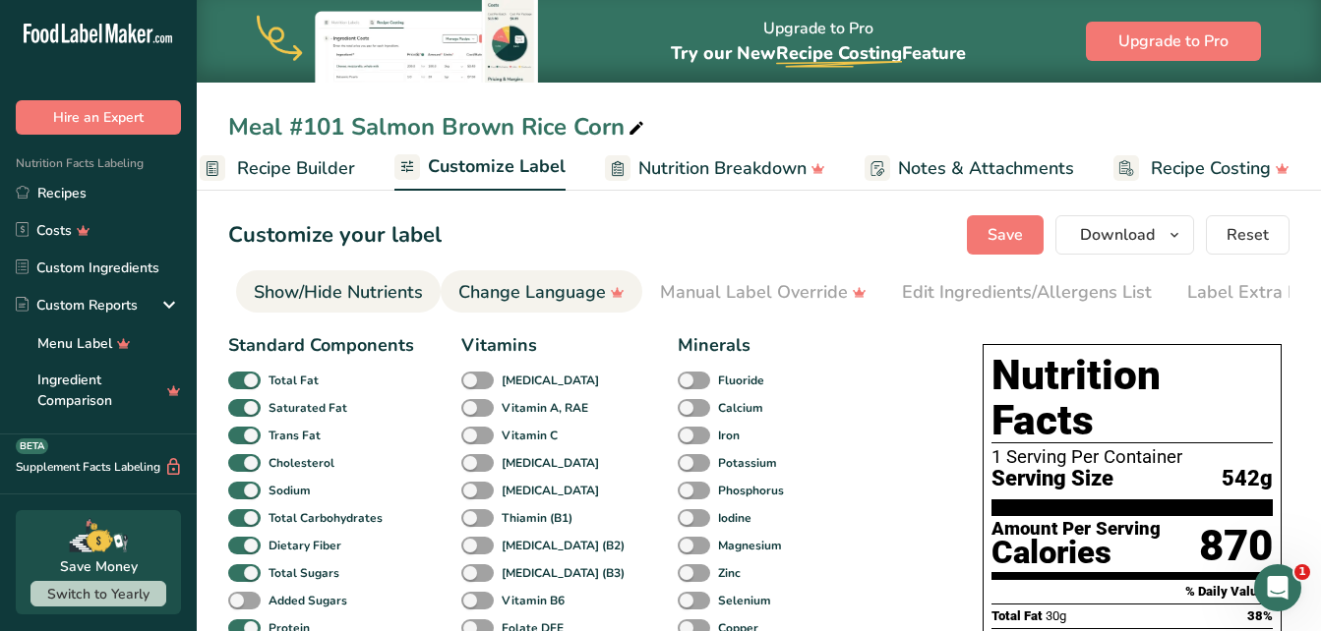
scroll to position [0, 382]
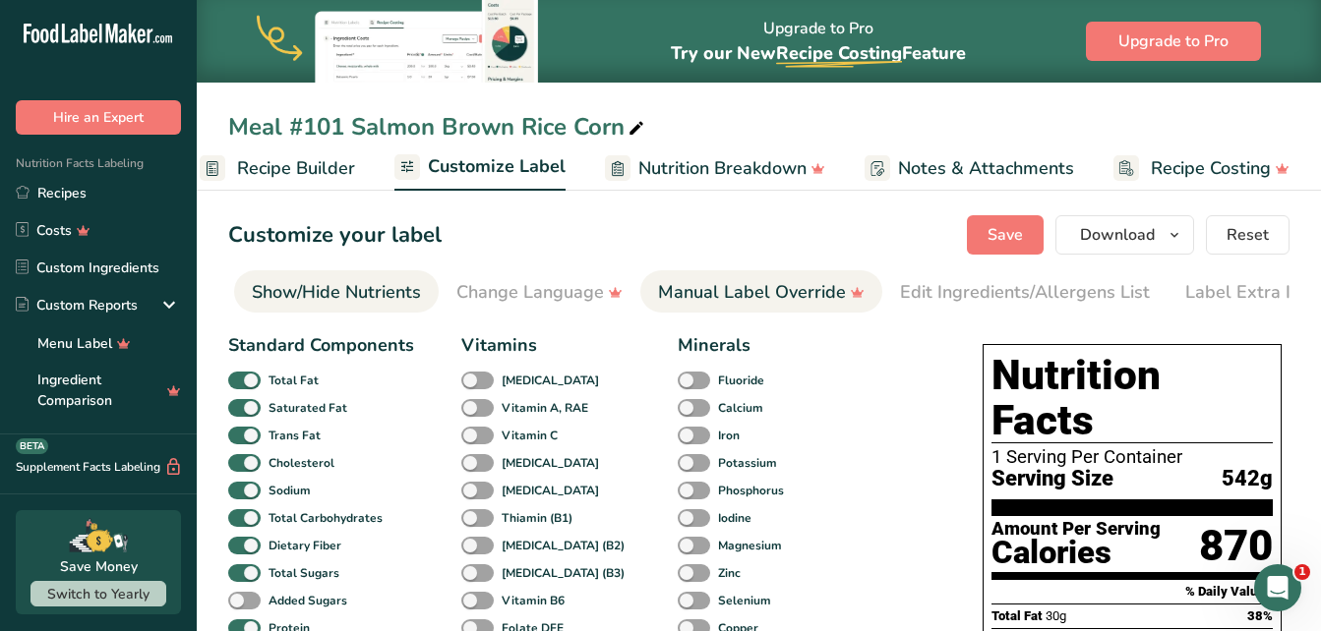
click at [721, 290] on div "Manual Label Override" at bounding box center [761, 292] width 207 height 27
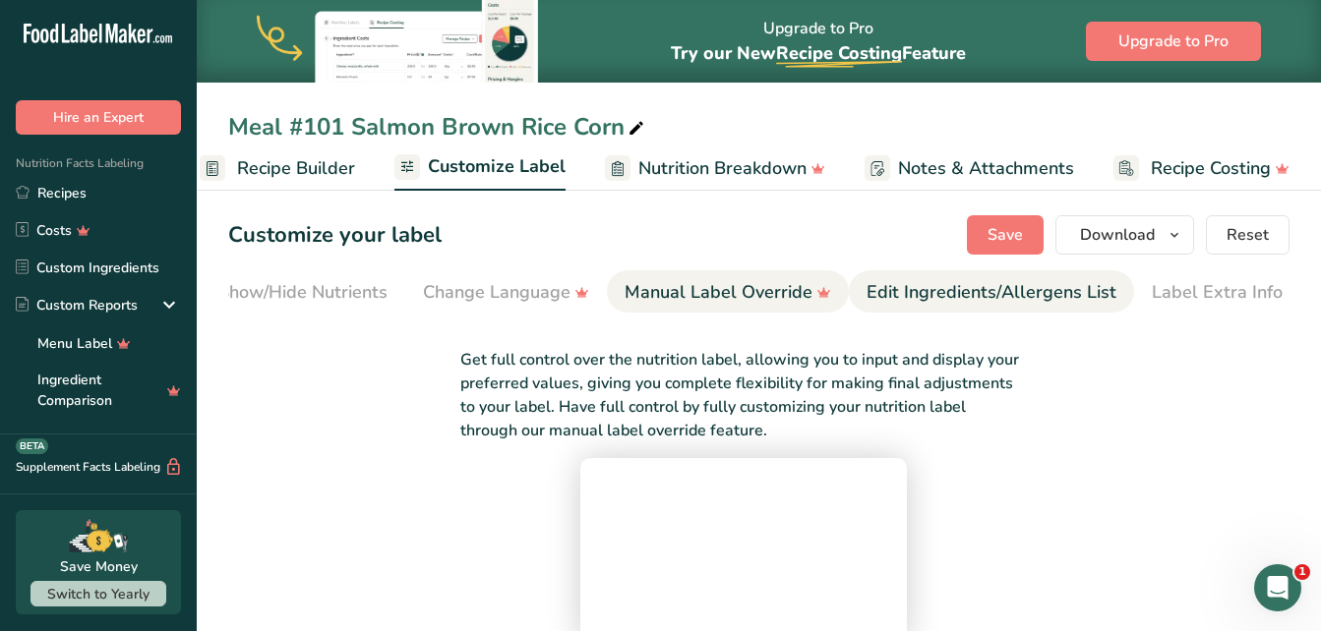
click at [988, 303] on div "Edit Ingredients/Allergens List" at bounding box center [991, 292] width 250 height 27
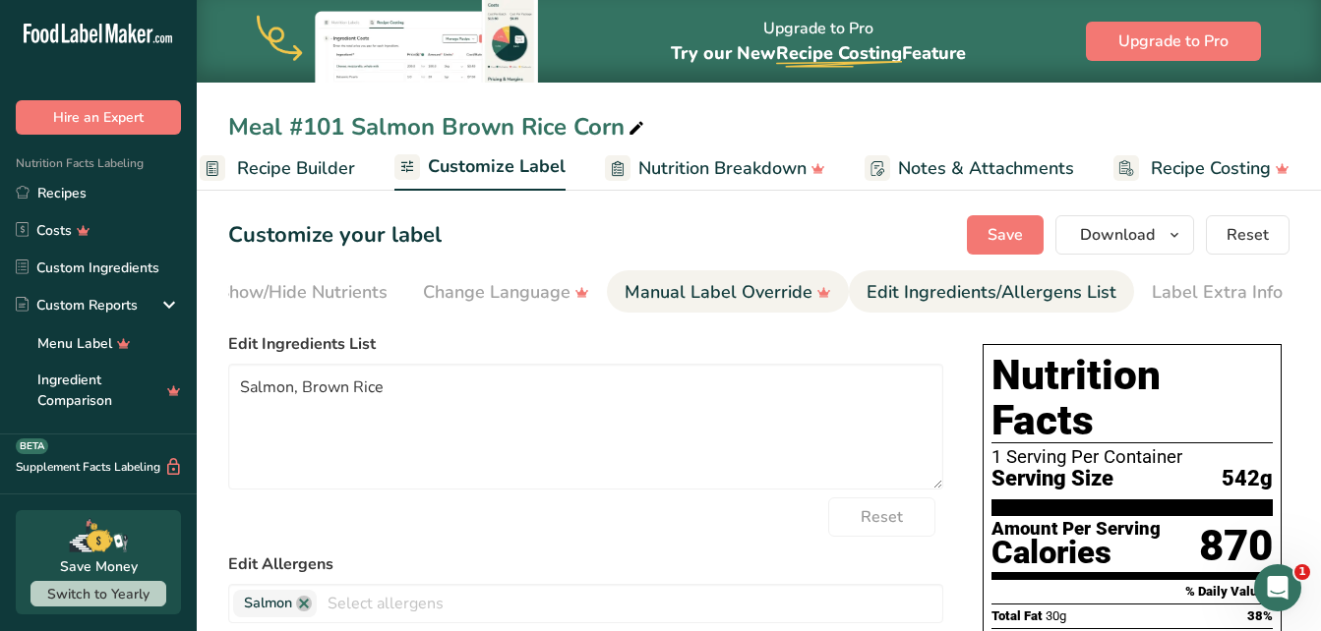
click at [768, 288] on div "Manual Label Override" at bounding box center [727, 292] width 207 height 27
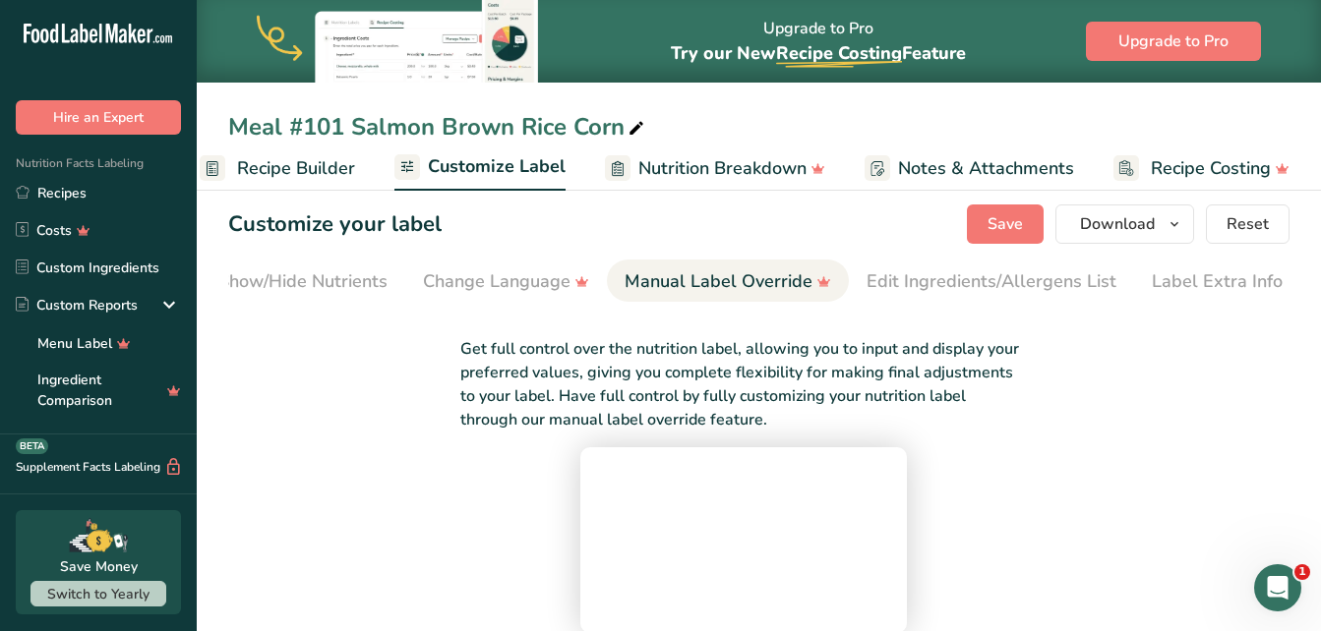
scroll to position [0, 0]
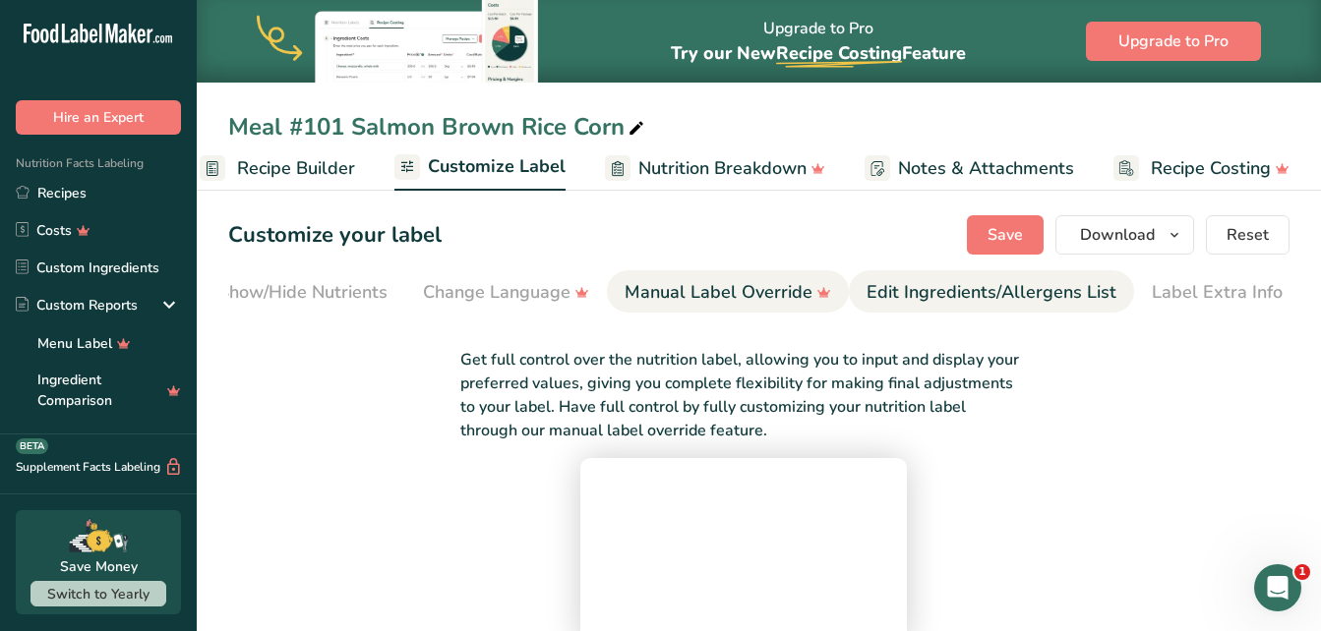
click at [994, 307] on link "Edit Ingredients/Allergens List" at bounding box center [991, 292] width 250 height 44
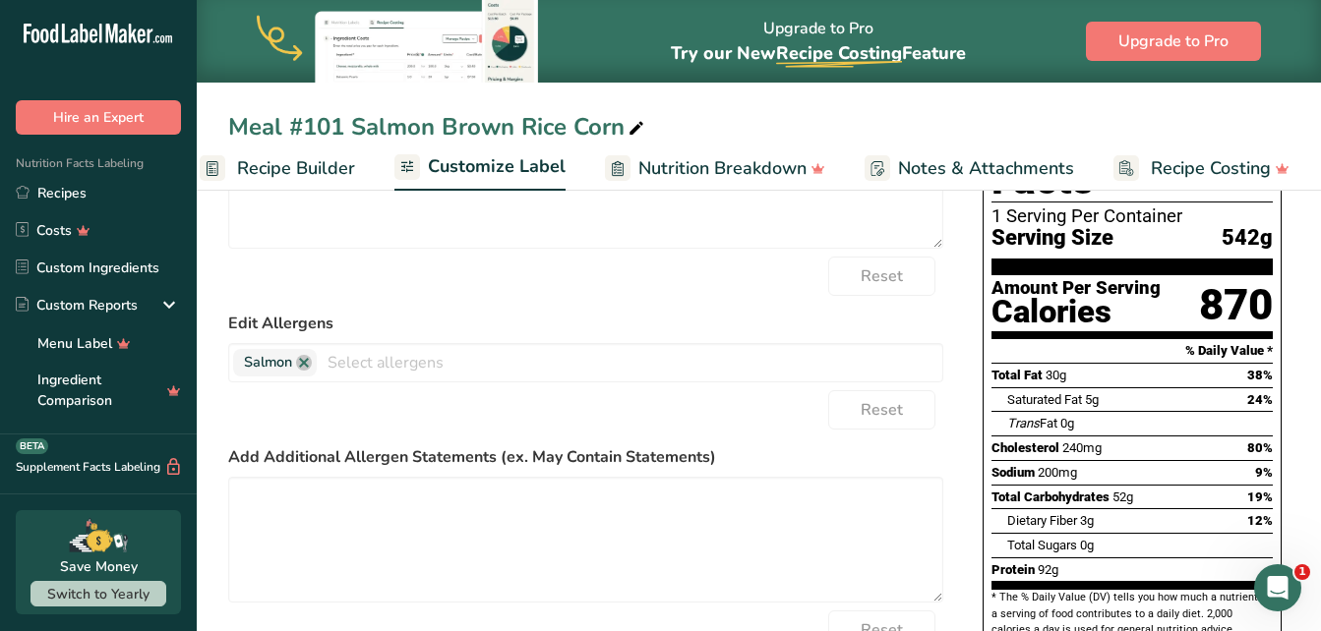
scroll to position [236, 0]
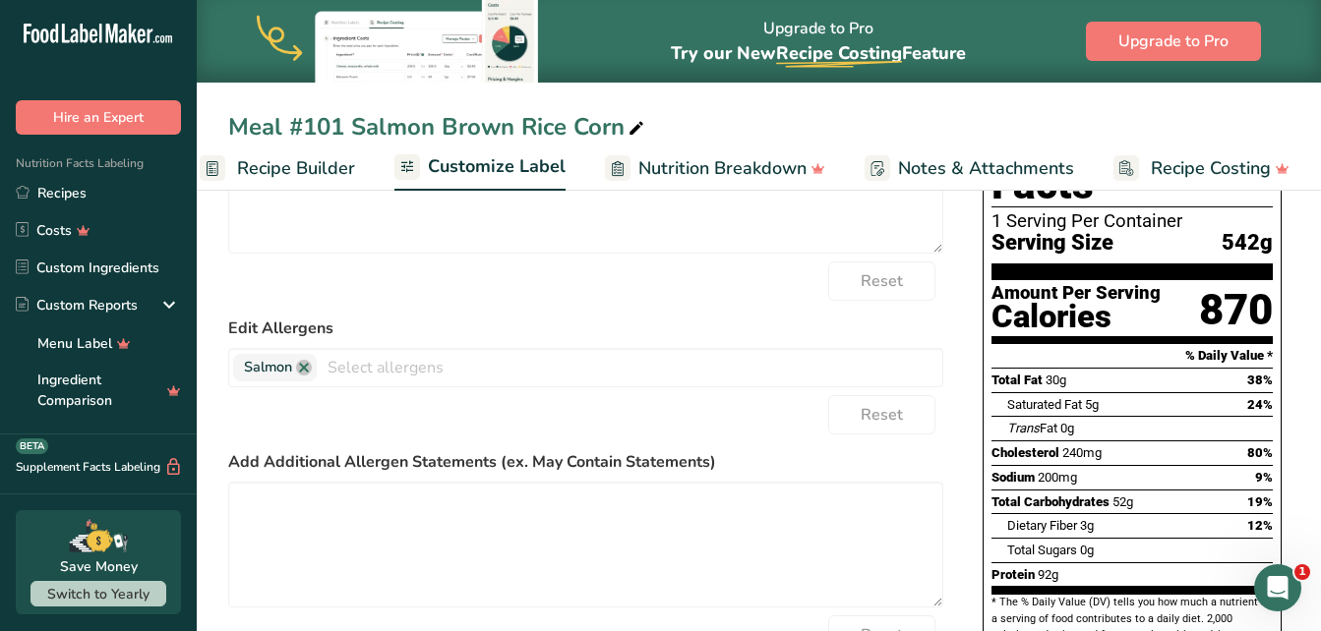
click at [493, 162] on span "Customize Label" at bounding box center [497, 166] width 138 height 27
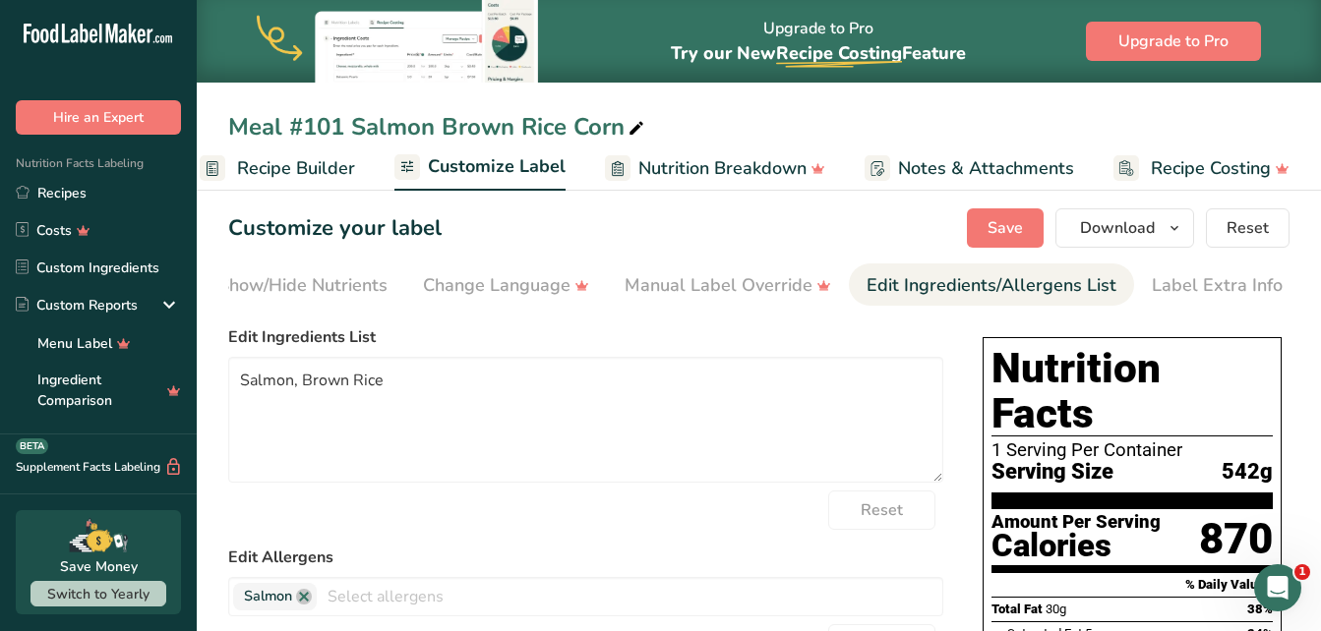
scroll to position [0, 0]
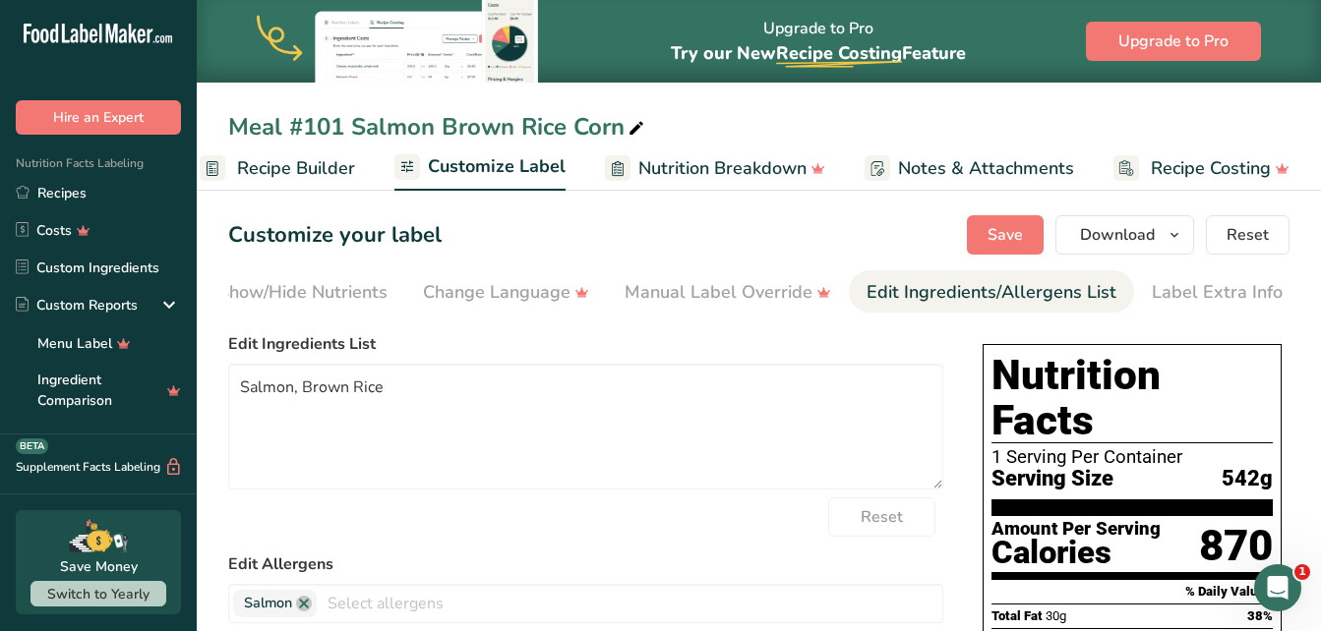
click at [1118, 304] on li "Edit Ingredients/Allergens List" at bounding box center [991, 291] width 285 height 42
click at [790, 306] on link "Manual Label Override" at bounding box center [727, 292] width 207 height 44
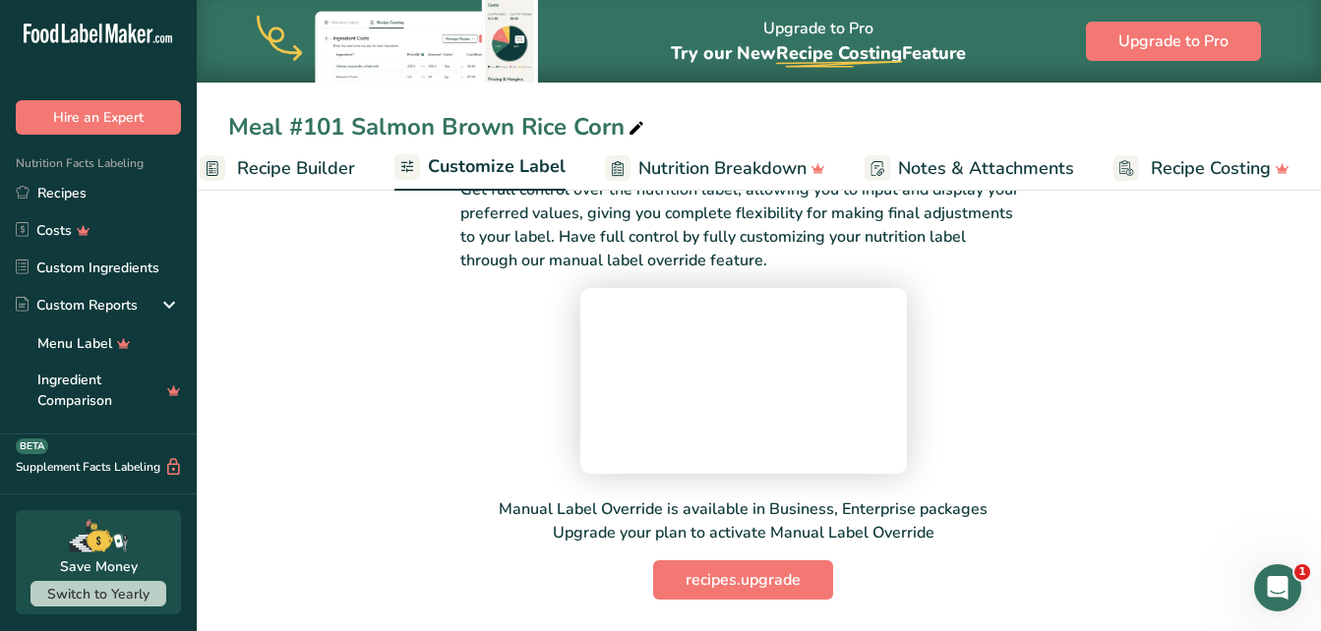
scroll to position [208, 0]
click at [596, 393] on video at bounding box center [743, 378] width 295 height 148
click at [596, 390] on video at bounding box center [743, 378] width 295 height 148
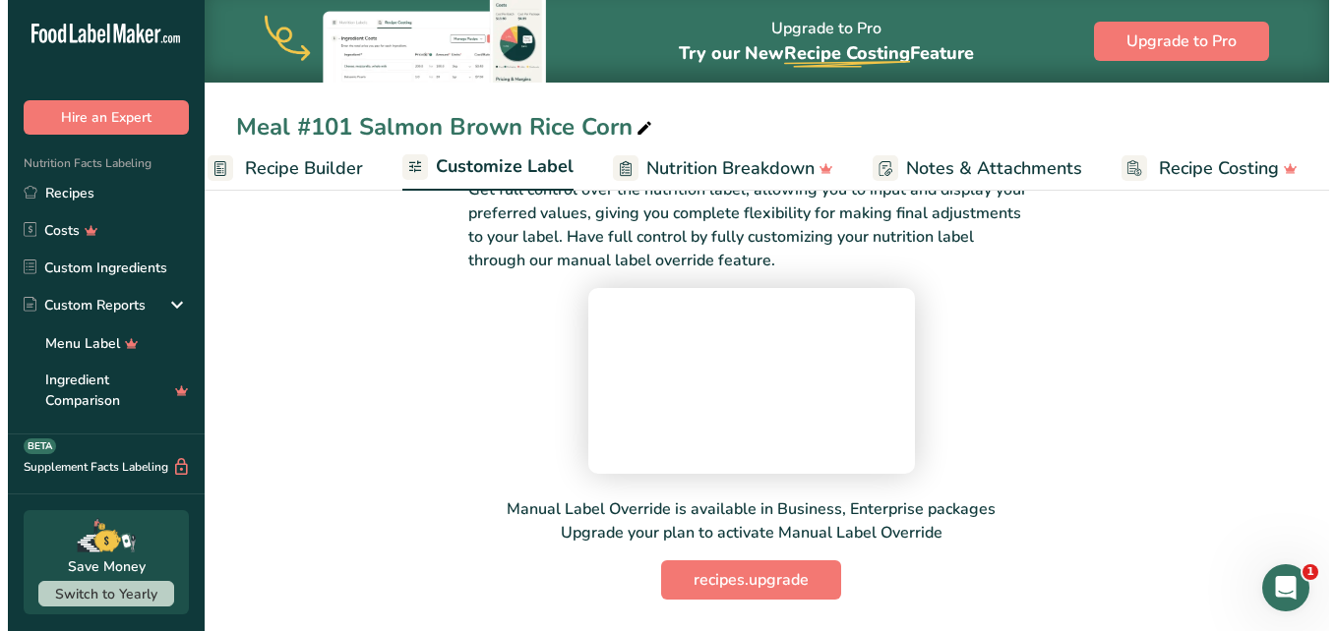
scroll to position [327, 0]
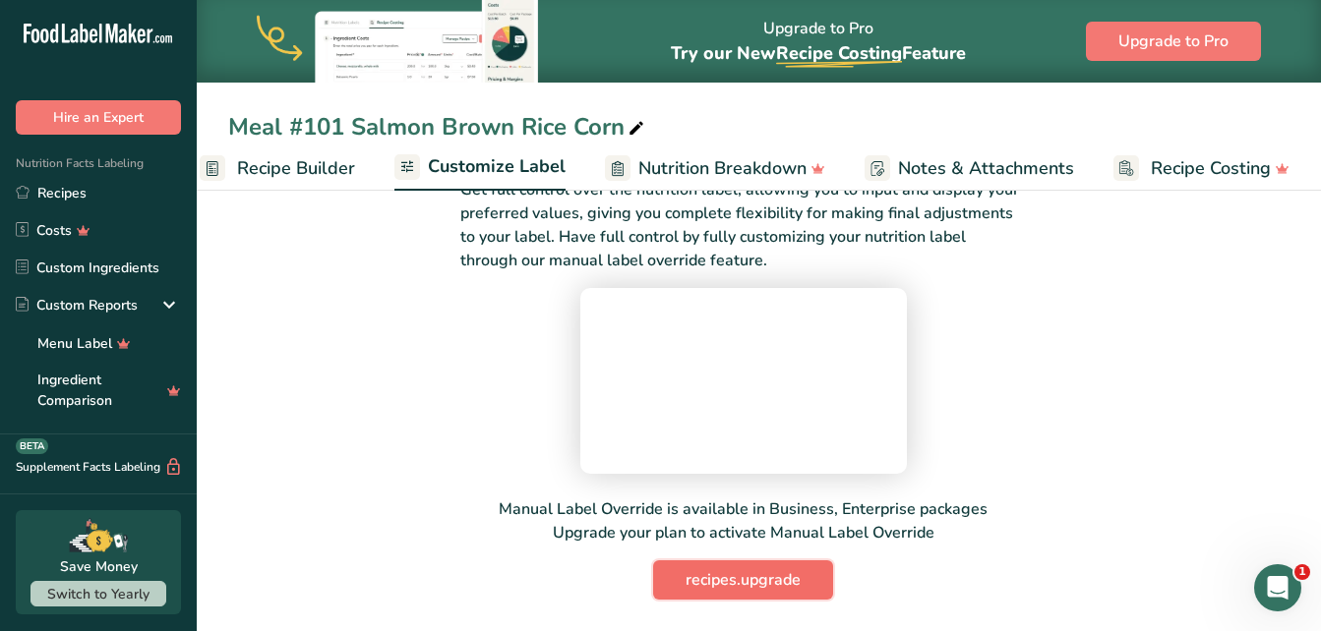
click at [717, 574] on span "recipes.upgrade" at bounding box center [742, 580] width 115 height 24
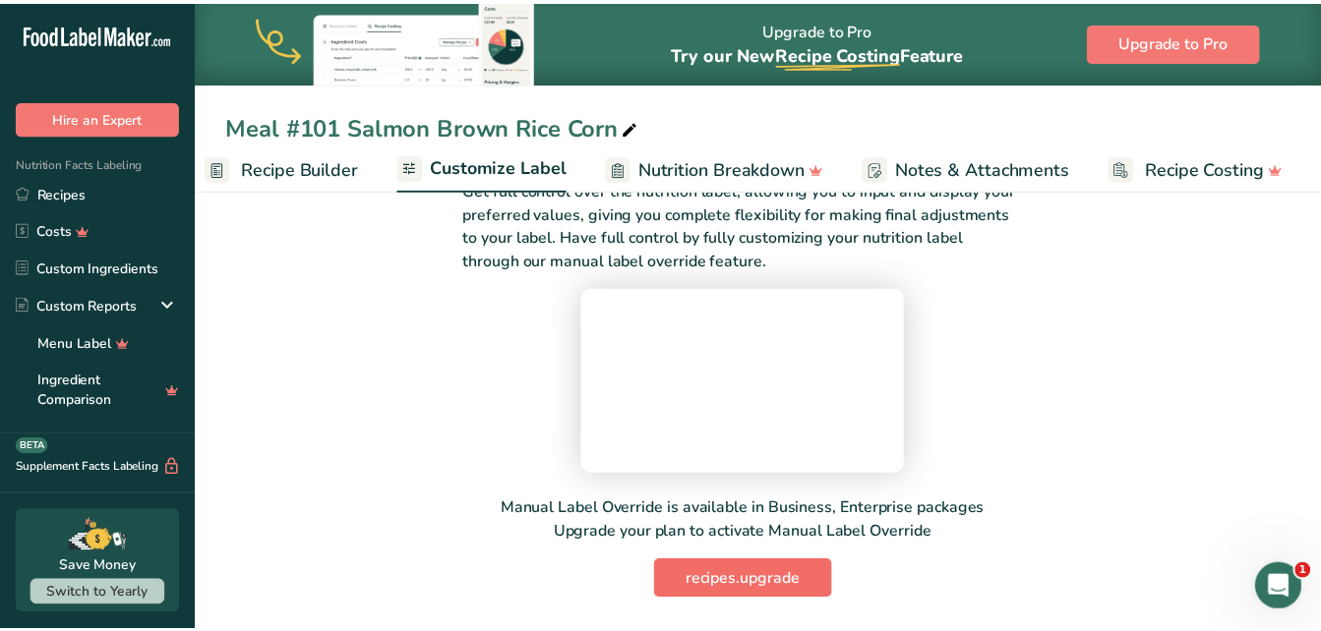
scroll to position [0, 198]
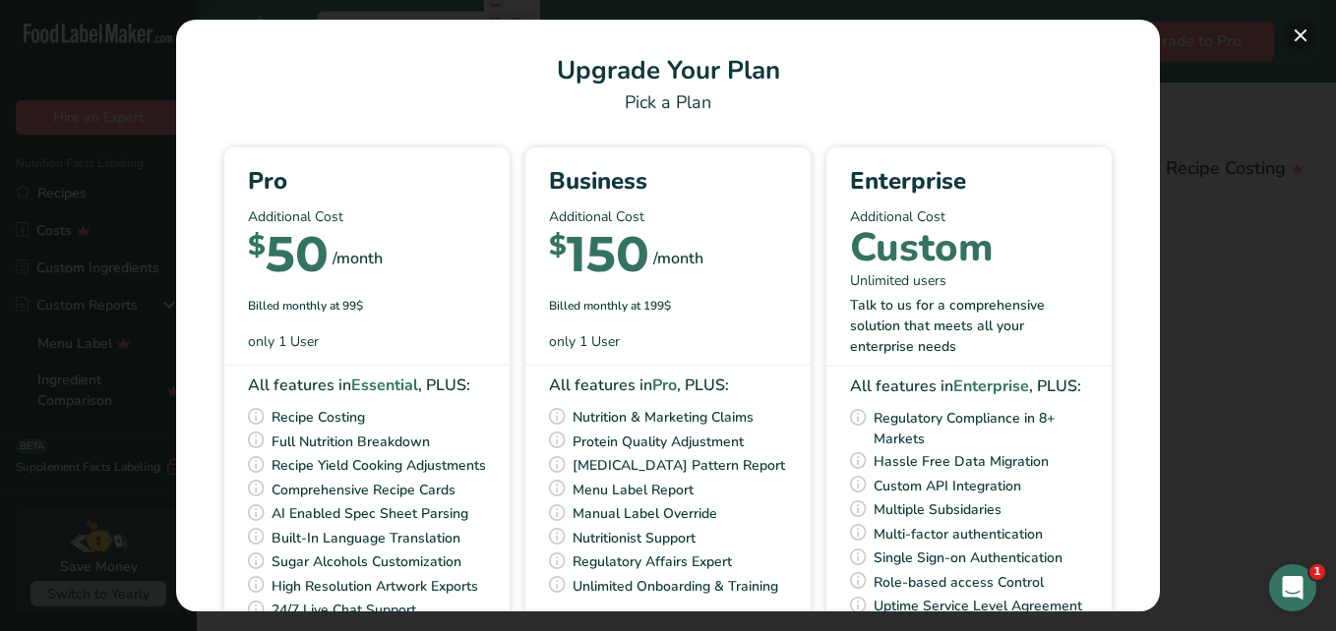
click at [1293, 31] on button "Pick Your Pricing Plan Modal" at bounding box center [1299, 35] width 31 height 31
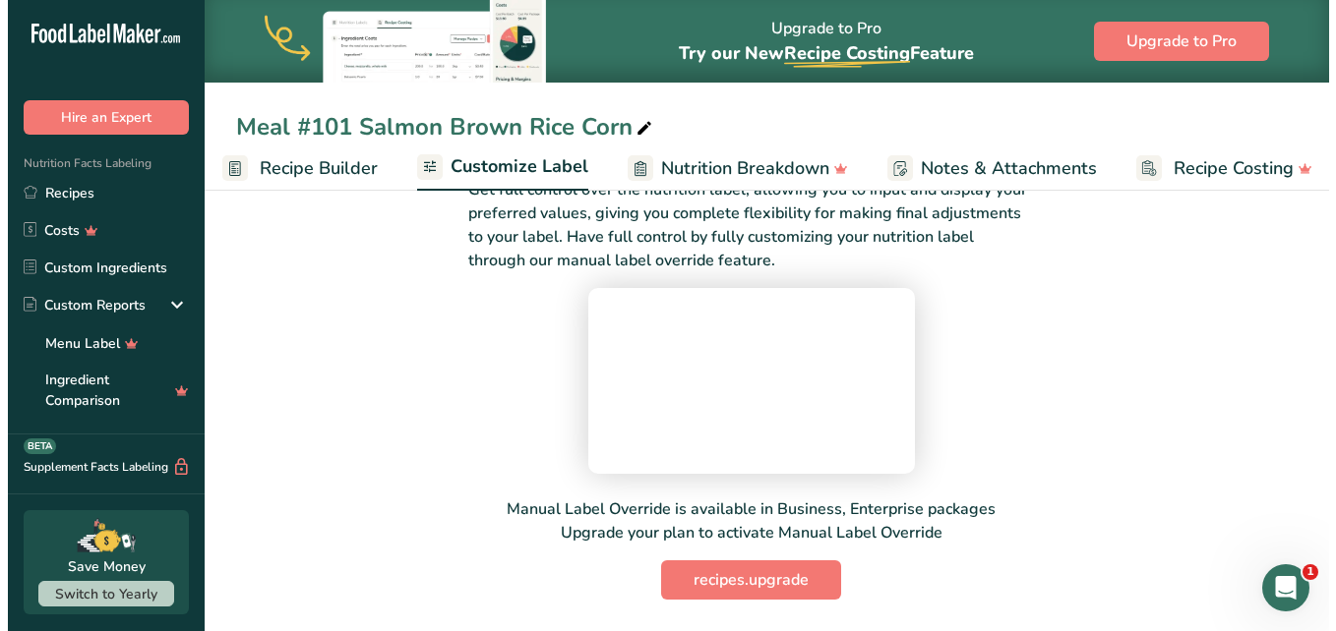
scroll to position [327, 0]
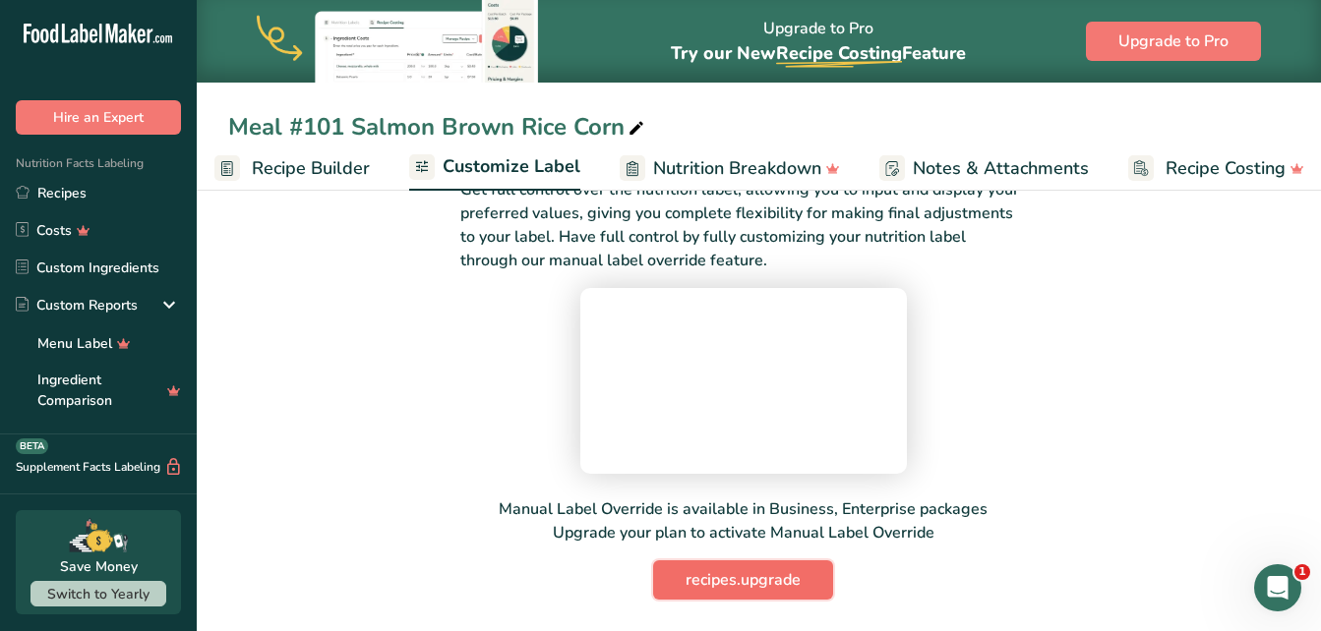
click at [749, 578] on span "recipes.upgrade" at bounding box center [742, 580] width 115 height 24
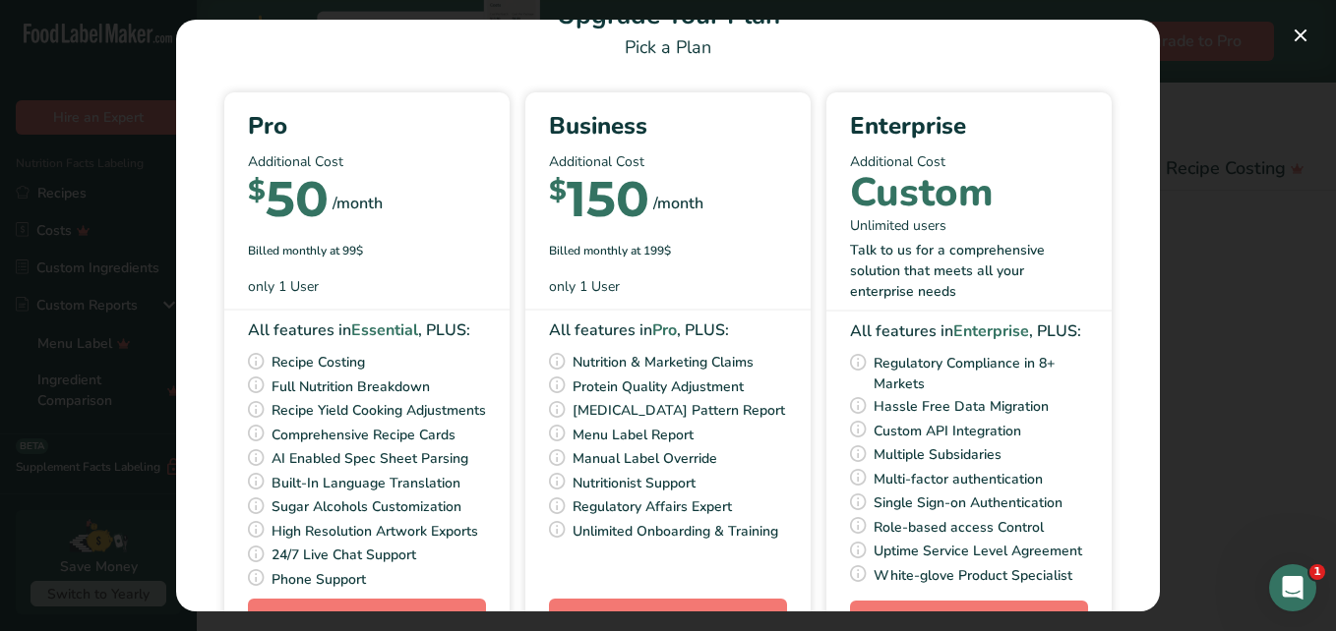
scroll to position [156, 0]
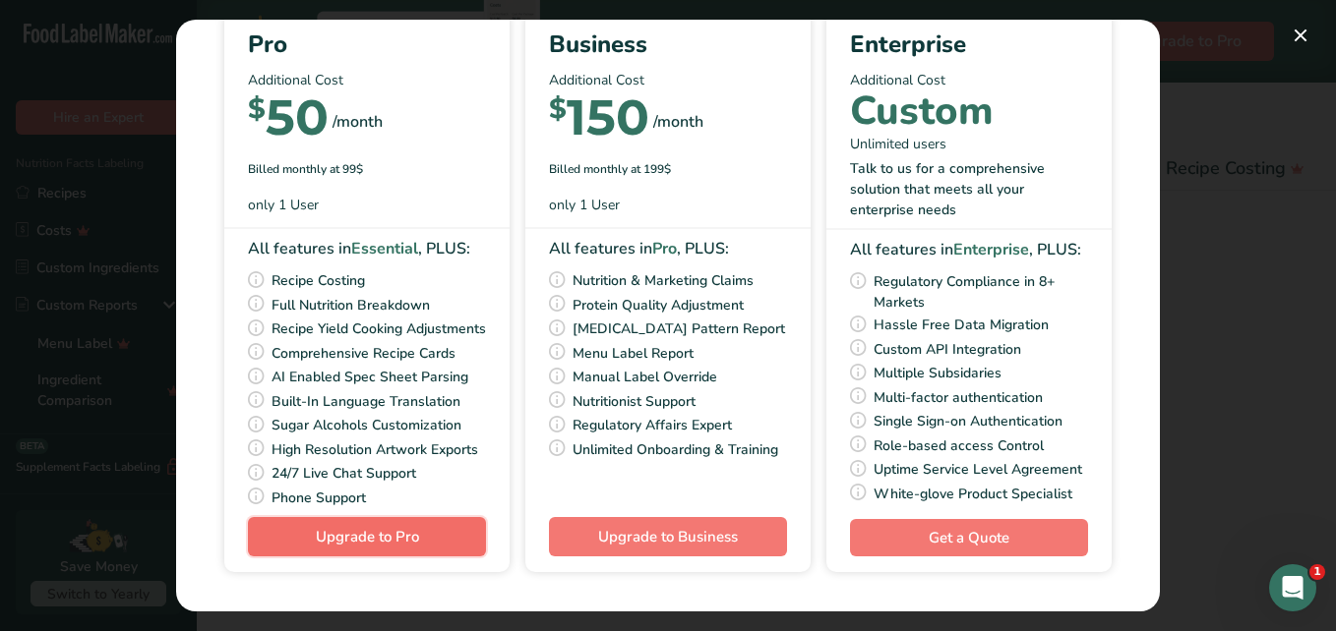
drag, startPoint x: 341, startPoint y: 540, endPoint x: 468, endPoint y: 527, distance: 127.5
click at [468, 527] on button "Upgrade to Pro" at bounding box center [367, 536] width 238 height 39
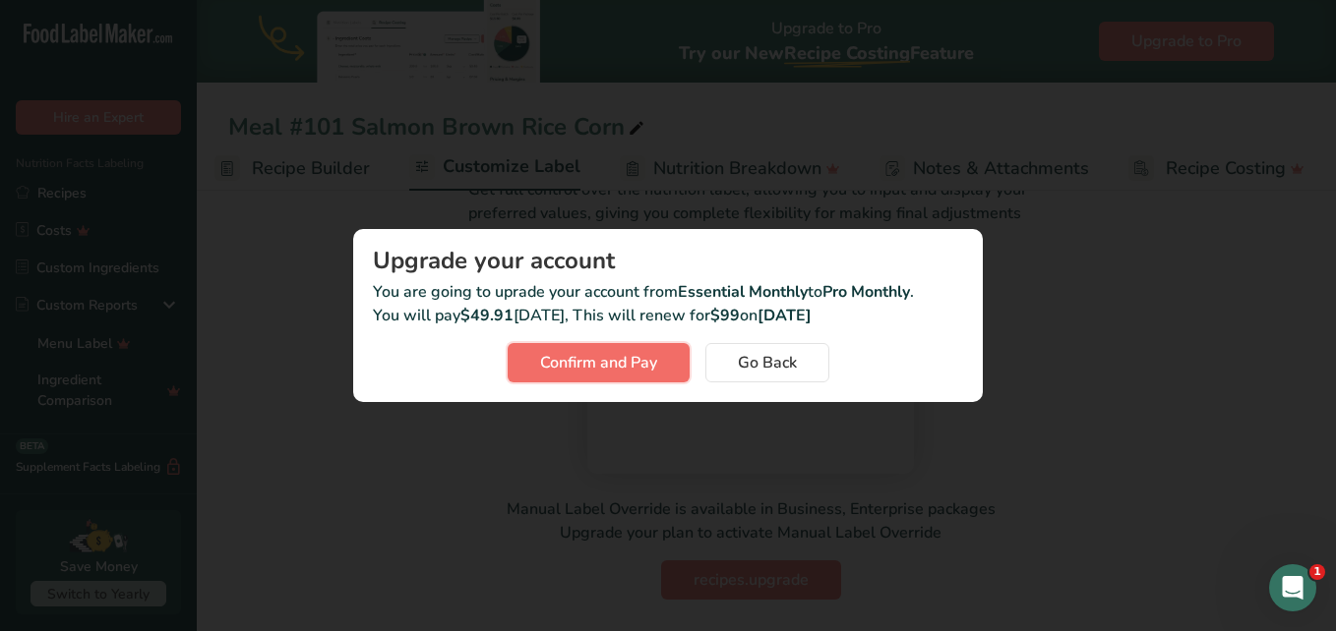
click at [579, 370] on span "Confirm and Pay" at bounding box center [598, 363] width 117 height 24
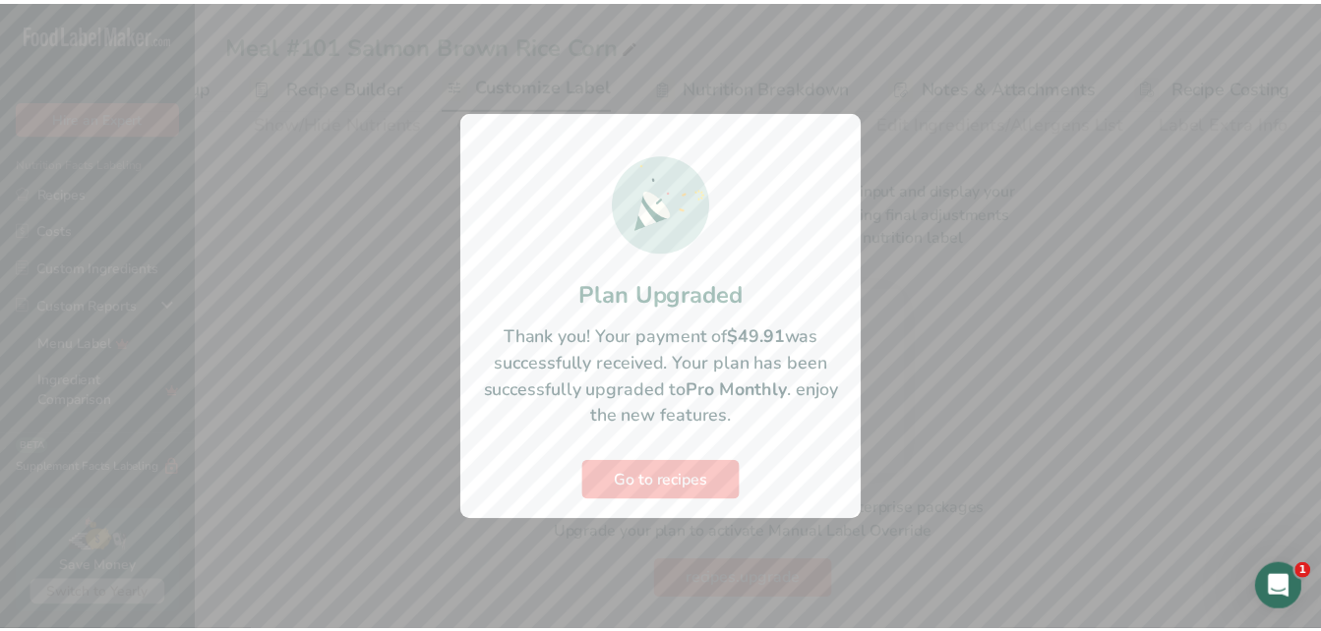
scroll to position [245, 0]
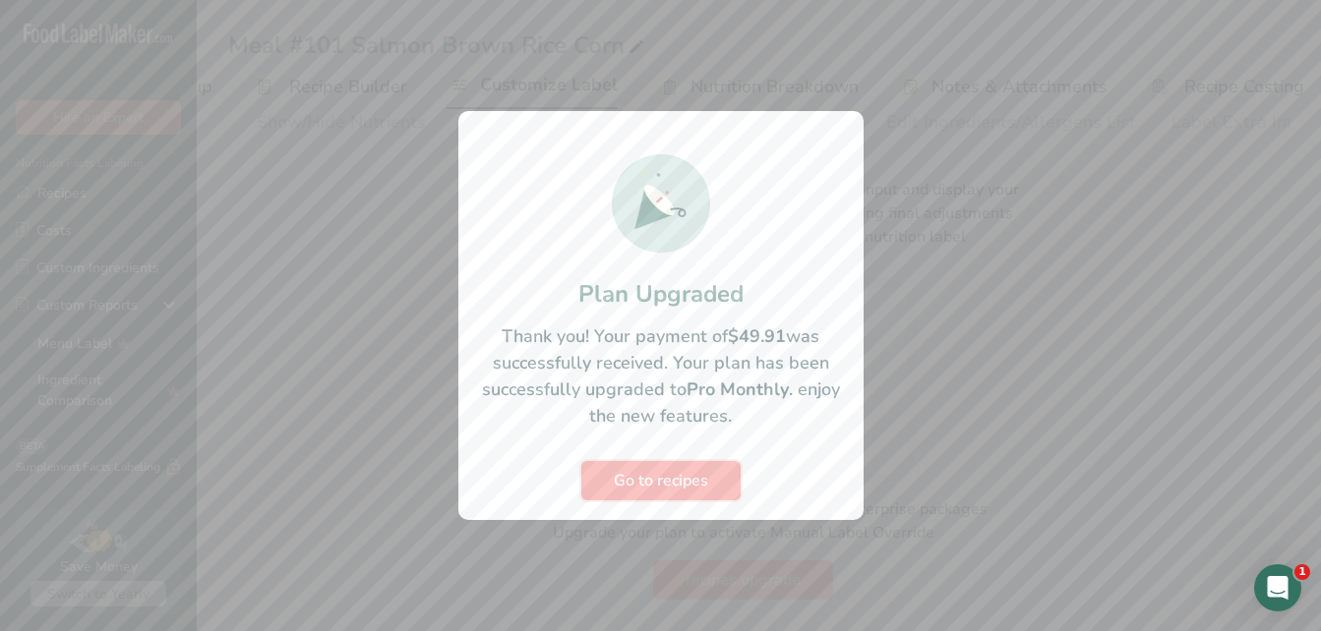
click at [680, 479] on span "Go to recipes" at bounding box center [661, 481] width 94 height 24
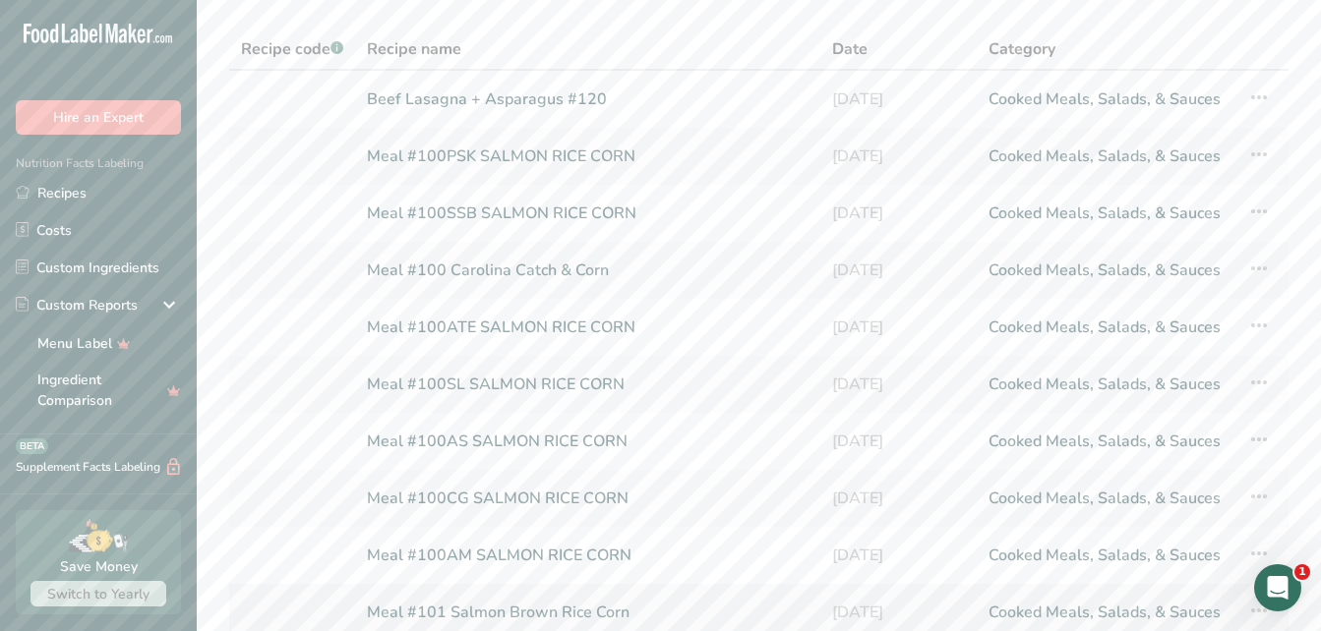
scroll to position [98, 0]
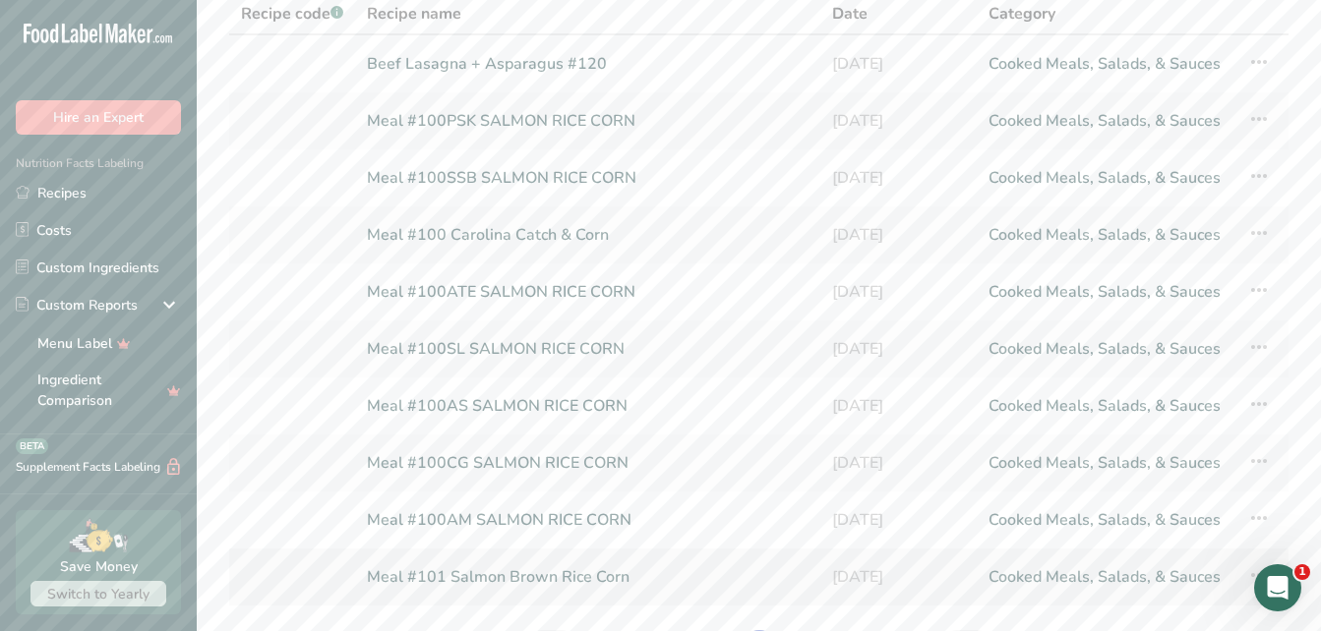
click at [533, 572] on link "Meal #101 Salmon Brown Rice Corn" at bounding box center [588, 577] width 442 height 41
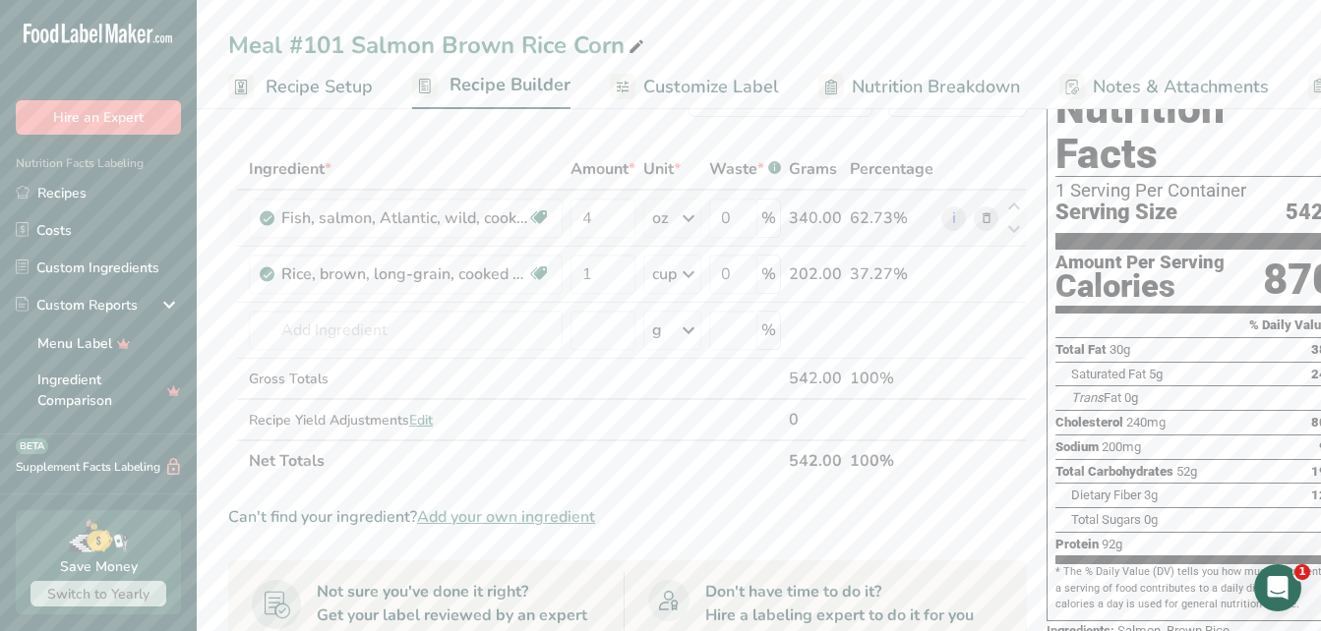
scroll to position [98, 0]
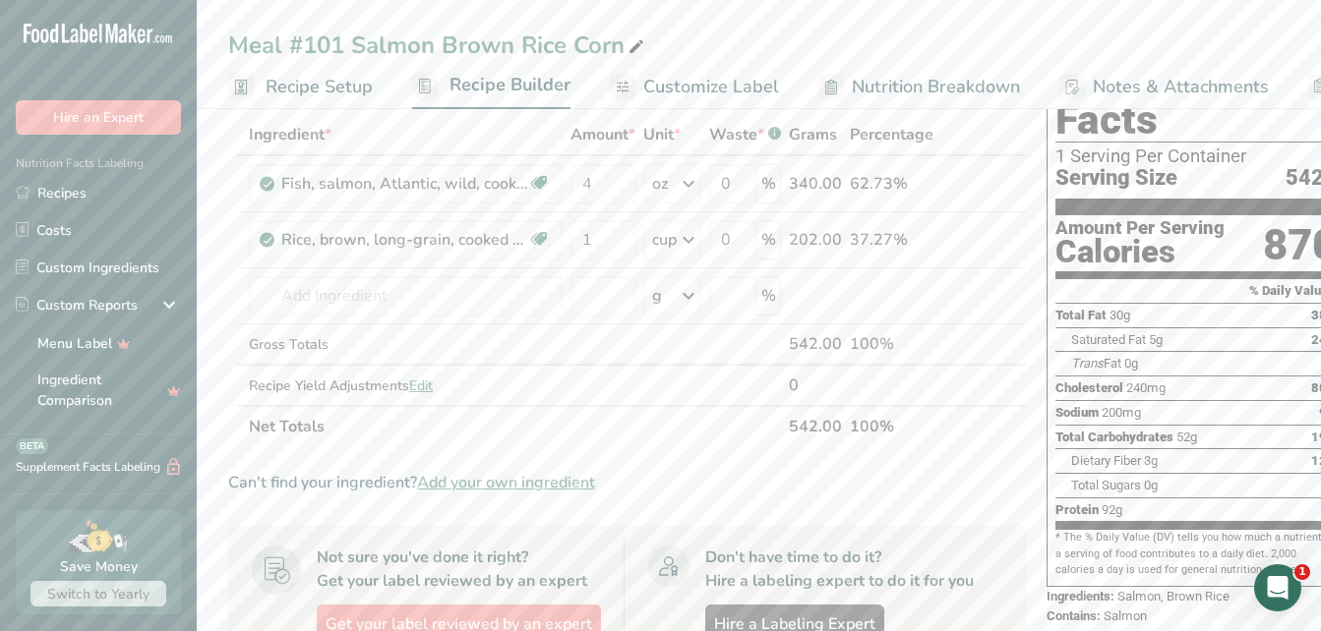
click at [747, 89] on span "Customize Label" at bounding box center [711, 87] width 136 height 27
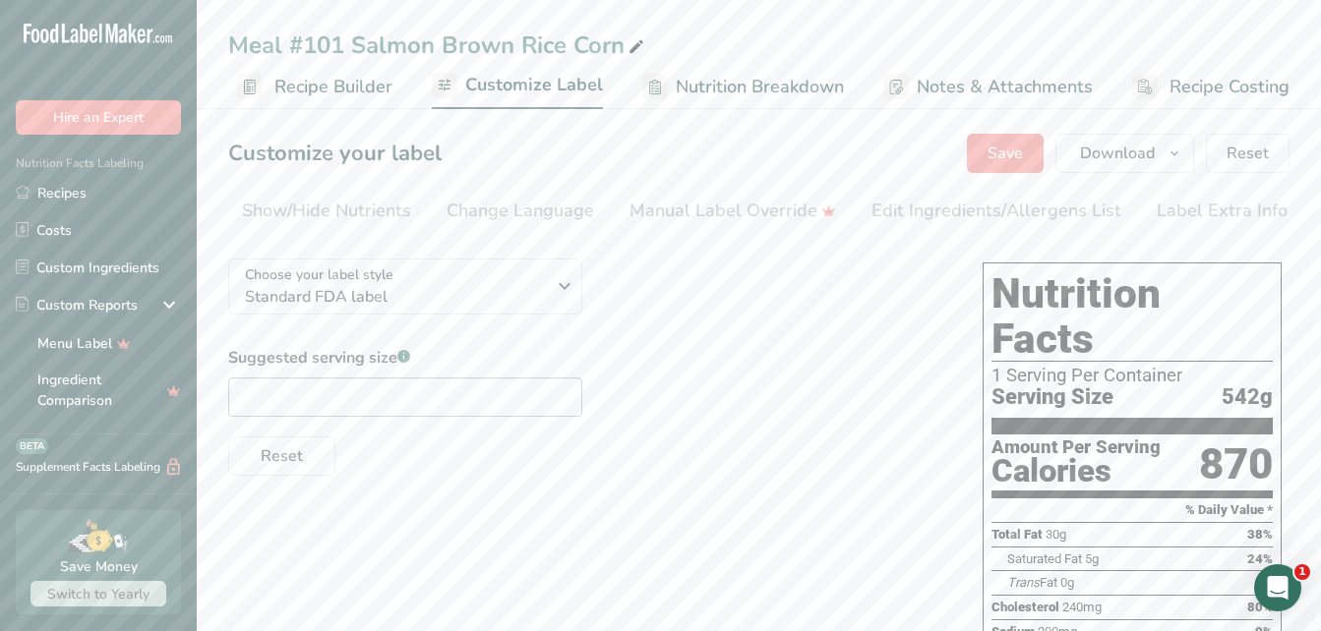
drag, startPoint x: 628, startPoint y: 229, endPoint x: 534, endPoint y: 245, distance: 95.7
click at [534, 245] on section "Customize your label Save Download Choose what to show on your downloaded label…" at bounding box center [759, 534] width 1124 height 864
click at [757, 216] on div "Manual Label Override" at bounding box center [732, 211] width 207 height 27
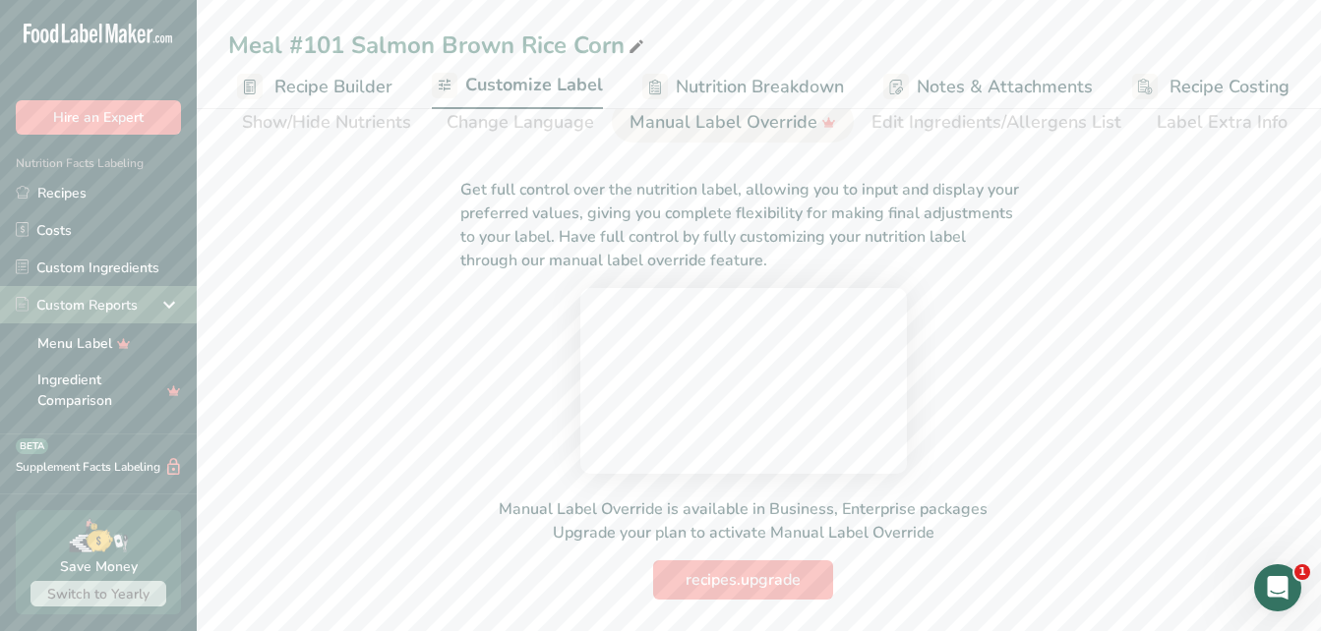
scroll to position [239, 0]
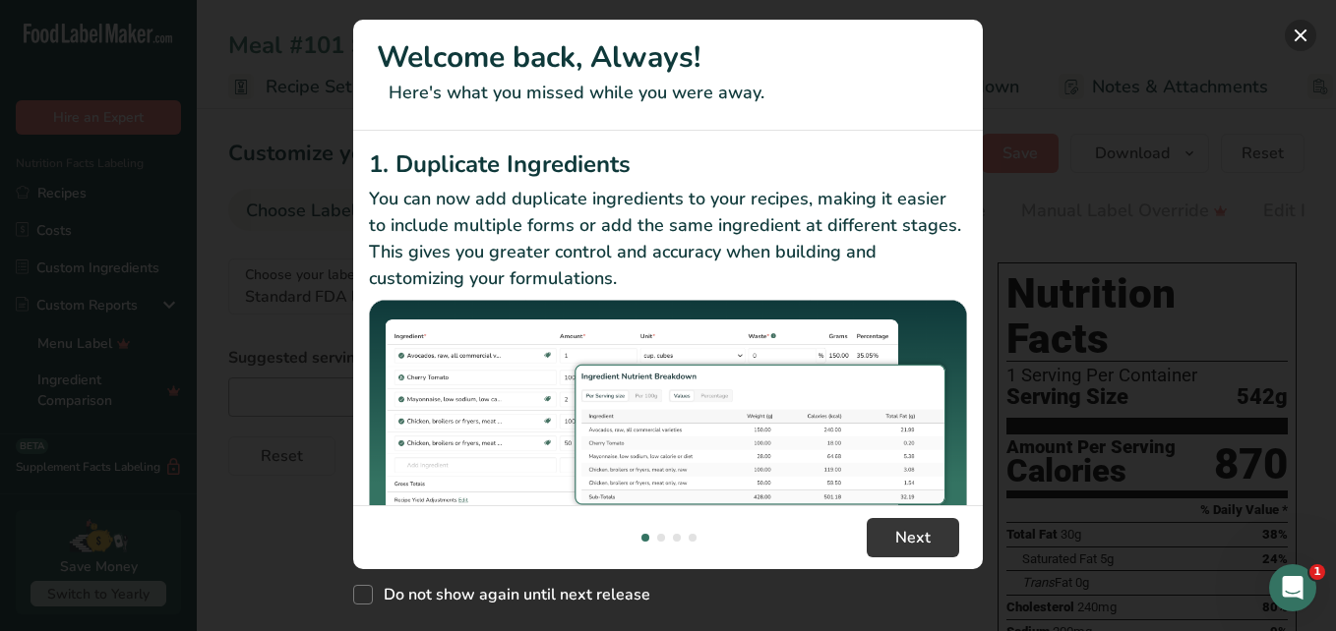
click at [1289, 45] on button "New Features" at bounding box center [1299, 35] width 31 height 31
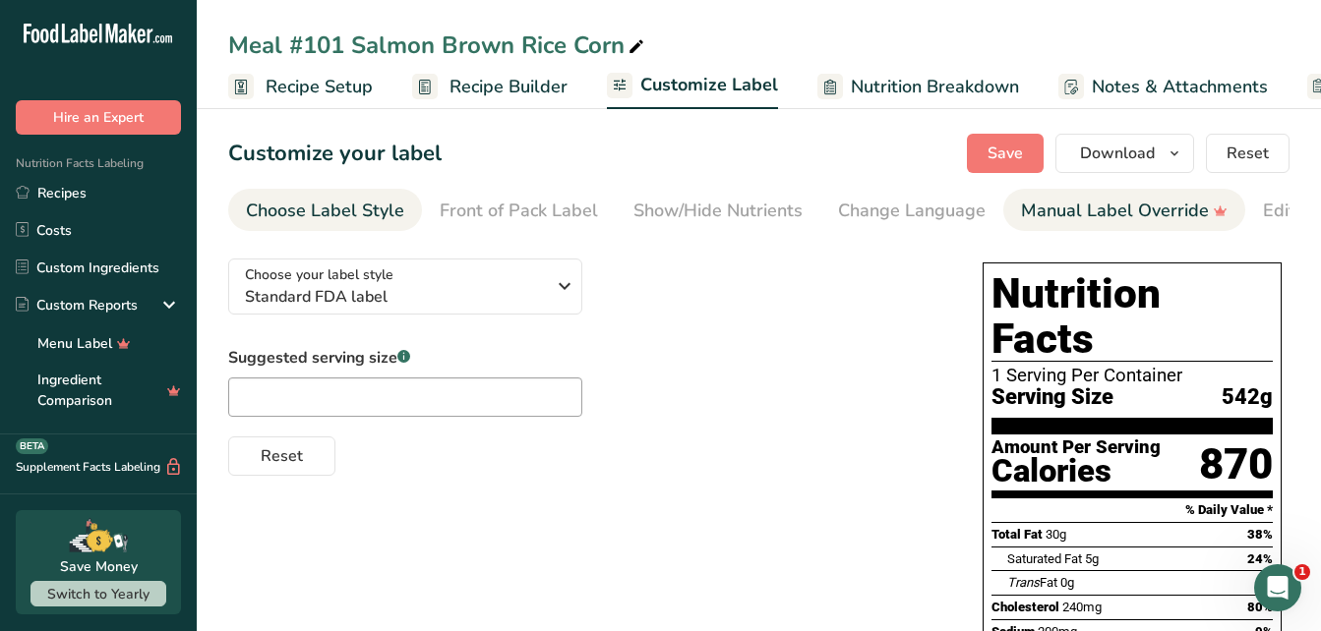
click at [1050, 204] on div "Manual Label Override" at bounding box center [1124, 211] width 207 height 27
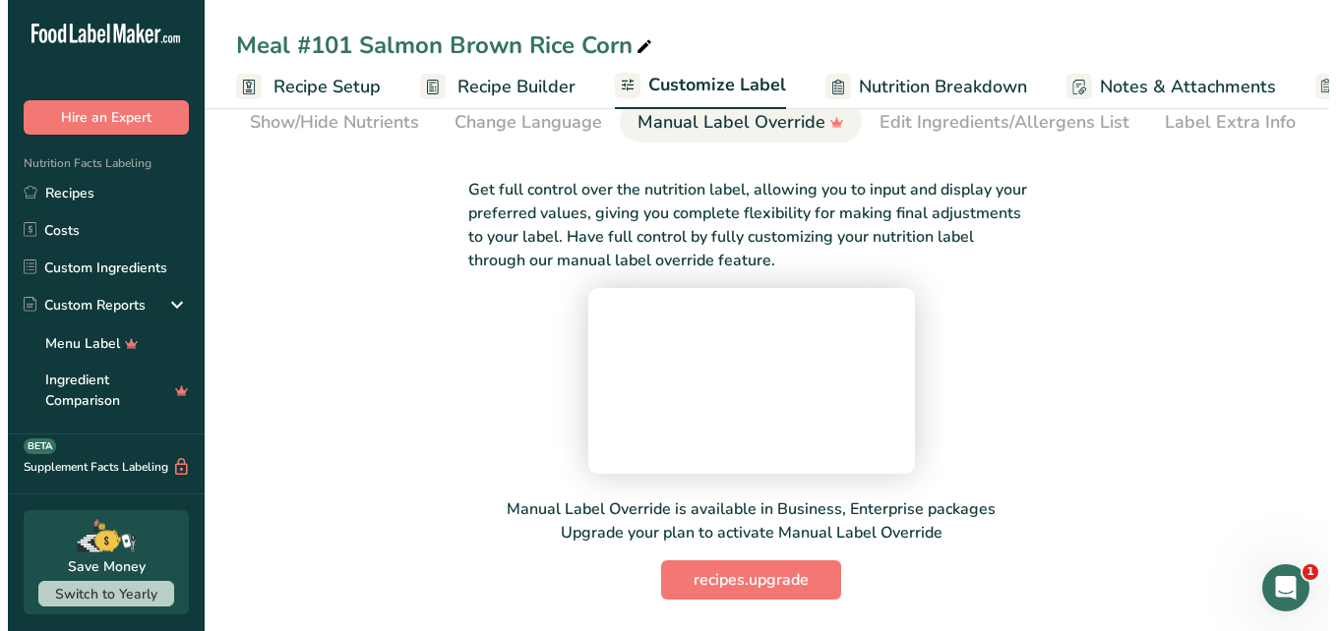
scroll to position [245, 0]
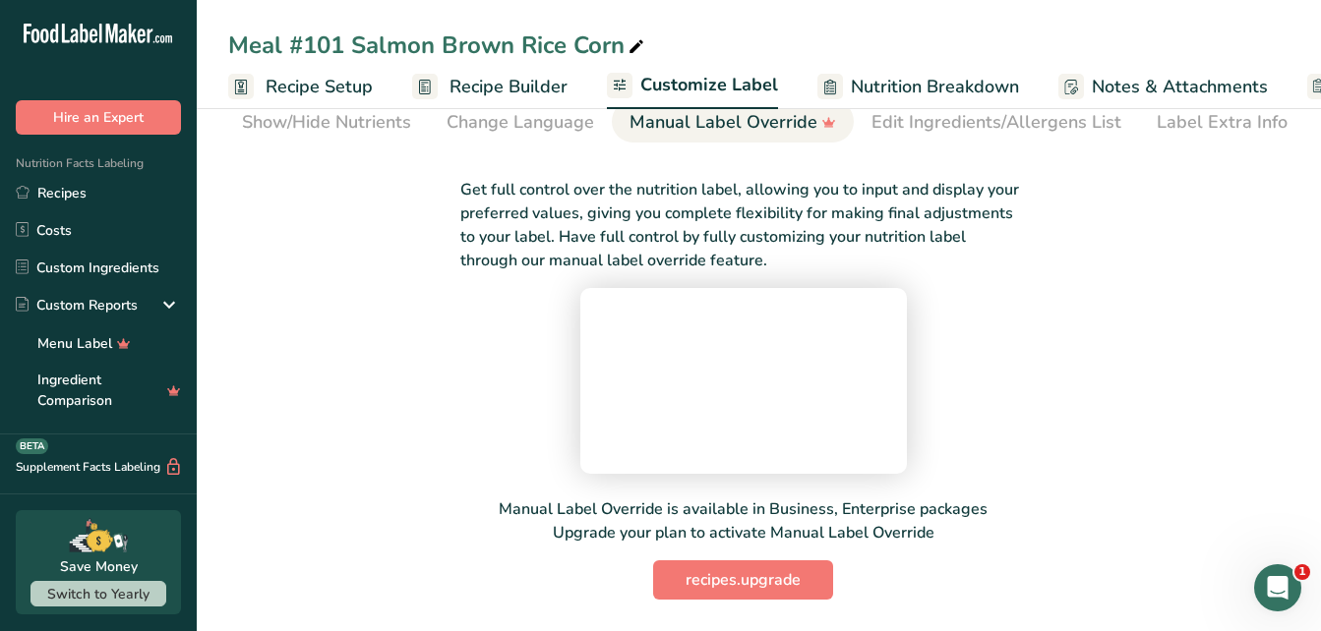
click at [732, 553] on div "Get full control over the nutrition label, allowing you to input and display yo…" at bounding box center [743, 376] width 1030 height 445
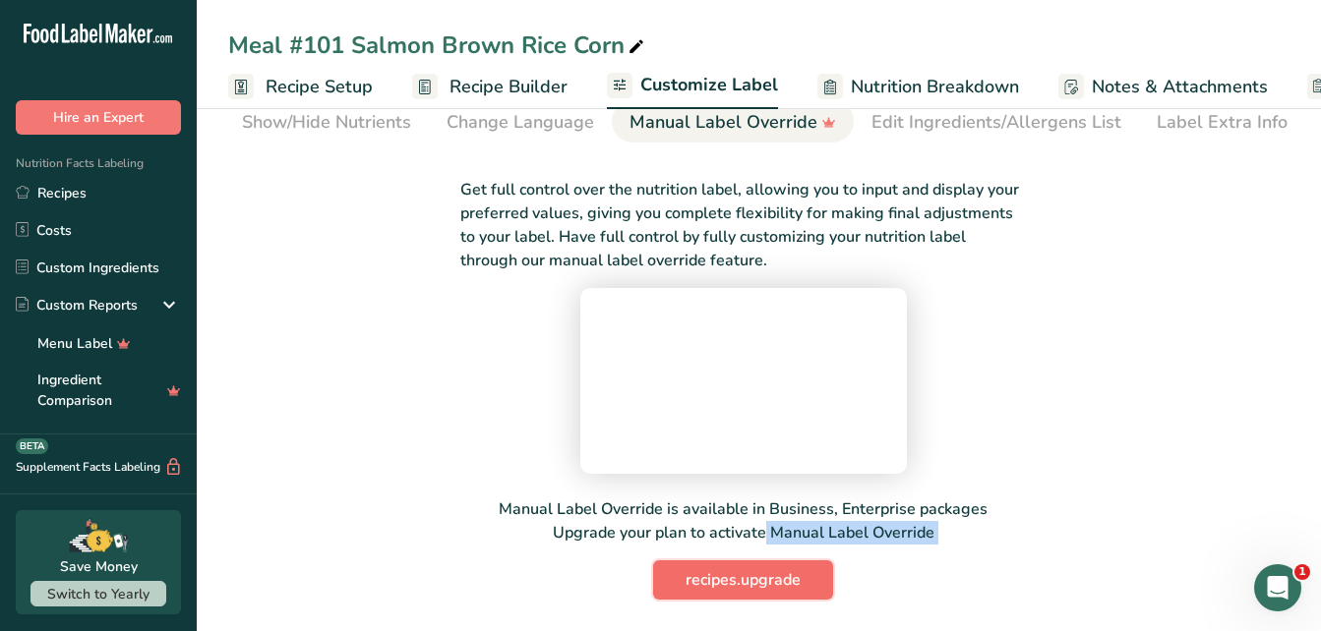
drag, startPoint x: 732, startPoint y: 553, endPoint x: 731, endPoint y: 569, distance: 16.7
click at [731, 569] on span "recipes.upgrade" at bounding box center [742, 580] width 115 height 24
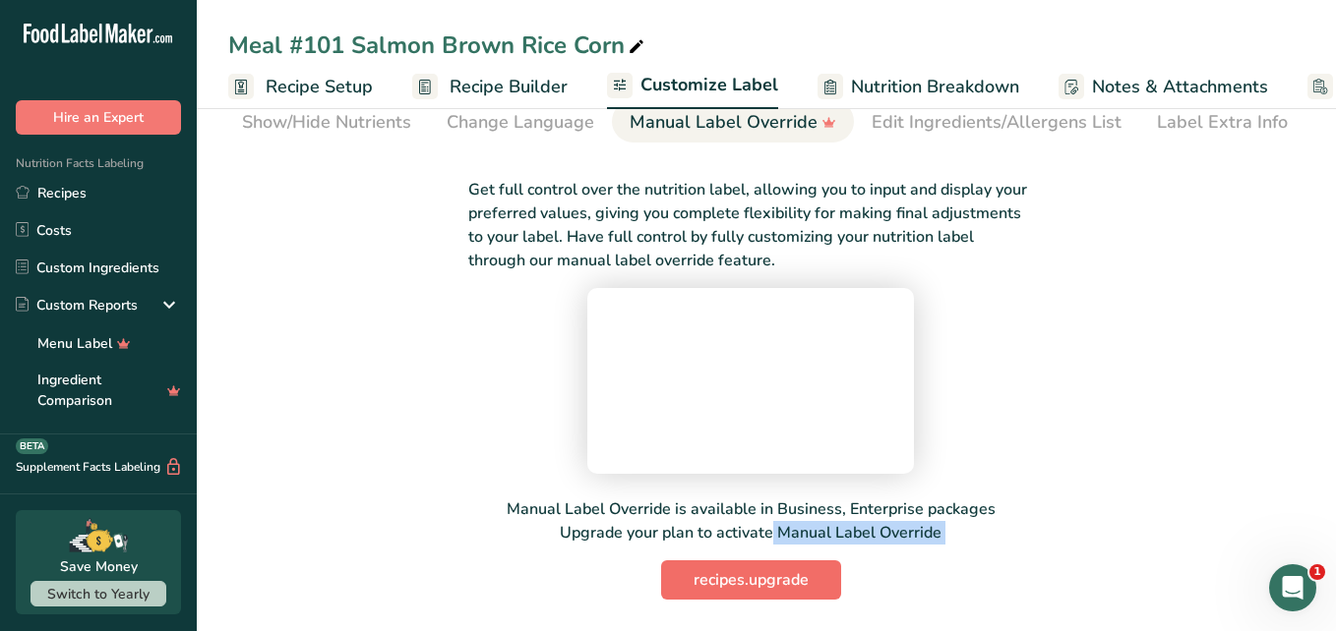
scroll to position [0, 377]
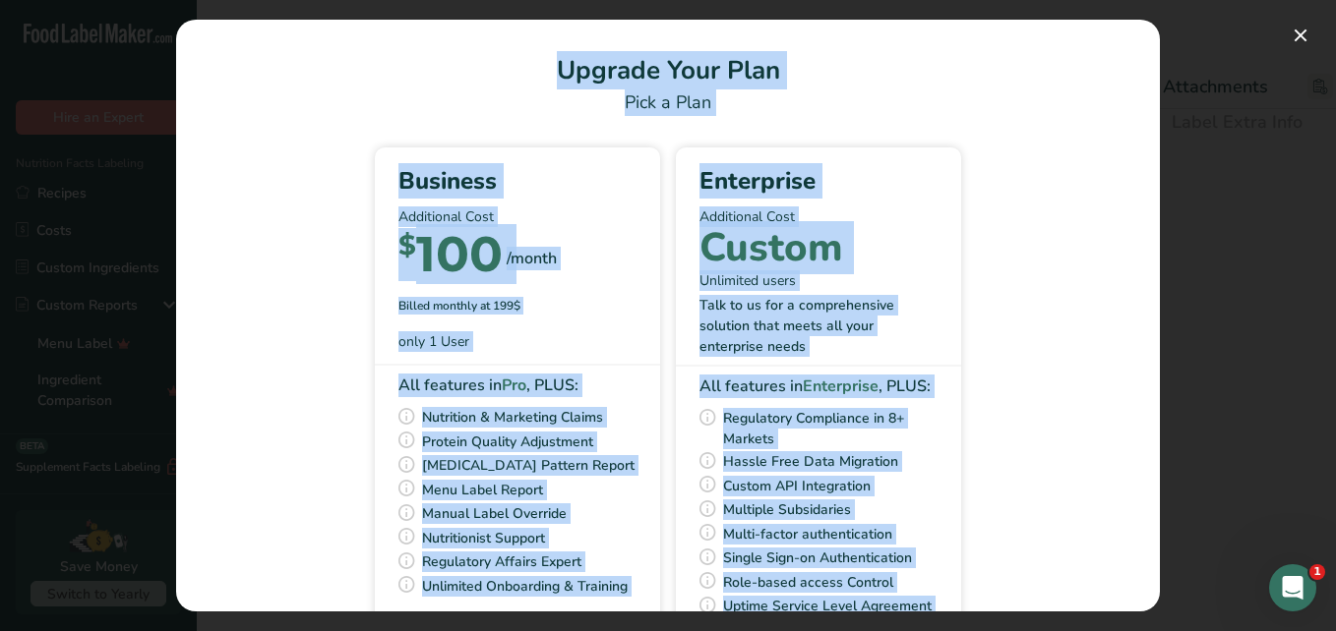
click at [1094, 60] on h1 "Upgrade Your Plan" at bounding box center [668, 70] width 936 height 38
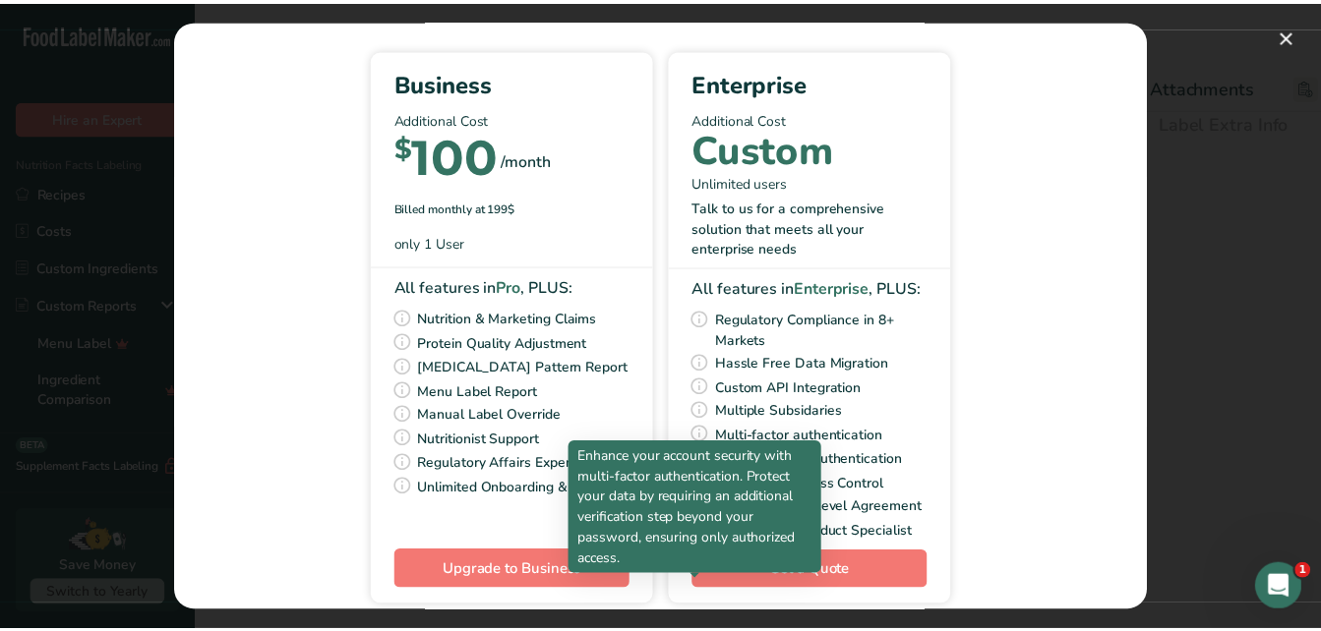
scroll to position [0, 0]
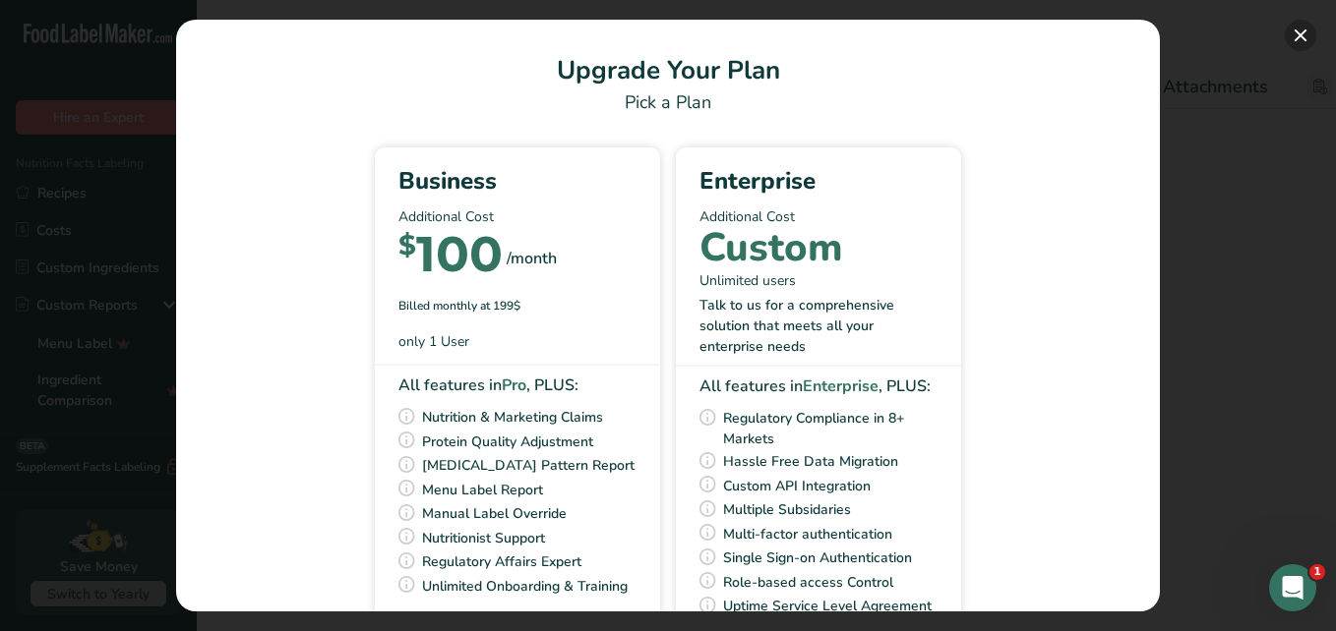
click at [1302, 28] on button "Pick Your Pricing Plan Modal" at bounding box center [1299, 35] width 31 height 31
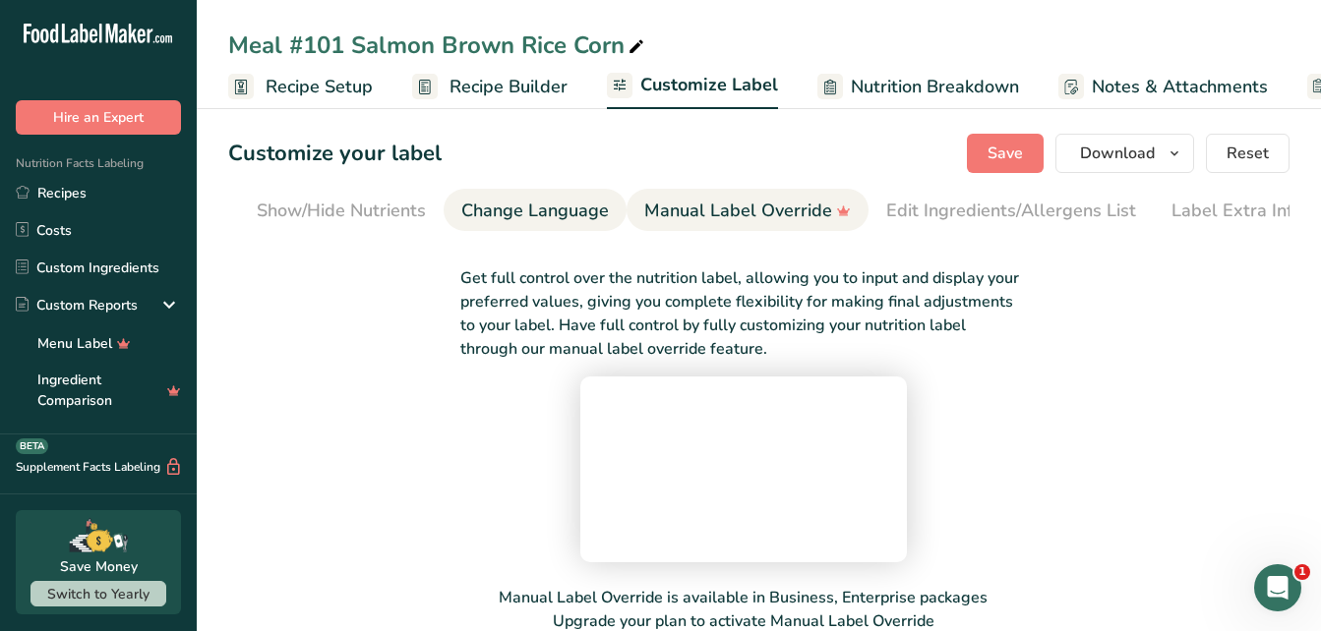
click at [474, 209] on div "Change Language" at bounding box center [535, 211] width 148 height 27
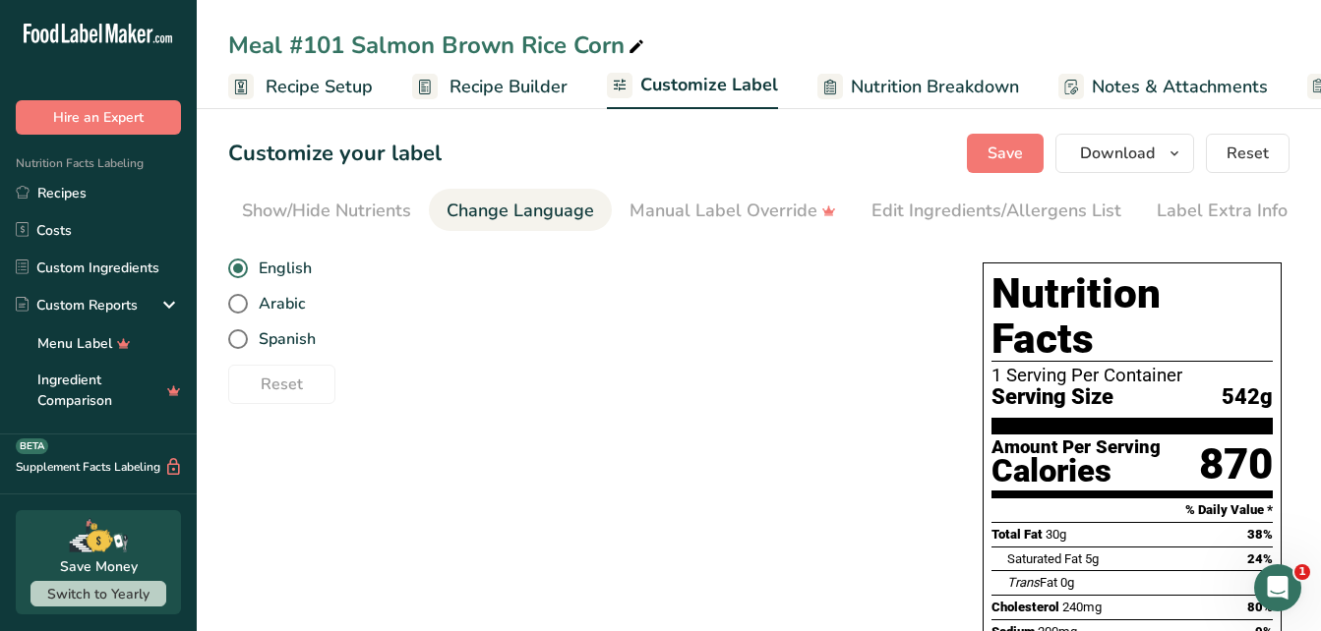
click at [438, 148] on h1 "Customize your label" at bounding box center [334, 154] width 213 height 32
click at [714, 214] on div "Manual Label Override" at bounding box center [732, 211] width 207 height 27
